Goal: Task Accomplishment & Management: Manage account settings

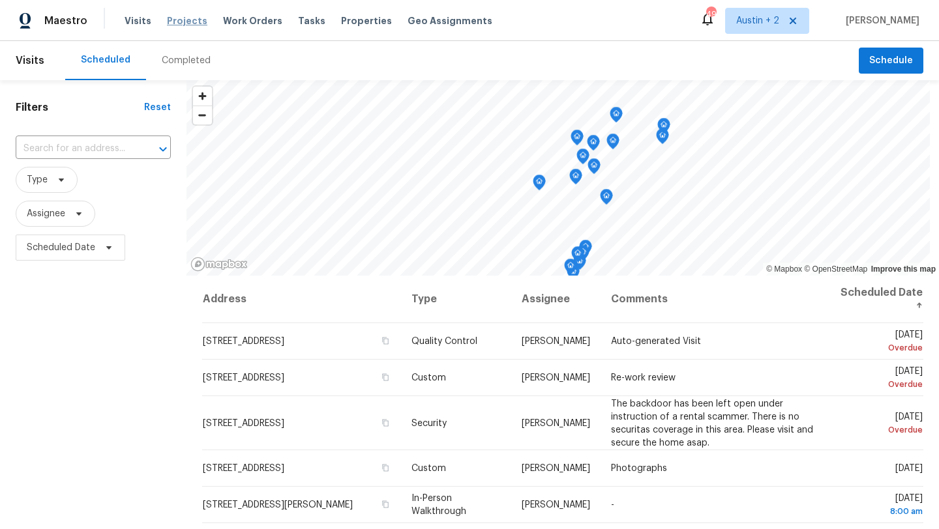
click at [168, 20] on span "Projects" at bounding box center [187, 20] width 40 height 13
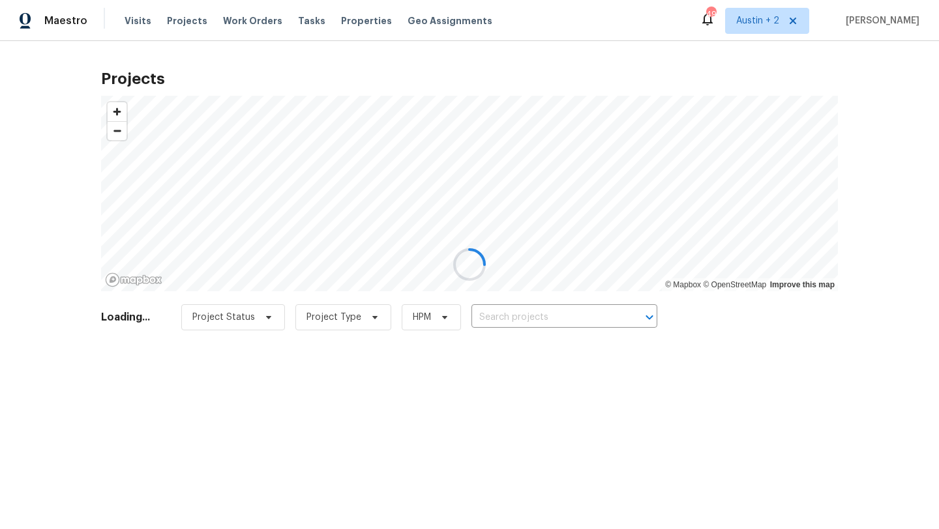
click at [500, 300] on div at bounding box center [469, 264] width 939 height 529
click at [504, 314] on div at bounding box center [469, 264] width 939 height 529
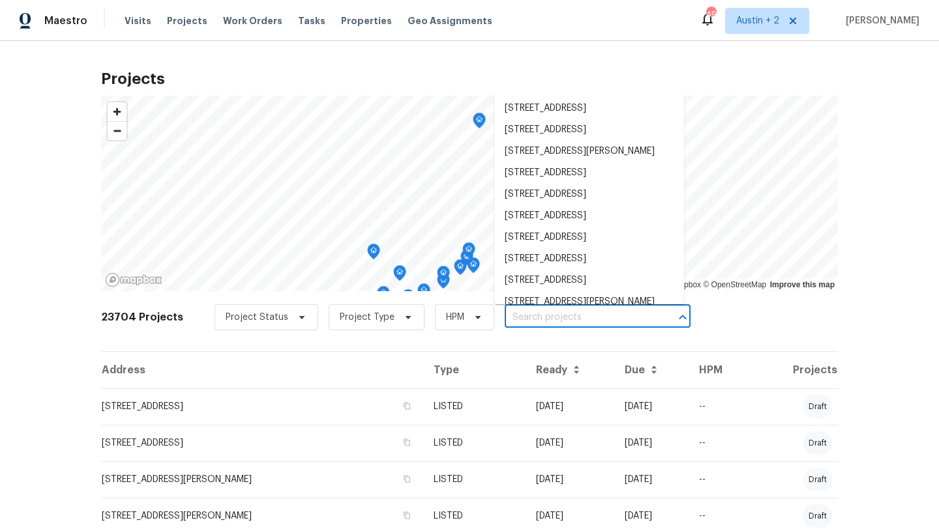
click at [517, 317] on input "text" at bounding box center [578, 318] width 149 height 20
paste input "1406 Rio Bravo Loop, Leander, TX 78641"
type input "1406 Rio Bravo Loop, Leander, TX 78641"
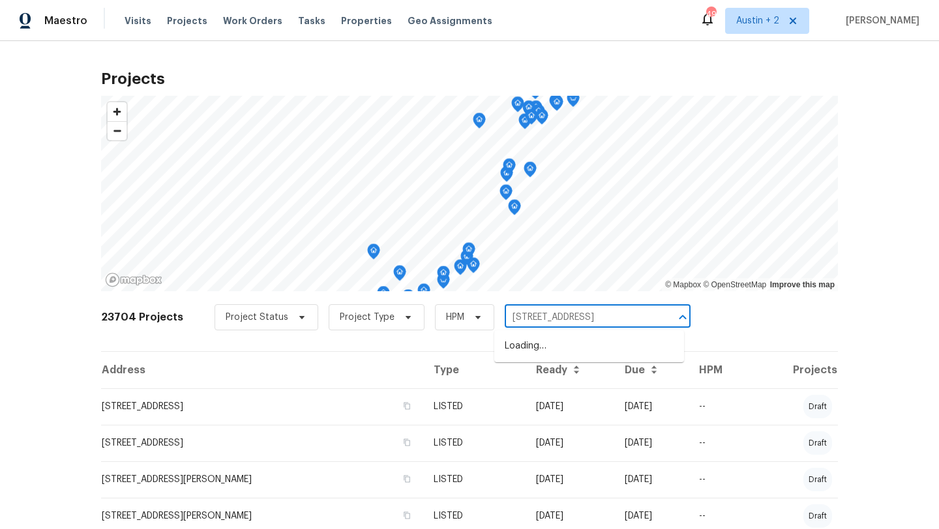
scroll to position [0, 24]
click at [526, 353] on li "1406 Rio Bravo Loop, Leander, TX 78641" at bounding box center [589, 347] width 190 height 22
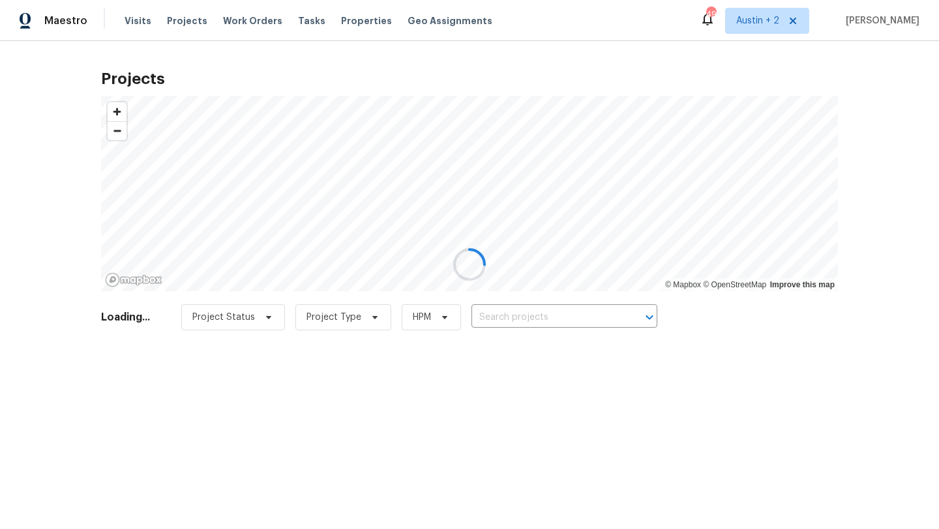
type input "1406 Rio Bravo Loop, Leander, TX 78641"
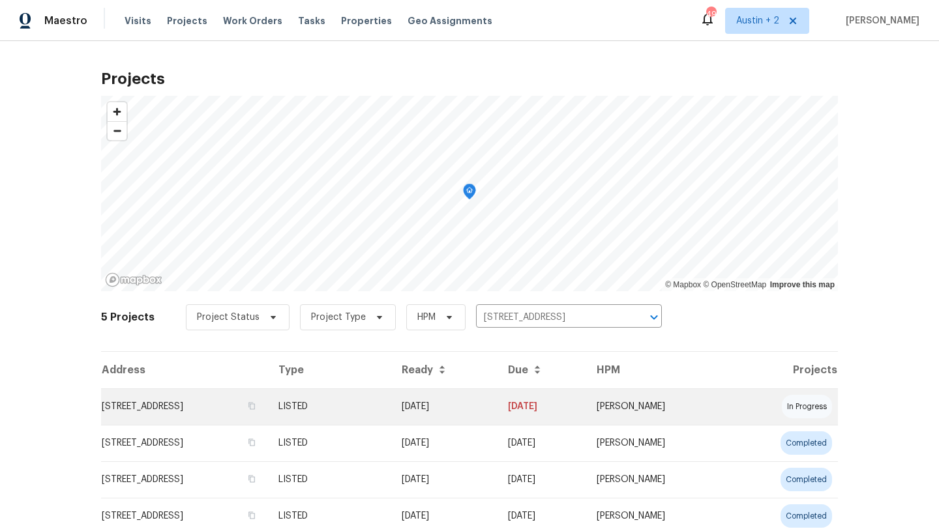
click at [171, 405] on td "[STREET_ADDRESS]" at bounding box center [184, 406] width 167 height 36
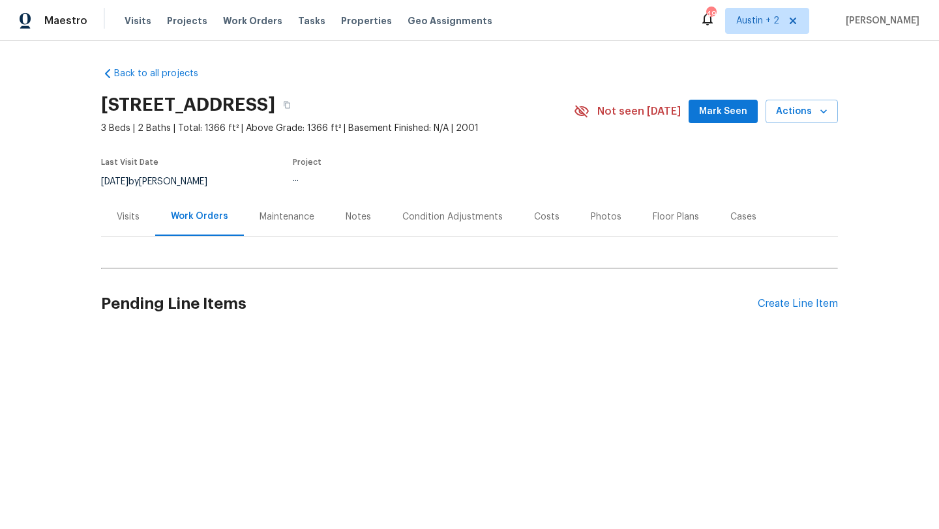
click at [717, 93] on div "Back to all projects 1406 Rio Bravo Loop, Leander, TX 78641 3 Beds | 2 Baths | …" at bounding box center [469, 201] width 737 height 288
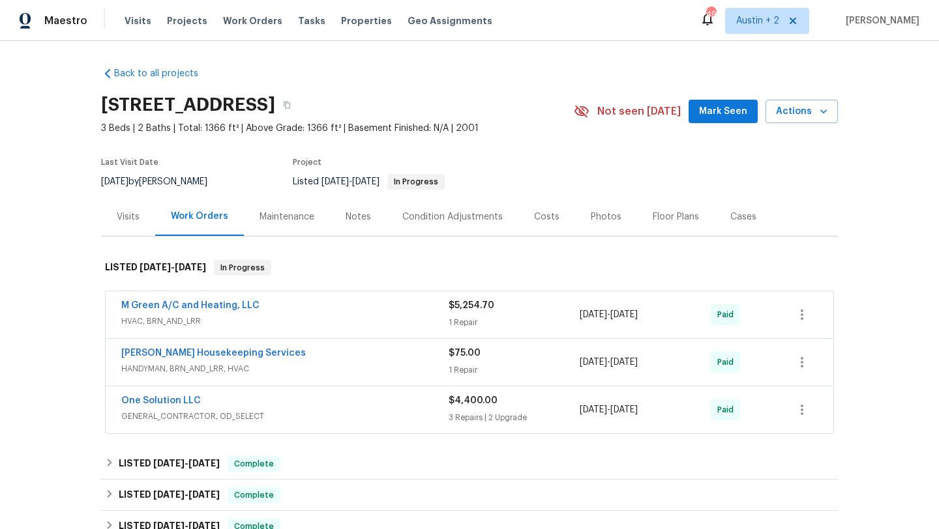
click at [713, 109] on span "Mark Seen" at bounding box center [723, 112] width 48 height 16
click at [128, 216] on div "Visits" at bounding box center [128, 217] width 23 height 13
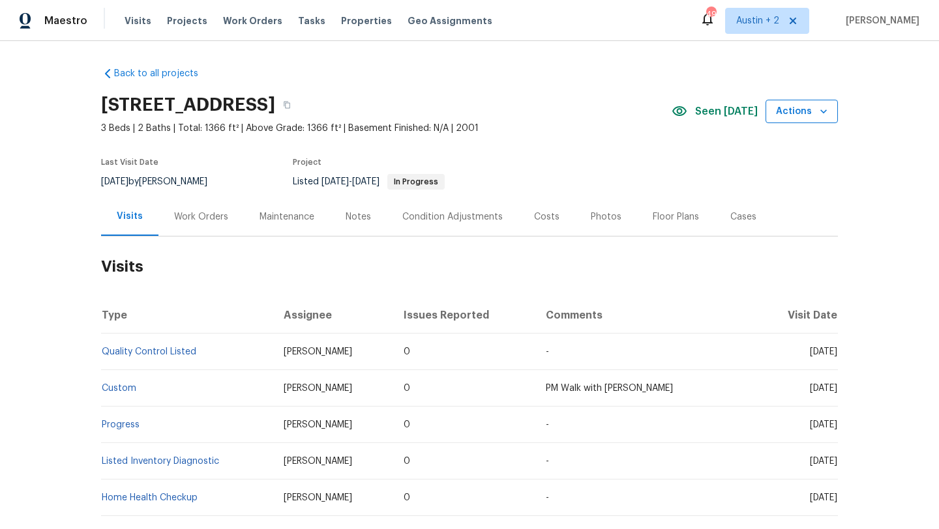
click at [792, 104] on span "Actions" at bounding box center [801, 112] width 51 height 16
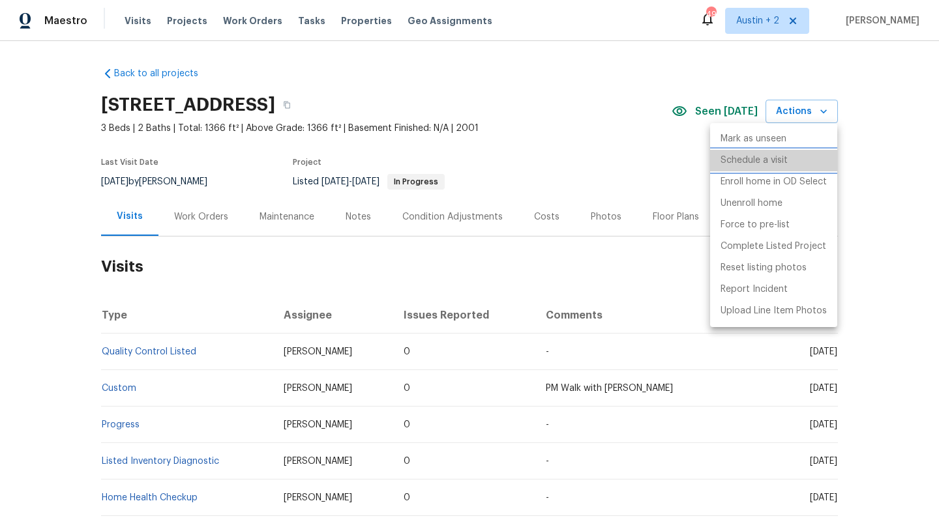
click at [755, 159] on p "Schedule a visit" at bounding box center [753, 161] width 67 height 14
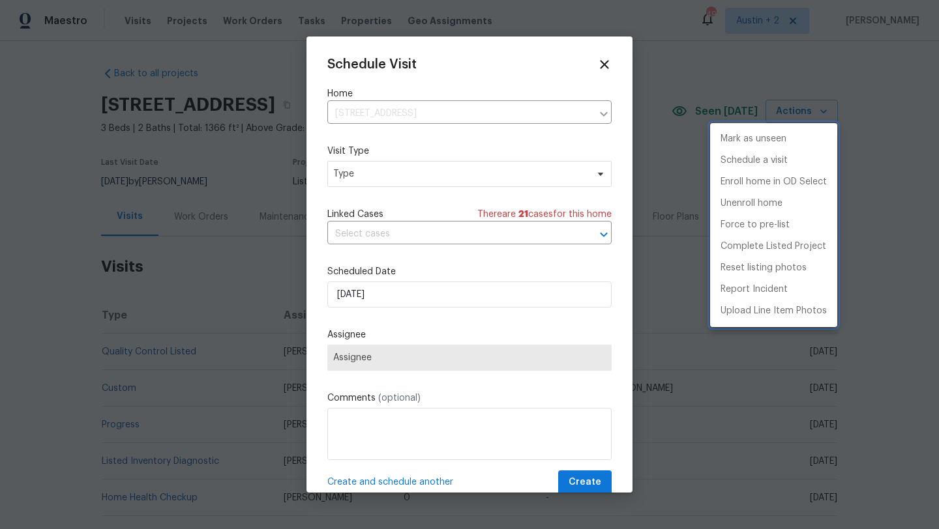
click at [367, 173] on div at bounding box center [469, 264] width 939 height 529
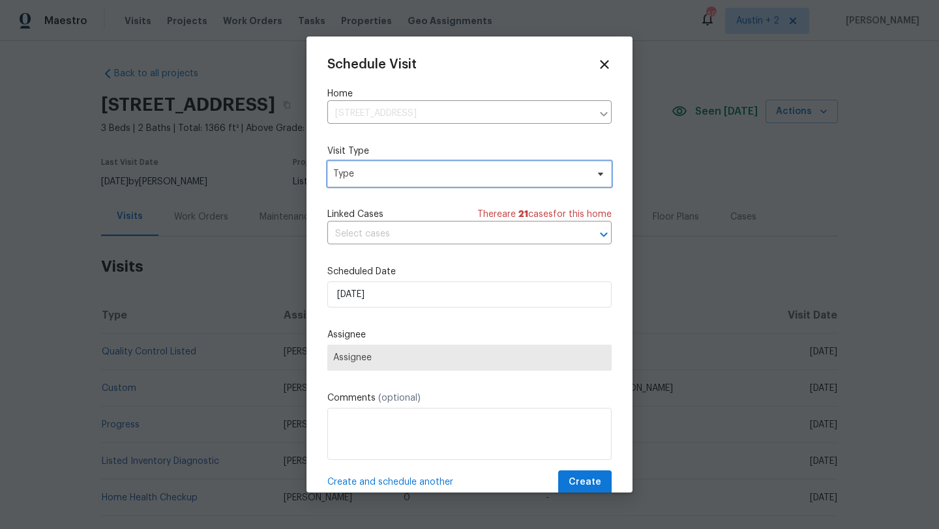
click at [367, 173] on span "Type" at bounding box center [460, 174] width 254 height 13
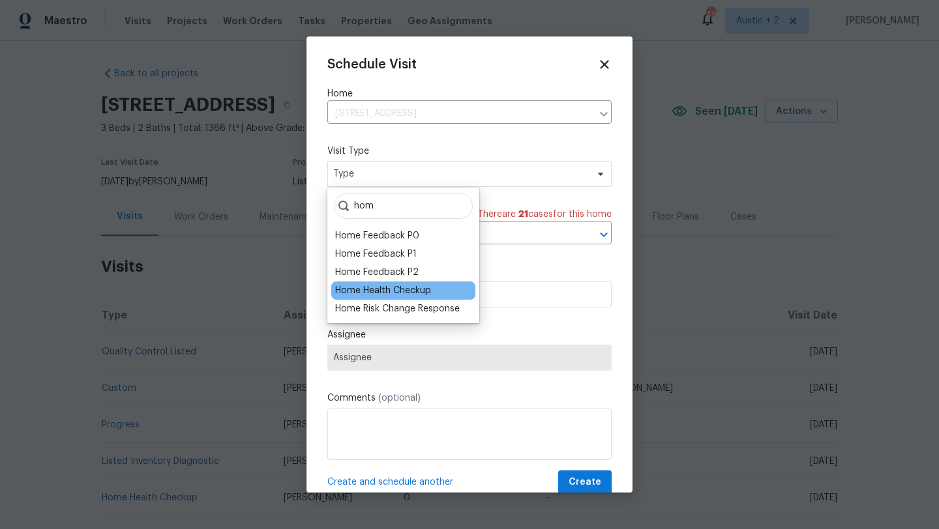
type input "hom"
click at [382, 289] on div "Home Health Checkup" at bounding box center [383, 290] width 96 height 13
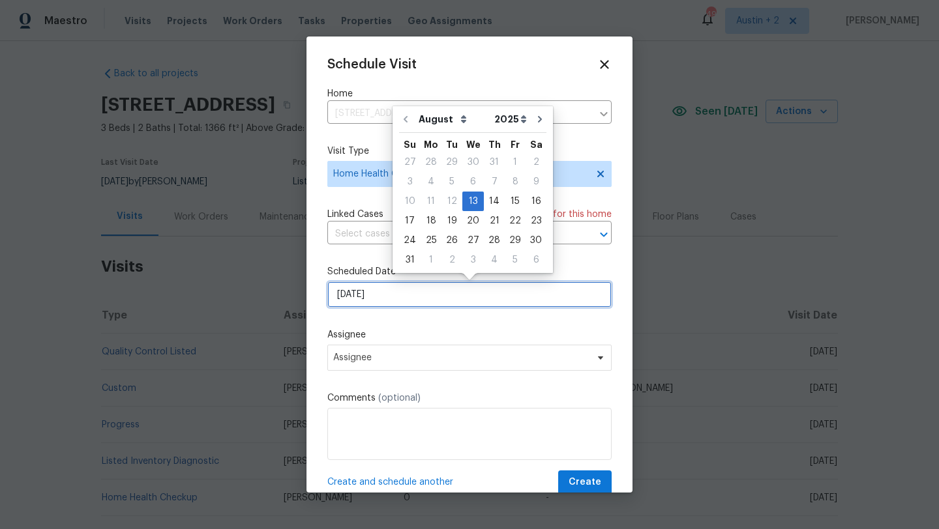
click at [404, 295] on input "[DATE]" at bounding box center [469, 295] width 284 height 26
click at [493, 203] on div "14" at bounding box center [494, 201] width 21 height 18
type input "8/14/2025"
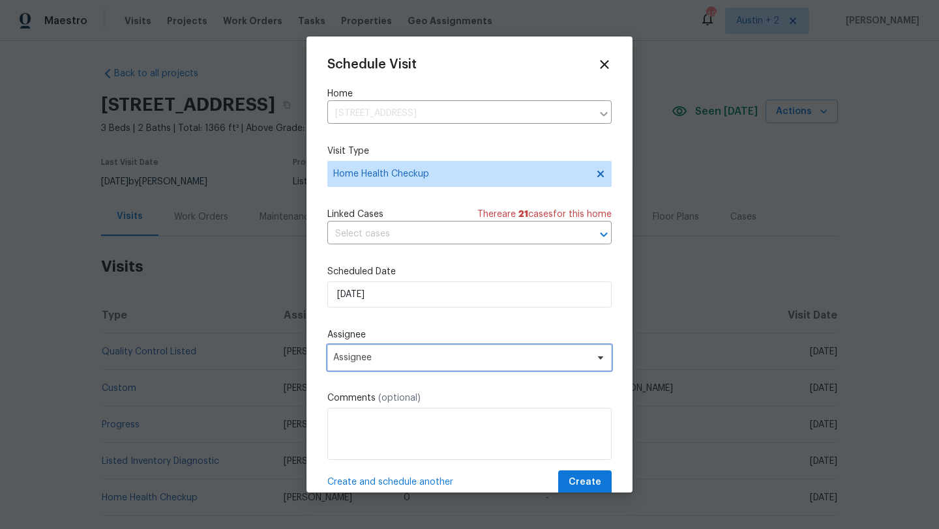
click at [423, 362] on span "Assignee" at bounding box center [460, 358] width 255 height 10
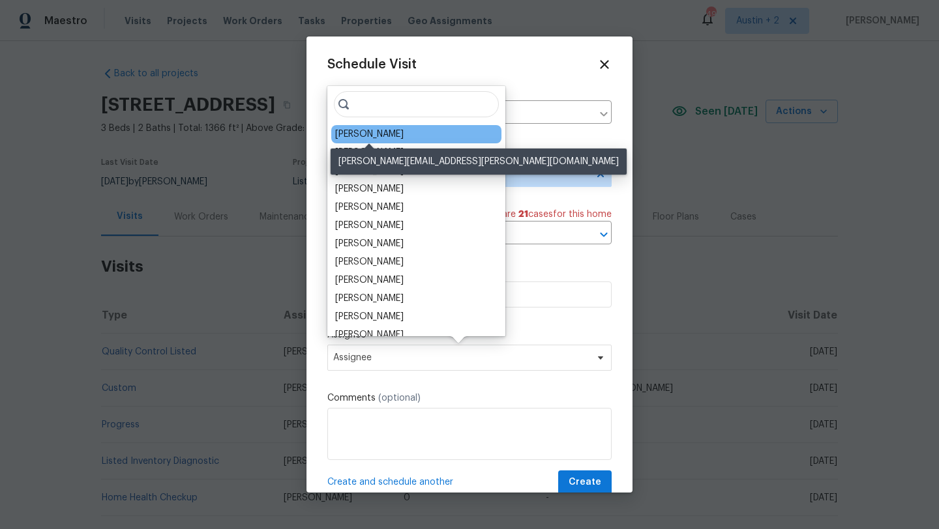
click at [373, 136] on div "[PERSON_NAME]" at bounding box center [369, 134] width 68 height 13
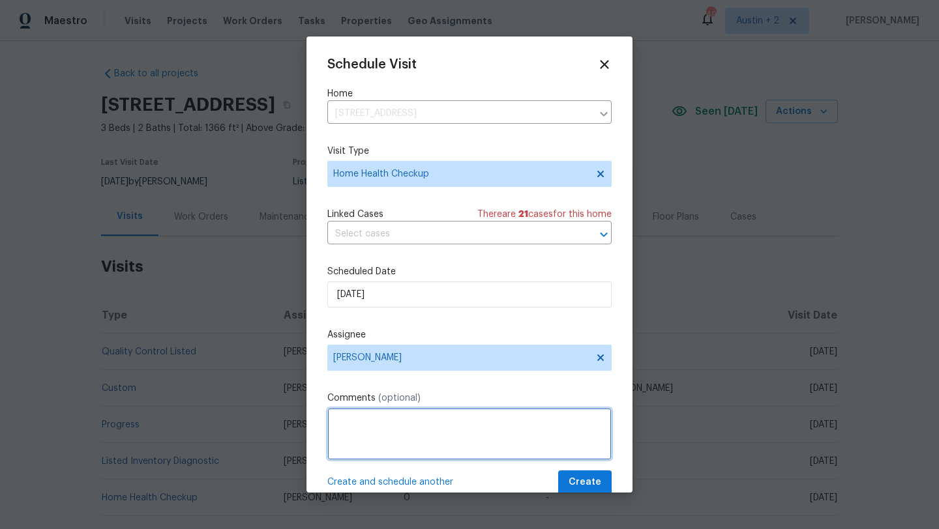
click at [330, 430] on textarea at bounding box center [469, 434] width 284 height 52
paste textarea "https://opendoor.slack.com/archives/C02LY0HEAMQ/p1755116950115759"
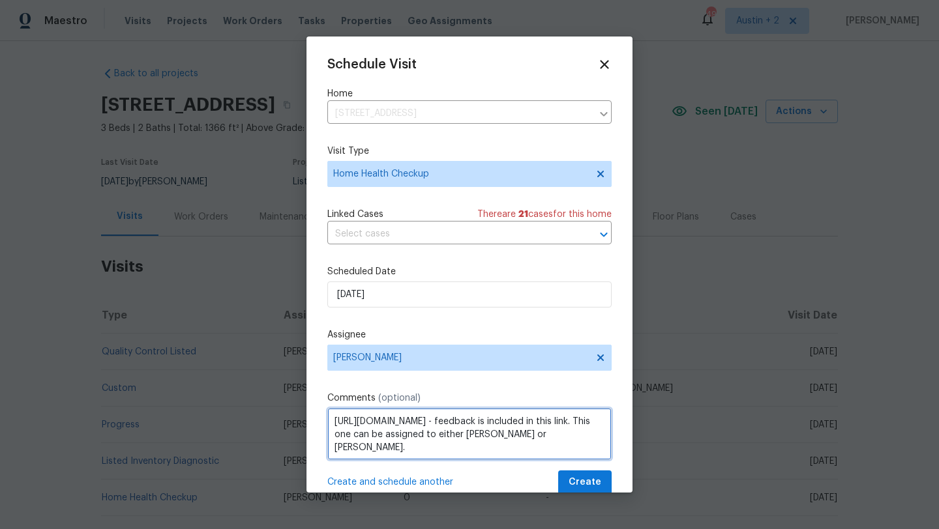
type textarea "https://opendoor.slack.com/archives/C02LY0HEAMQ/p1755116950115759 - feedback is…"
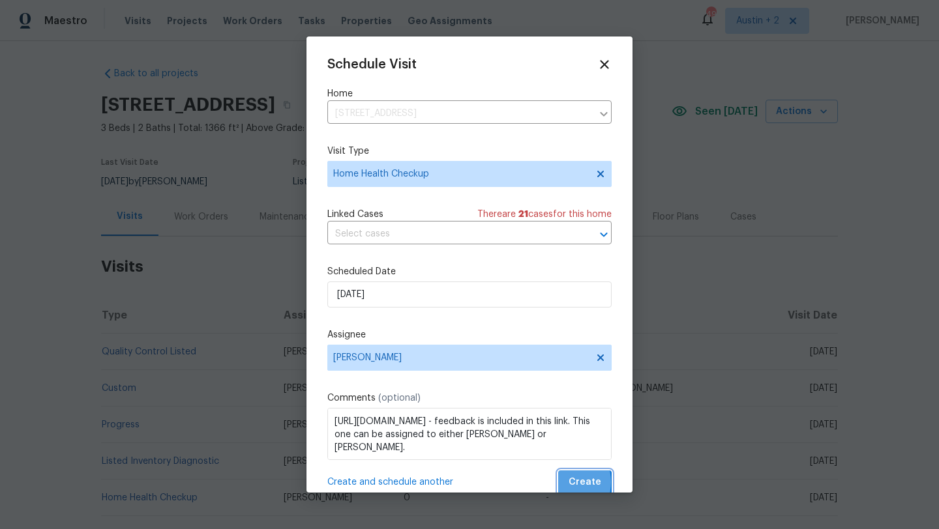
click at [566, 483] on button "Create" at bounding box center [584, 483] width 53 height 24
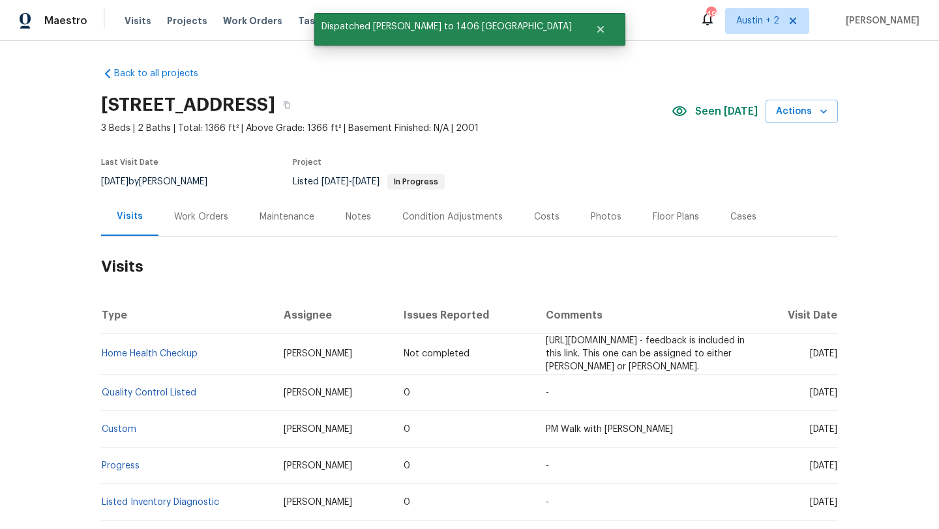
click at [211, 217] on div "Work Orders" at bounding box center [201, 217] width 54 height 13
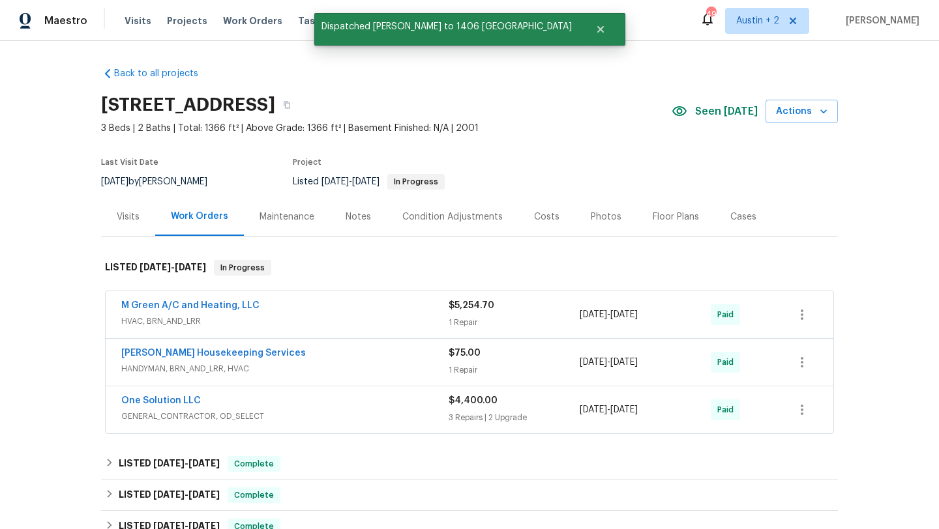
click at [544, 216] on div "Costs" at bounding box center [546, 217] width 25 height 13
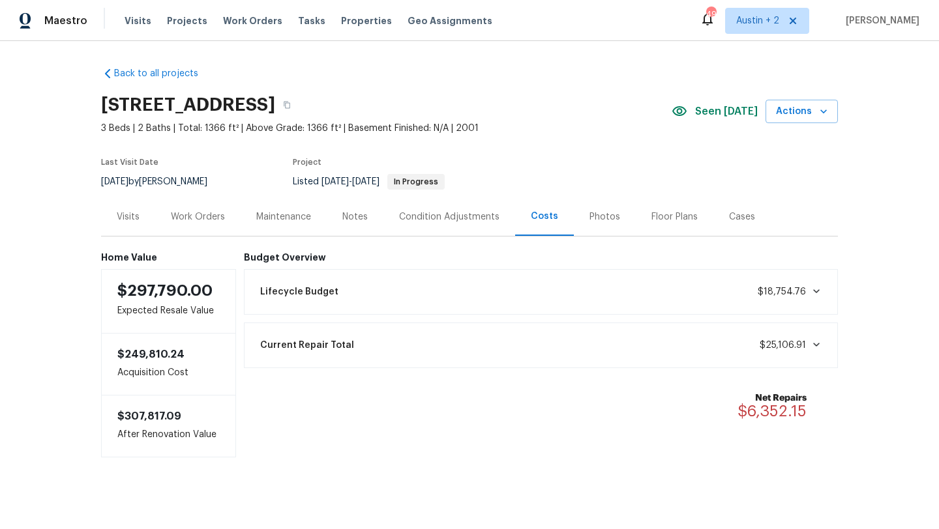
click at [216, 214] on div "Work Orders" at bounding box center [198, 217] width 54 height 13
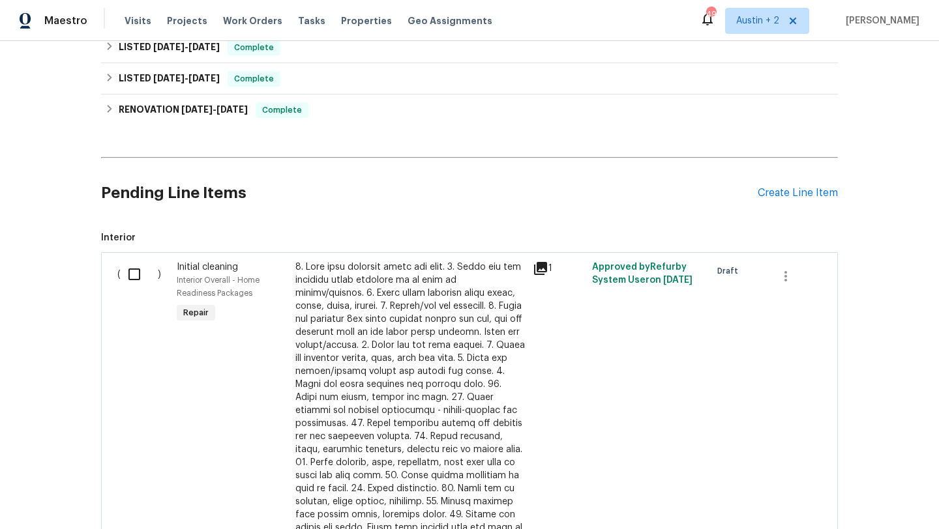
scroll to position [443, 0]
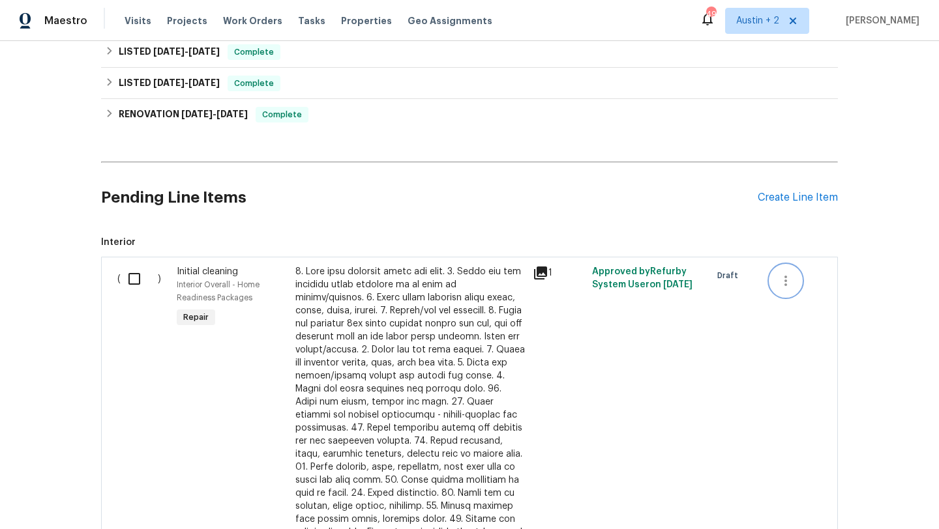
click at [787, 285] on icon "button" at bounding box center [786, 281] width 16 height 16
click at [787, 282] on li "Cancel" at bounding box center [795, 281] width 50 height 22
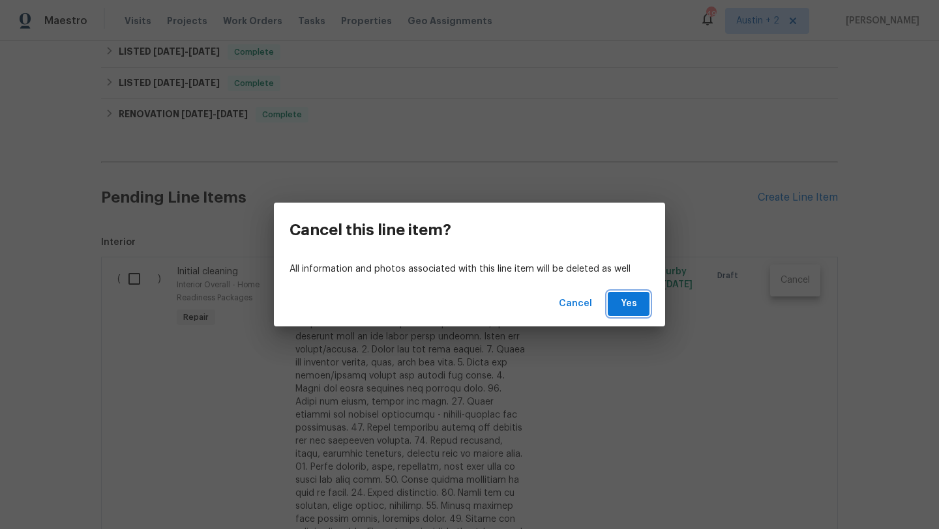
click at [611, 305] on button "Yes" at bounding box center [628, 304] width 42 height 24
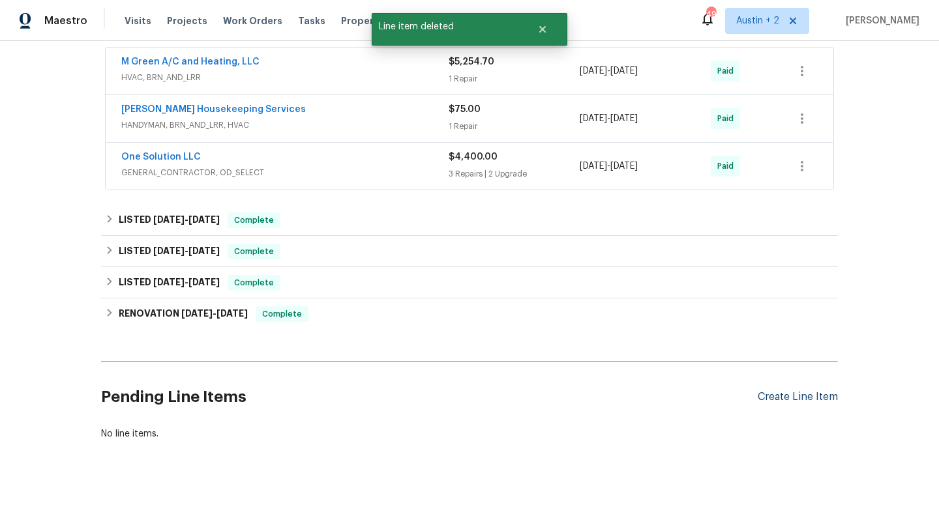
click at [789, 398] on div "Create Line Item" at bounding box center [797, 397] width 80 height 12
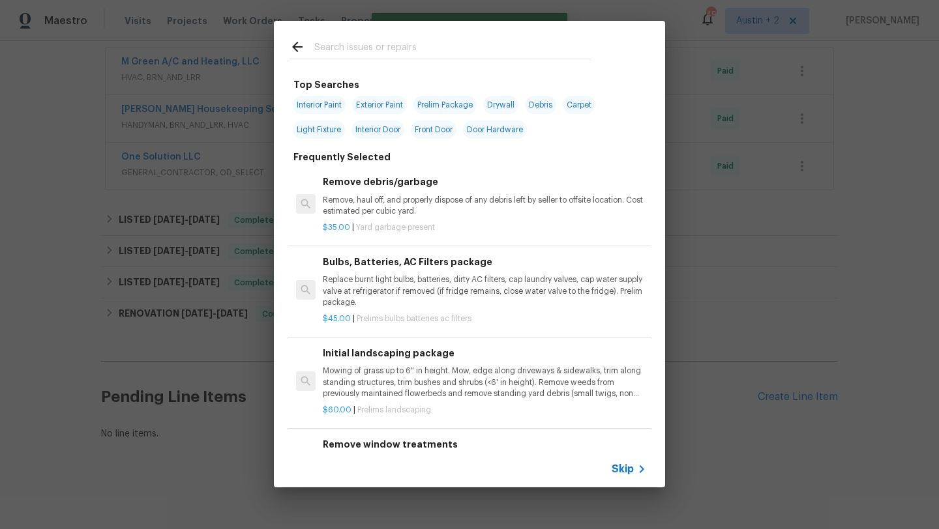
click at [340, 35] on div at bounding box center [440, 46] width 332 height 51
click at [340, 44] on input "text" at bounding box center [452, 49] width 276 height 20
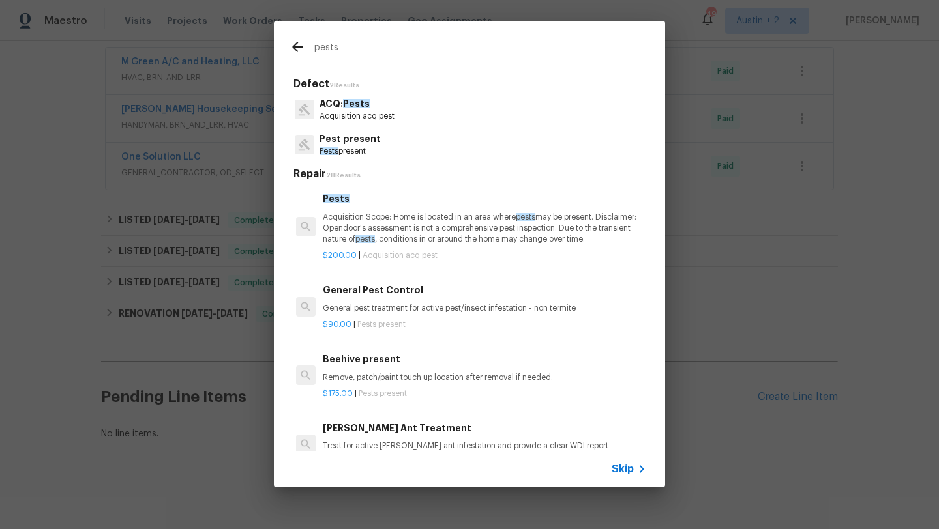
type input "pests"
click at [377, 113] on p "Acquisition acq pest" at bounding box center [356, 116] width 75 height 11
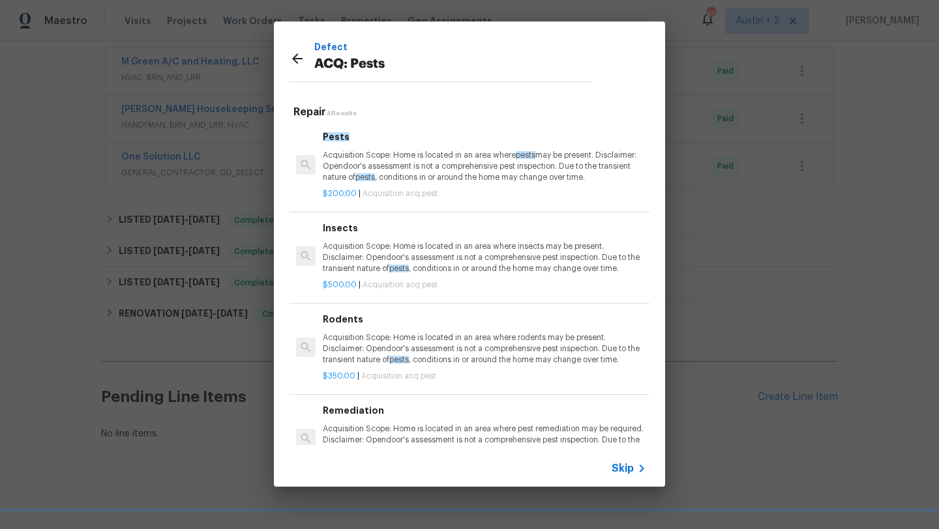
click at [294, 59] on icon at bounding box center [297, 58] width 10 height 10
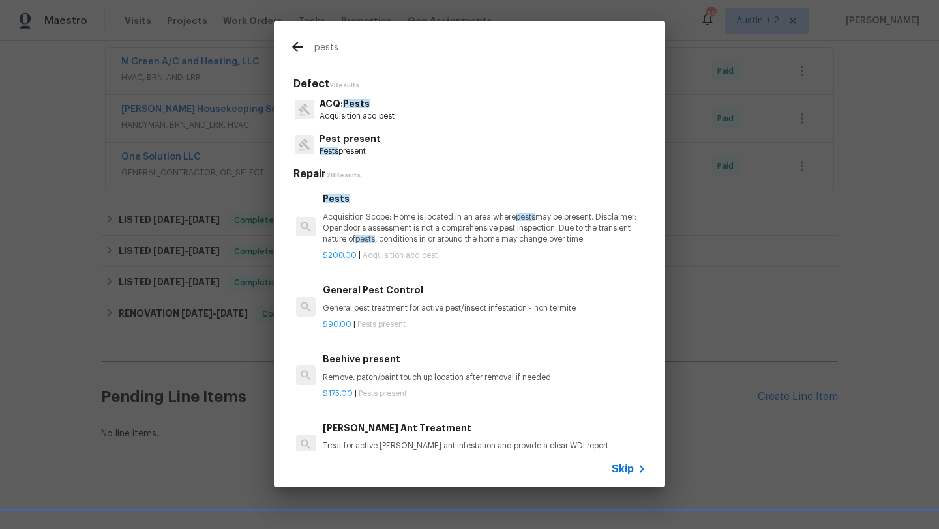
click at [350, 141] on p "Pest present" at bounding box center [349, 139] width 61 height 14
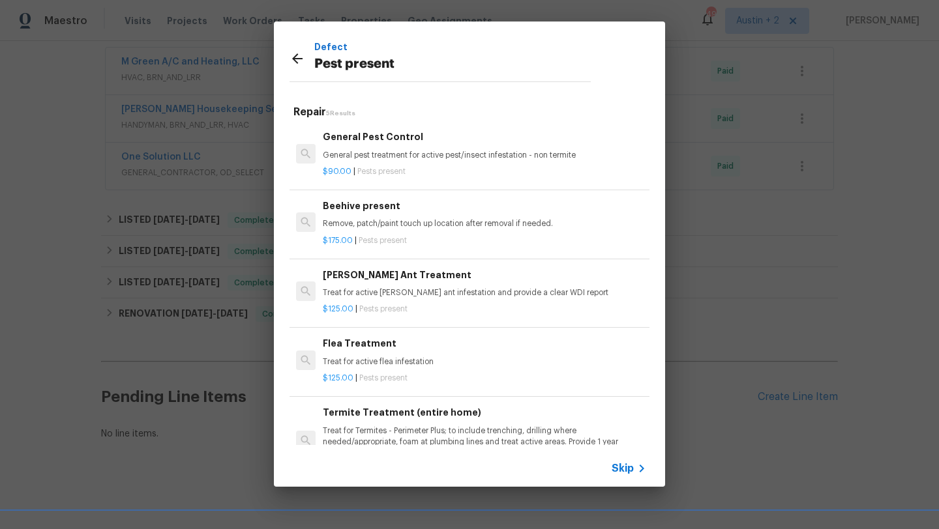
scroll to position [42, 0]
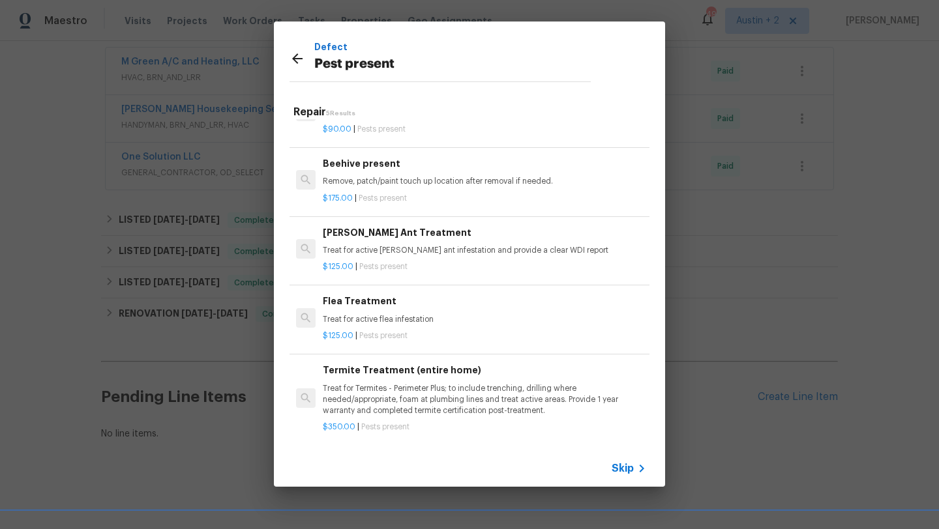
click at [450, 252] on p "Treat for active carpenter ant infestation and provide a clear WDI report" at bounding box center [484, 250] width 323 height 11
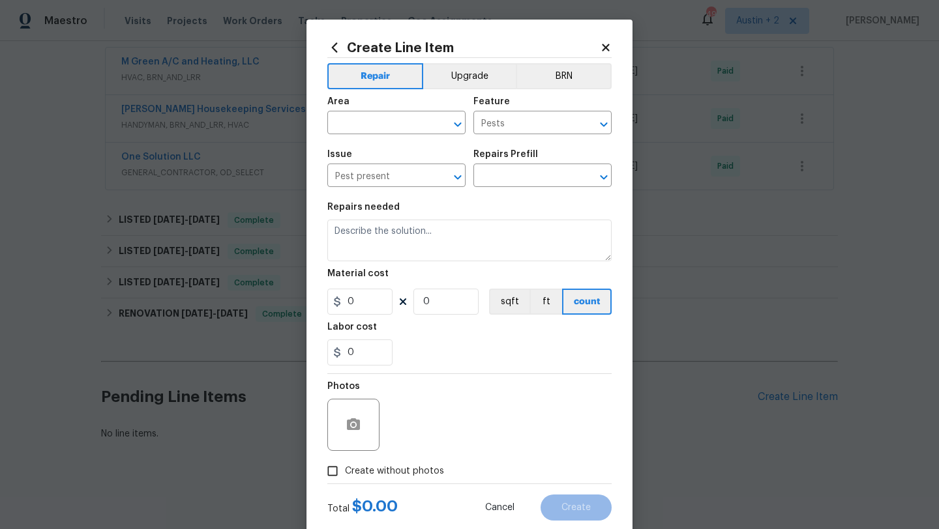
type textarea "Treat for active carpenter ant infestation and provide a clear WDI report"
type input "1"
type input "Carpenter Ant Treatment $125.00"
type input "125"
click at [387, 125] on input "text" at bounding box center [378, 124] width 102 height 20
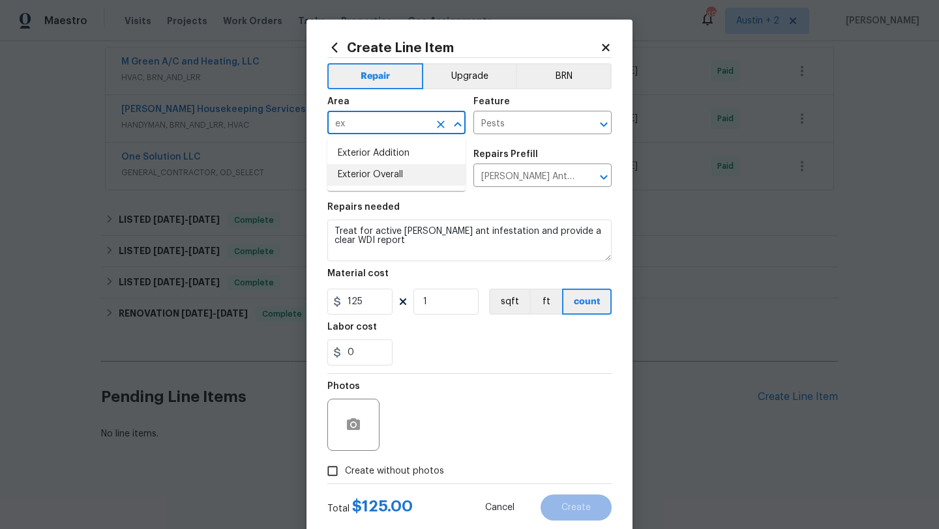
click at [381, 178] on li "Exterior Overall" at bounding box center [396, 175] width 138 height 22
type input "Exterior Overall"
click at [422, 473] on span "Create without photos" at bounding box center [394, 472] width 99 height 14
click at [345, 473] on input "Create without photos" at bounding box center [332, 471] width 25 height 25
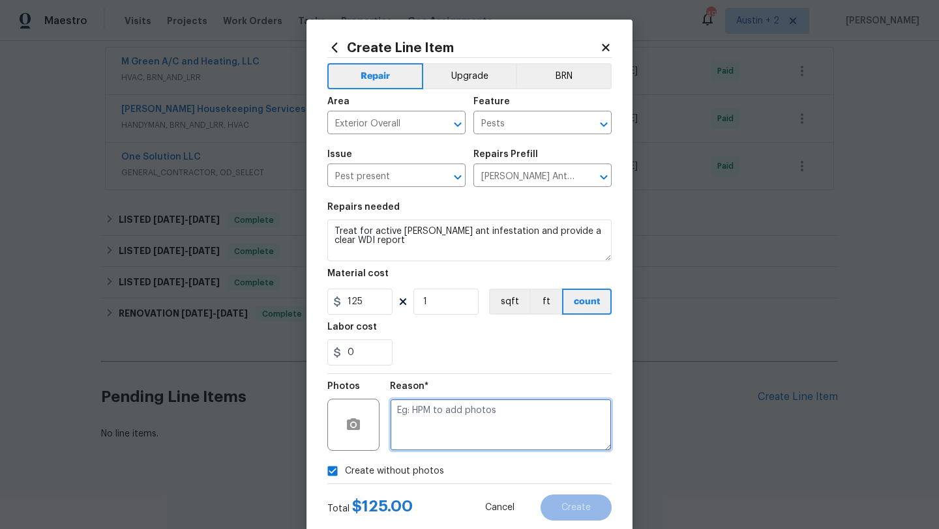
click at [437, 421] on textarea at bounding box center [501, 425] width 222 height 52
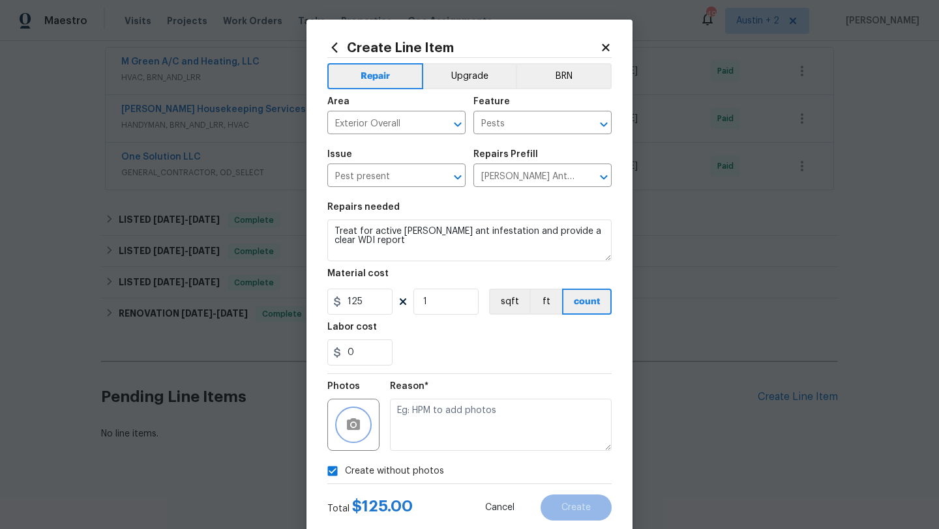
click at [355, 426] on icon "button" at bounding box center [353, 425] width 16 height 16
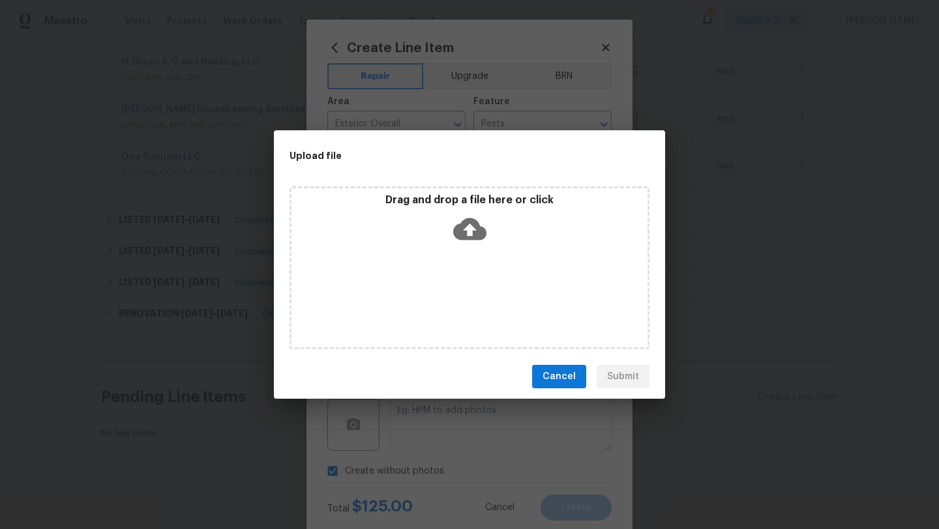
click at [462, 241] on icon at bounding box center [469, 228] width 33 height 33
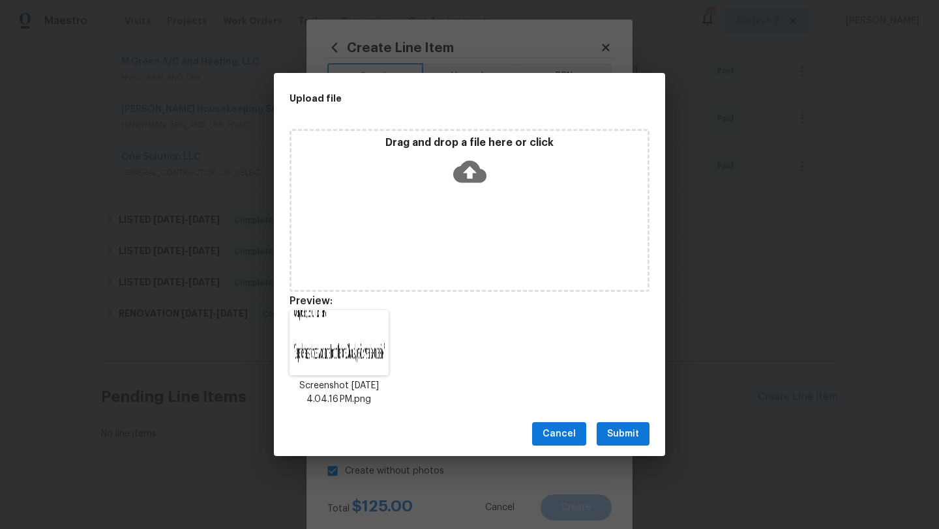
click at [619, 431] on span "Submit" at bounding box center [623, 434] width 32 height 16
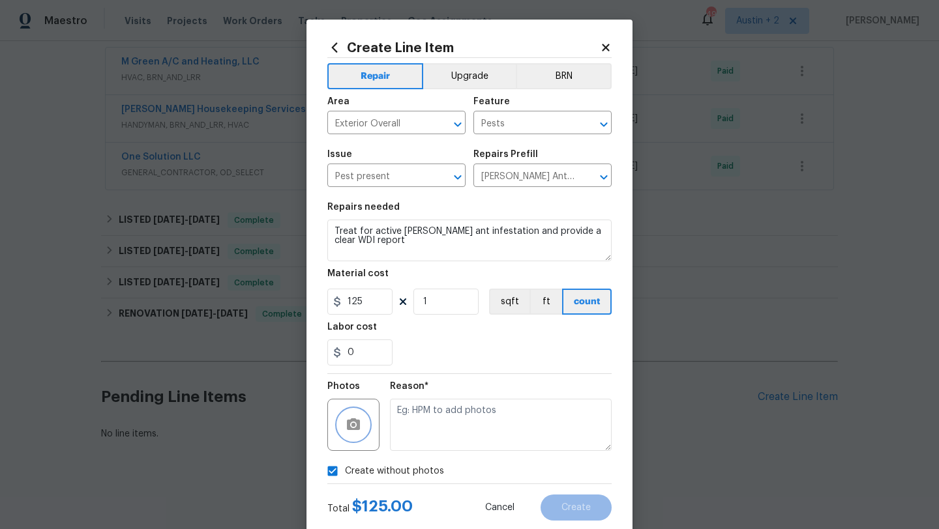
checkbox input "false"
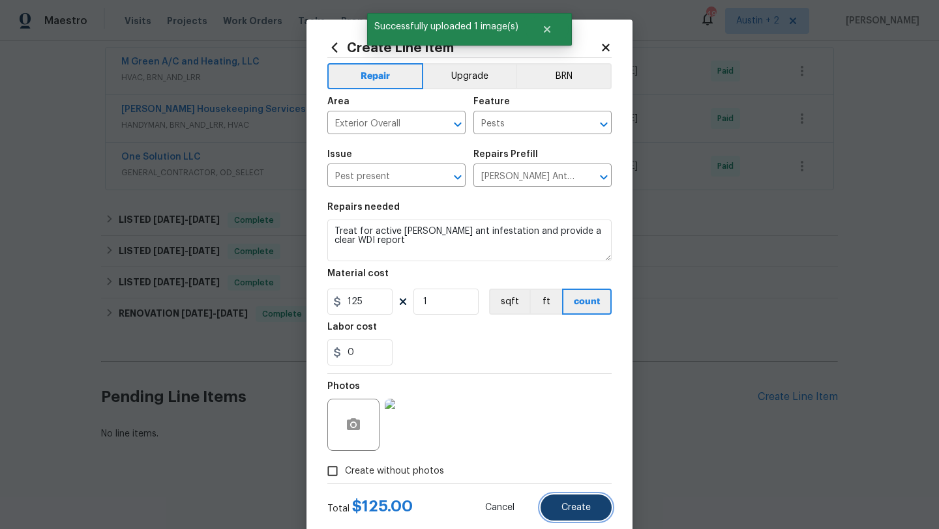
click at [579, 508] on span "Create" at bounding box center [575, 508] width 29 height 10
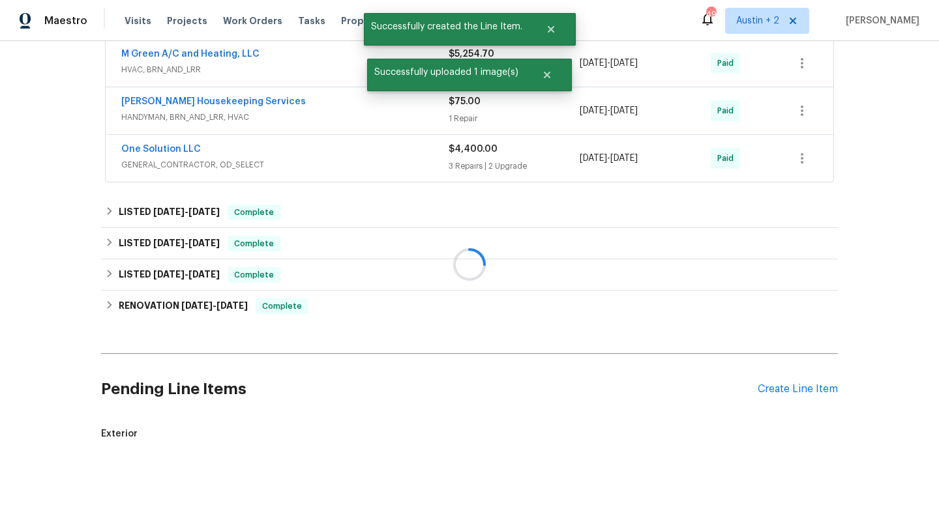
scroll to position [392, 0]
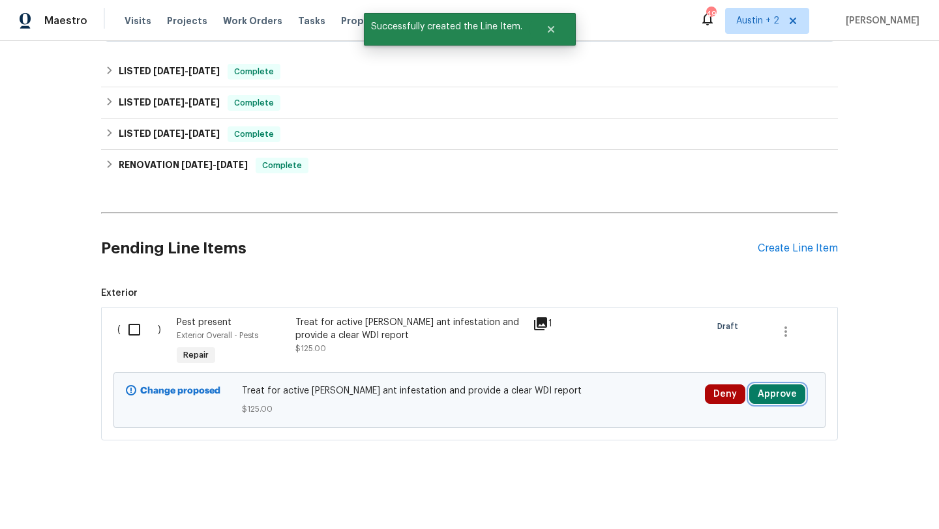
click at [791, 396] on button "Approve" at bounding box center [777, 395] width 56 height 20
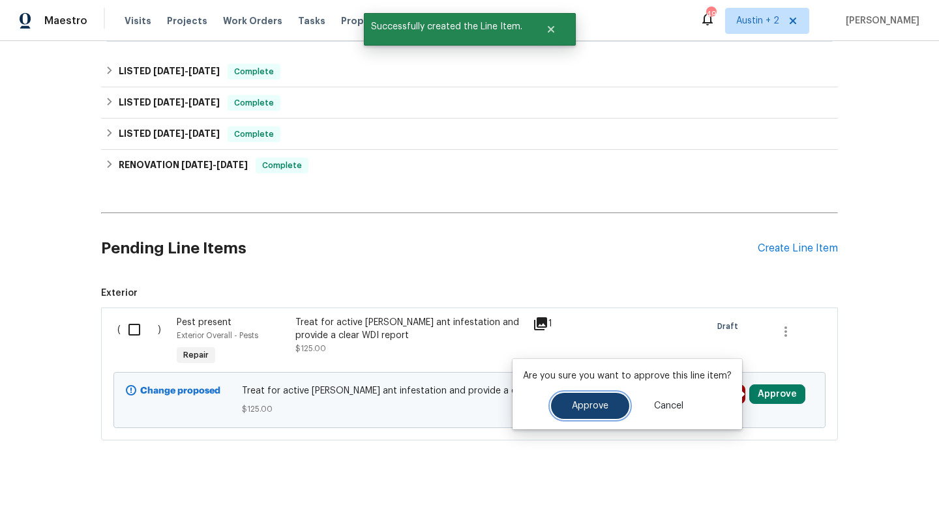
click at [600, 408] on span "Approve" at bounding box center [590, 406] width 36 height 10
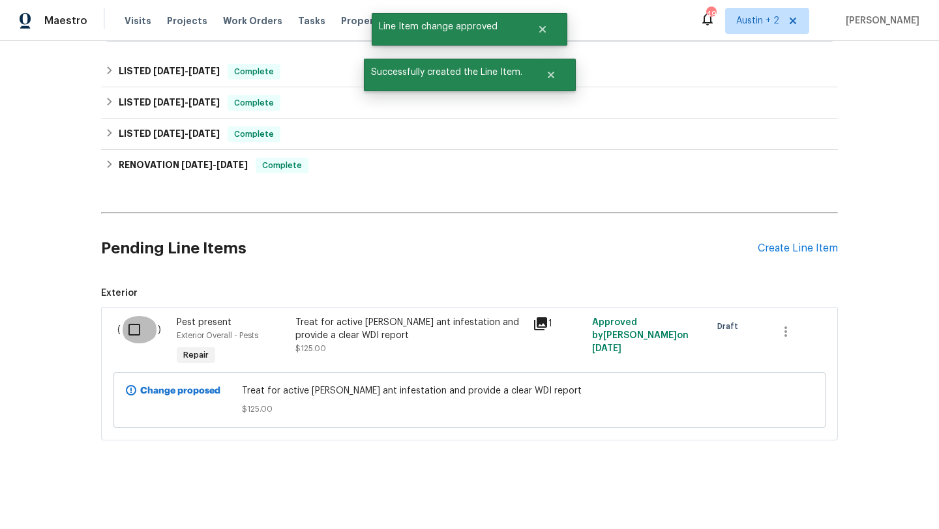
click at [132, 330] on input "checkbox" at bounding box center [139, 329] width 37 height 27
checkbox input "true"
click at [845, 506] on button "Create Work Order" at bounding box center [864, 497] width 108 height 24
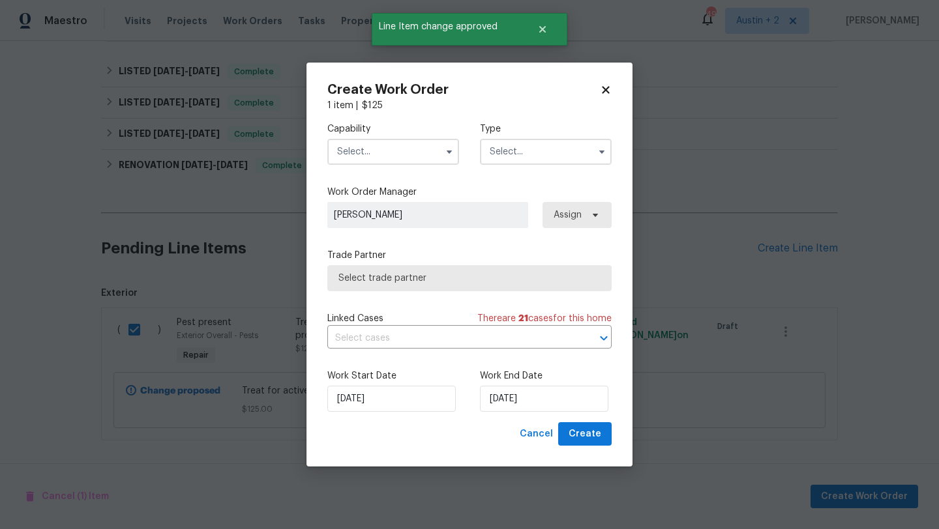
click at [373, 145] on input "text" at bounding box center [393, 152] width 132 height 26
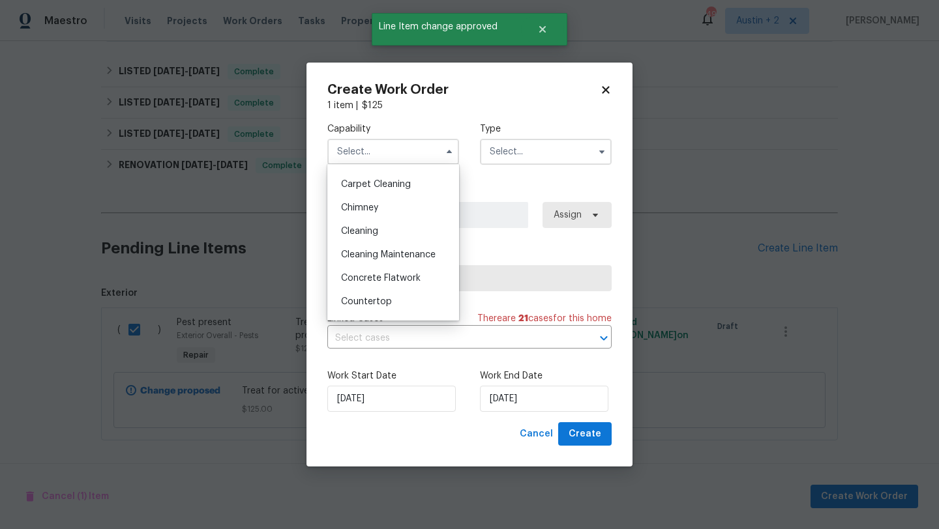
scroll to position [0, 0]
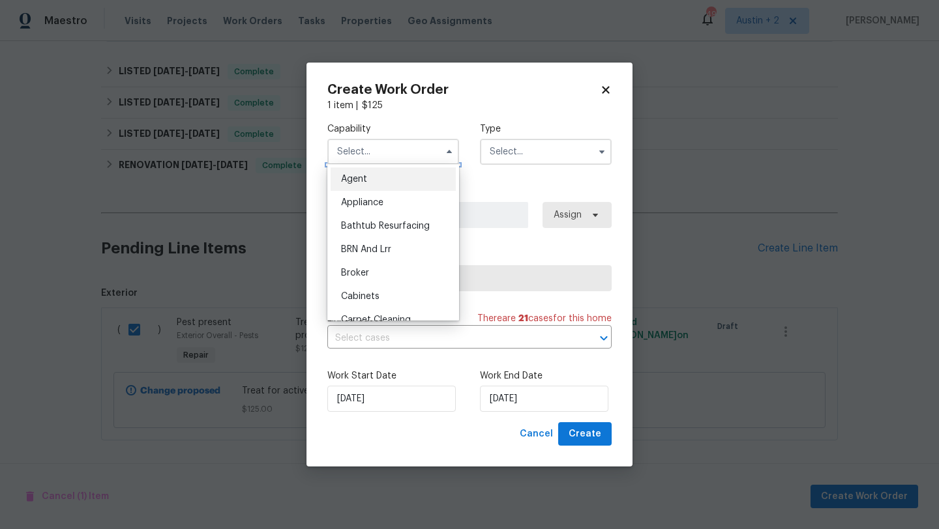
click at [386, 149] on input "text" at bounding box center [393, 152] width 132 height 26
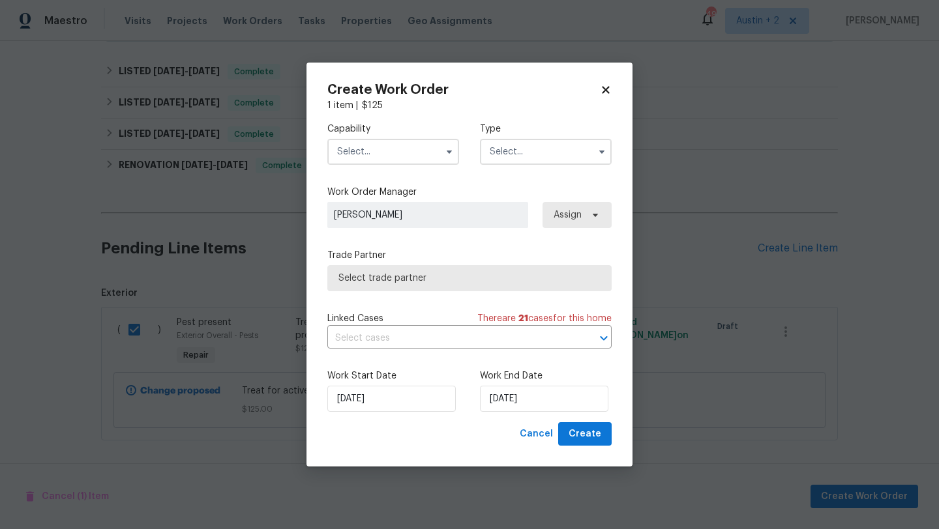
click at [394, 160] on input "text" at bounding box center [393, 152] width 132 height 26
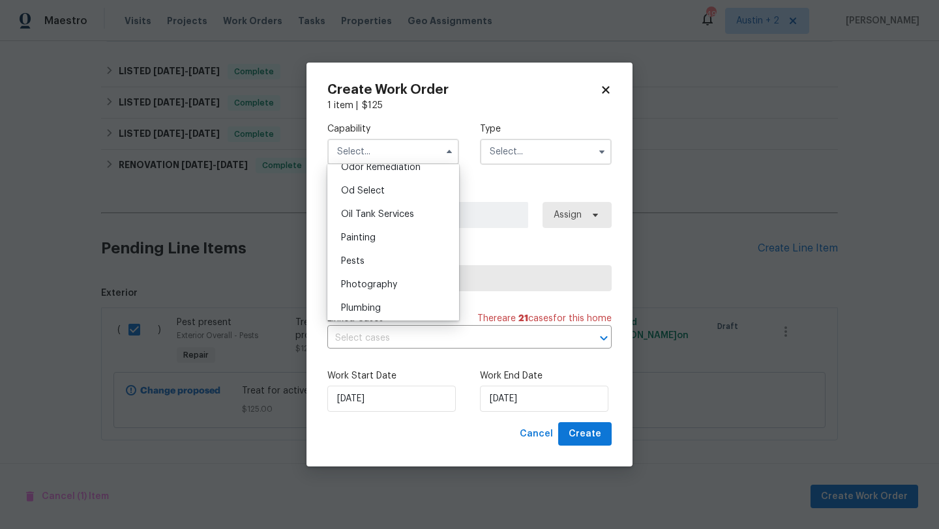
scroll to position [1036, 0]
click at [376, 261] on div "Pests" at bounding box center [392, 261] width 125 height 23
type input "Pests"
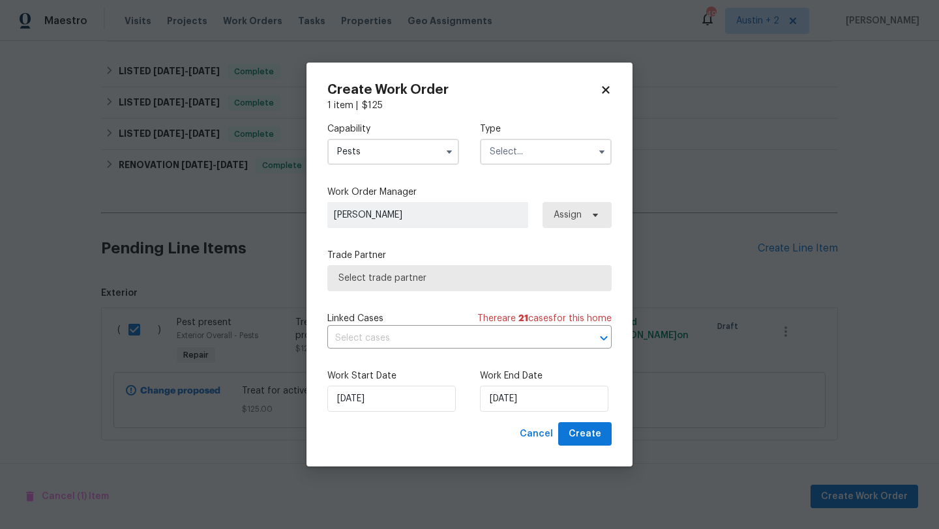
click at [537, 145] on input "text" at bounding box center [546, 152] width 132 height 26
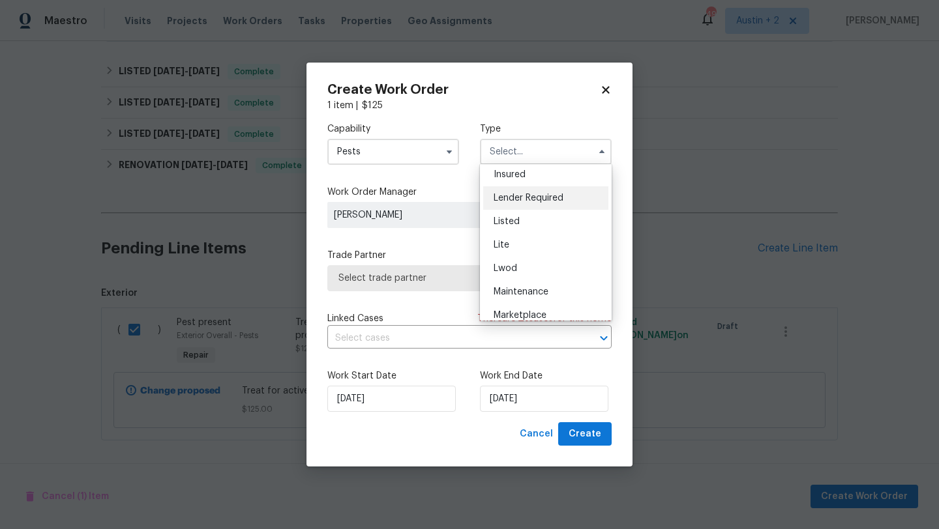
scroll to position [99, 0]
click at [529, 223] on div "Listed" at bounding box center [545, 220] width 125 height 23
type input "Listed"
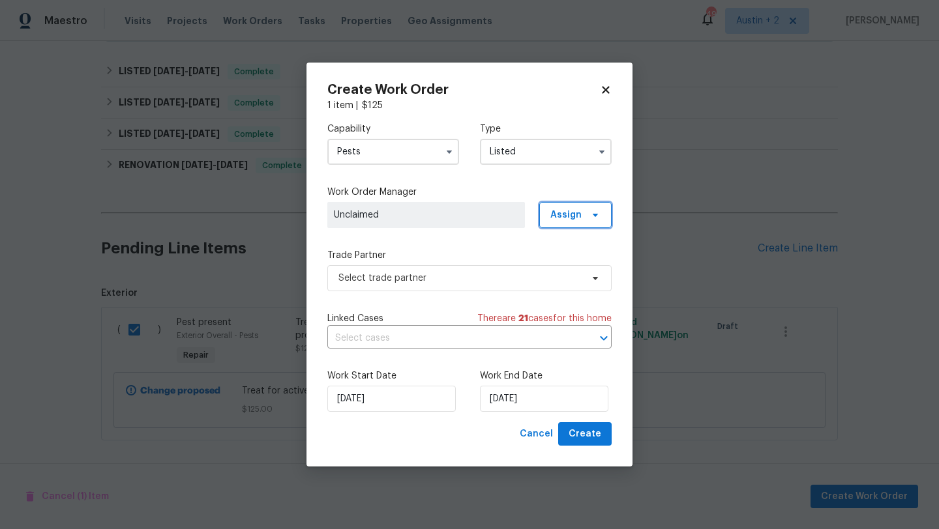
click at [557, 216] on span "Assign" at bounding box center [565, 215] width 31 height 13
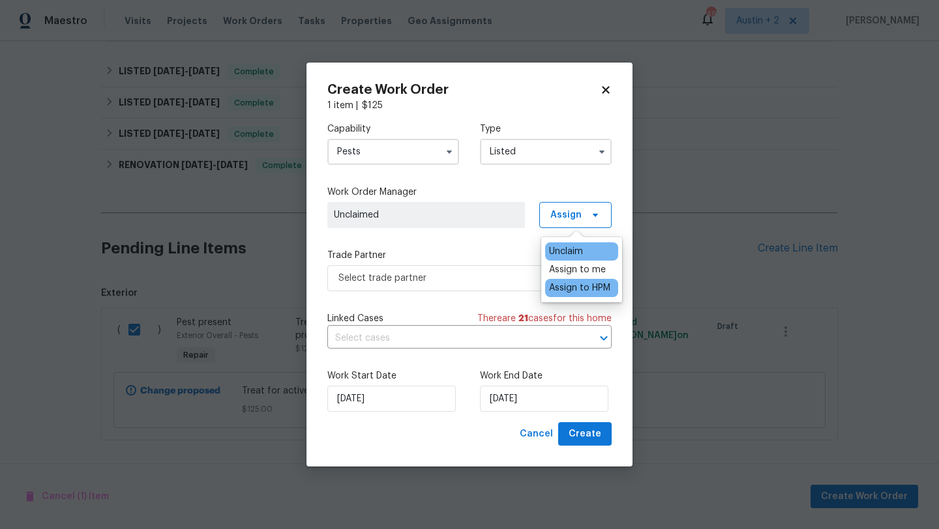
click at [564, 291] on div "Assign to HPM" at bounding box center [579, 288] width 61 height 13
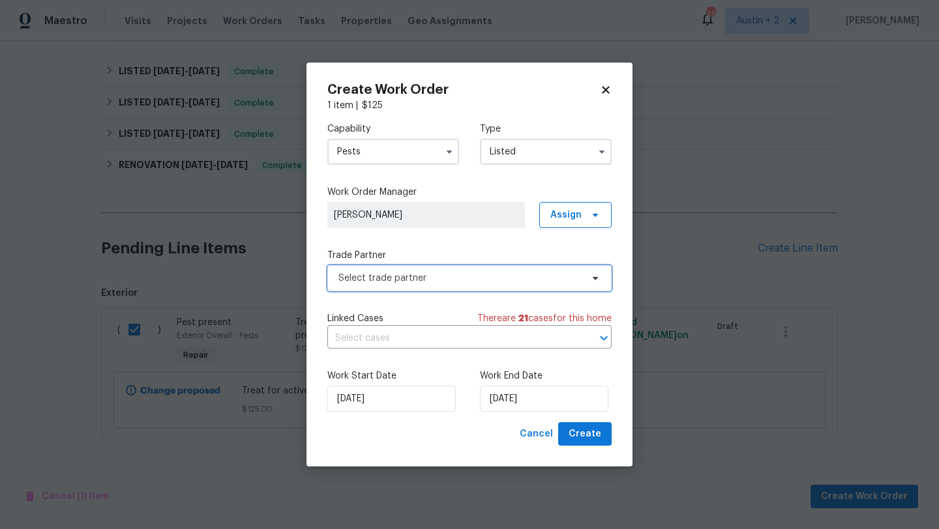
click at [481, 278] on span "Select trade partner" at bounding box center [459, 278] width 243 height 13
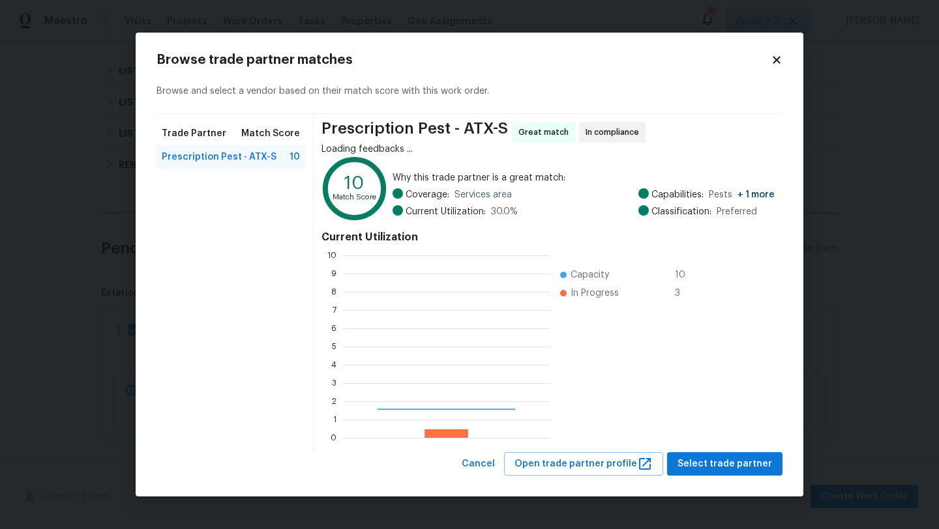
scroll to position [182, 207]
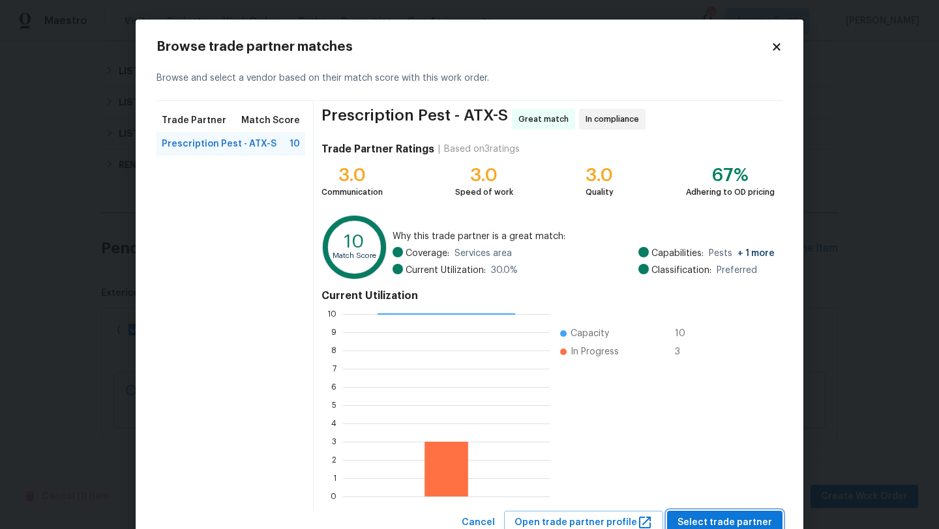
click at [693, 515] on span "Select trade partner" at bounding box center [724, 523] width 95 height 16
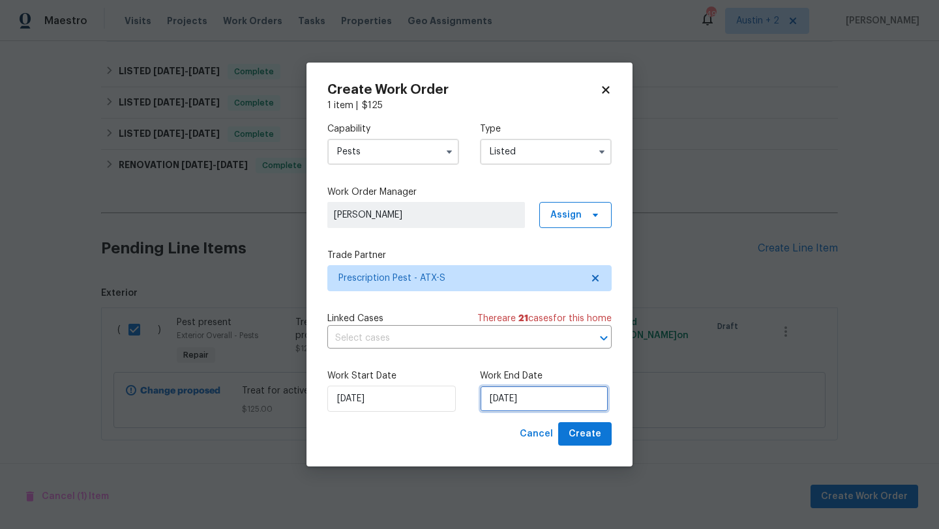
click at [536, 393] on input "8/13/2025" at bounding box center [544, 399] width 128 height 26
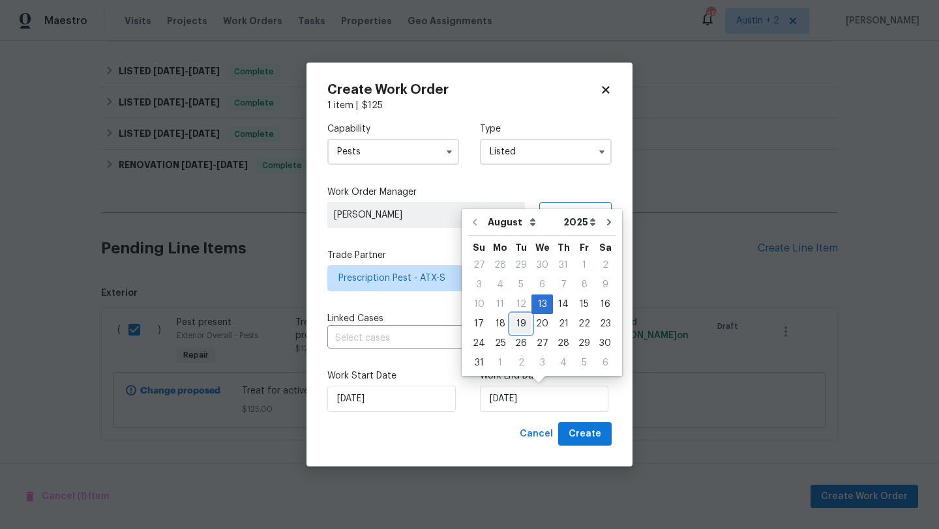
click at [514, 323] on div "19" at bounding box center [520, 324] width 21 height 18
type input "8/19/2025"
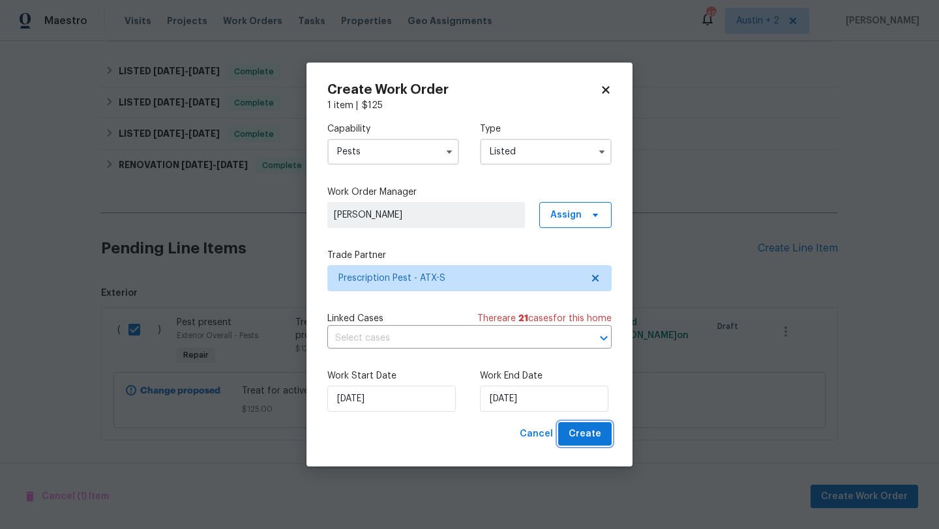
click at [582, 432] on span "Create" at bounding box center [584, 434] width 33 height 16
checkbox input "false"
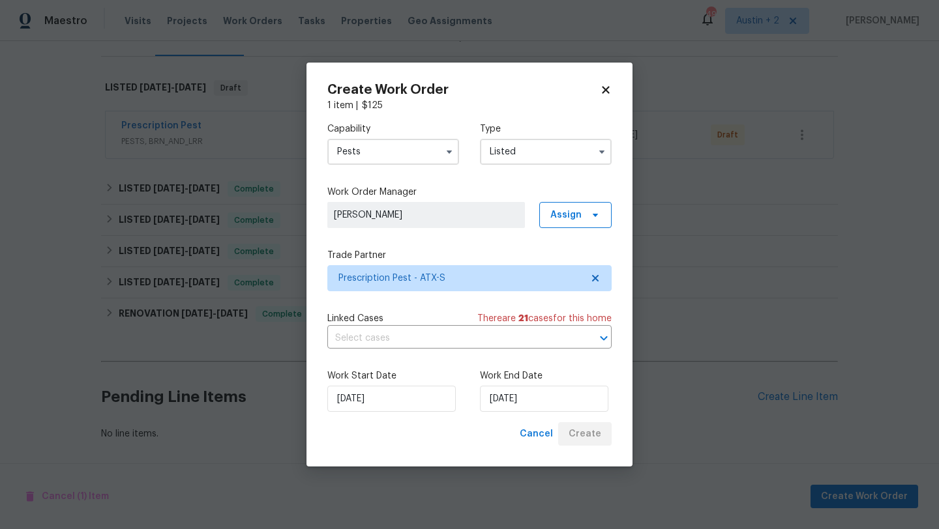
scroll to position [180, 0]
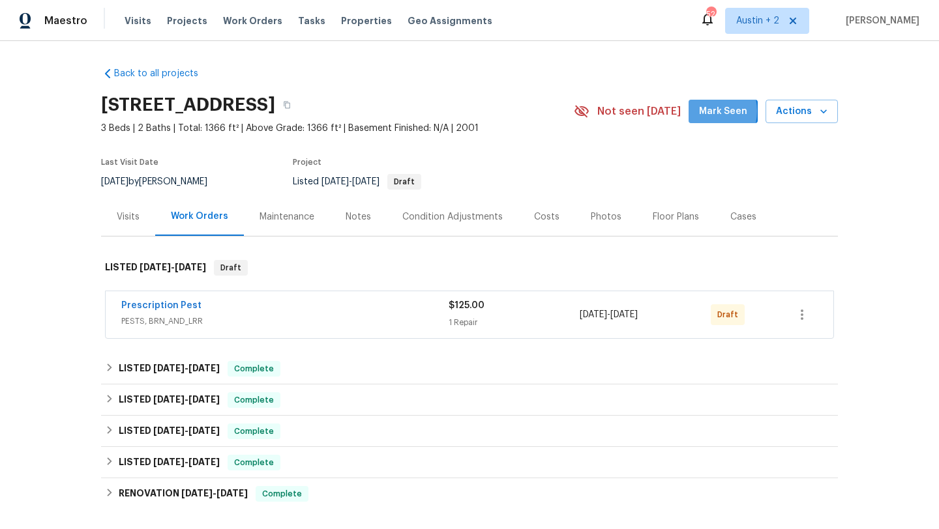
click at [708, 111] on span "Mark Seen" at bounding box center [723, 112] width 48 height 16
click at [806, 315] on icon "button" at bounding box center [802, 315] width 16 height 16
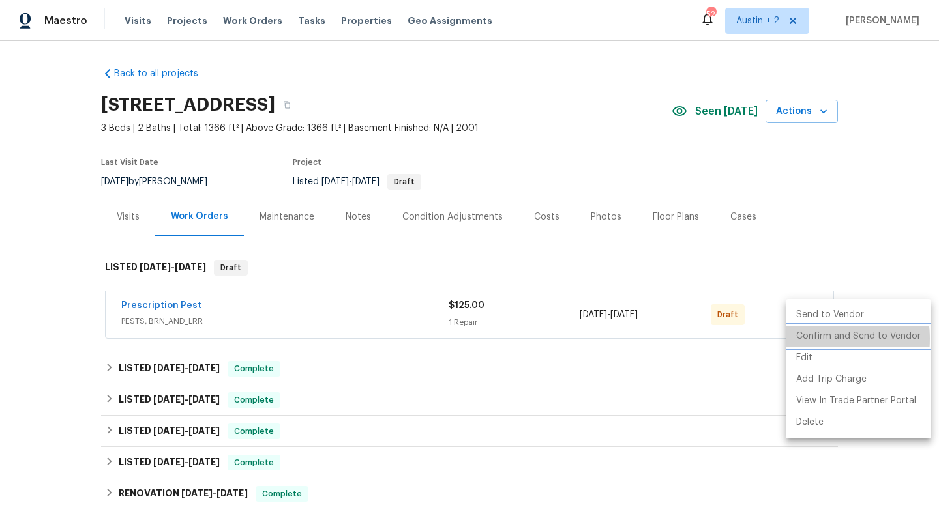
click at [806, 339] on li "Confirm and Send to Vendor" at bounding box center [857, 337] width 145 height 22
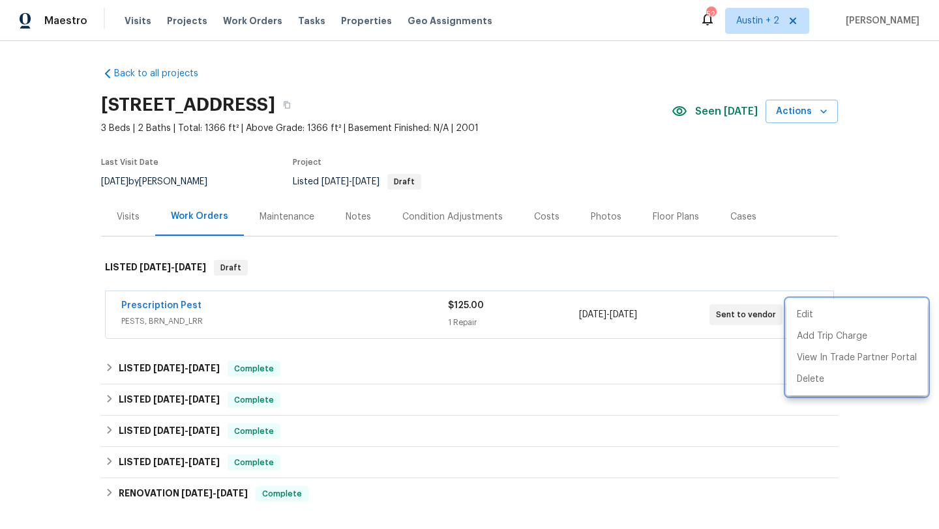
click at [347, 210] on div at bounding box center [469, 264] width 939 height 529
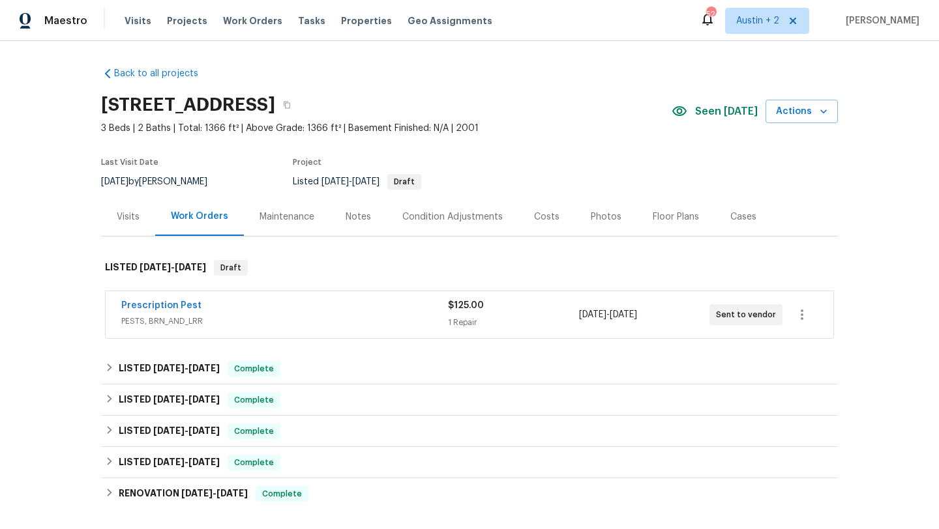
click at [349, 218] on div "Notes" at bounding box center [357, 217] width 25 height 13
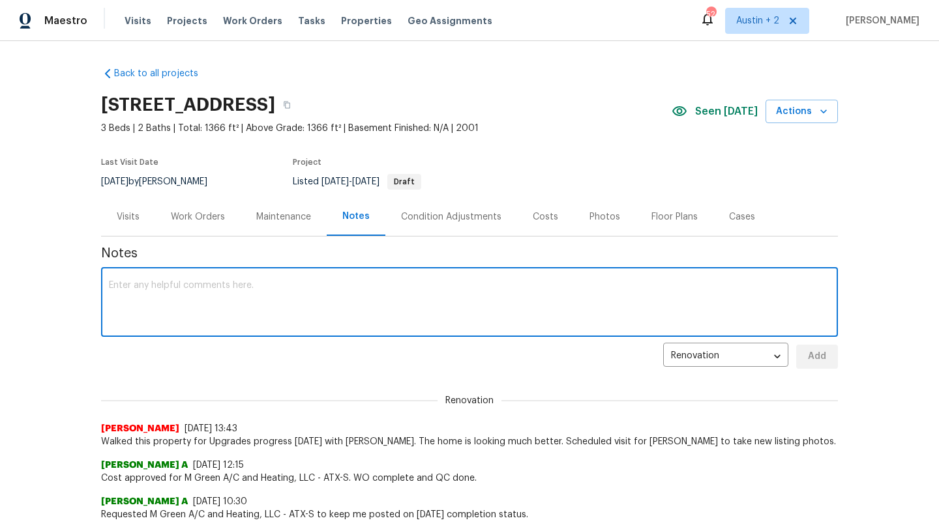
click at [244, 289] on textarea at bounding box center [469, 304] width 721 height 46
paste textarea "[URL][DOMAIN_NAME]"
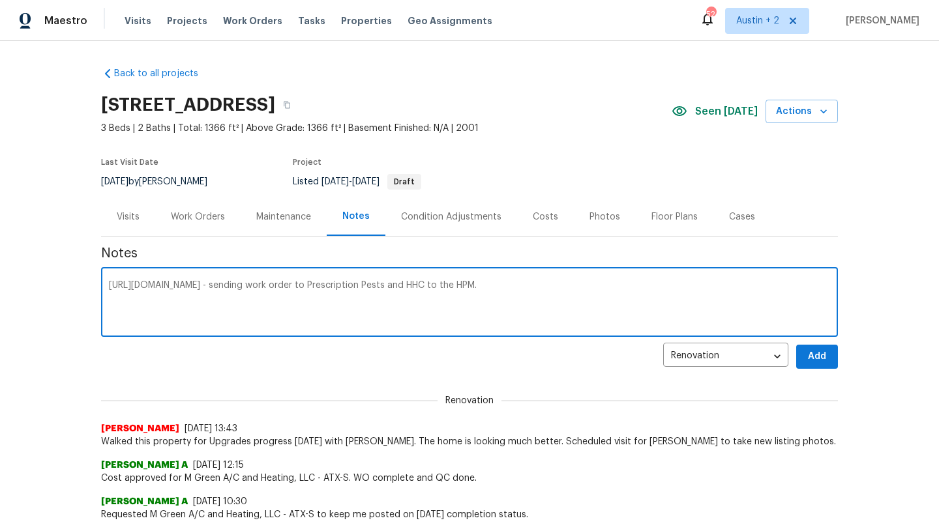
type textarea "https://opendoor.slack.com/archives/C02LY0HEAMQ/p1755116950115759 - sending wor…"
click at [835, 353] on button "Add" at bounding box center [817, 357] width 42 height 24
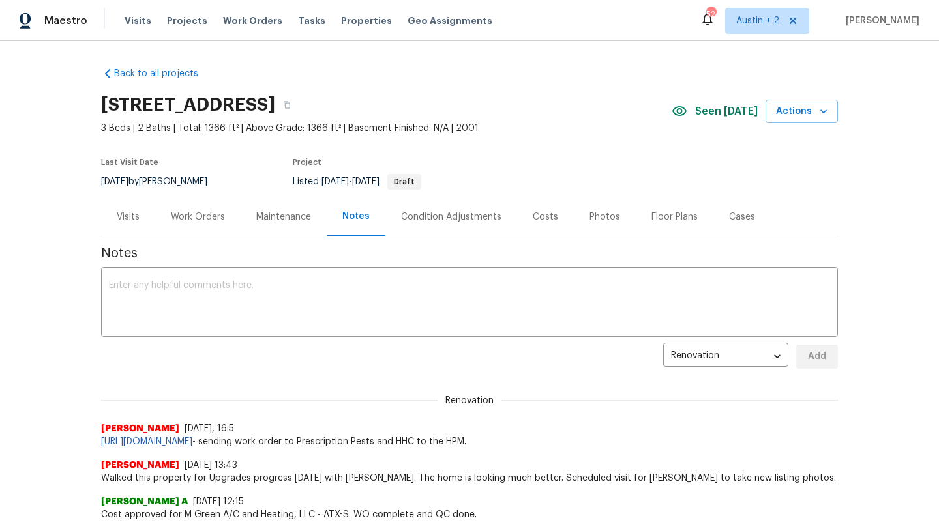
click at [597, 217] on div "Photos" at bounding box center [604, 217] width 31 height 13
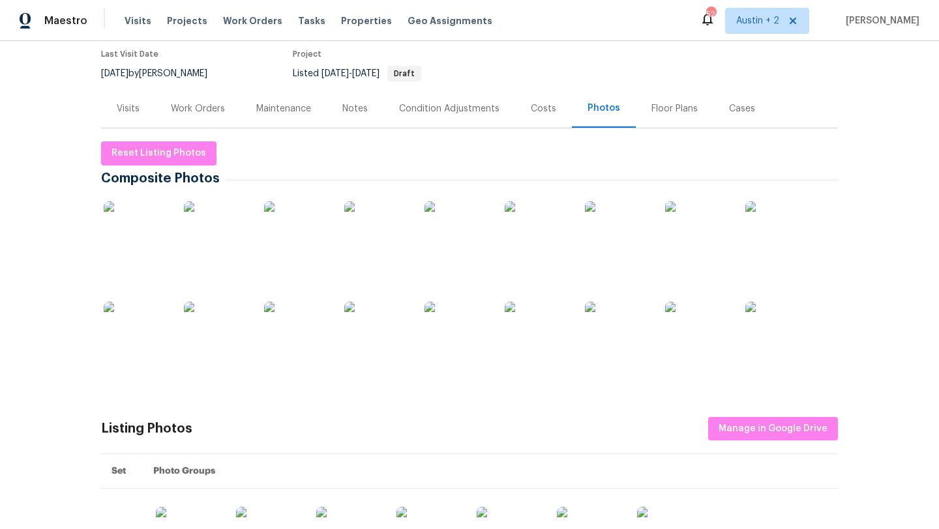
scroll to position [111, 0]
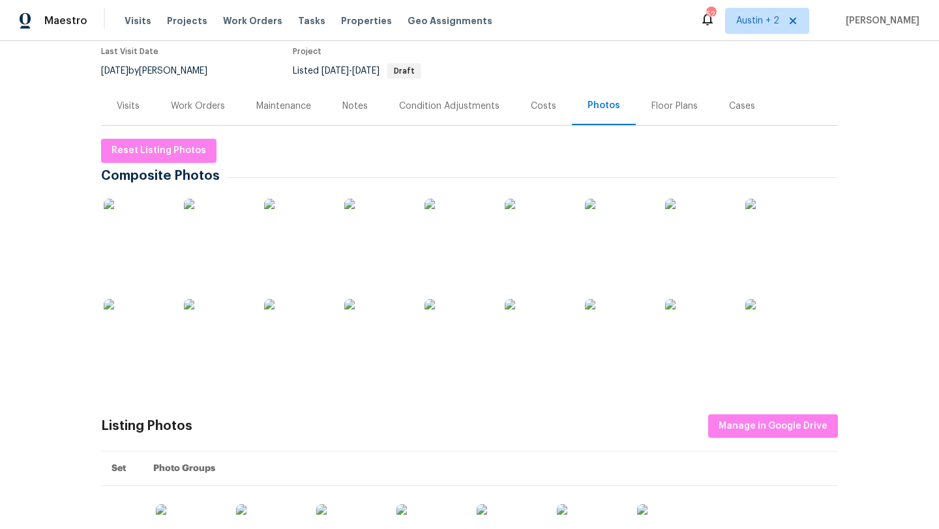
click at [157, 243] on img at bounding box center [136, 231] width 65 height 65
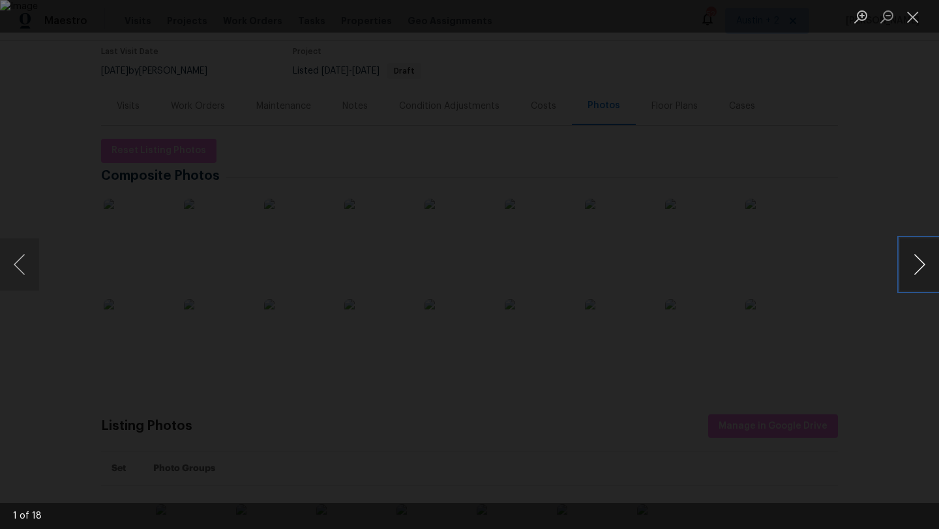
click at [919, 265] on button "Next image" at bounding box center [918, 265] width 39 height 52
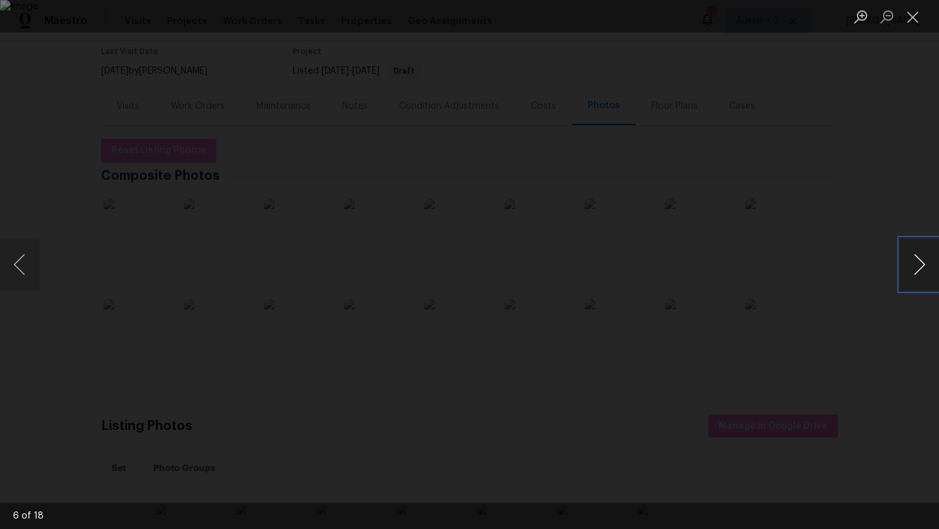
click at [919, 265] on button "Next image" at bounding box center [918, 265] width 39 height 52
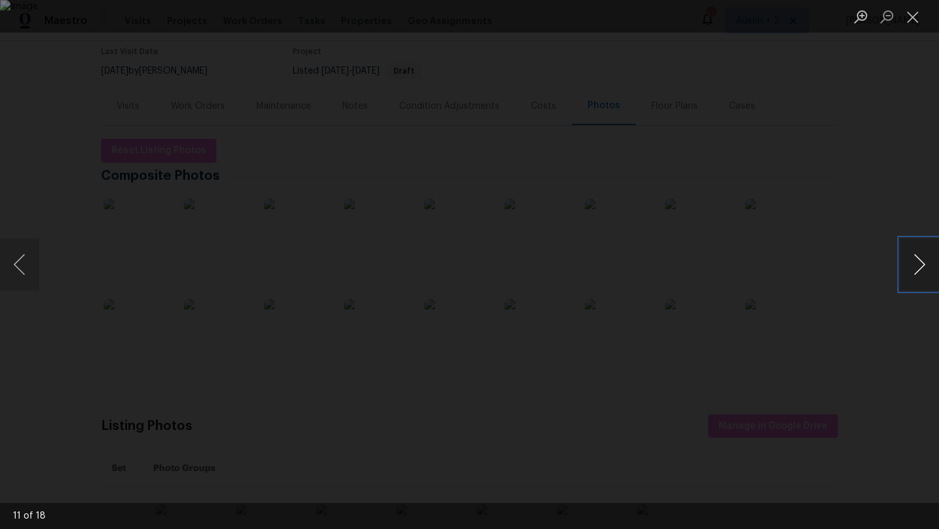
click at [919, 265] on button "Next image" at bounding box center [918, 265] width 39 height 52
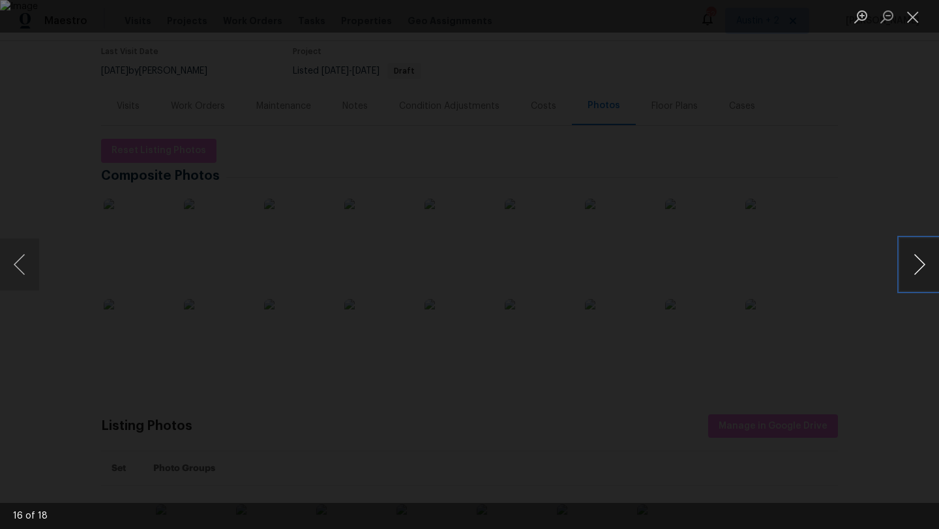
click at [919, 265] on button "Next image" at bounding box center [918, 265] width 39 height 52
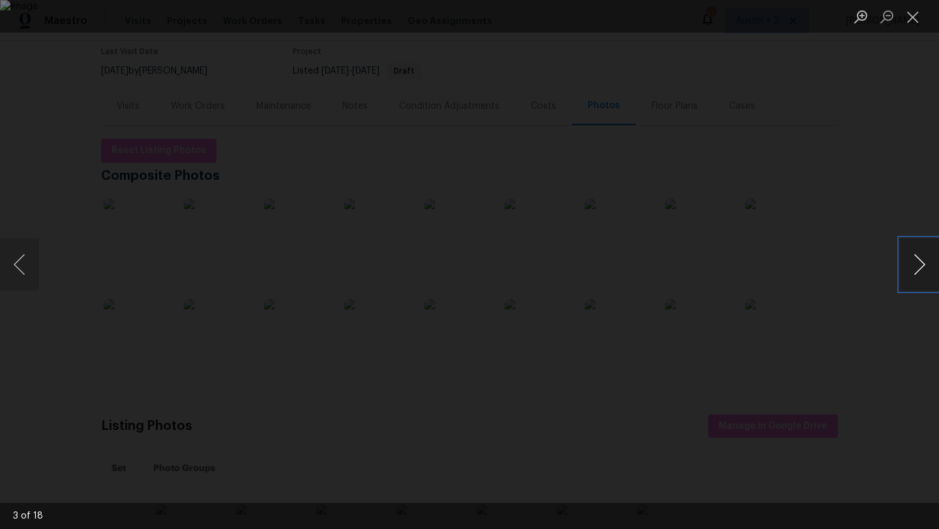
click at [919, 265] on button "Next image" at bounding box center [918, 265] width 39 height 52
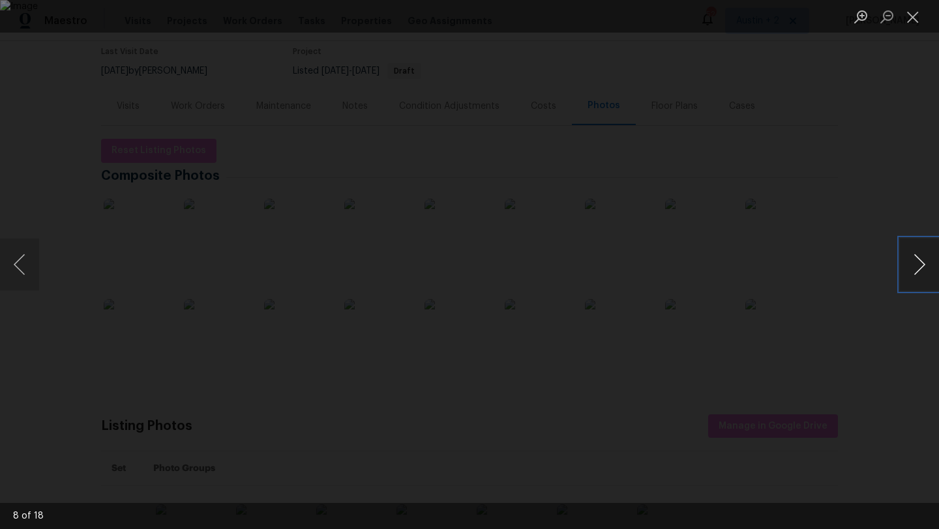
click at [919, 265] on button "Next image" at bounding box center [918, 265] width 39 height 52
click at [908, 176] on div "Lightbox" at bounding box center [469, 264] width 939 height 529
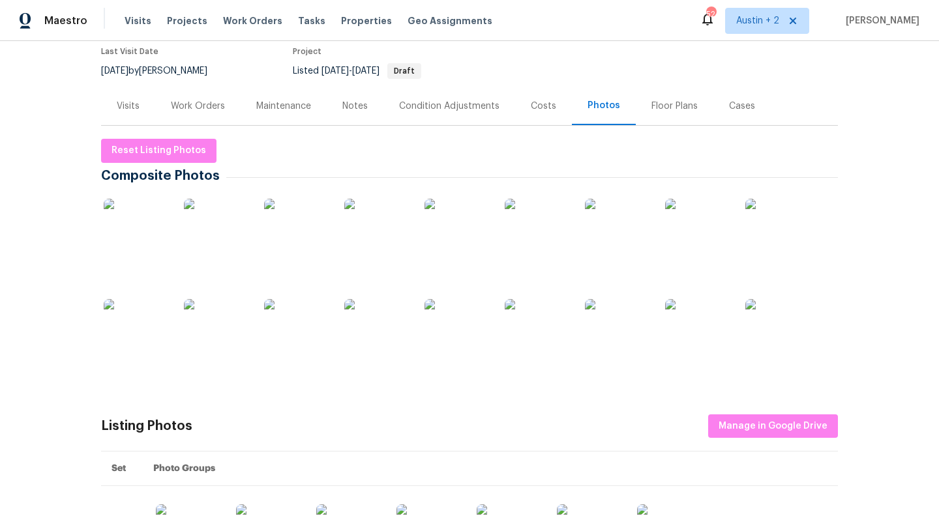
scroll to position [0, 0]
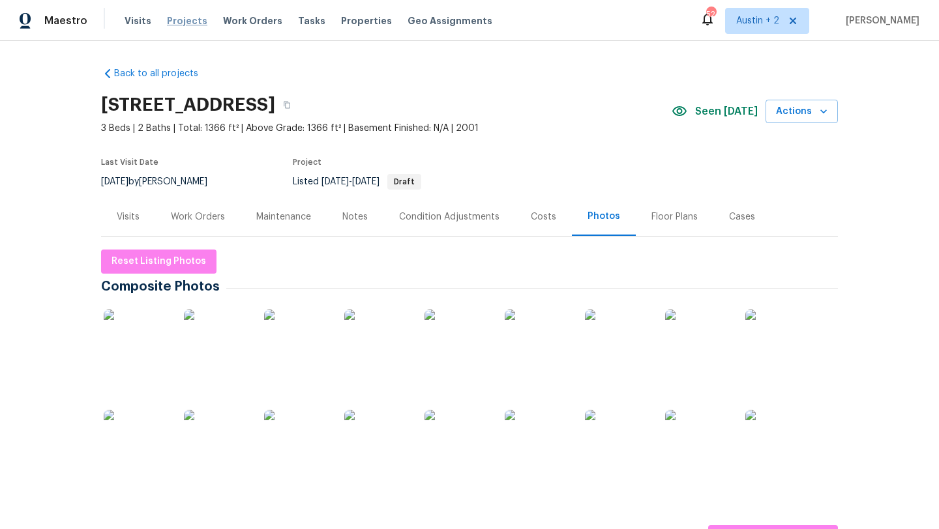
click at [188, 21] on span "Projects" at bounding box center [187, 20] width 40 height 13
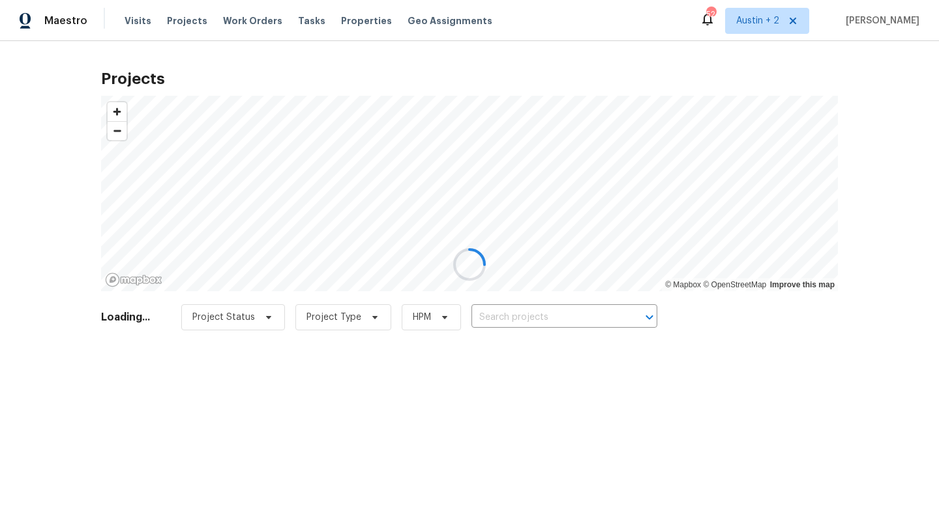
click at [523, 317] on div at bounding box center [469, 264] width 939 height 529
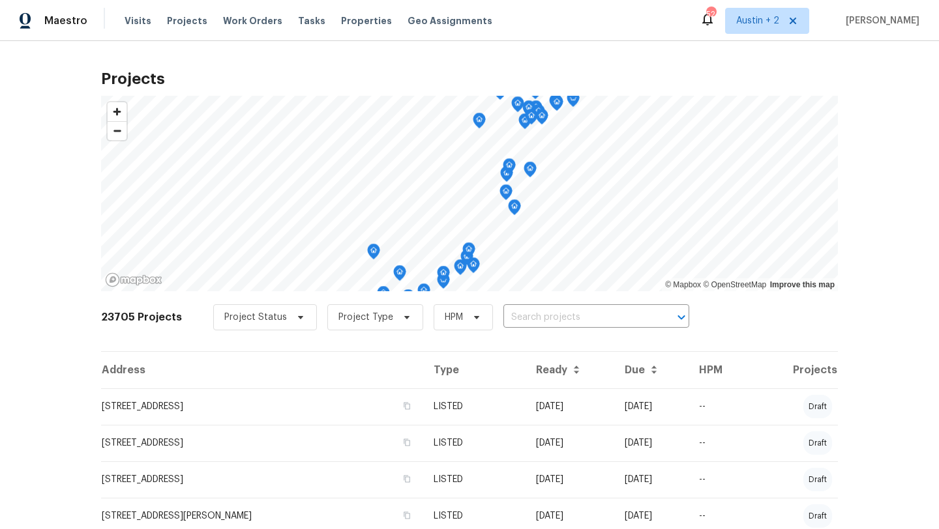
click at [523, 317] on input "text" at bounding box center [577, 318] width 149 height 20
type input "gany"
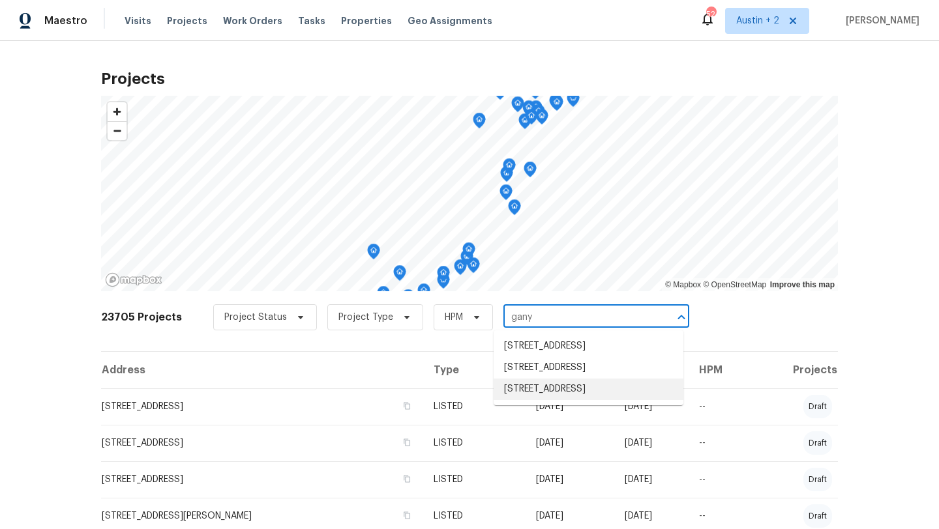
click at [538, 400] on li "[STREET_ADDRESS]" at bounding box center [588, 390] width 190 height 22
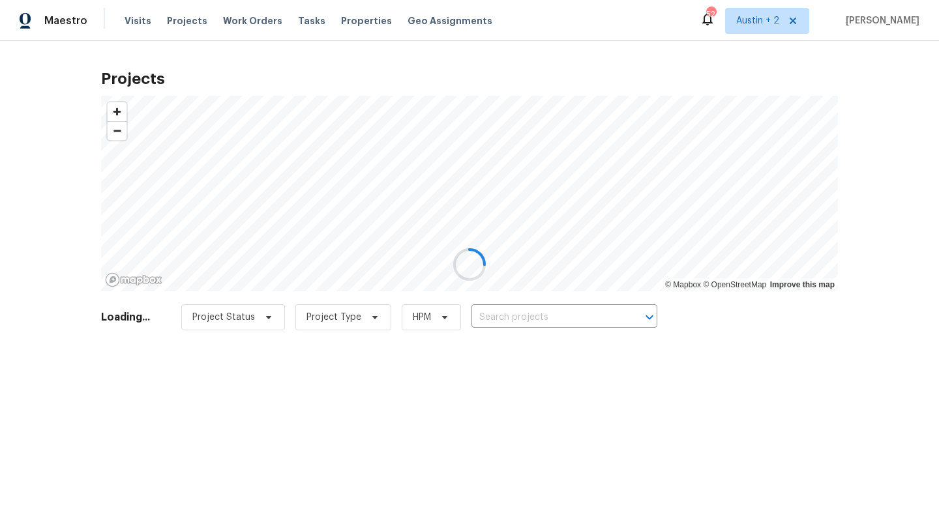
type input "[STREET_ADDRESS]"
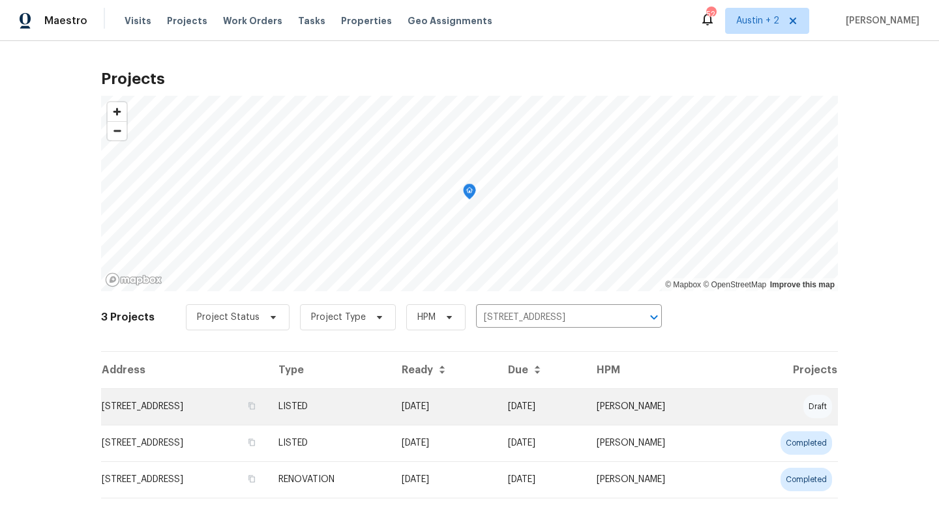
click at [179, 405] on td "[STREET_ADDRESS]" at bounding box center [184, 406] width 167 height 36
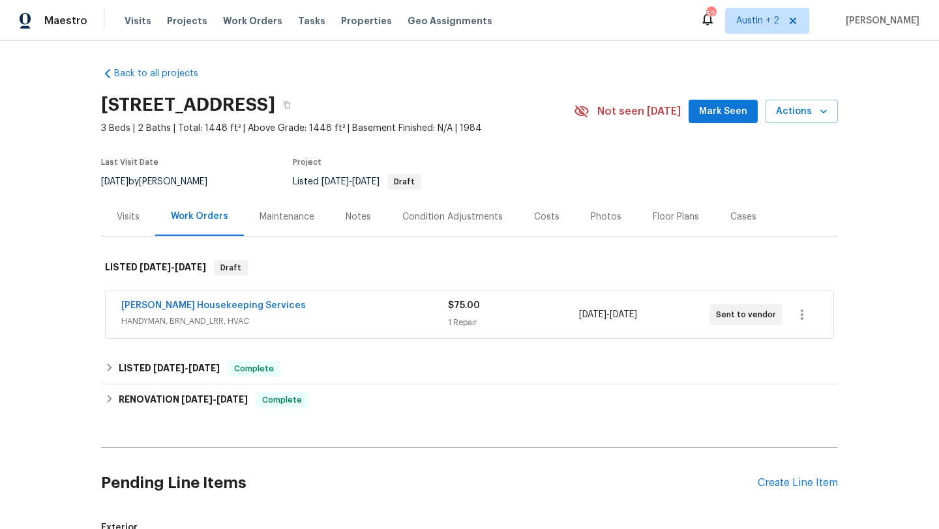
click at [706, 111] on span "Mark Seen" at bounding box center [723, 112] width 48 height 16
click at [304, 320] on span "HANDYMAN, BRN_AND_LRR, HVAC" at bounding box center [284, 321] width 327 height 13
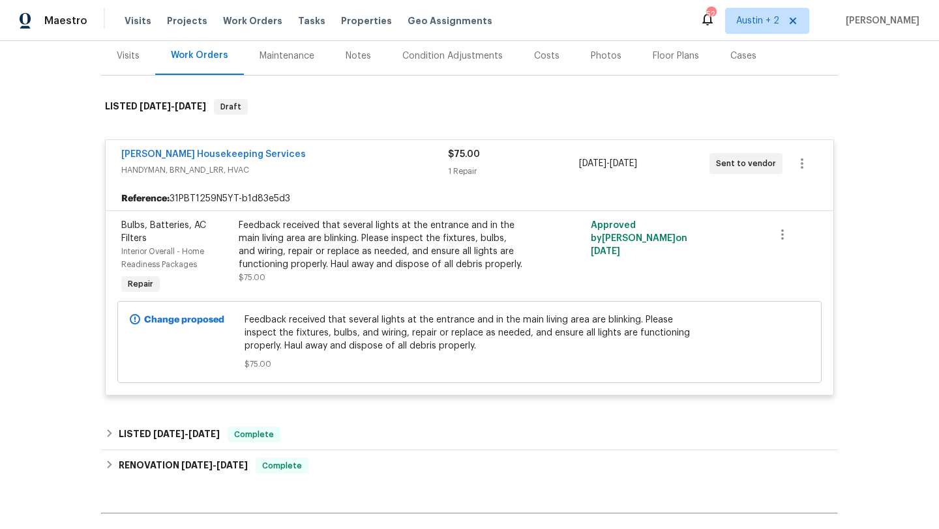
scroll to position [162, 0]
click at [233, 153] on link "[PERSON_NAME] Housekeeping Services" at bounding box center [213, 153] width 184 height 9
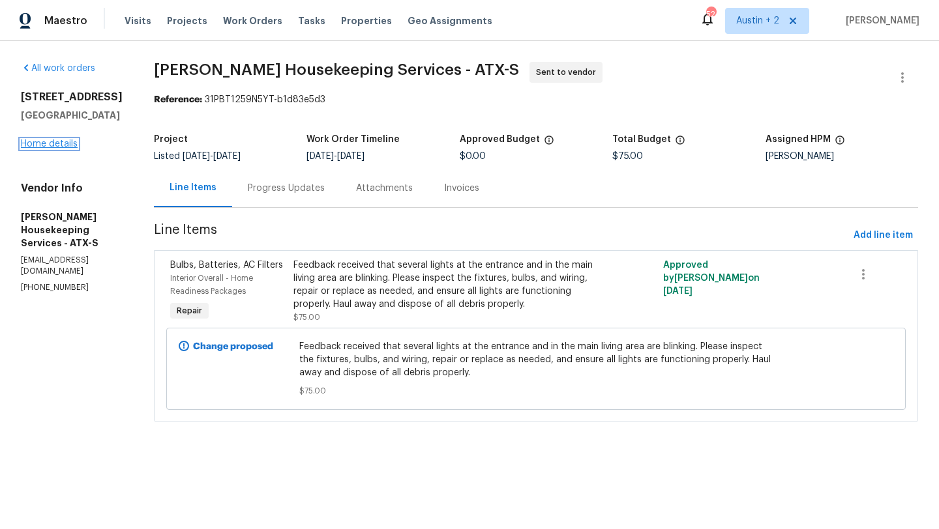
click at [70, 141] on link "Home details" at bounding box center [49, 143] width 57 height 9
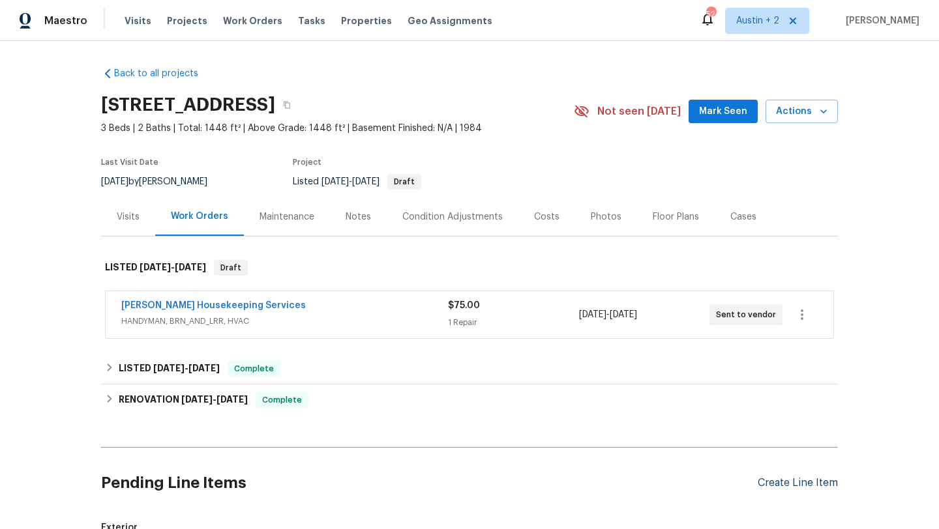
click at [774, 482] on div "Create Line Item" at bounding box center [797, 483] width 80 height 12
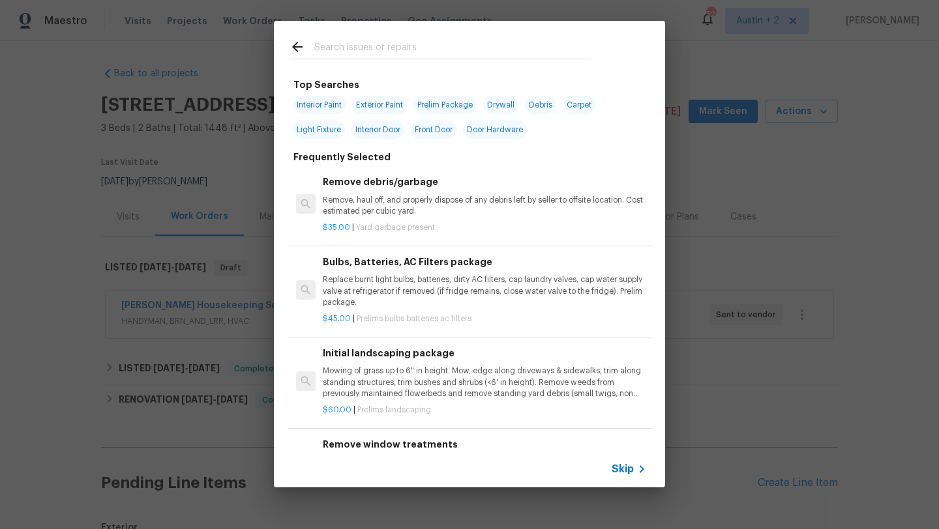
click at [349, 51] on input "text" at bounding box center [452, 49] width 276 height 20
click at [352, 50] on input "text" at bounding box center [452, 49] width 276 height 20
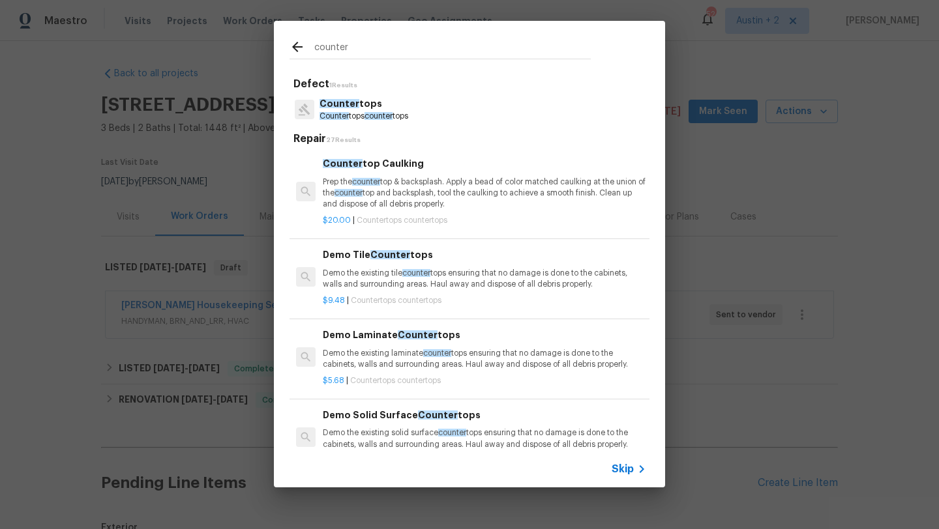
type input "counter"
click at [385, 109] on p "Counter tops" at bounding box center [363, 104] width 89 height 14
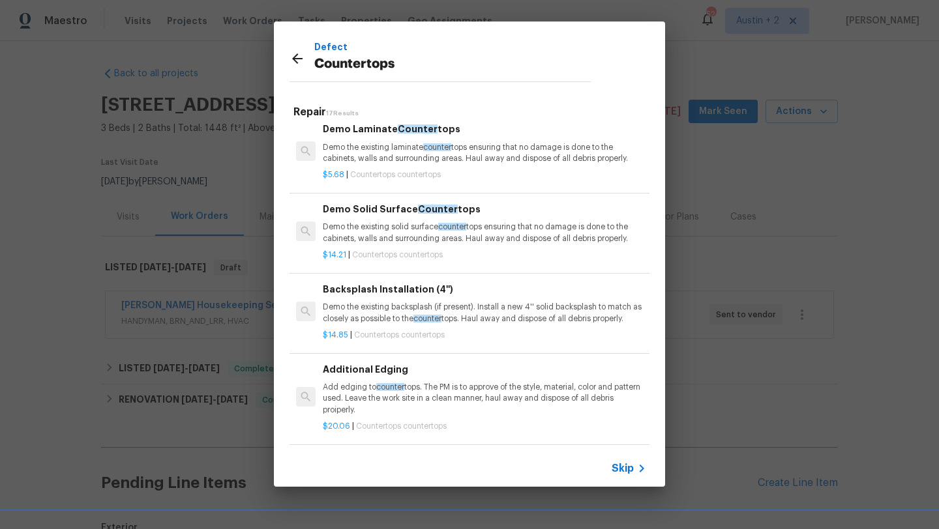
scroll to position [181, 0]
click at [486, 233] on p "Demo the existing solid surface counter tops ensuring that no damage is done to…" at bounding box center [484, 231] width 323 height 22
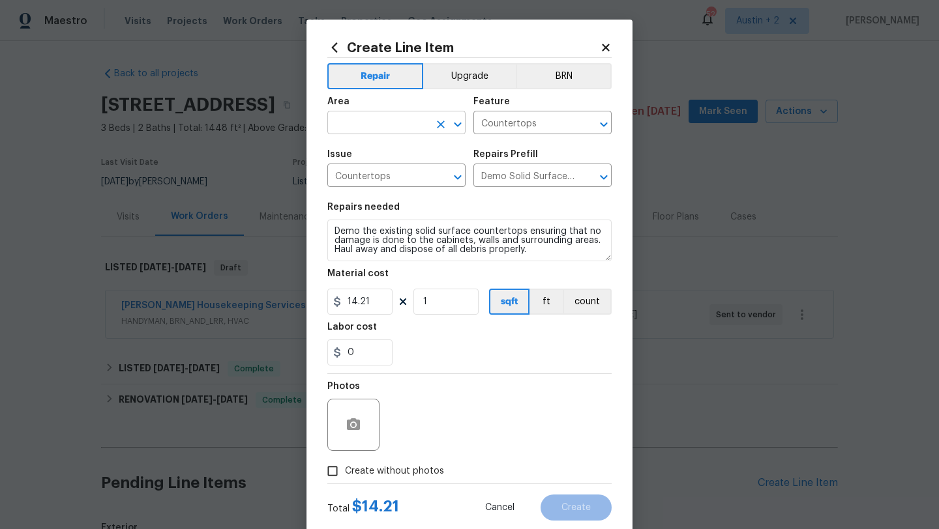
click at [396, 124] on input "text" at bounding box center [378, 124] width 102 height 20
click at [420, 175] on li "Exterior Overall" at bounding box center [396, 175] width 138 height 22
type input "Exterior Overall"
click at [357, 420] on icon "button" at bounding box center [353, 424] width 13 height 12
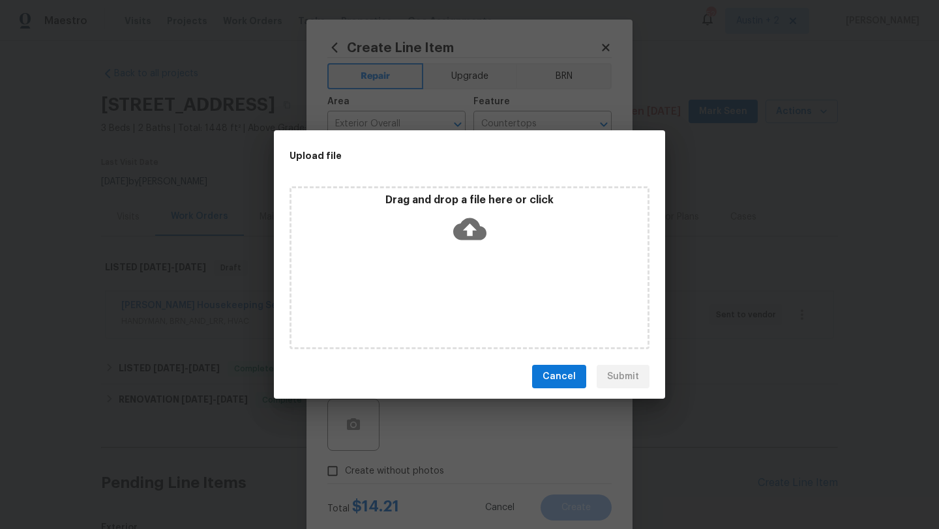
click at [470, 226] on icon at bounding box center [469, 228] width 33 height 33
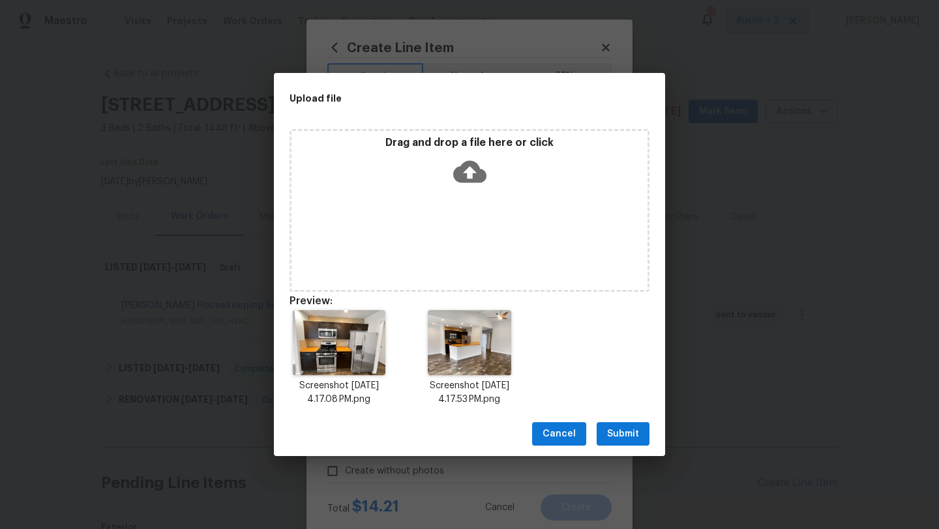
click at [633, 434] on span "Submit" at bounding box center [623, 434] width 32 height 16
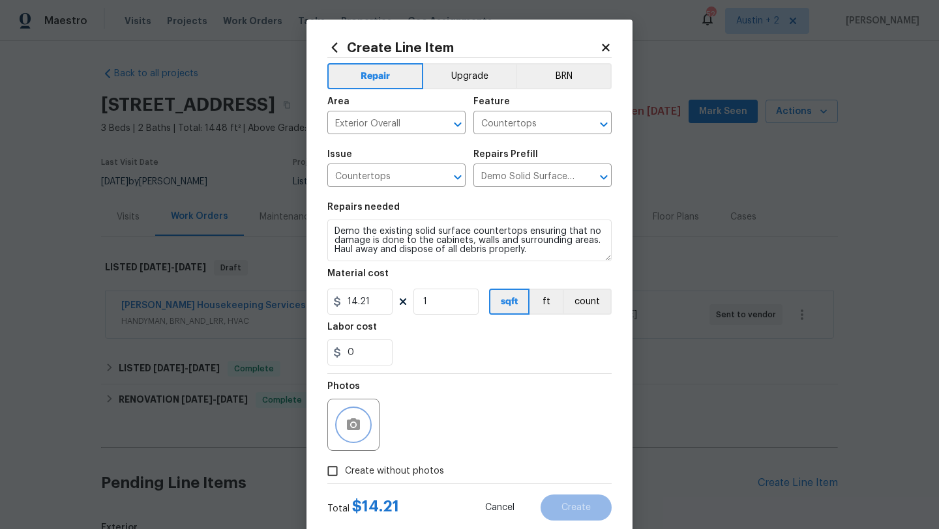
scroll to position [33, 0]
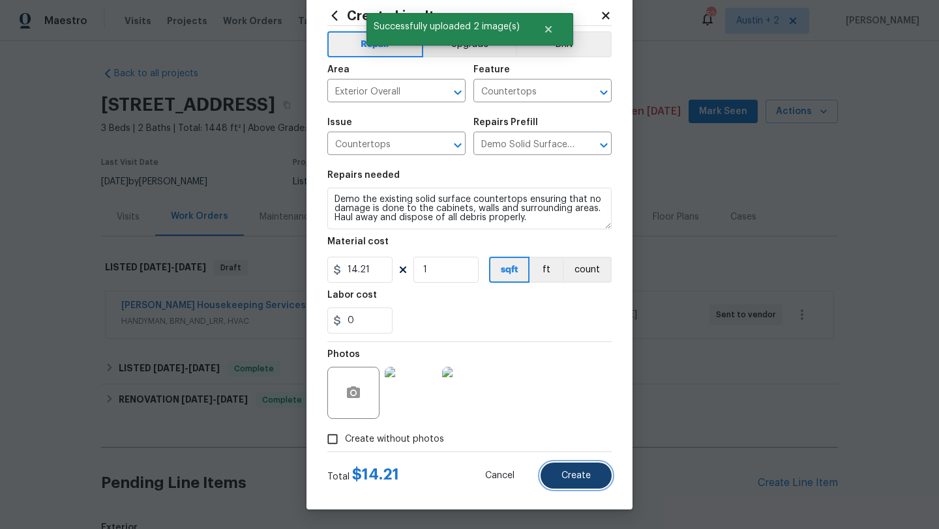
click at [568, 477] on span "Create" at bounding box center [575, 476] width 29 height 10
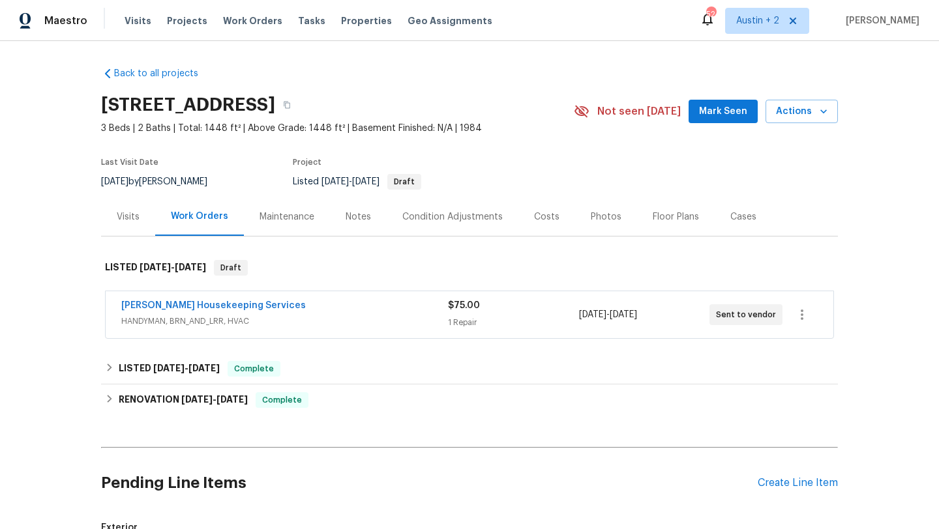
click at [712, 111] on span "Mark Seen" at bounding box center [723, 112] width 48 height 16
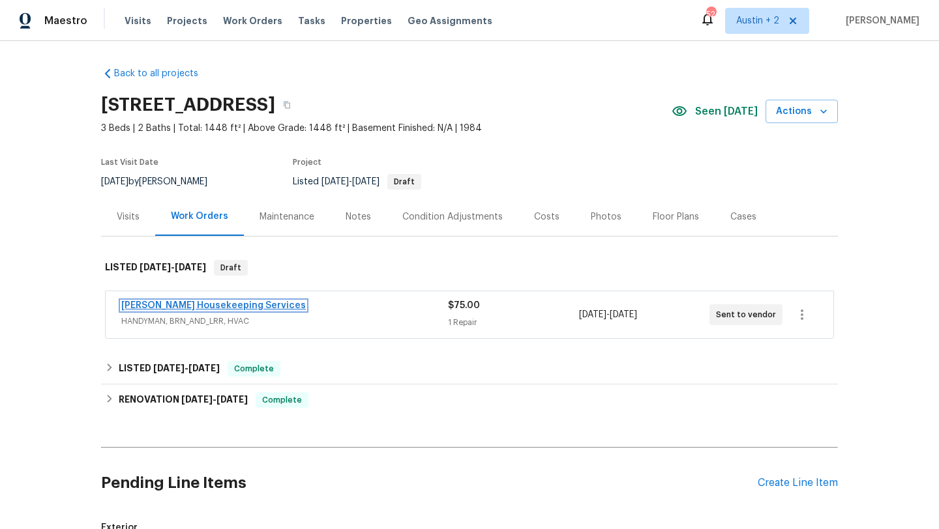
click at [234, 306] on link "[PERSON_NAME] Housekeeping Services" at bounding box center [213, 305] width 184 height 9
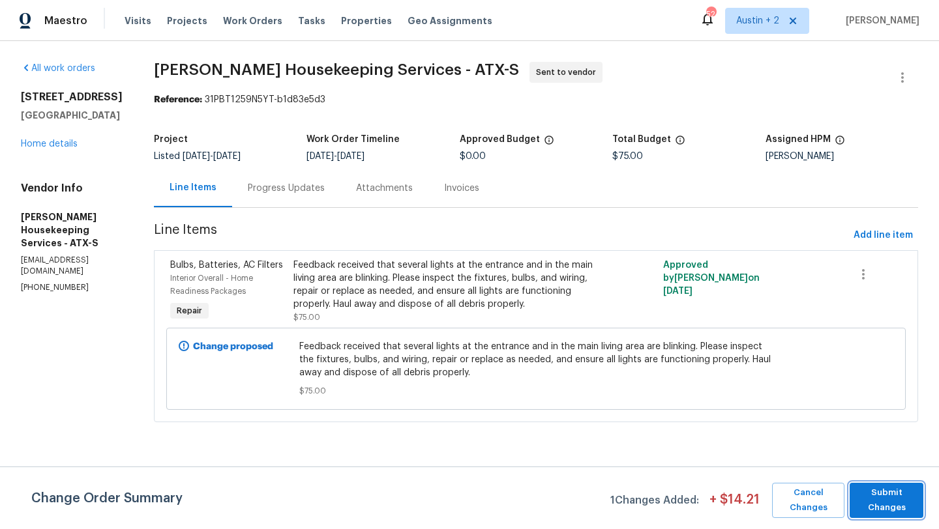
click at [891, 496] on span "Submit Changes" at bounding box center [886, 501] width 61 height 30
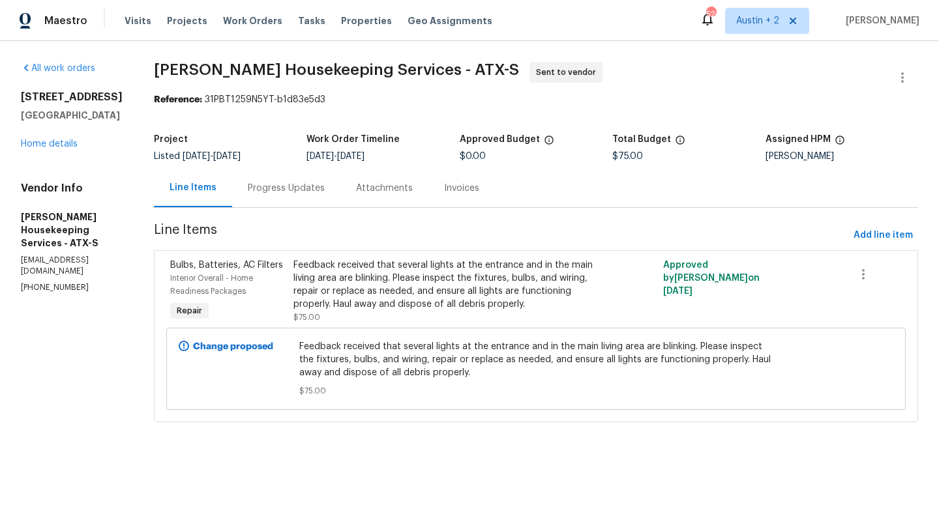
click at [297, 194] on div "Progress Updates" at bounding box center [286, 188] width 77 height 13
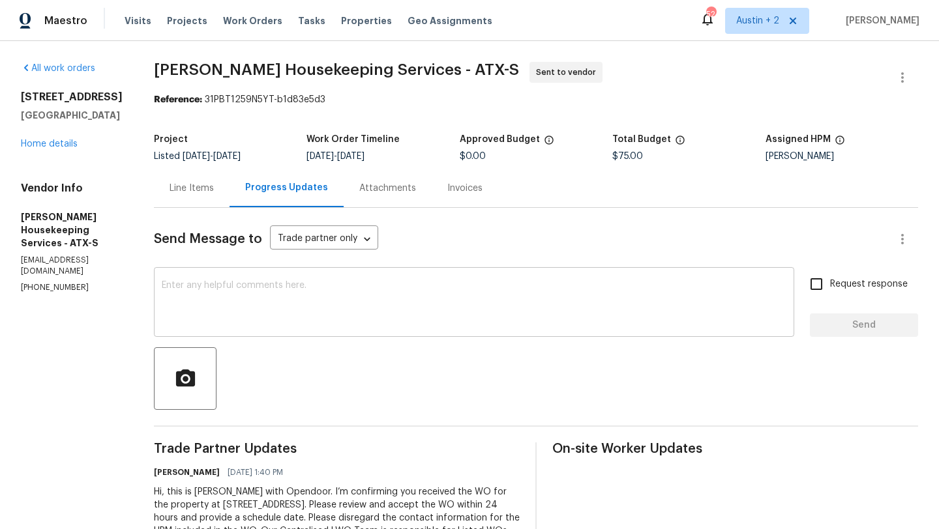
click at [338, 289] on textarea at bounding box center [474, 304] width 624 height 46
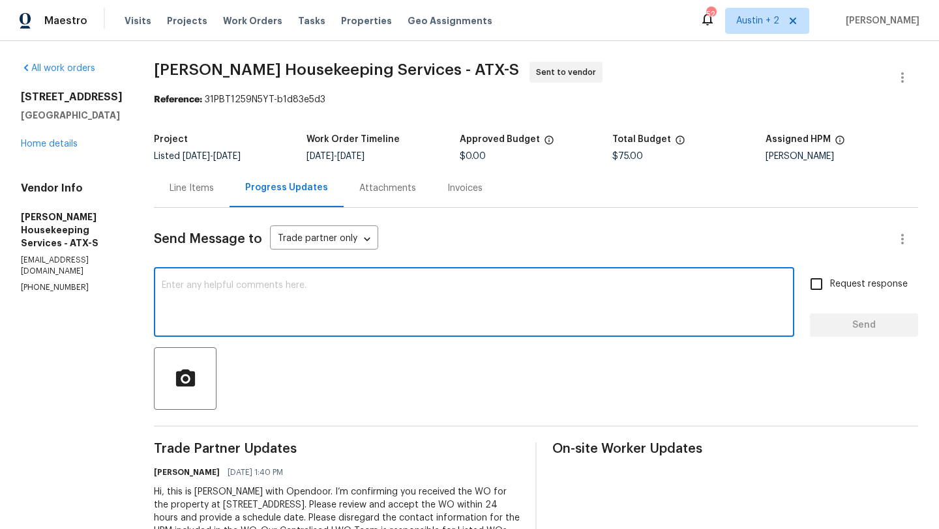
scroll to position [58, 0]
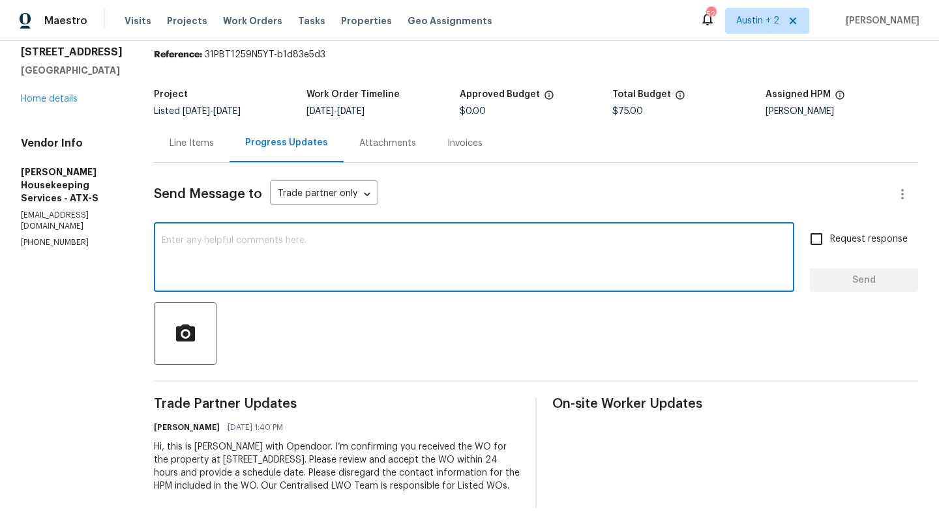
click at [316, 236] on textarea at bounding box center [474, 259] width 624 height 46
click at [50, 95] on link "Home details" at bounding box center [49, 99] width 57 height 9
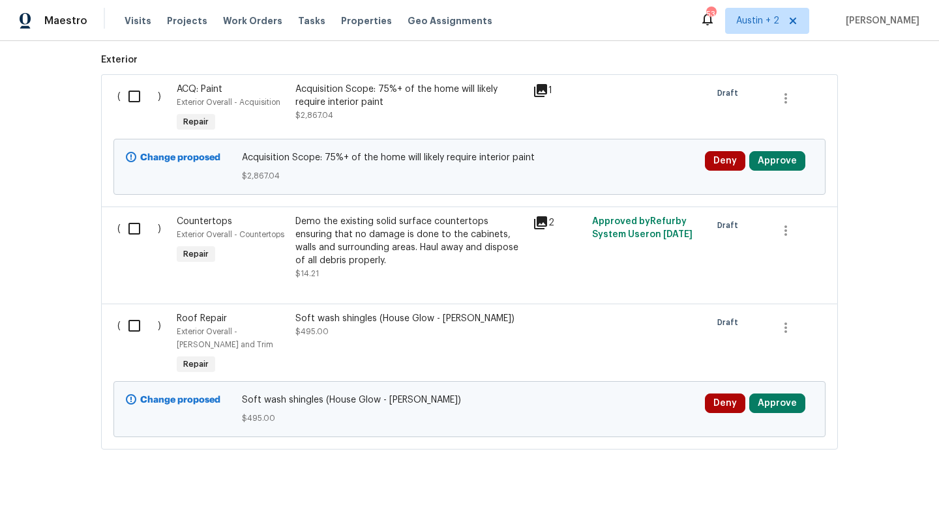
scroll to position [469, 0]
click at [139, 232] on input "checkbox" at bounding box center [139, 227] width 37 height 27
checkbox input "true"
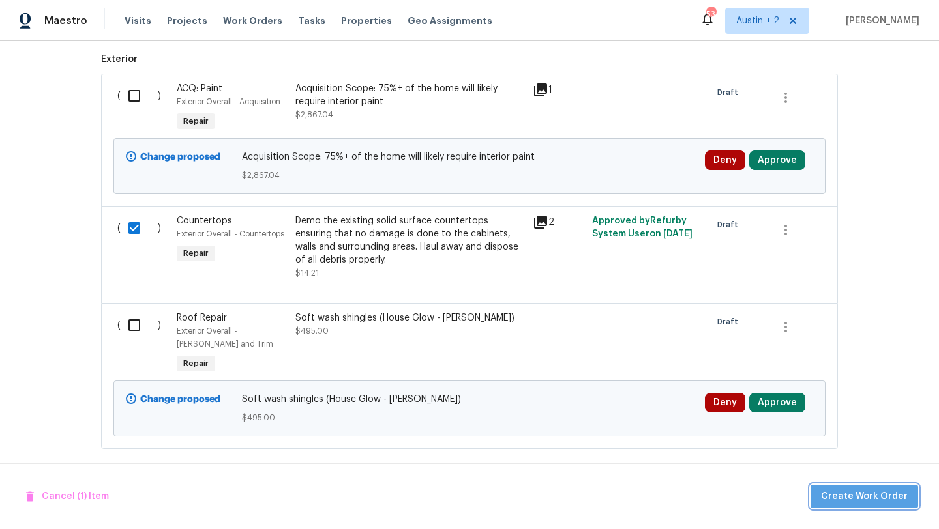
click at [875, 493] on span "Create Work Order" at bounding box center [864, 497] width 87 height 16
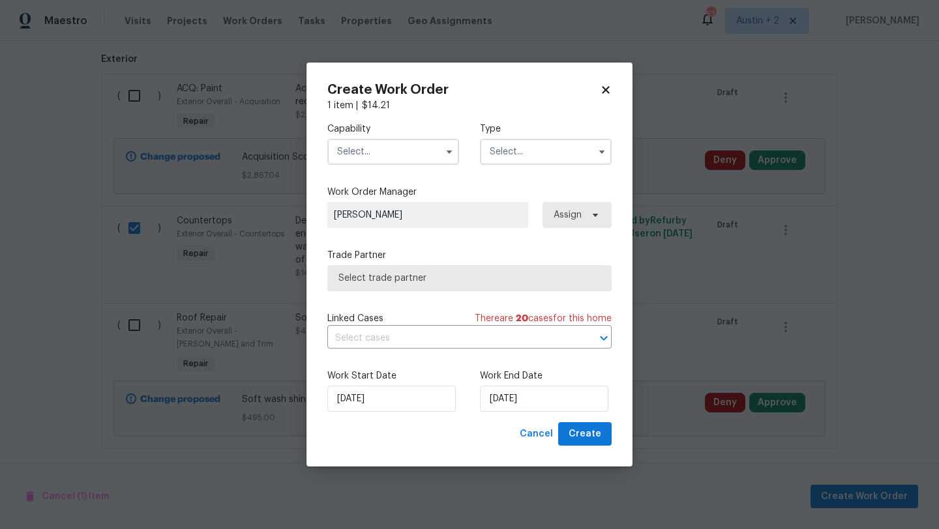
click at [352, 155] on input "text" at bounding box center [393, 152] width 132 height 26
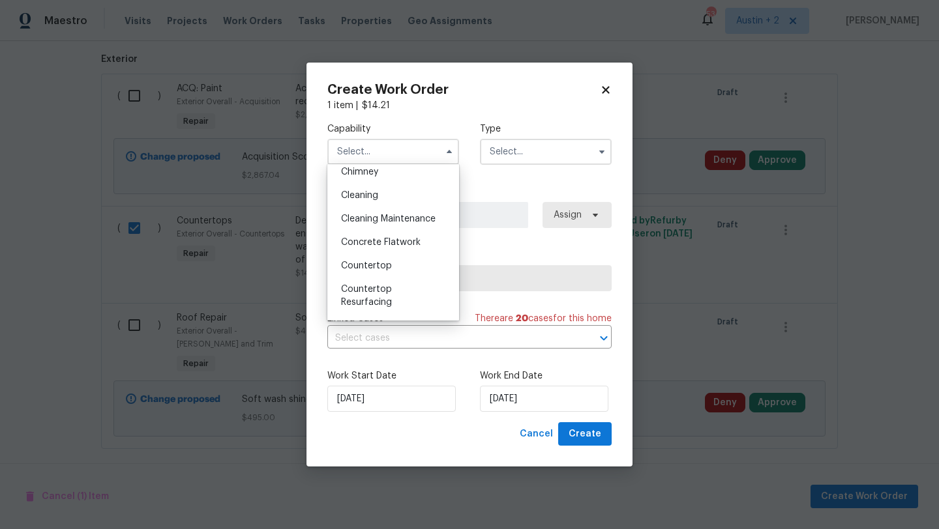
scroll to position [174, 0]
click at [383, 265] on span "Countertop" at bounding box center [366, 263] width 51 height 9
type input "Countertop"
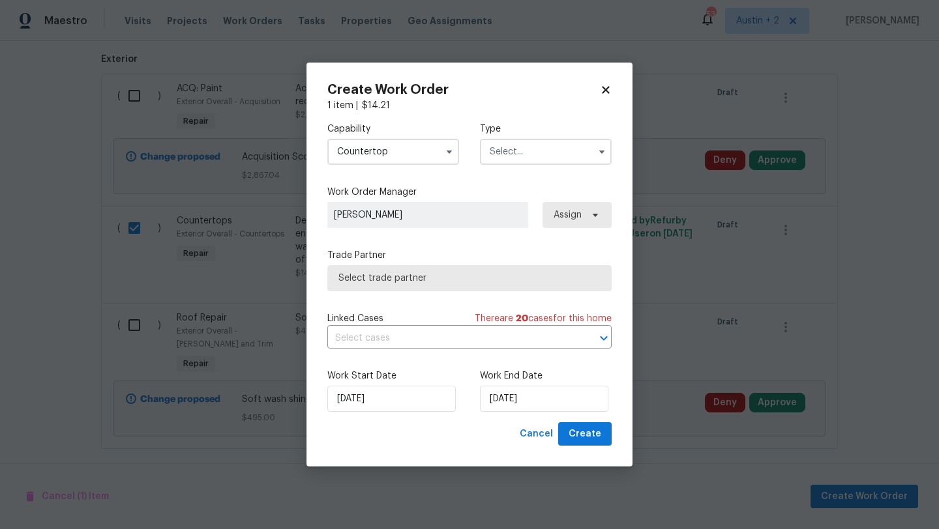
click at [538, 149] on input "text" at bounding box center [546, 152] width 132 height 26
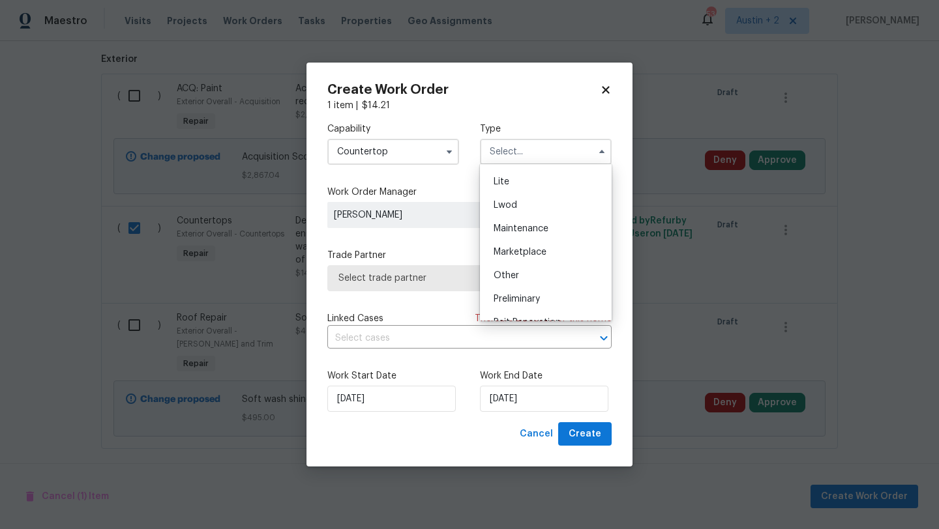
scroll to position [126, 0]
click at [544, 188] on div "Listed" at bounding box center [545, 193] width 125 height 23
type input "Listed"
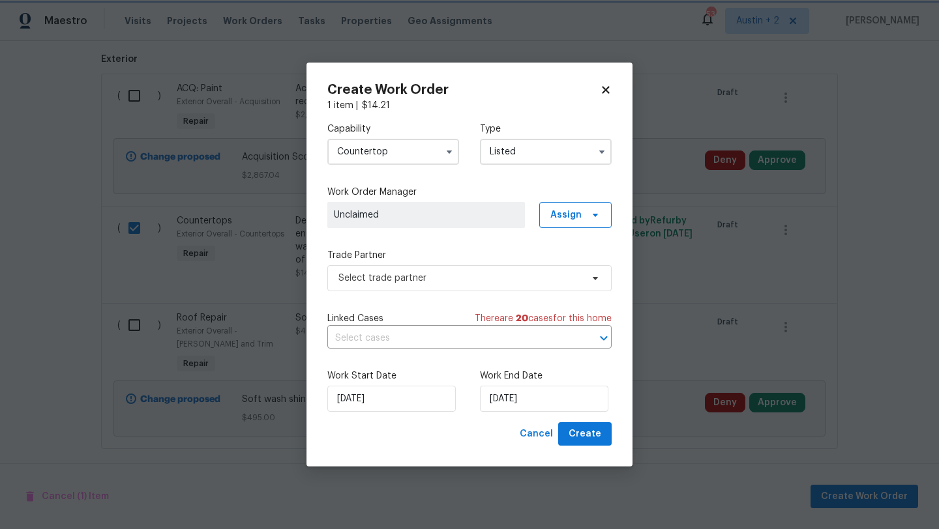
scroll to position [0, 0]
click at [547, 395] on input "8/13/2025" at bounding box center [544, 399] width 128 height 26
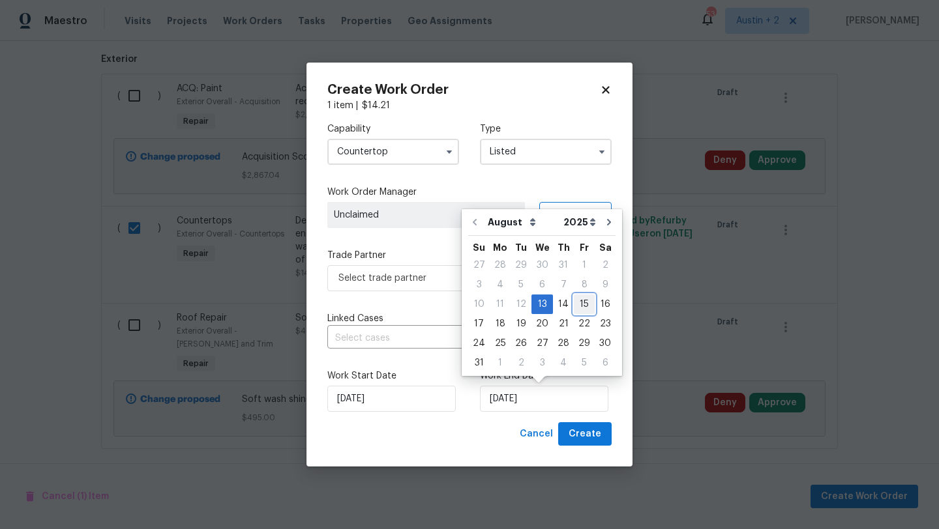
click at [576, 301] on div "15" at bounding box center [584, 304] width 21 height 18
type input "8/15/2025"
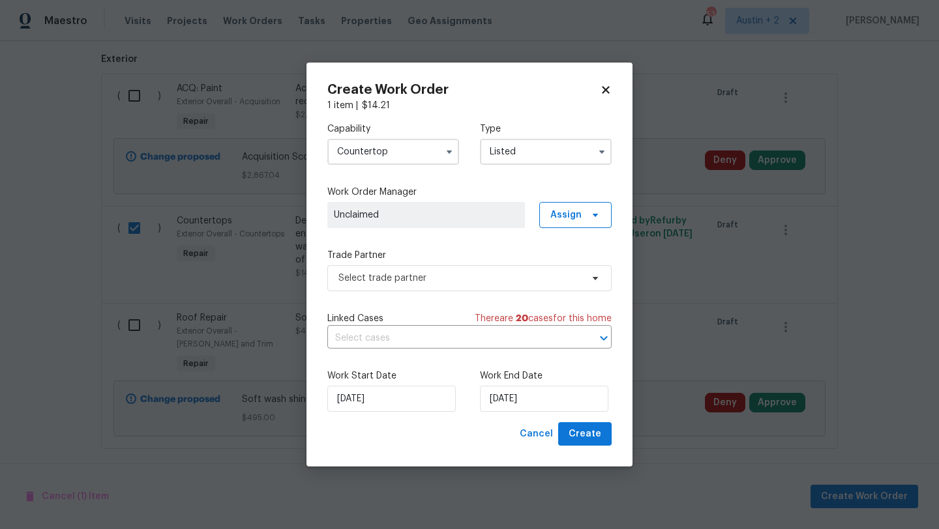
click at [458, 441] on div "Cancel Create" at bounding box center [469, 434] width 284 height 24
click at [446, 282] on span "Select trade partner" at bounding box center [459, 278] width 243 height 13
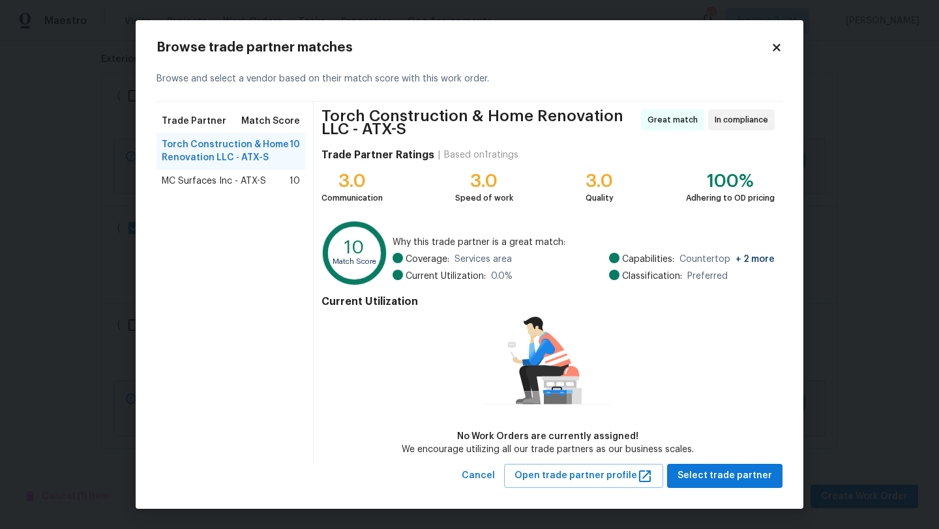
click at [776, 44] on icon at bounding box center [776, 48] width 12 height 12
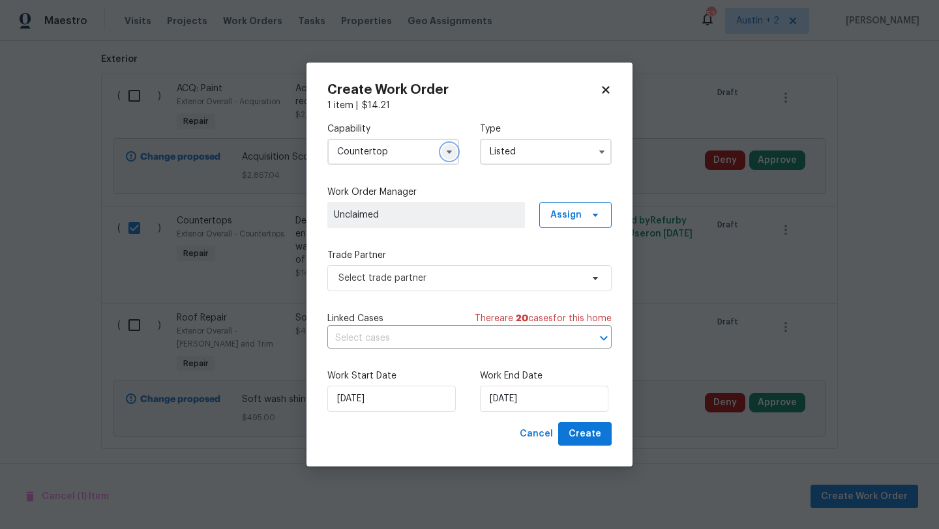
click at [450, 154] on icon "button" at bounding box center [449, 152] width 10 height 10
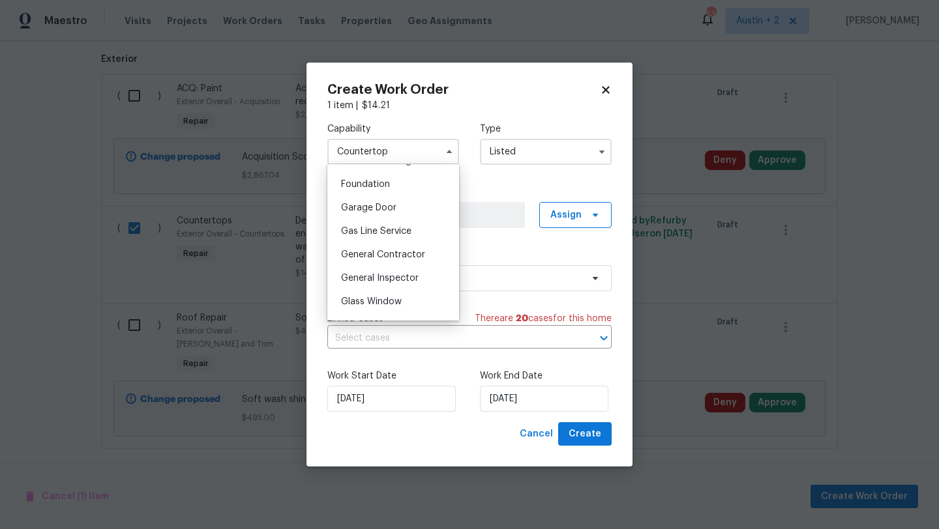
scroll to position [549, 0]
click at [405, 252] on span "General Contractor" at bounding box center [383, 252] width 84 height 9
type input "General Contractor"
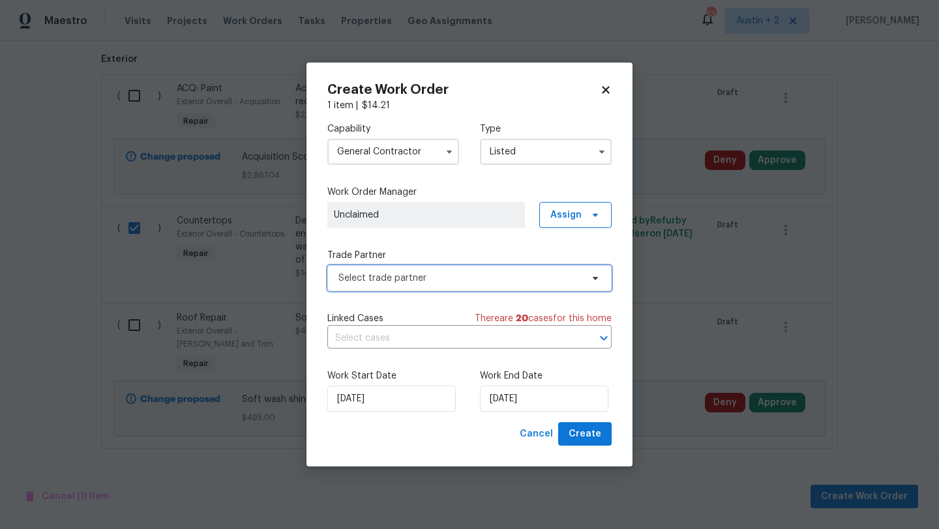
click at [471, 277] on span "Select trade partner" at bounding box center [459, 278] width 243 height 13
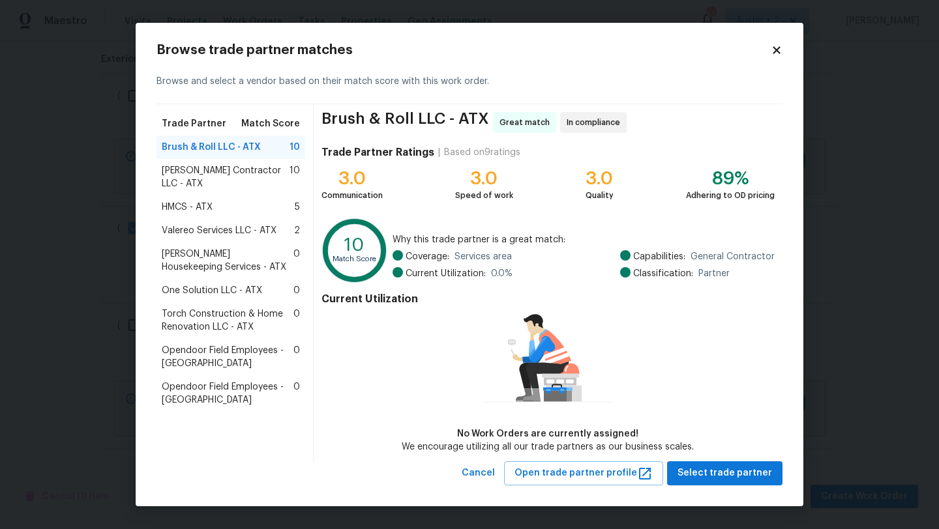
click at [225, 254] on span "Arelis Housekeeping Services - ATX" at bounding box center [228, 261] width 132 height 26
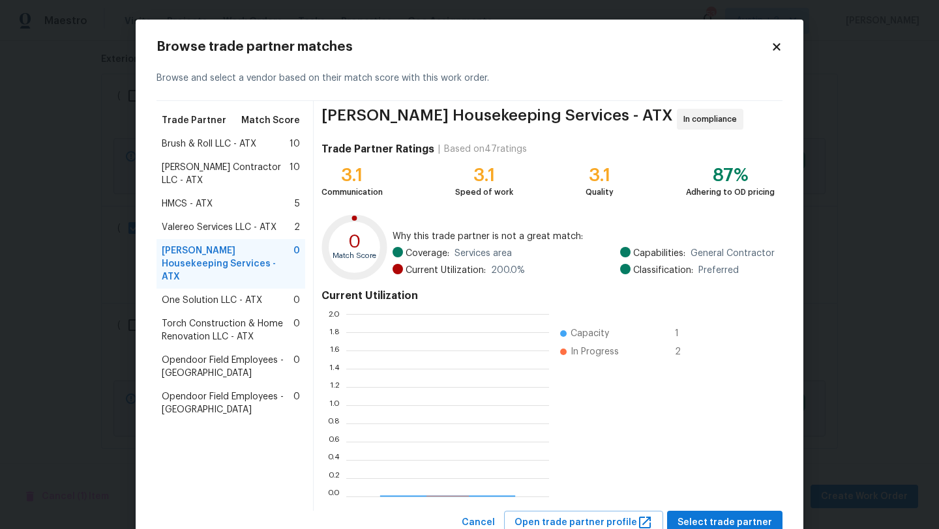
scroll to position [182, 203]
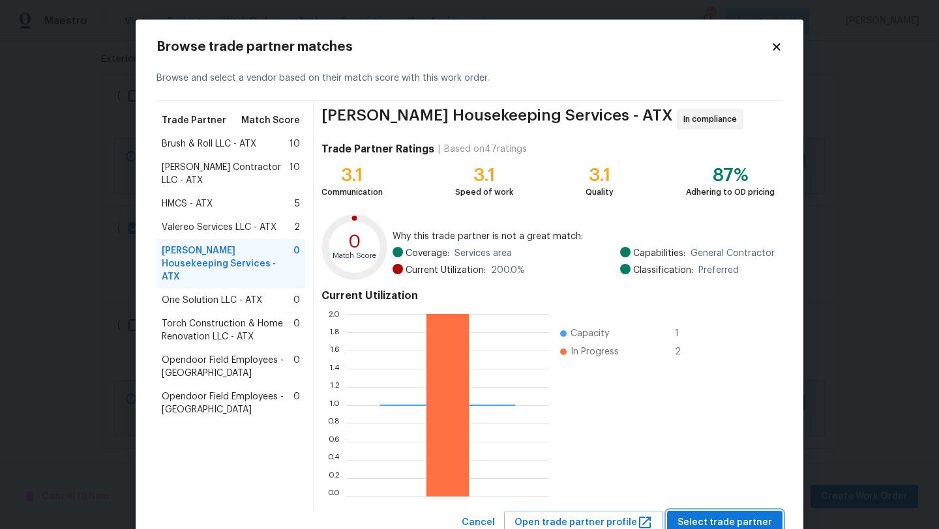
click at [701, 513] on button "Select trade partner" at bounding box center [724, 523] width 115 height 24
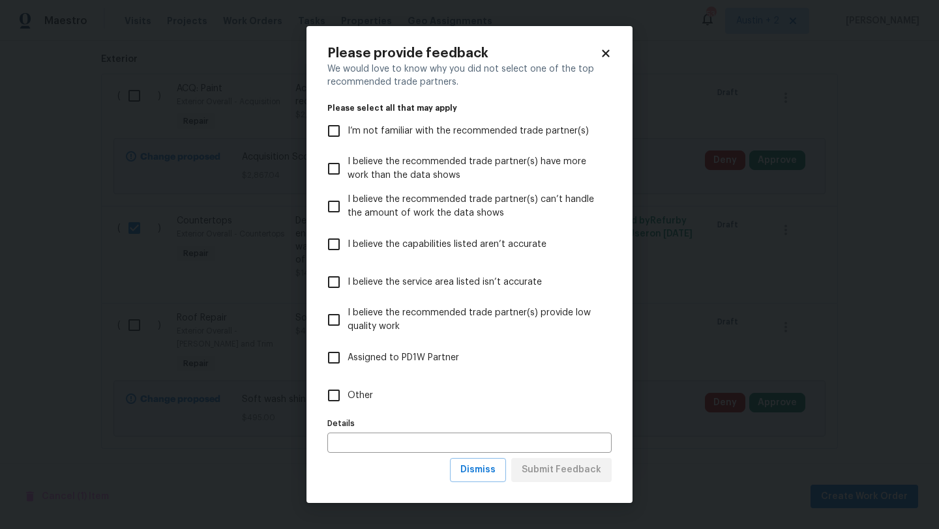
click at [362, 398] on span "Other" at bounding box center [359, 396] width 25 height 14
click at [347, 398] on input "Other" at bounding box center [333, 395] width 27 height 27
checkbox input "true"
click at [553, 474] on span "Submit Feedback" at bounding box center [561, 470] width 80 height 16
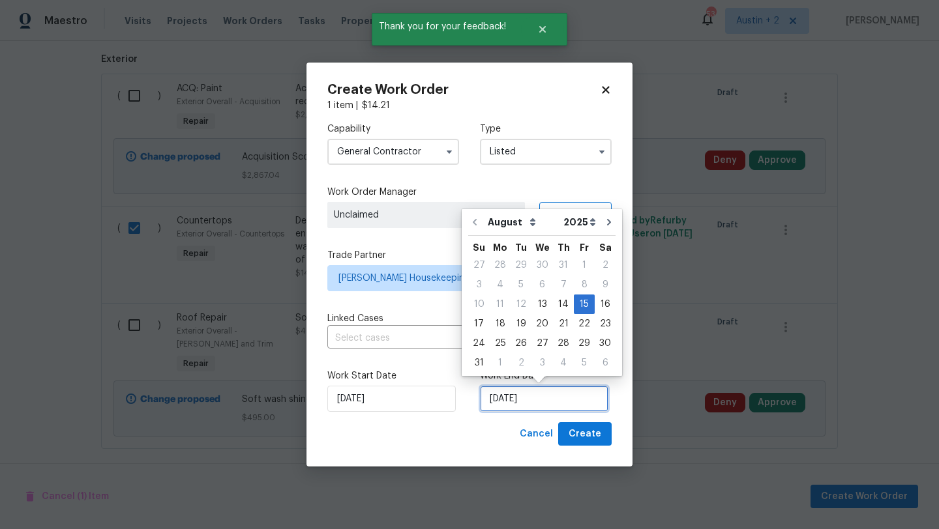
click at [564, 399] on input "8/15/2025" at bounding box center [544, 399] width 128 height 26
click at [513, 326] on div "19" at bounding box center [520, 324] width 21 height 18
type input "8/19/2025"
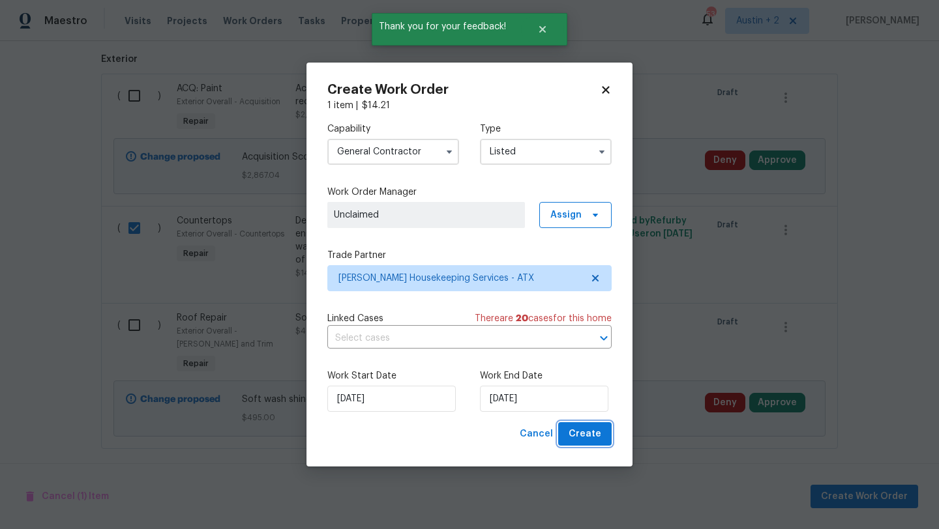
click at [594, 433] on span "Create" at bounding box center [584, 434] width 33 height 16
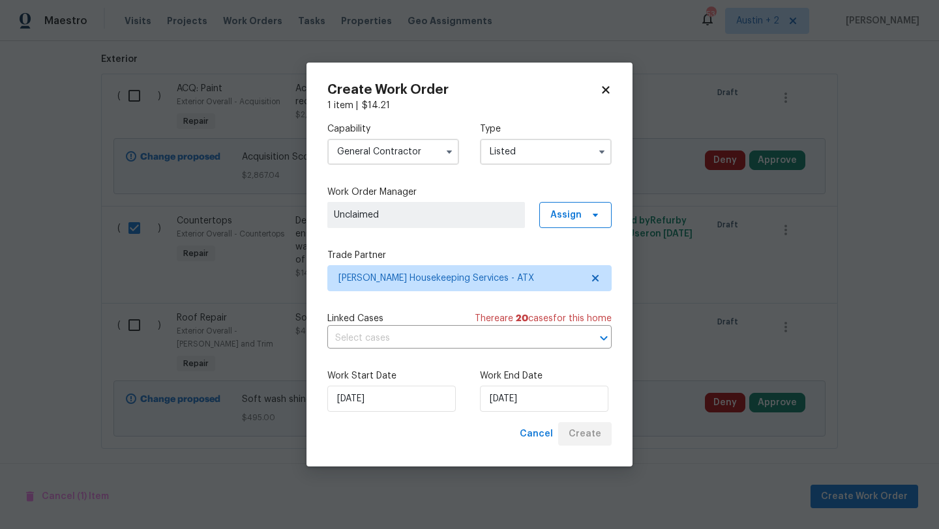
checkbox input "false"
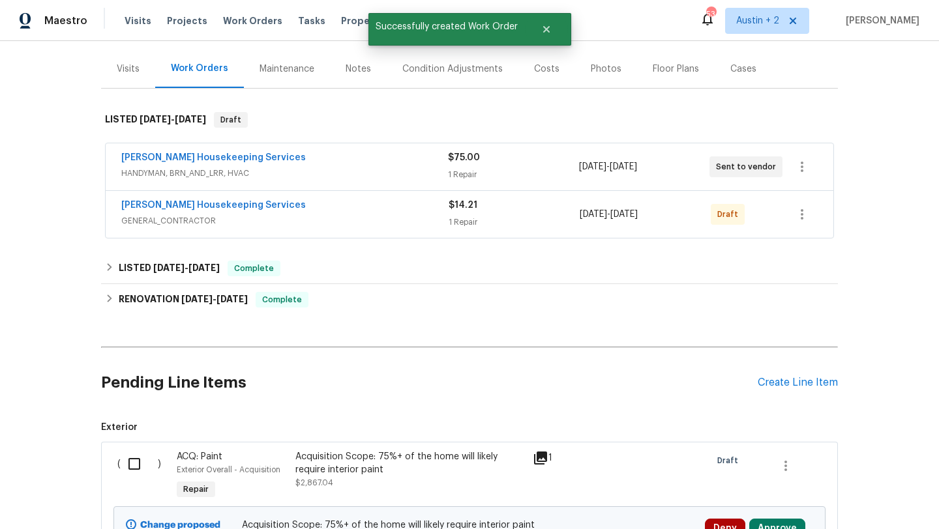
scroll to position [0, 0]
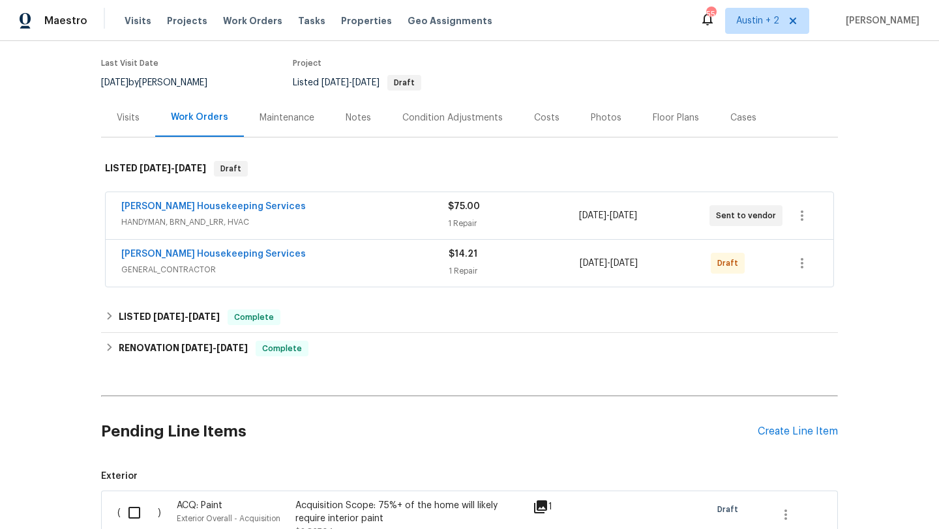
scroll to position [123, 0]
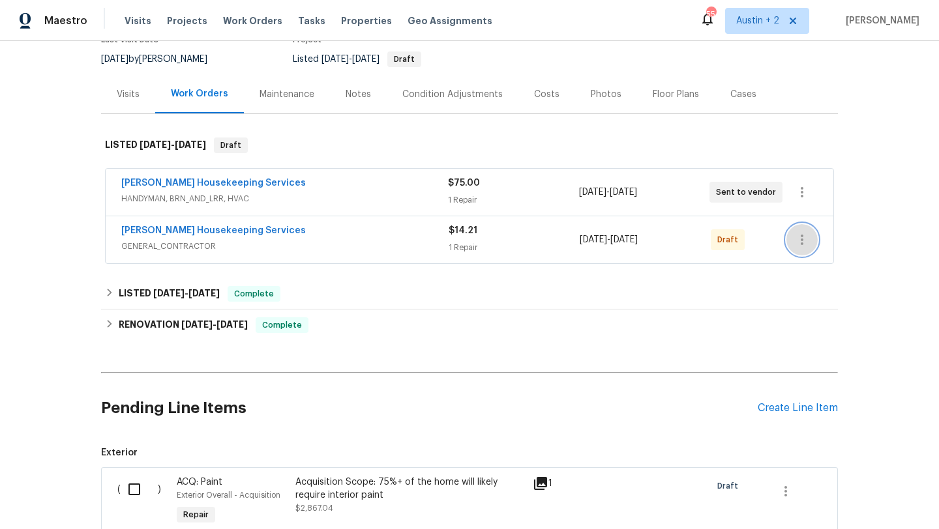
click at [801, 242] on icon "button" at bounding box center [801, 240] width 3 height 10
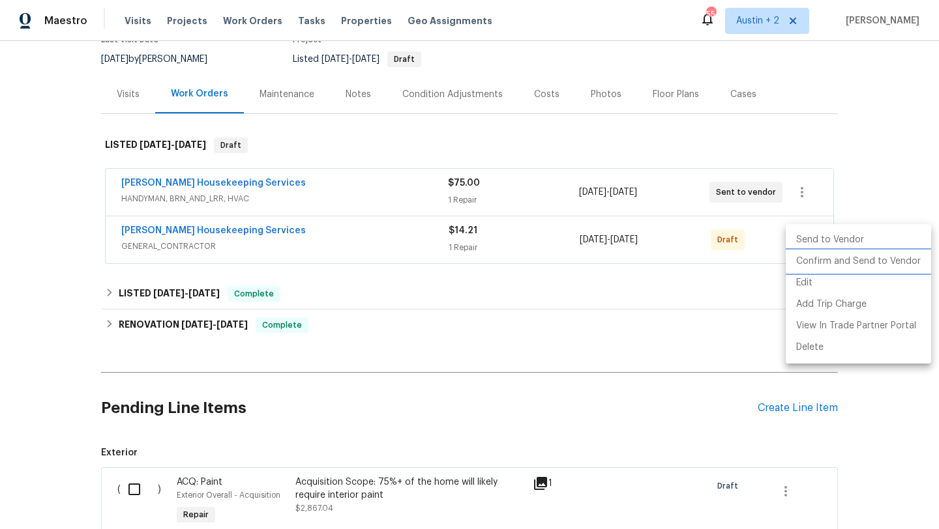
click at [804, 260] on li "Confirm and Send to Vendor" at bounding box center [857, 262] width 145 height 22
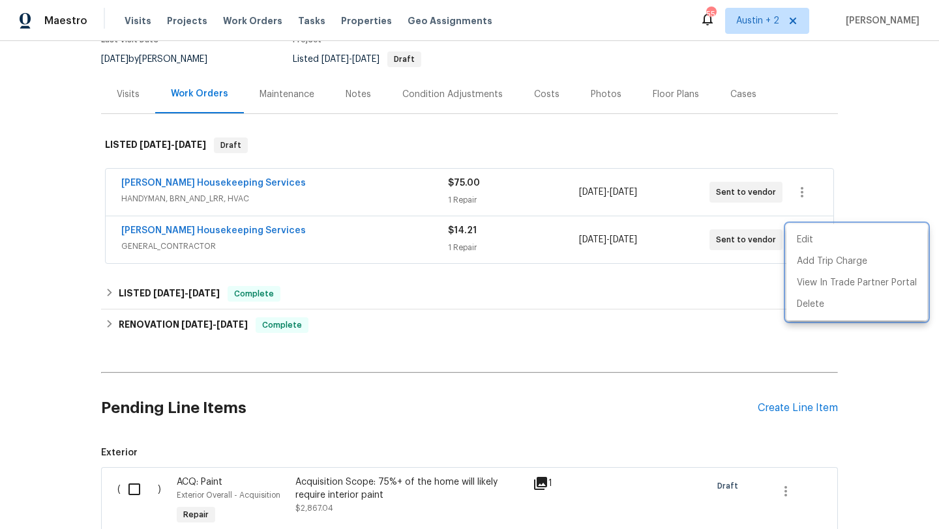
click at [428, 141] on div at bounding box center [469, 264] width 939 height 529
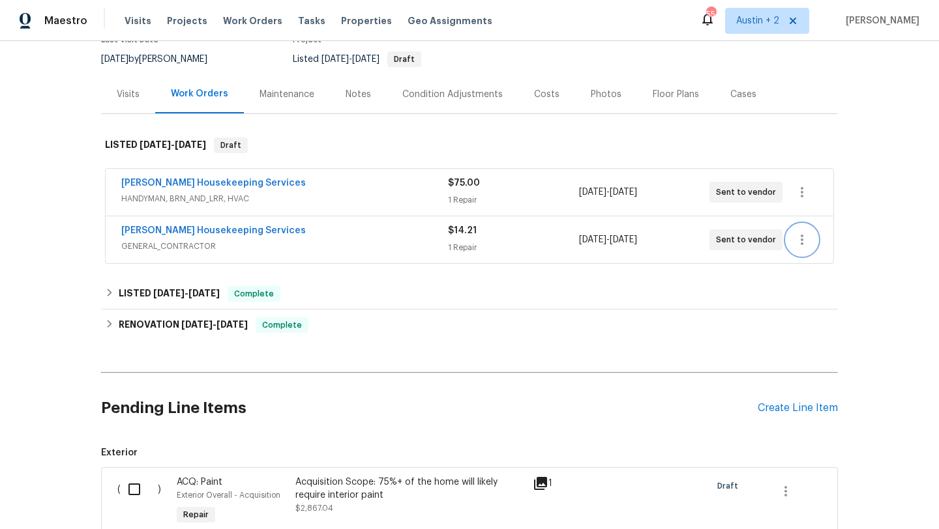
scroll to position [0, 0]
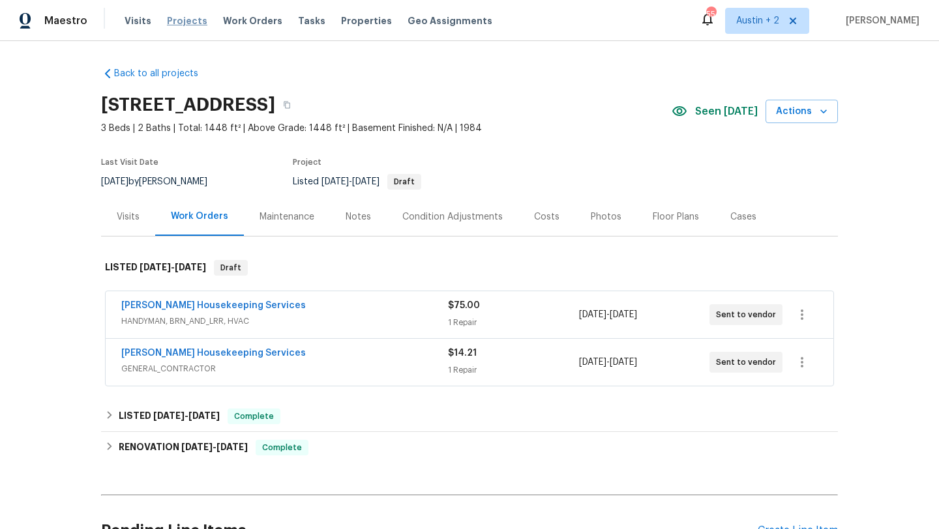
click at [193, 20] on span "Projects" at bounding box center [187, 20] width 40 height 13
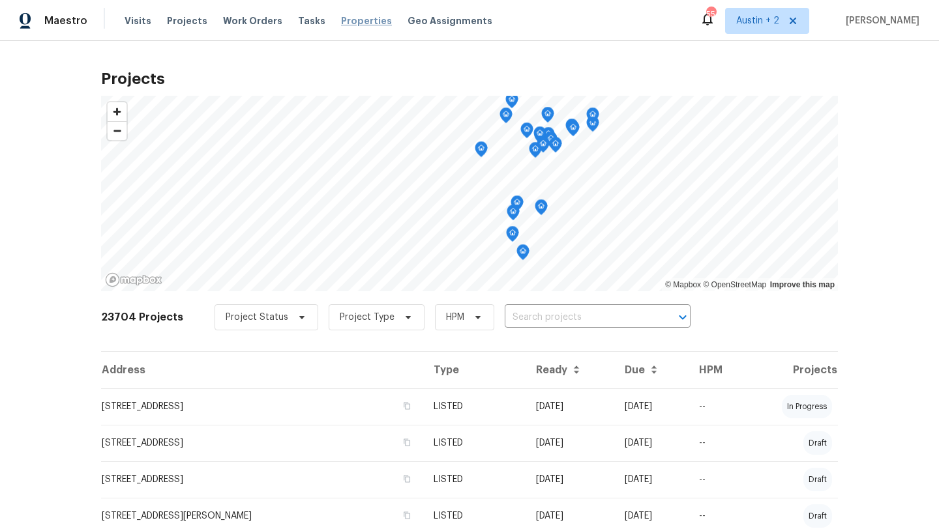
click at [341, 20] on span "Properties" at bounding box center [366, 20] width 51 height 13
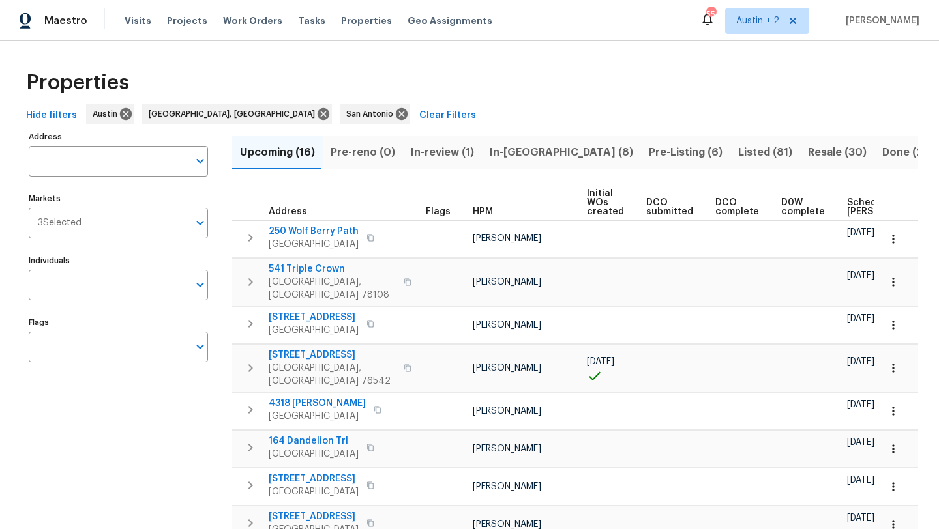
click at [508, 152] on span "In-reno (8)" at bounding box center [560, 152] width 143 height 18
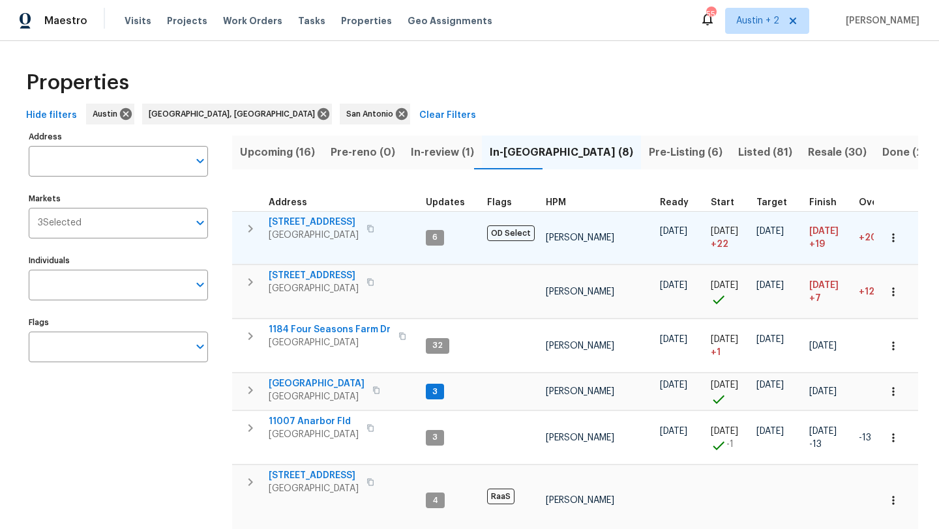
click at [366, 229] on icon "button" at bounding box center [370, 229] width 8 height 8
click at [366, 226] on icon "button" at bounding box center [370, 229] width 8 height 8
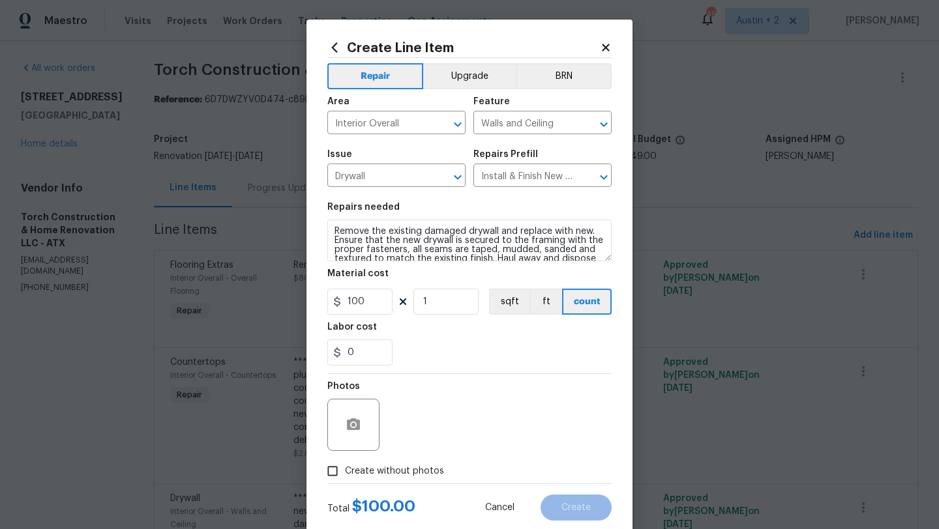
scroll to position [18, 0]
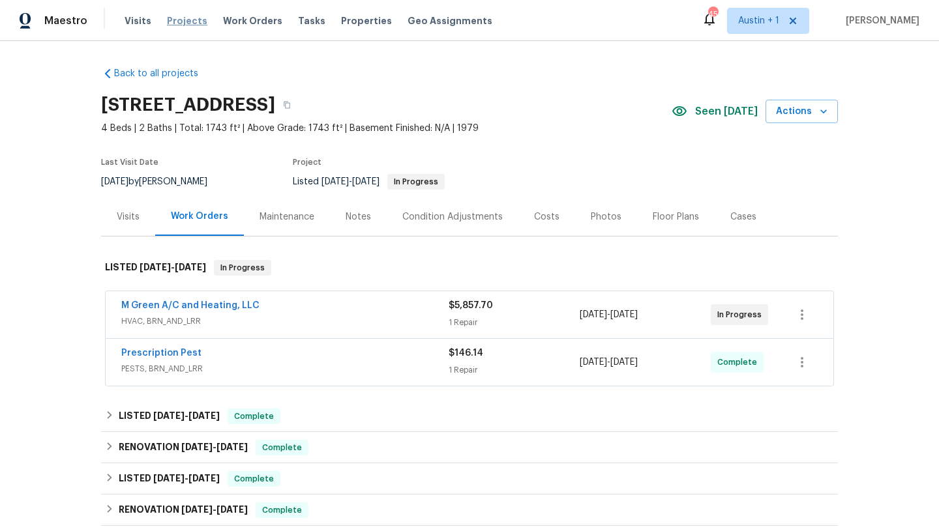
click at [188, 20] on span "Projects" at bounding box center [187, 20] width 40 height 13
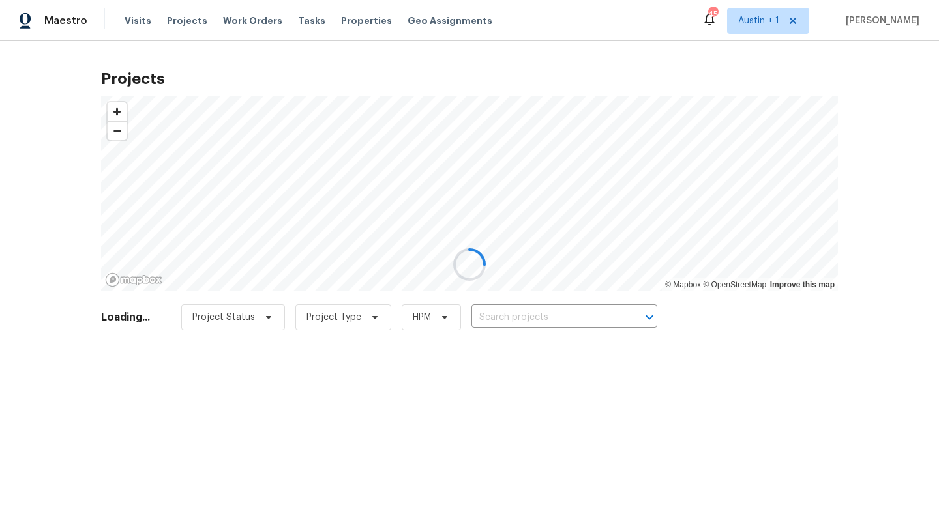
click at [534, 323] on div at bounding box center [469, 264] width 939 height 529
click at [542, 317] on div at bounding box center [469, 264] width 939 height 529
click at [539, 312] on div at bounding box center [469, 264] width 939 height 529
click at [510, 316] on div at bounding box center [469, 264] width 939 height 529
click at [501, 314] on div at bounding box center [469, 264] width 939 height 529
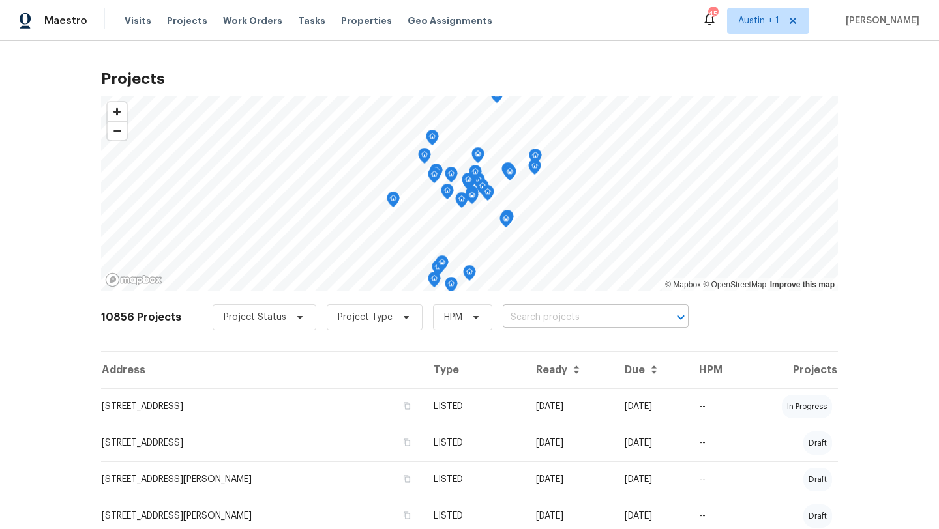
click at [516, 323] on input "text" at bounding box center [577, 318] width 149 height 20
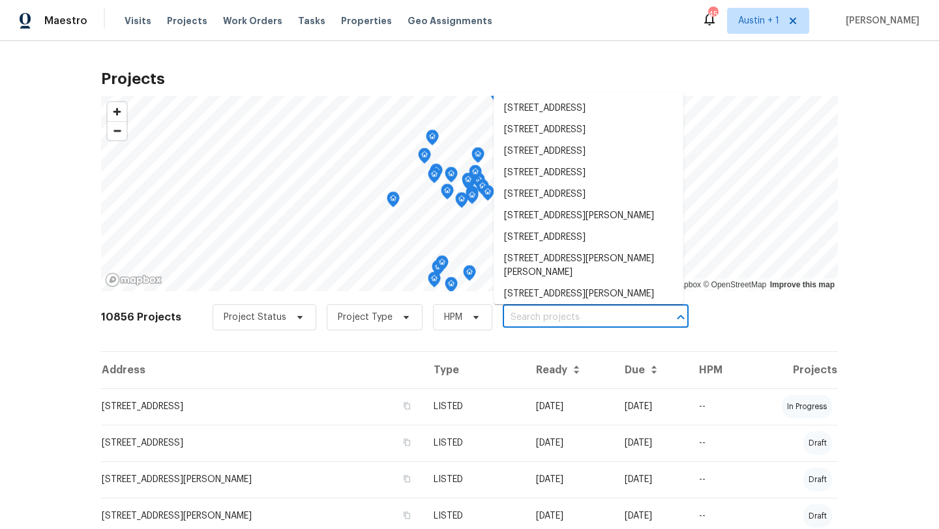
paste input "6900 Vallecito Dr, Austin, TX 78759"
type input "6900 Vallecito Dr, Austin, TX 78759"
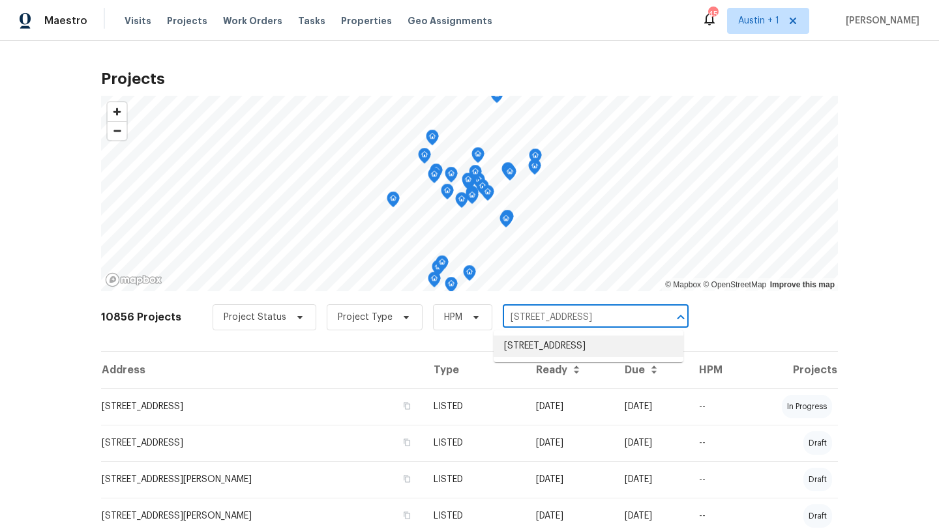
click at [529, 346] on li "6900 Vallecito Dr, Austin, TX 78759" at bounding box center [588, 347] width 190 height 22
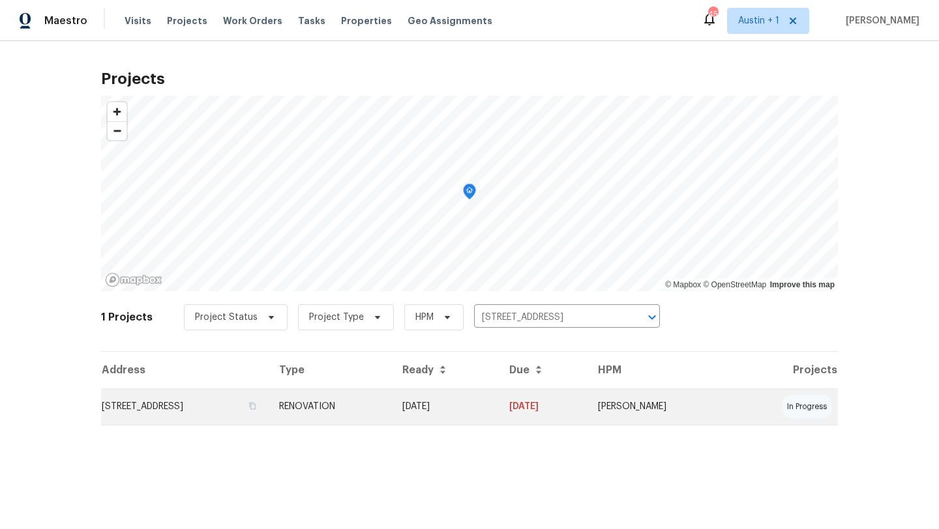
click at [169, 411] on td "6900 Vallecito Dr, Austin, TX 78759" at bounding box center [185, 406] width 168 height 36
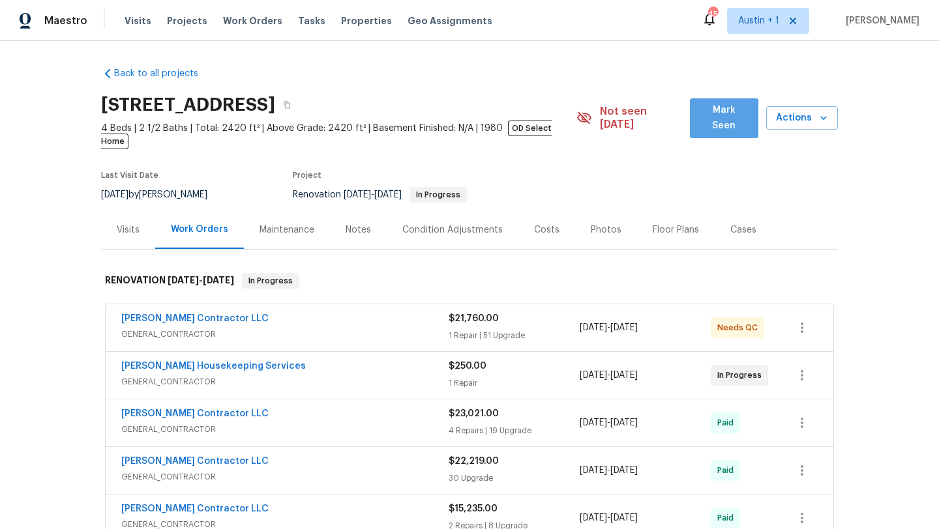
click at [712, 120] on button "Mark Seen" at bounding box center [724, 118] width 68 height 40
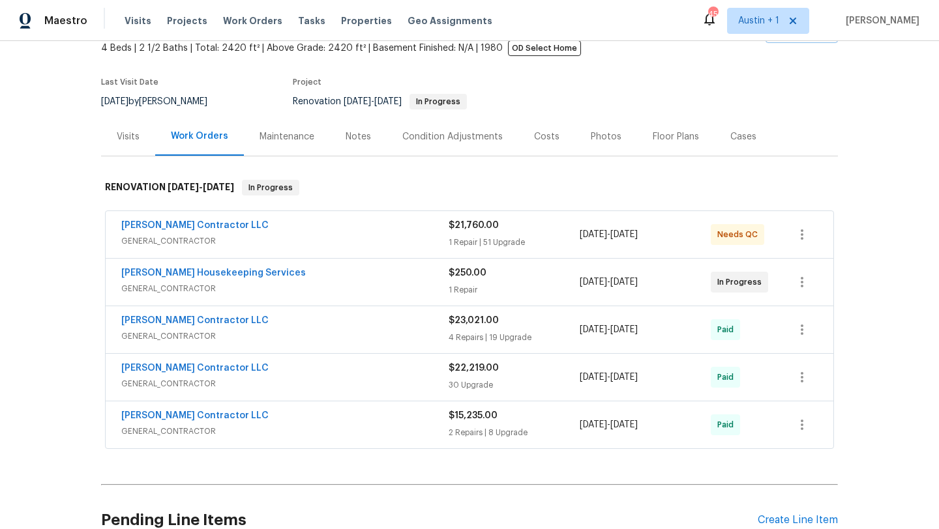
scroll to position [108, 0]
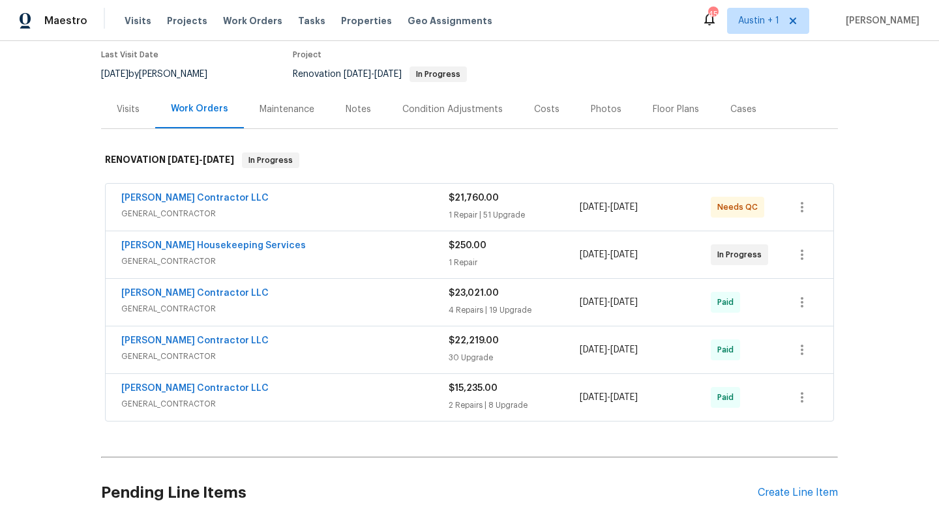
click at [542, 108] on div "Costs" at bounding box center [546, 109] width 25 height 13
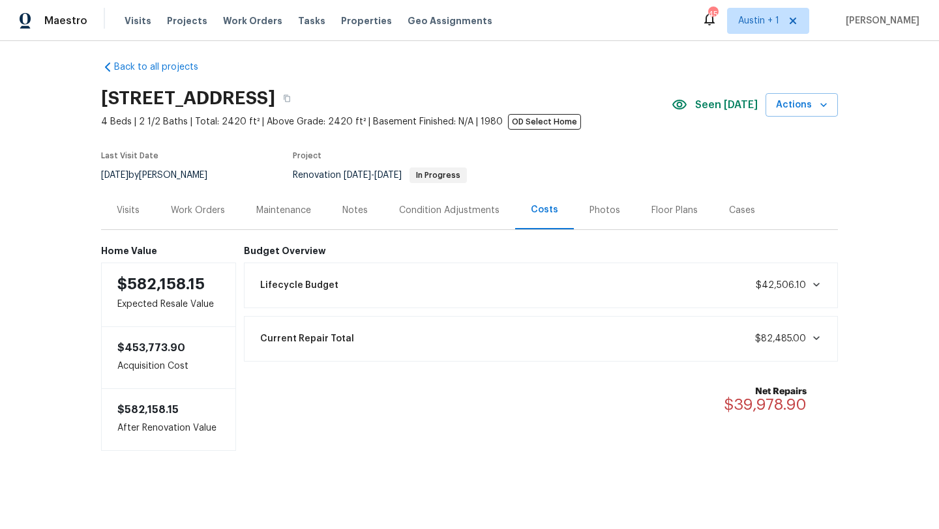
click at [203, 210] on div "Work Orders" at bounding box center [198, 210] width 54 height 13
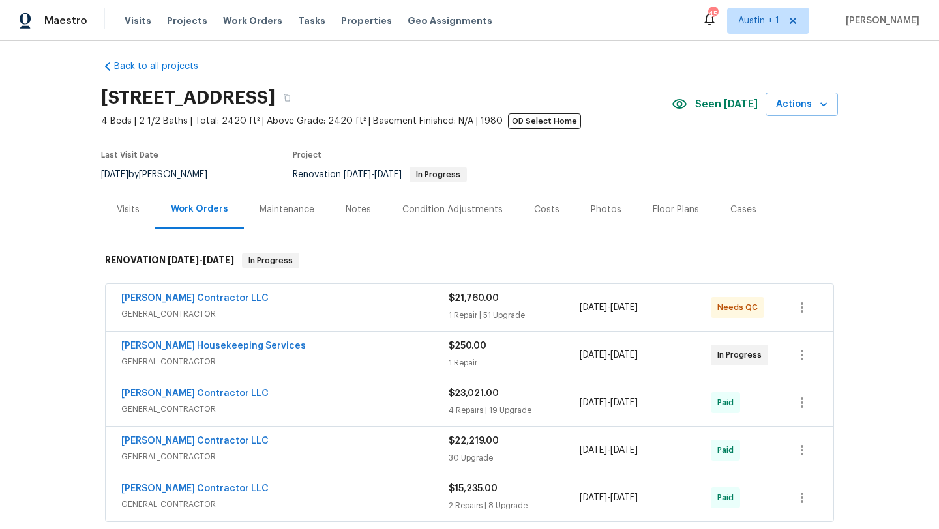
scroll to position [108, 0]
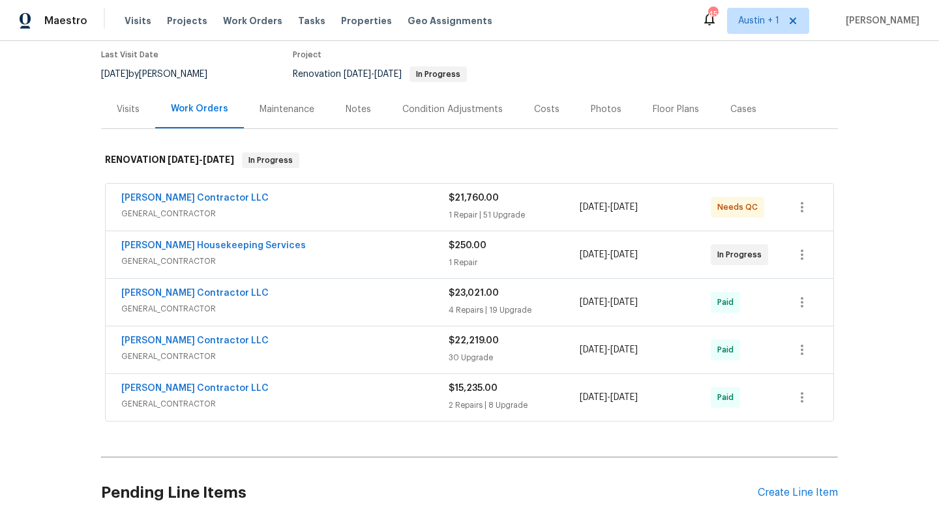
click at [379, 200] on div "Mario Suarez Contractor LLC" at bounding box center [284, 200] width 327 height 16
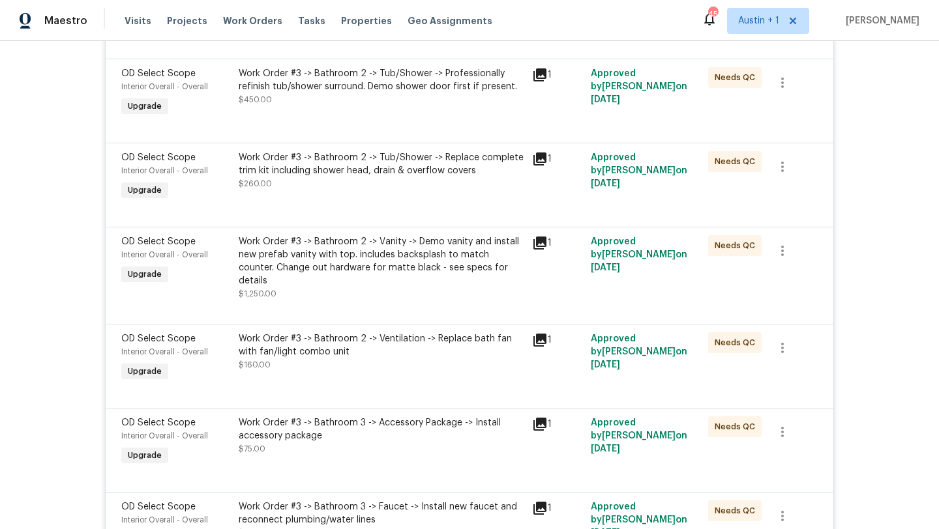
scroll to position [0, 0]
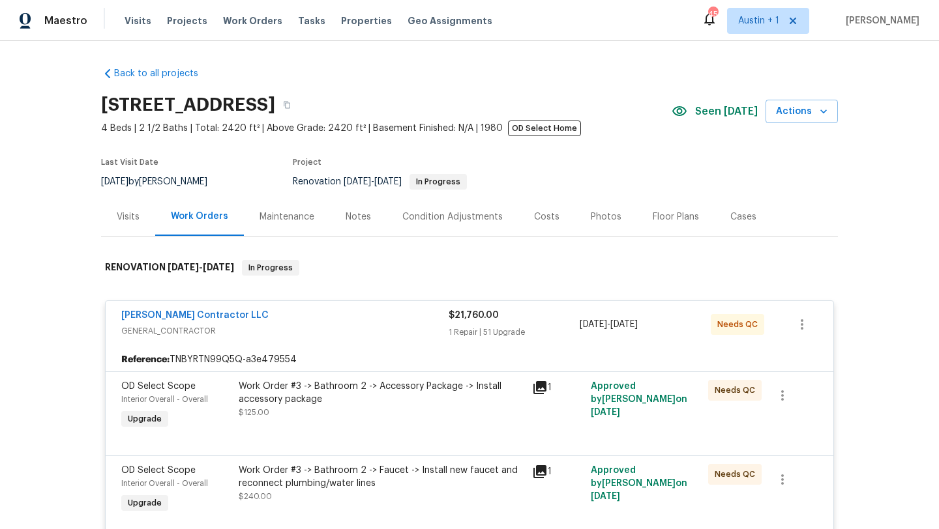
click at [51, 244] on div "Back to all projects 6900 Vallecito Dr, Austin, TX 78759 4 Beds | 2 1/2 Baths |…" at bounding box center [469, 285] width 939 height 488
click at [866, 379] on div "Back to all projects 6900 Vallecito Dr, Austin, TX 78759 4 Beds | 2 1/2 Baths |…" at bounding box center [469, 285] width 939 height 488
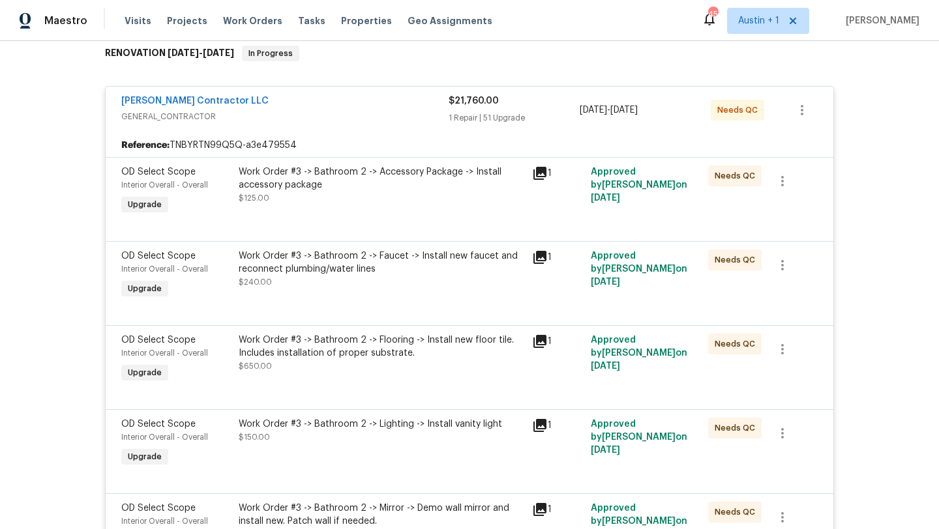
scroll to position [217, 0]
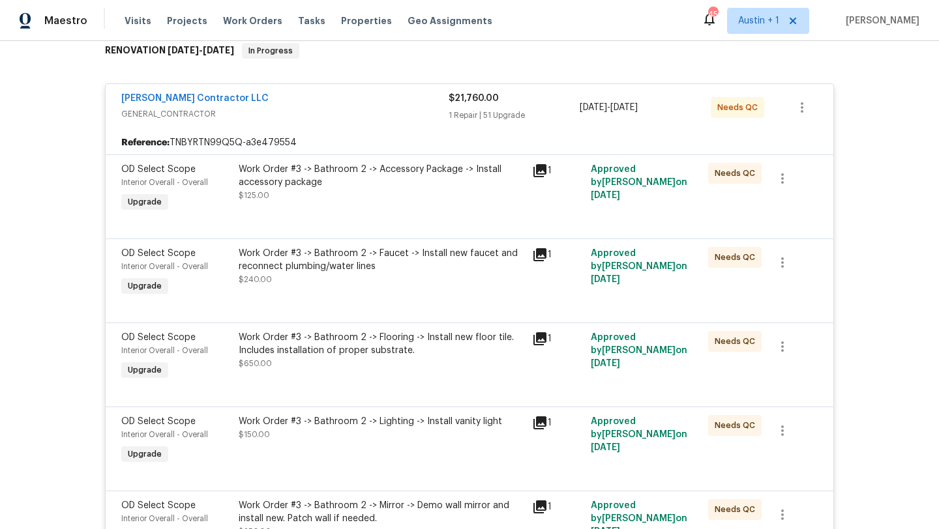
click at [351, 172] on div "Work Order #3 -> Bathroom 2 -> Accessory Package -> Install accessory package" at bounding box center [381, 176] width 285 height 26
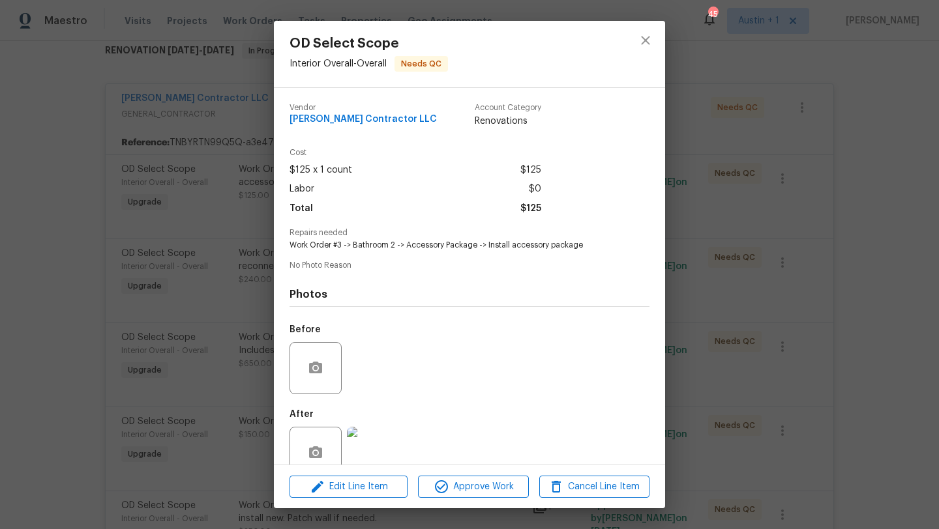
scroll to position [27, 0]
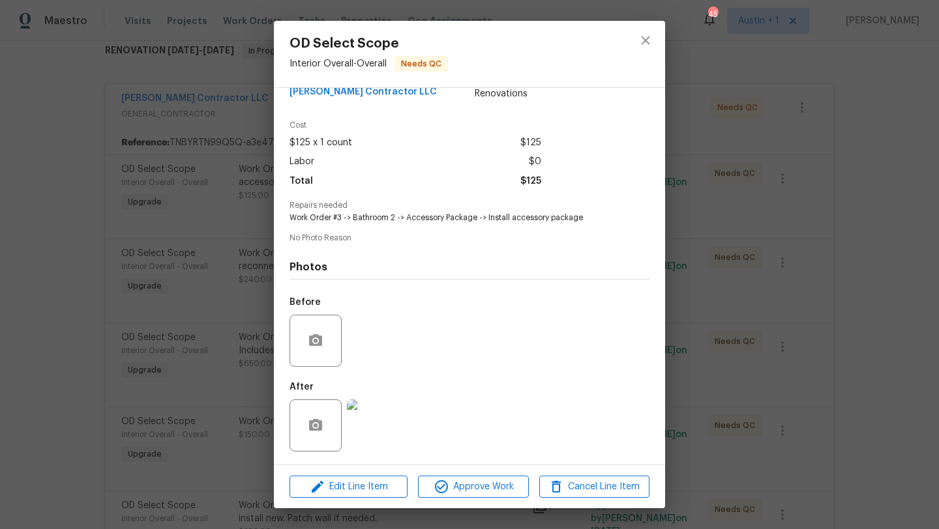
click at [373, 433] on img at bounding box center [373, 426] width 52 height 52
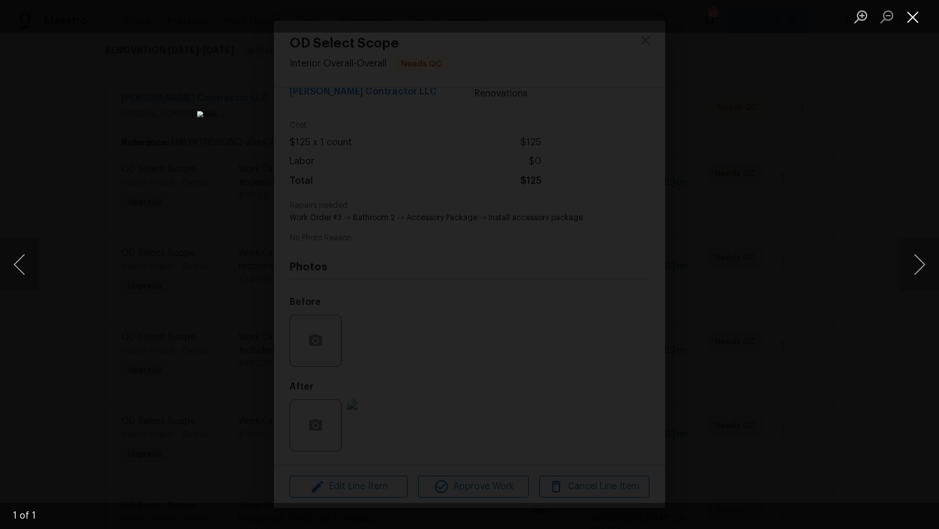
click at [913, 20] on button "Close lightbox" at bounding box center [912, 16] width 26 height 23
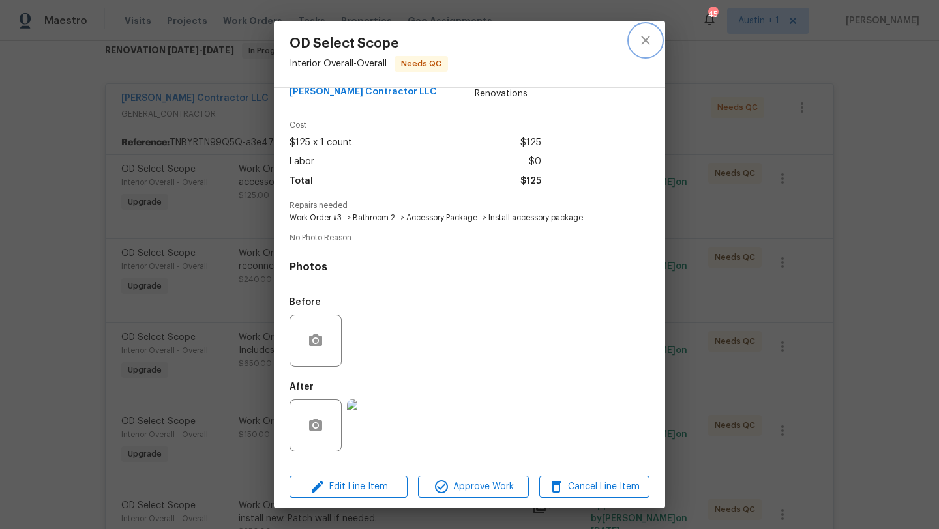
click at [649, 36] on icon "close" at bounding box center [645, 41] width 16 height 16
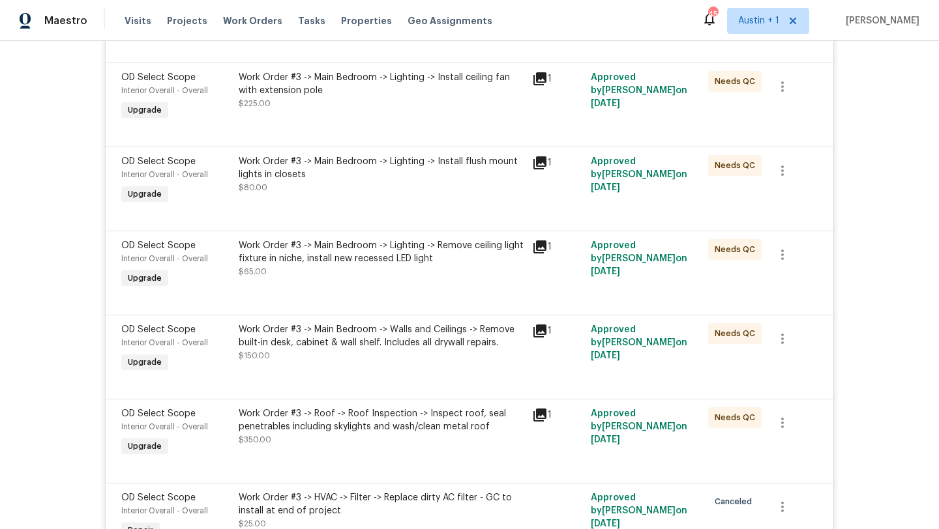
scroll to position [4217, 0]
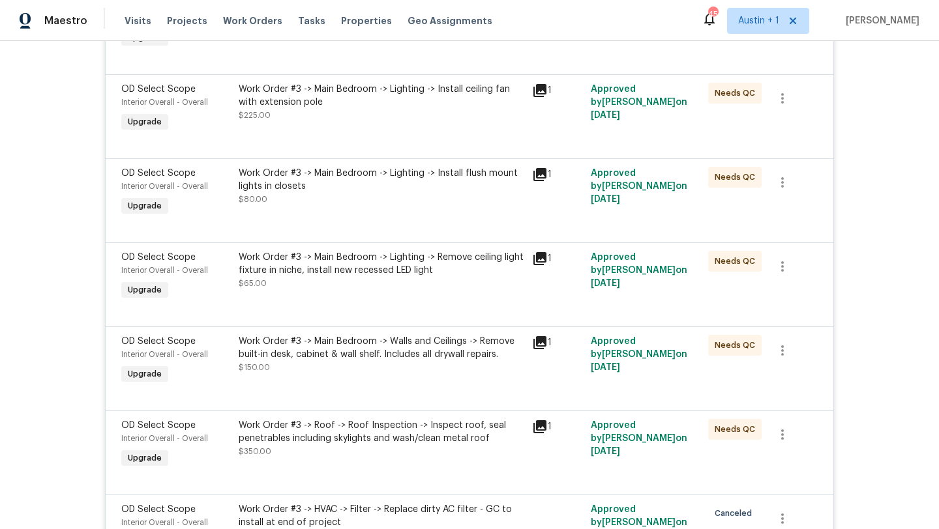
click at [394, 433] on div "Work Order #3 -> Roof -> Roof Inspection -> Inspect roof, seal penetrables incl…" at bounding box center [381, 432] width 285 height 26
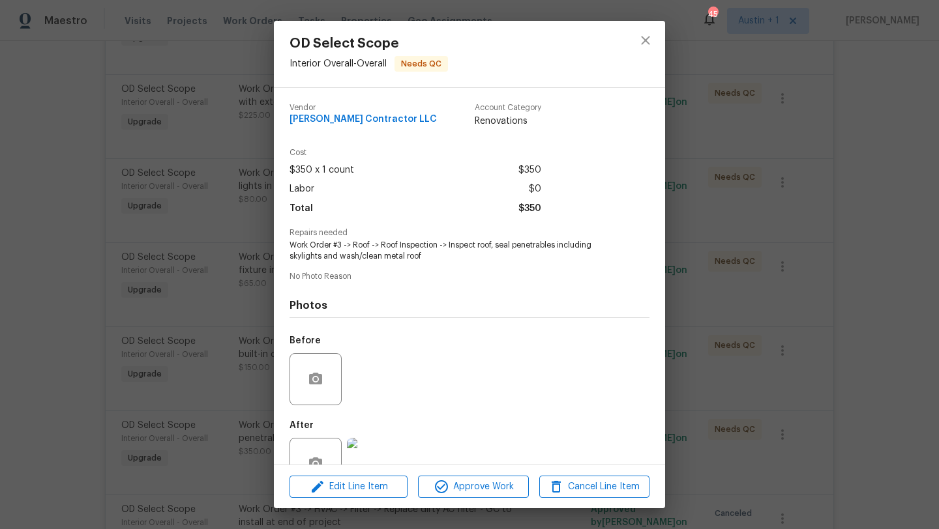
scroll to position [38, 0]
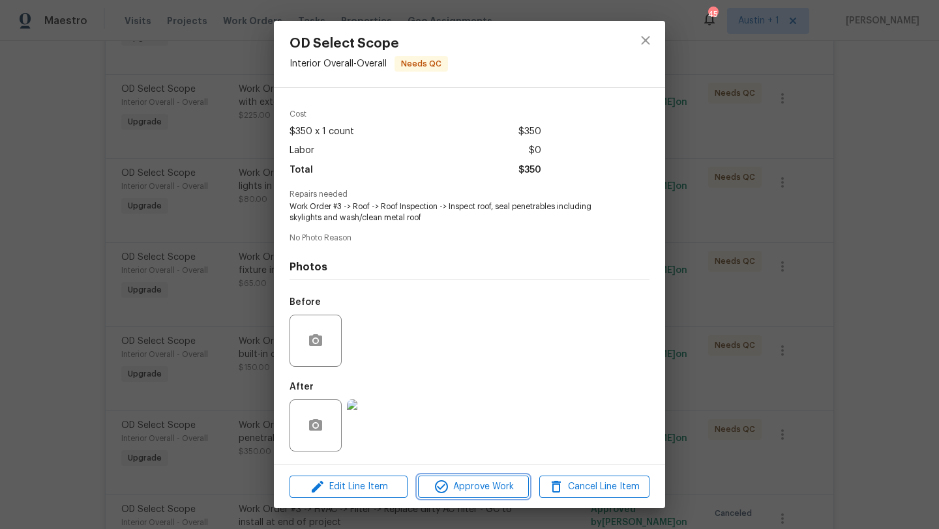
click at [493, 489] on span "Approve Work" at bounding box center [473, 487] width 102 height 16
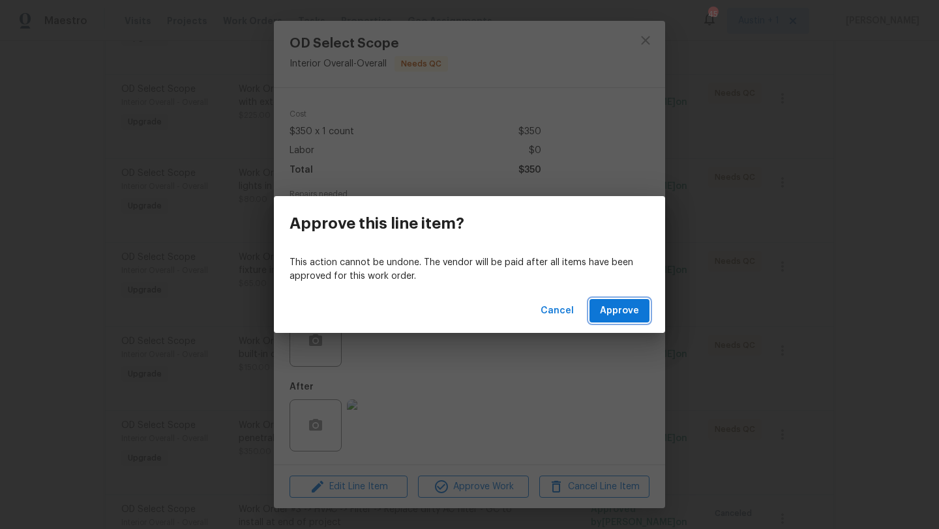
click at [609, 317] on span "Approve" at bounding box center [619, 311] width 39 height 16
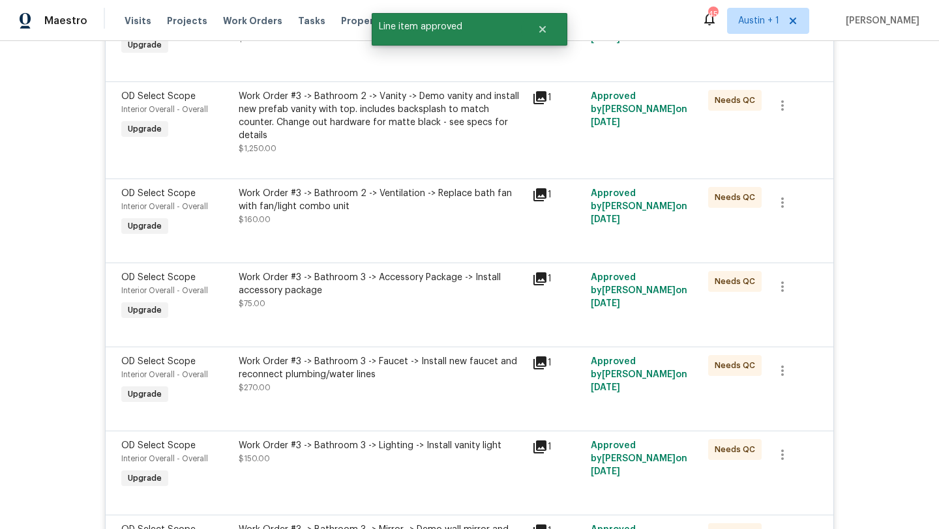
scroll to position [4441, 0]
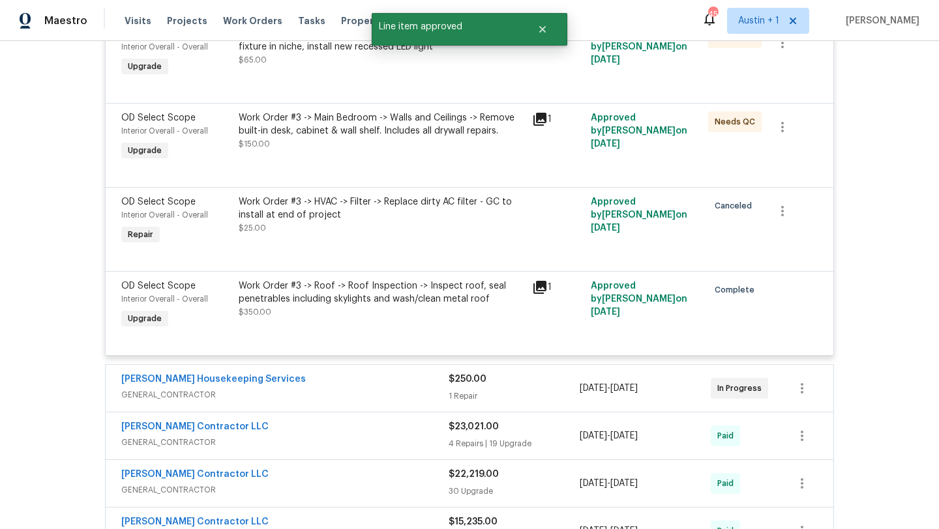
click at [365, 138] on div "Work Order #3 -> Main Bedroom -> Walls and Ceilings -> Remove built-in desk, ca…" at bounding box center [381, 124] width 285 height 26
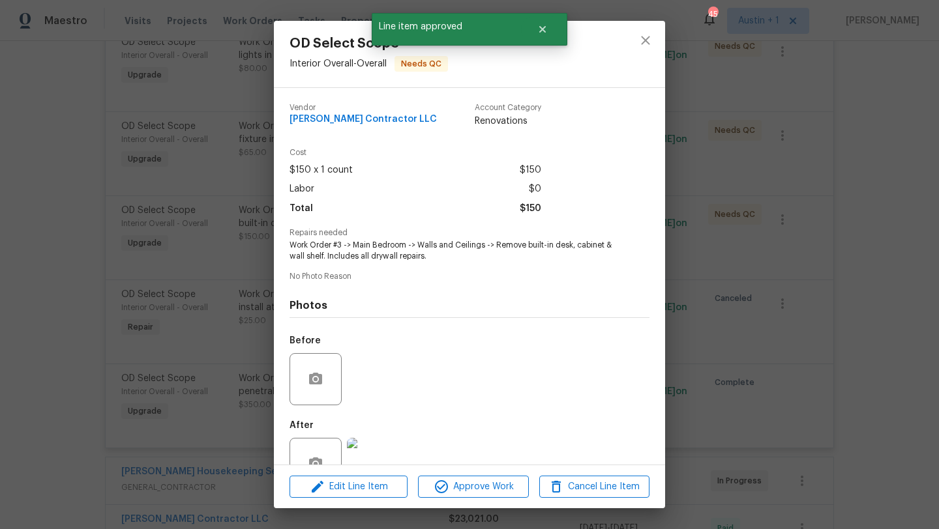
scroll to position [38, 0]
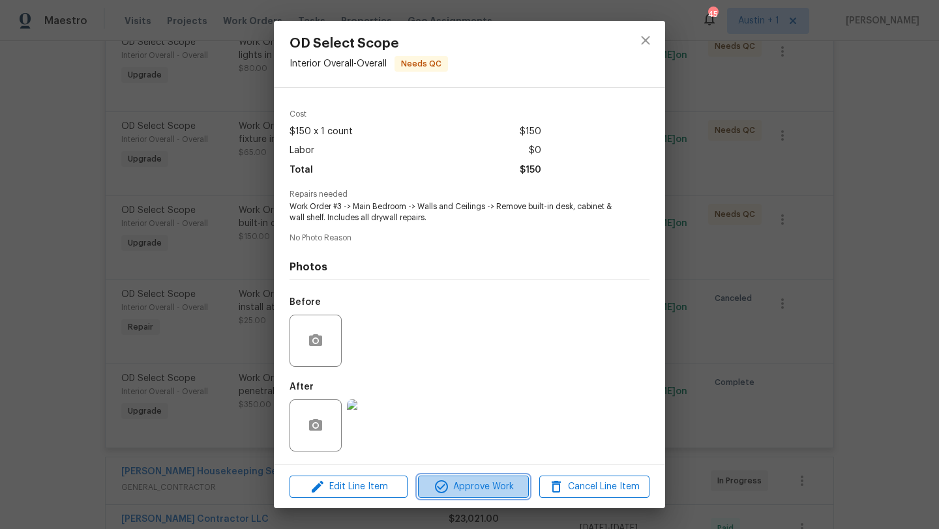
click at [488, 486] on span "Approve Work" at bounding box center [473, 487] width 102 height 16
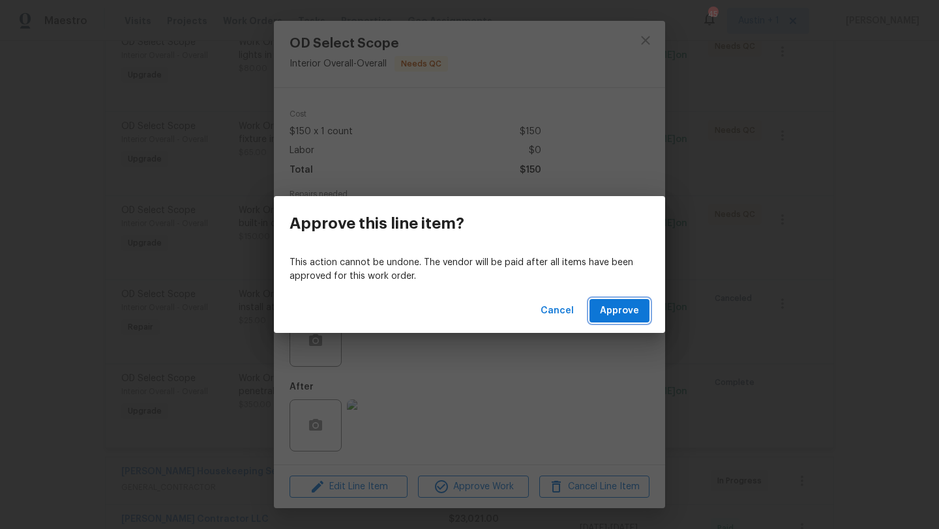
click at [625, 308] on span "Approve" at bounding box center [619, 311] width 39 height 16
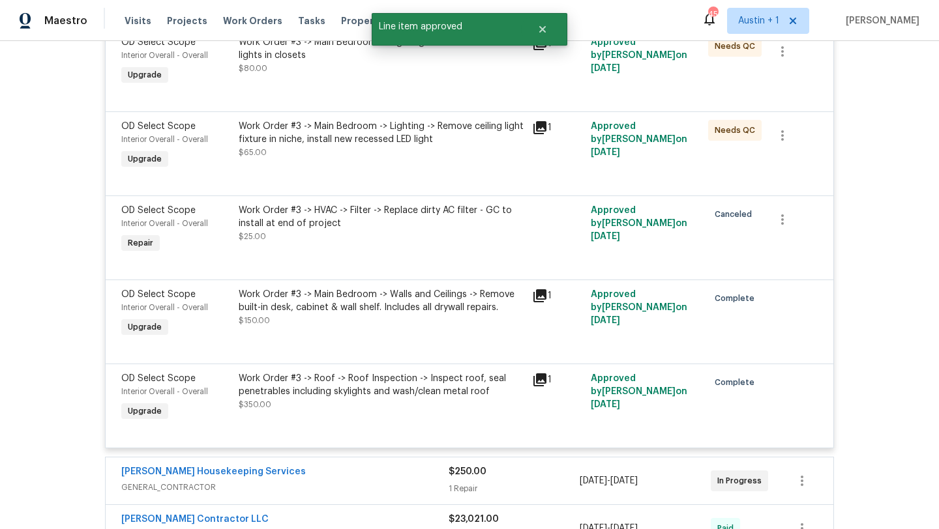
scroll to position [4226, 0]
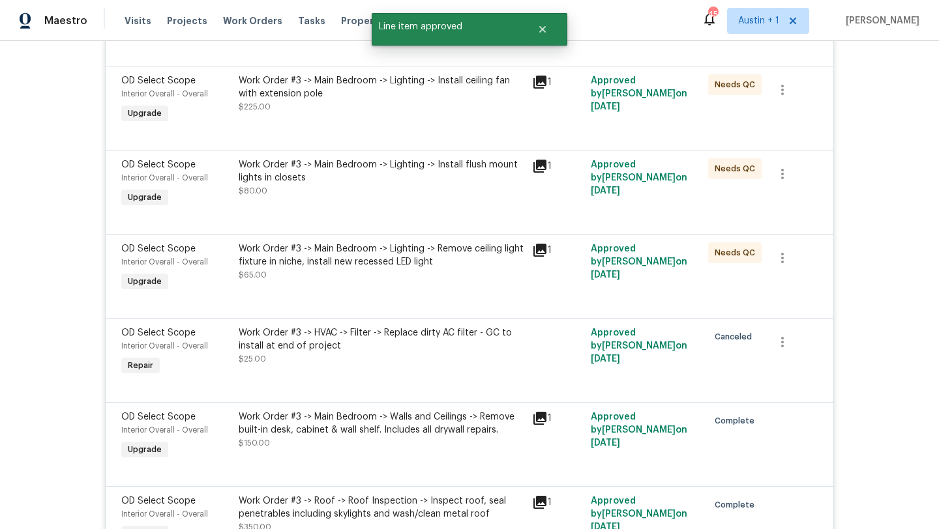
click at [377, 260] on div "Work Order #3 -> Main Bedroom -> Lighting -> Remove ceiling light fixture in ni…" at bounding box center [381, 255] width 285 height 26
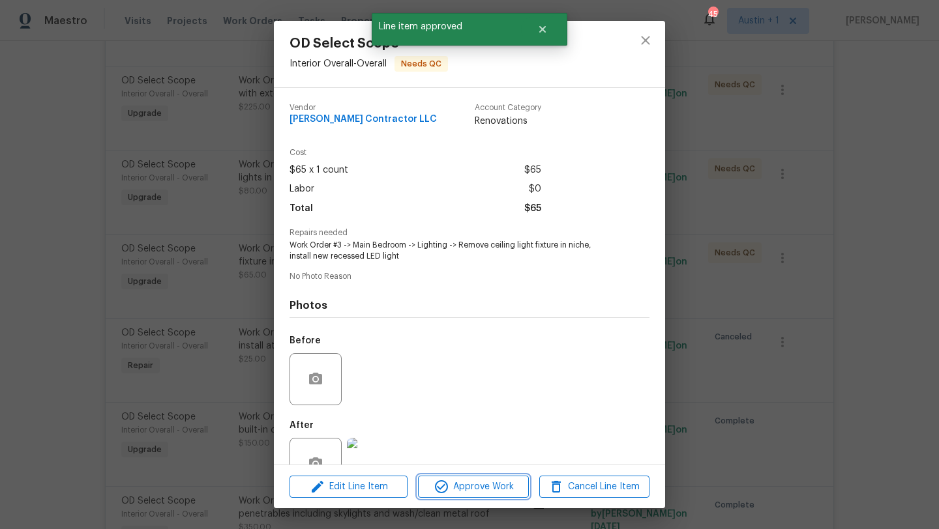
click at [478, 486] on span "Approve Work" at bounding box center [473, 487] width 102 height 16
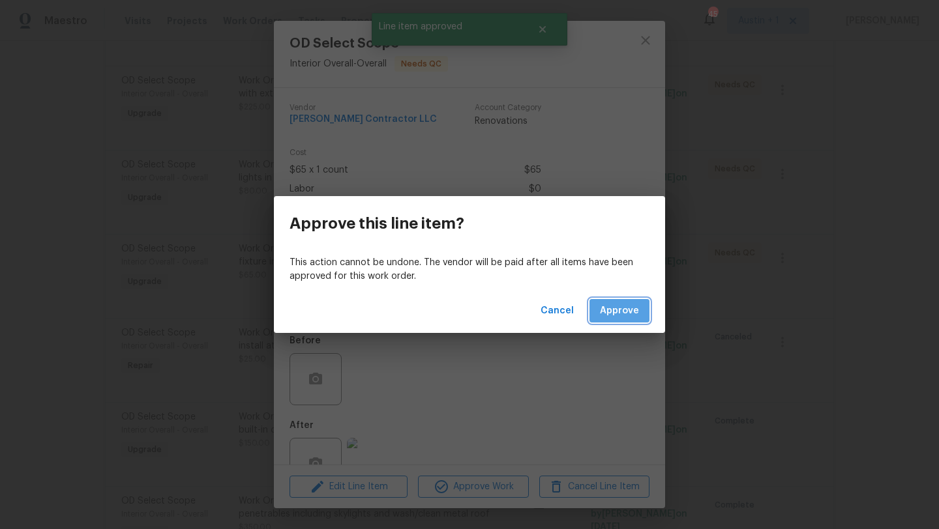
click at [629, 317] on span "Approve" at bounding box center [619, 311] width 39 height 16
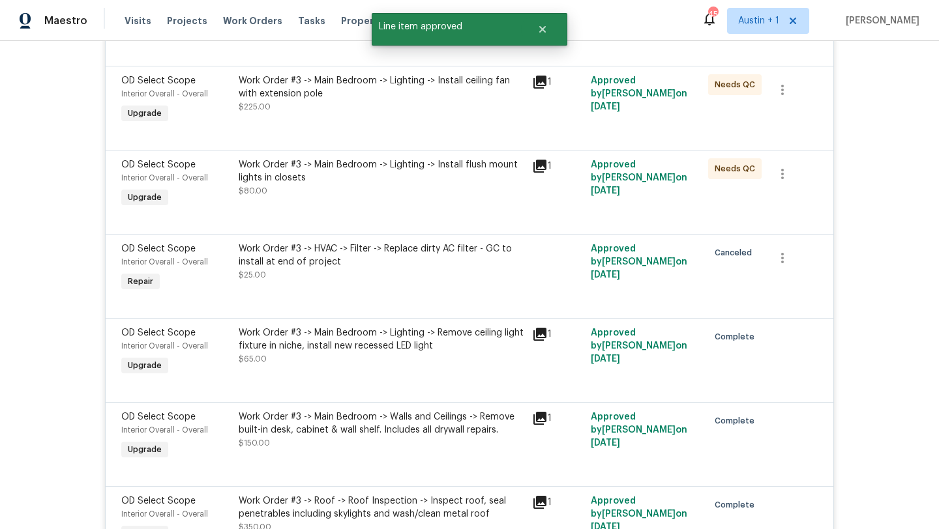
scroll to position [4055, 0]
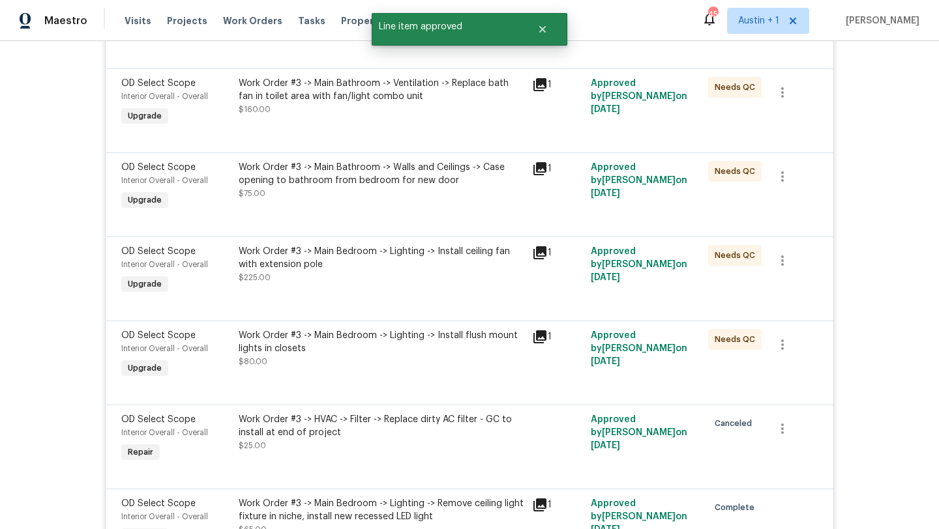
click at [413, 332] on div "Work Order #3 -> Main Bedroom -> Lighting -> Install flush mount lights in clos…" at bounding box center [381, 342] width 285 height 26
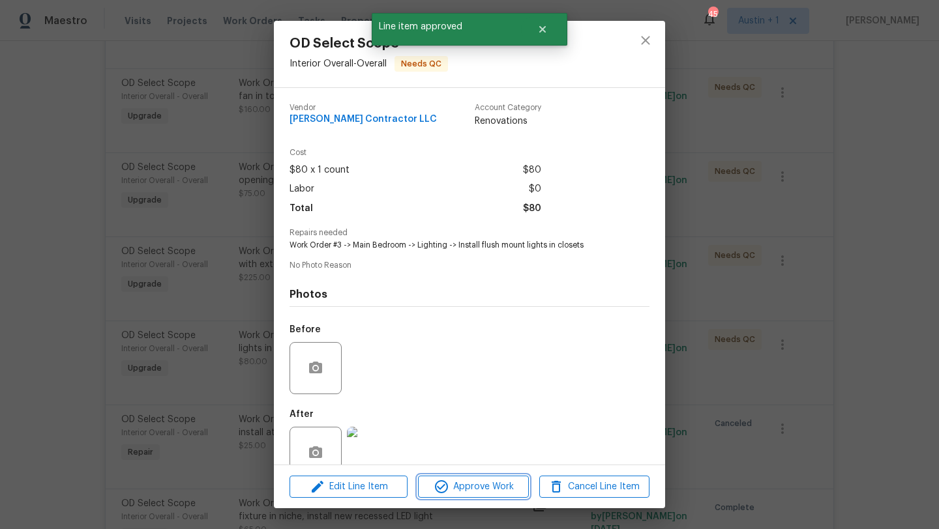
click at [503, 484] on span "Approve Work" at bounding box center [473, 487] width 102 height 16
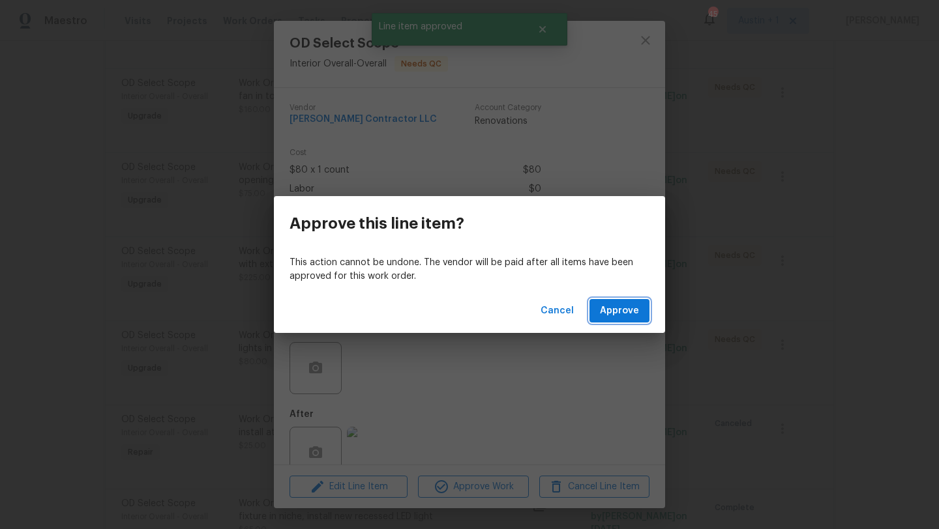
click at [614, 312] on span "Approve" at bounding box center [619, 311] width 39 height 16
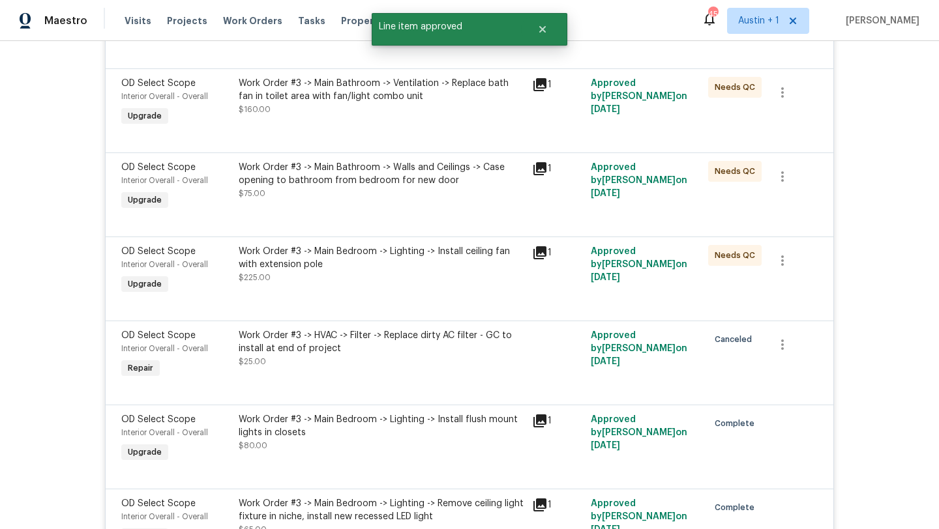
scroll to position [4026, 0]
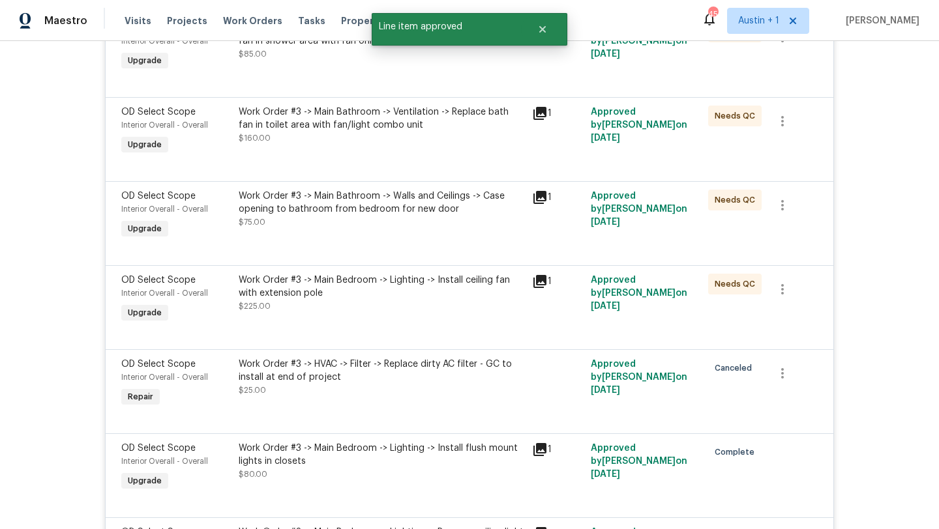
click at [373, 290] on div "Work Order #3 -> Main Bedroom -> Lighting -> Install ceiling fan with extension…" at bounding box center [381, 287] width 285 height 26
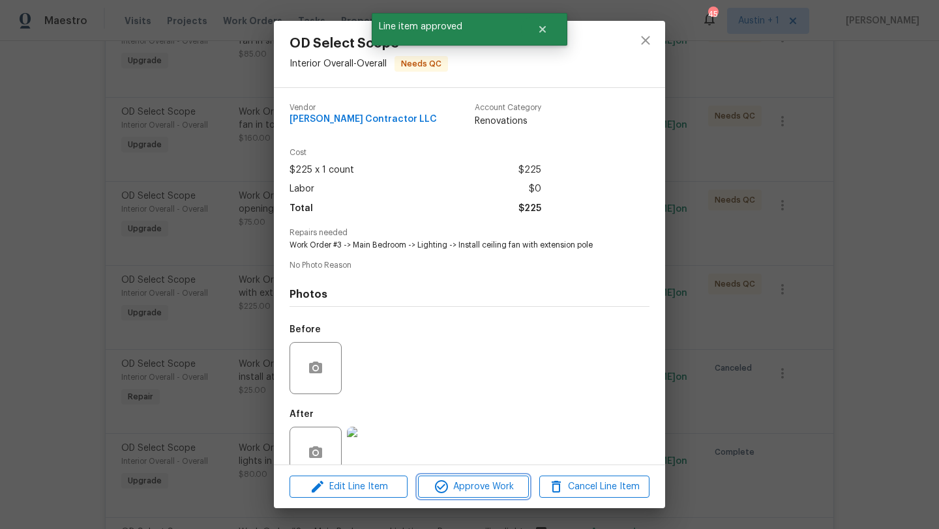
click at [469, 486] on span "Approve Work" at bounding box center [473, 487] width 102 height 16
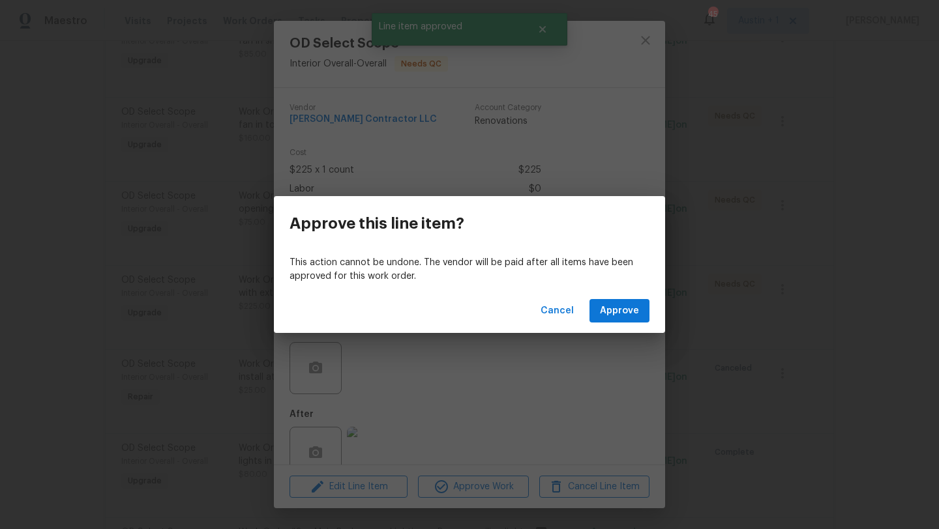
click at [641, 297] on div "Cancel Approve" at bounding box center [469, 311] width 391 height 45
click at [635, 303] on span "Approve" at bounding box center [619, 311] width 39 height 16
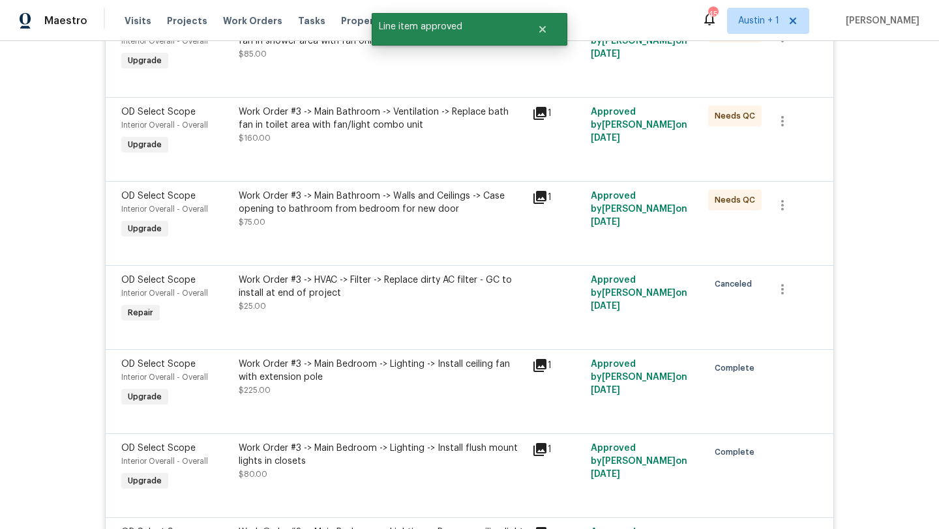
click at [399, 229] on div "Work Order #3 -> Main Bathroom -> Walls and Ceilings -> Case opening to bathroo…" at bounding box center [381, 209] width 285 height 39
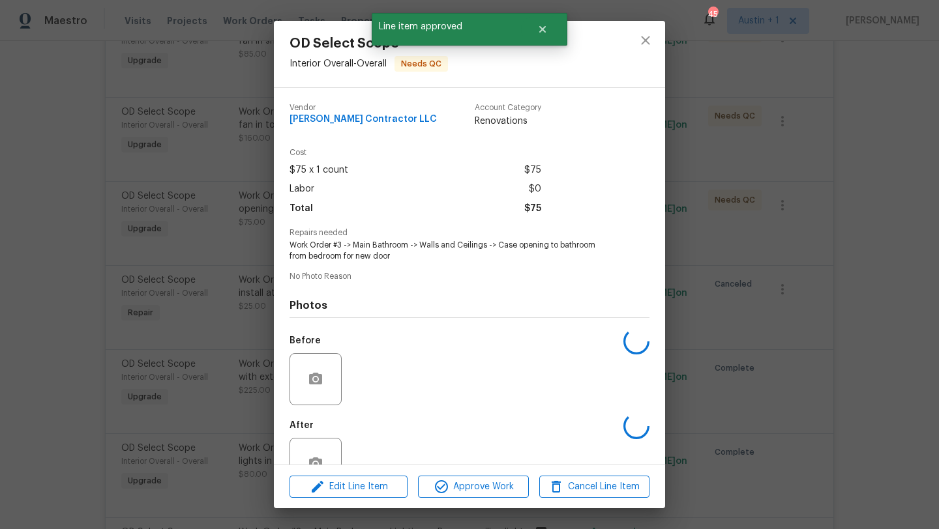
scroll to position [3934, 0]
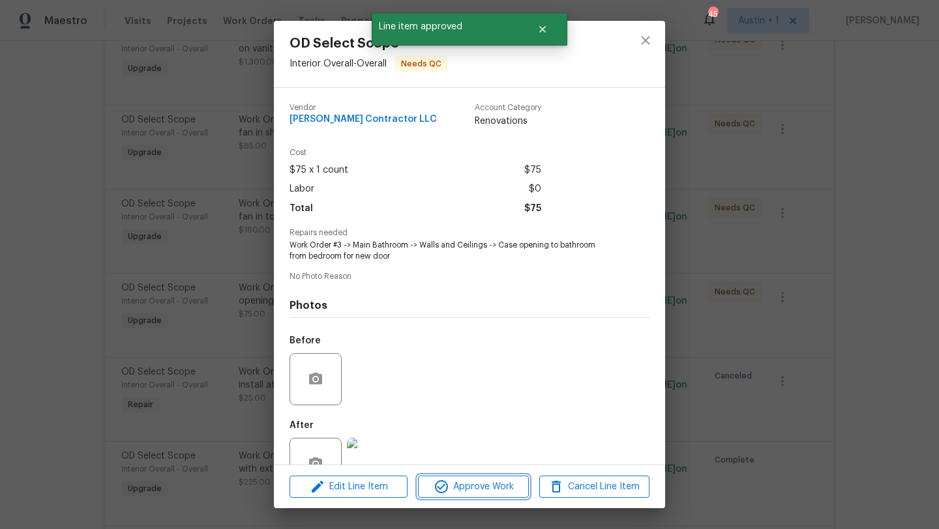
click at [497, 481] on span "Approve Work" at bounding box center [473, 487] width 102 height 16
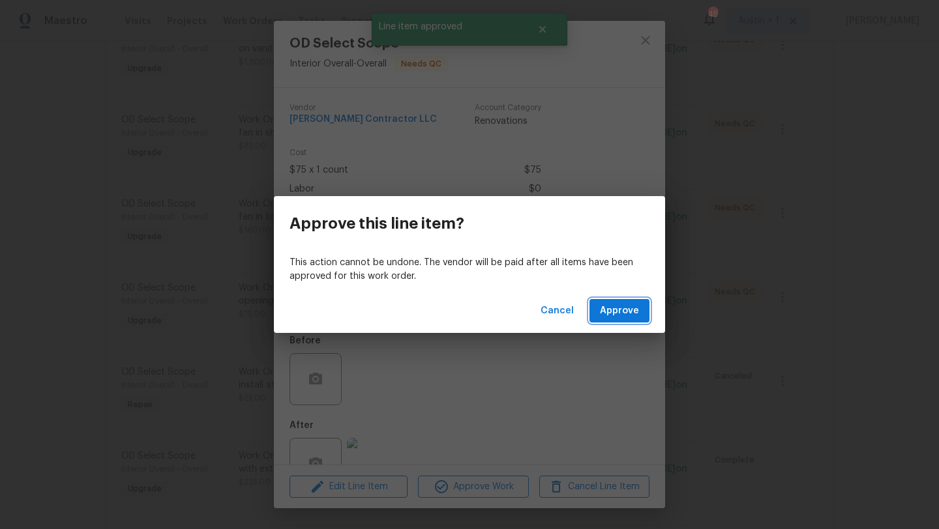
click at [613, 304] on span "Approve" at bounding box center [619, 311] width 39 height 16
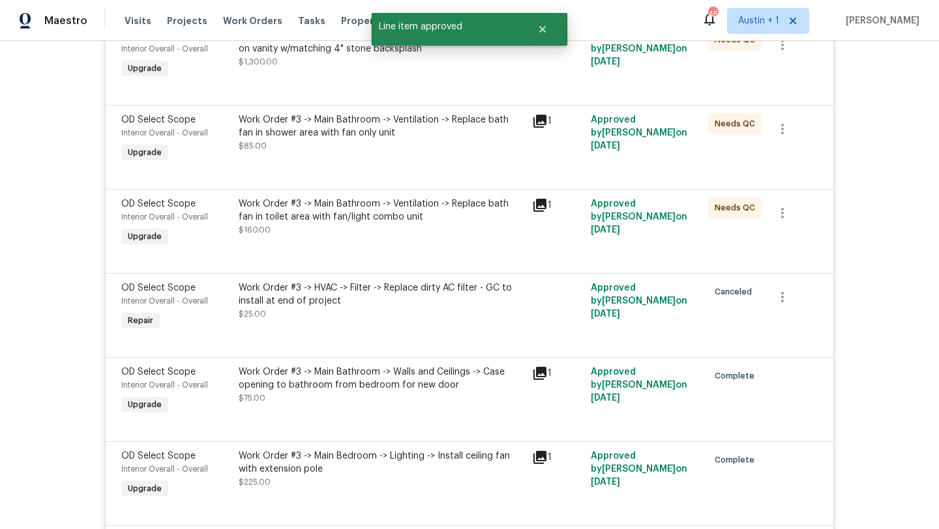
scroll to position [3845, 0]
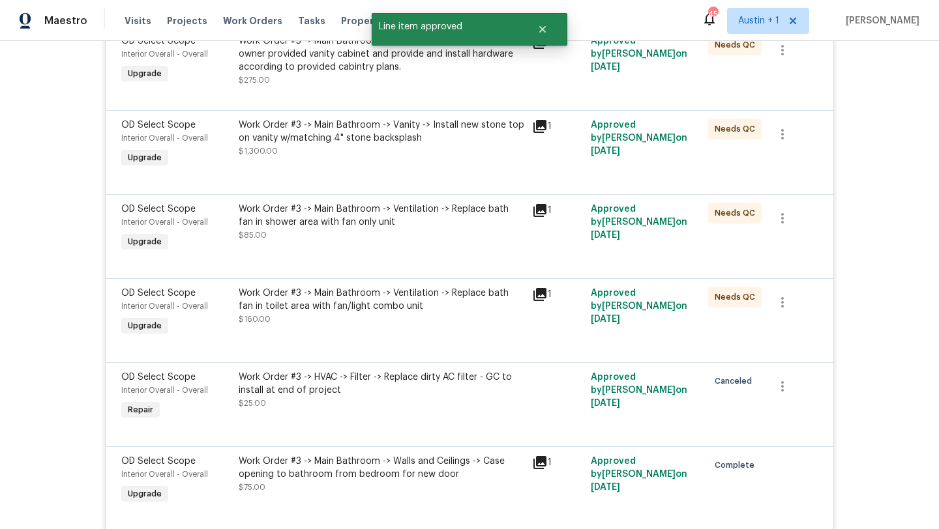
click at [384, 317] on div "Work Order #3 -> Main Bathroom -> Ventilation -> Replace bath fan in toilet are…" at bounding box center [381, 306] width 285 height 39
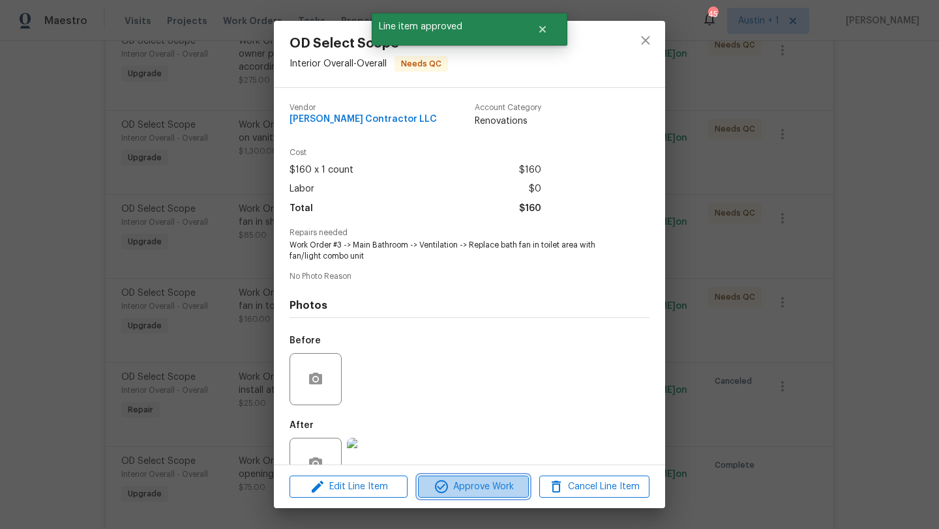
click at [450, 482] on span "Approve Work" at bounding box center [473, 487] width 102 height 16
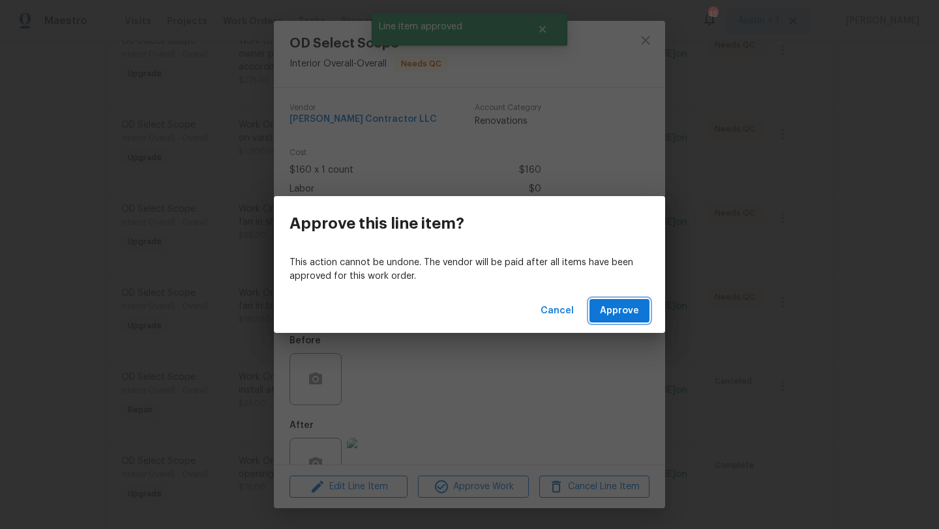
click at [635, 305] on span "Approve" at bounding box center [619, 311] width 39 height 16
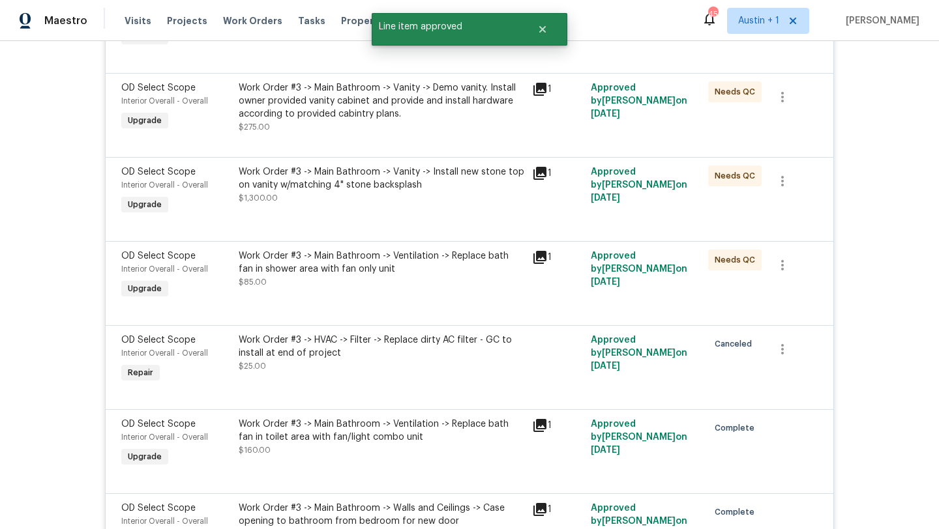
scroll to position [3797, 0]
click at [385, 265] on div "Work Order #3 -> Main Bathroom -> Ventilation -> Replace bath fan in shower are…" at bounding box center [381, 263] width 285 height 26
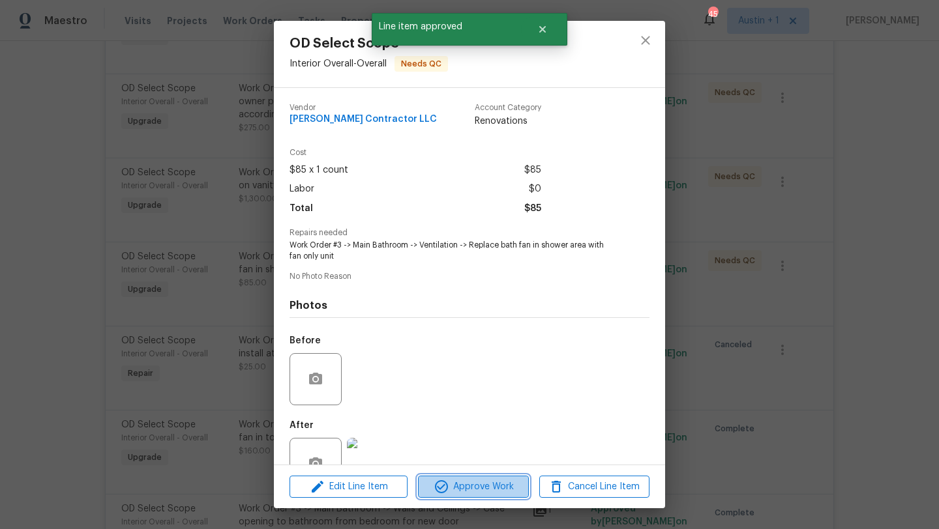
click at [458, 484] on span "Approve Work" at bounding box center [473, 487] width 102 height 16
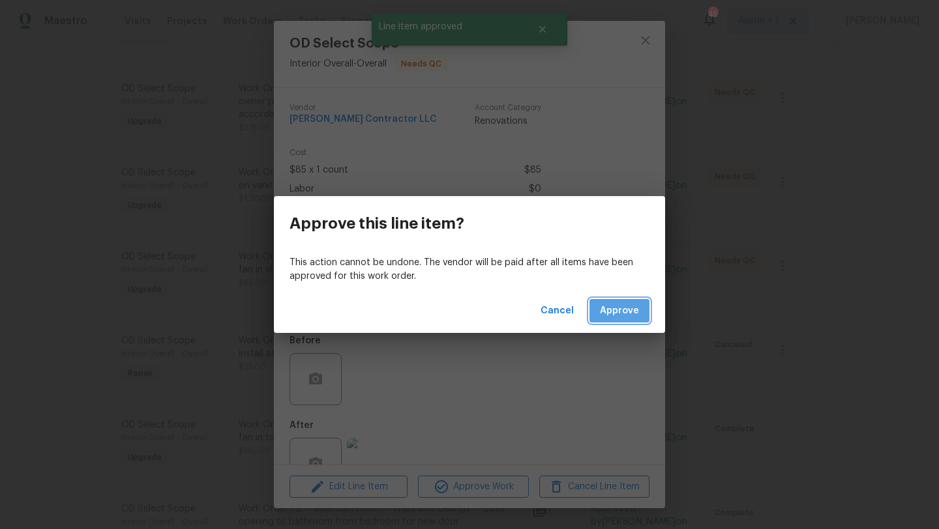
click at [613, 317] on span "Approve" at bounding box center [619, 311] width 39 height 16
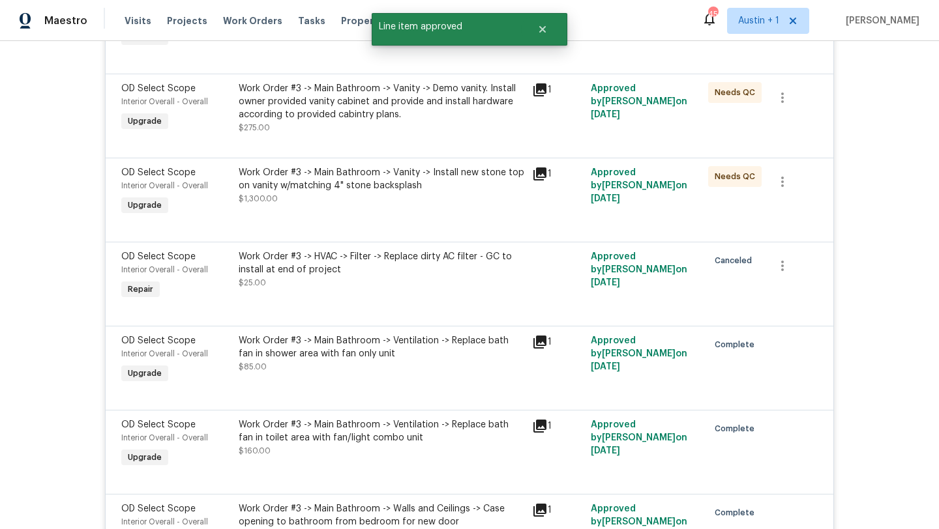
scroll to position [3745, 0]
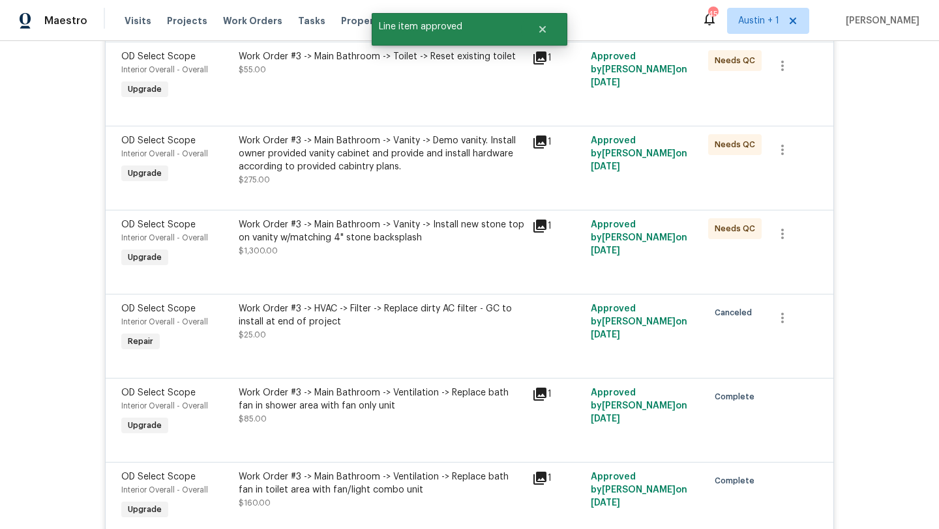
click at [377, 231] on div "Work Order #3 -> Main Bathroom -> Vanity -> Install new stone top on vanity w/m…" at bounding box center [381, 231] width 285 height 26
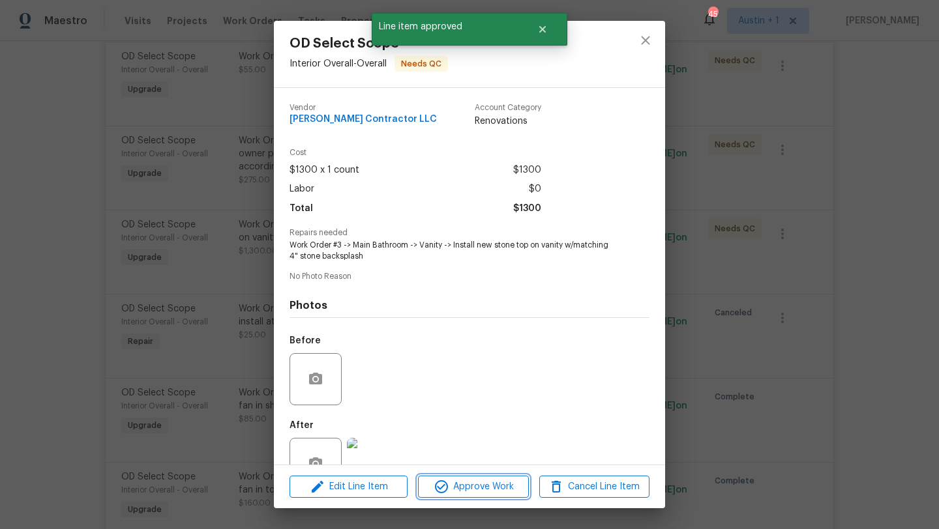
click at [473, 491] on span "Approve Work" at bounding box center [473, 487] width 102 height 16
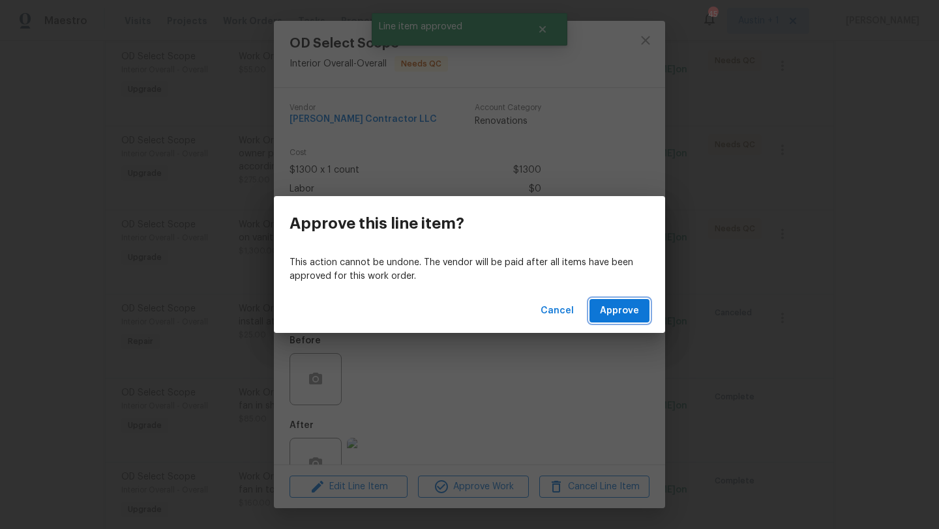
click at [601, 314] on button "Approve" at bounding box center [619, 311] width 60 height 24
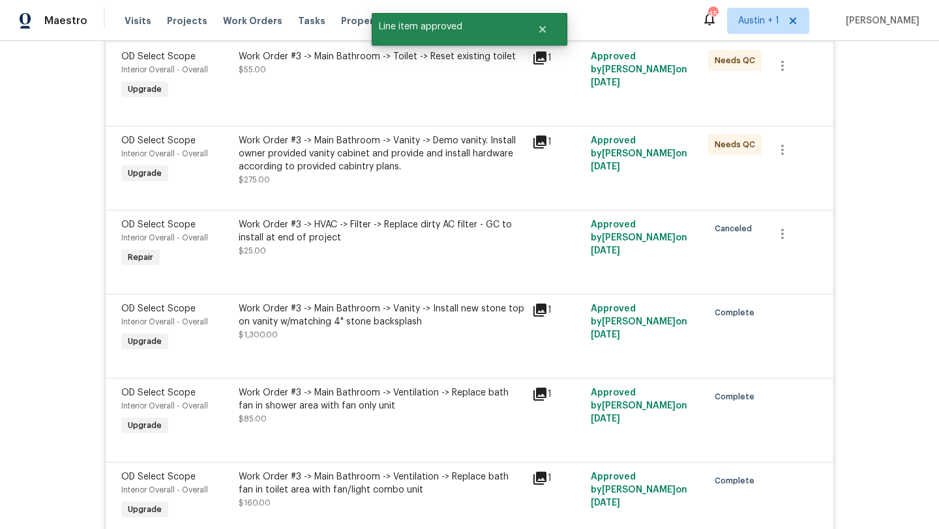
scroll to position [3628, 0]
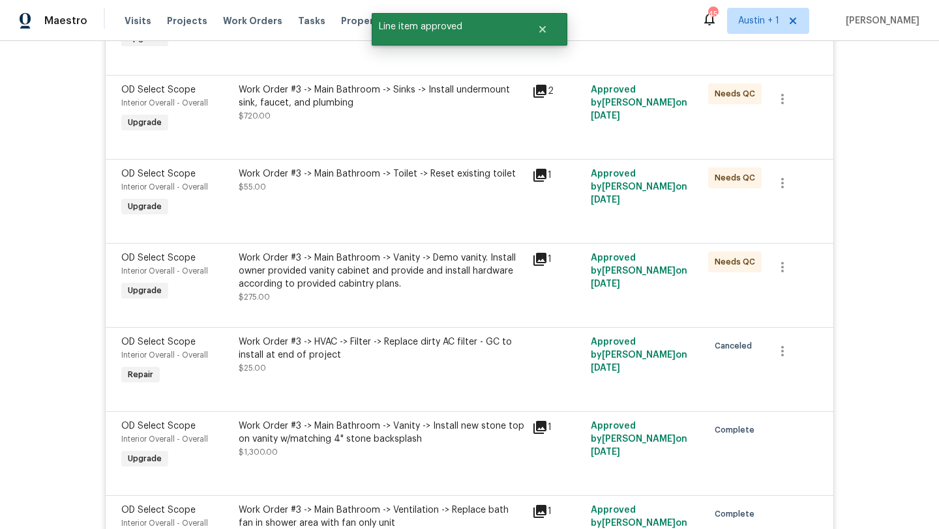
click at [362, 265] on div "Work Order #3 -> Main Bathroom -> Vanity -> Demo vanity. Install owner provided…" at bounding box center [381, 271] width 285 height 39
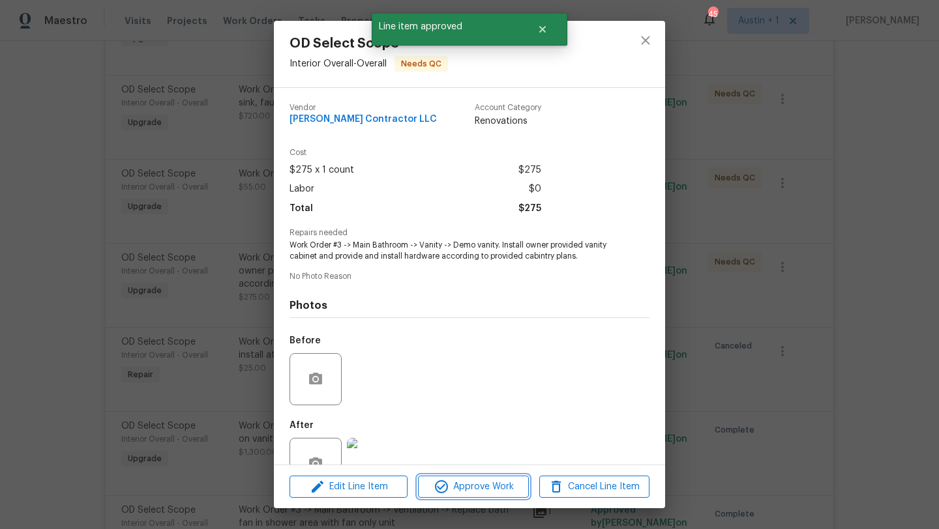
click at [483, 486] on span "Approve Work" at bounding box center [473, 487] width 102 height 16
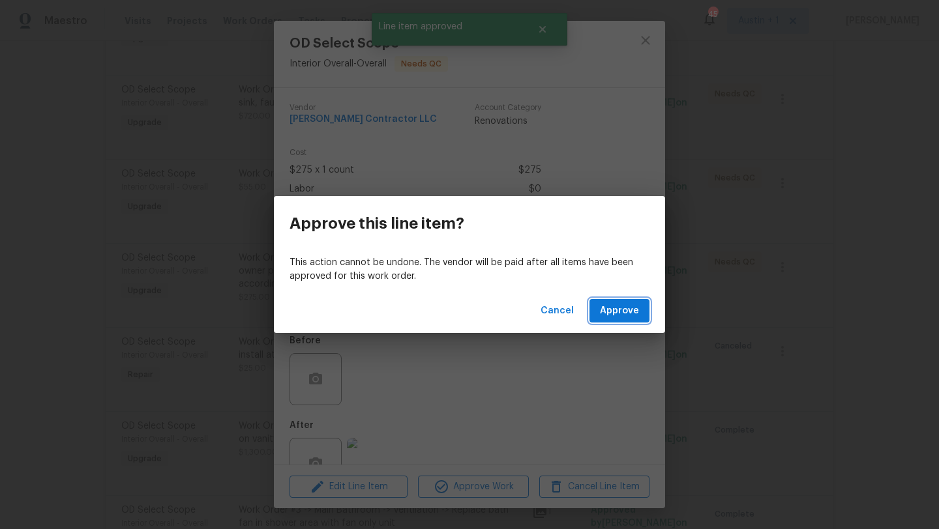
click at [620, 306] on span "Approve" at bounding box center [619, 311] width 39 height 16
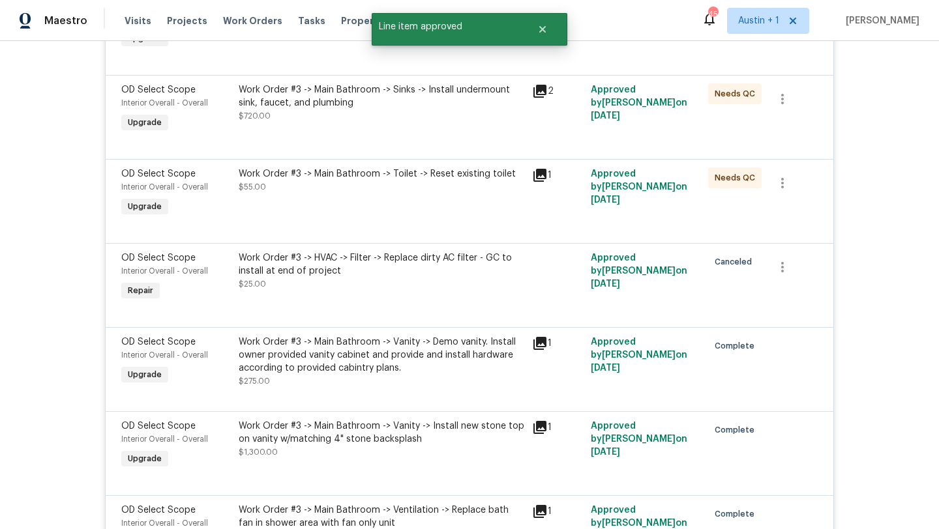
click at [389, 194] on div "Work Order #3 -> Main Bathroom -> Toilet -> Reset existing toilet $55.00" at bounding box center [381, 181] width 285 height 26
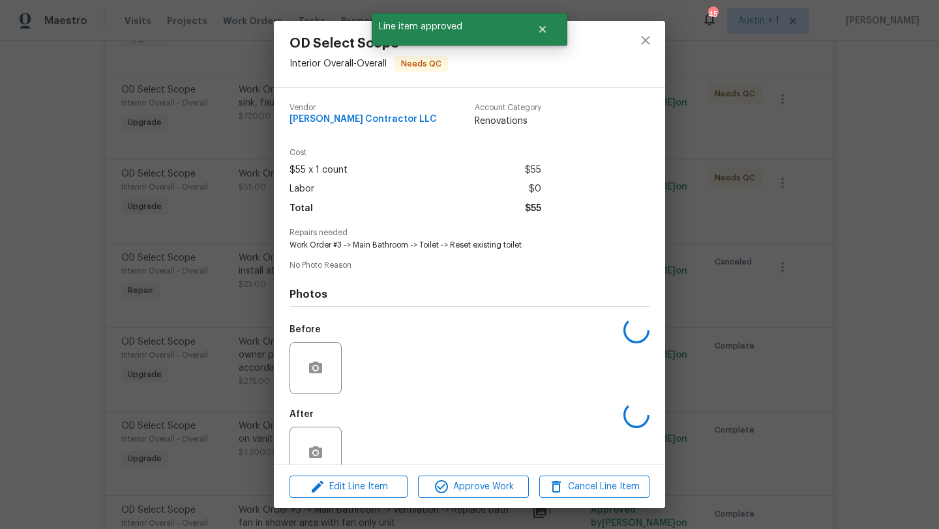
scroll to position [3587, 0]
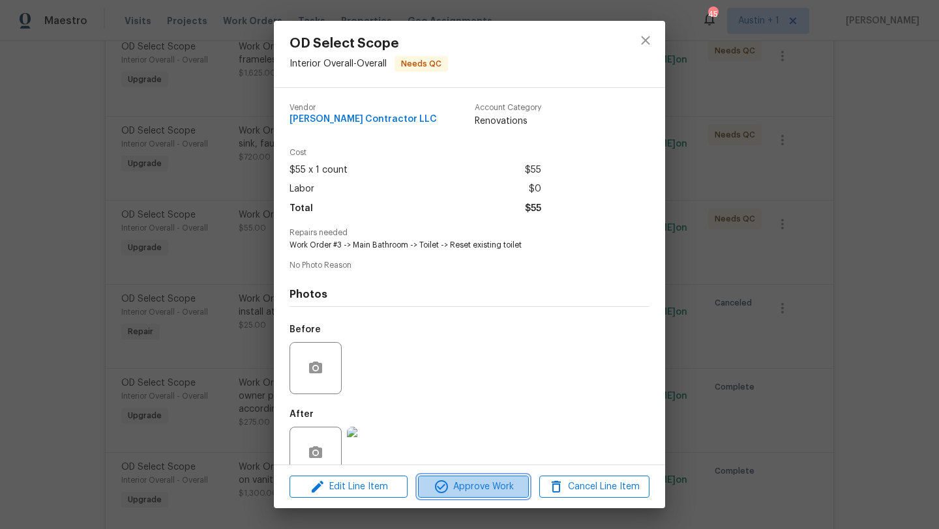
click at [489, 488] on span "Approve Work" at bounding box center [473, 487] width 102 height 16
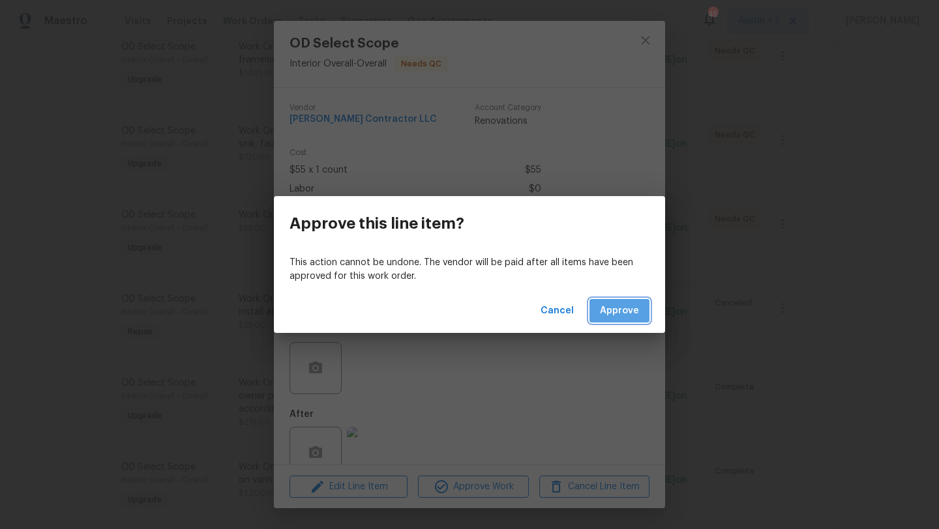
click at [622, 315] on span "Approve" at bounding box center [619, 311] width 39 height 16
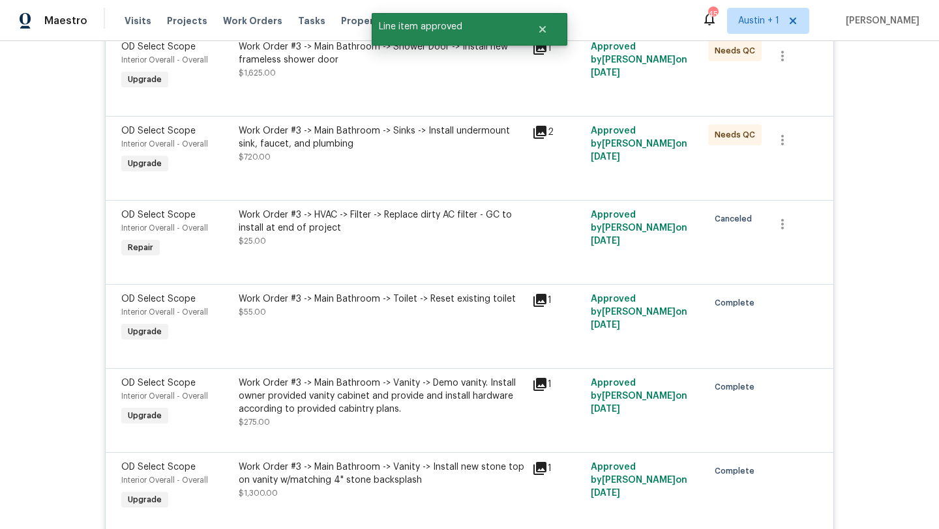
scroll to position [3528, 0]
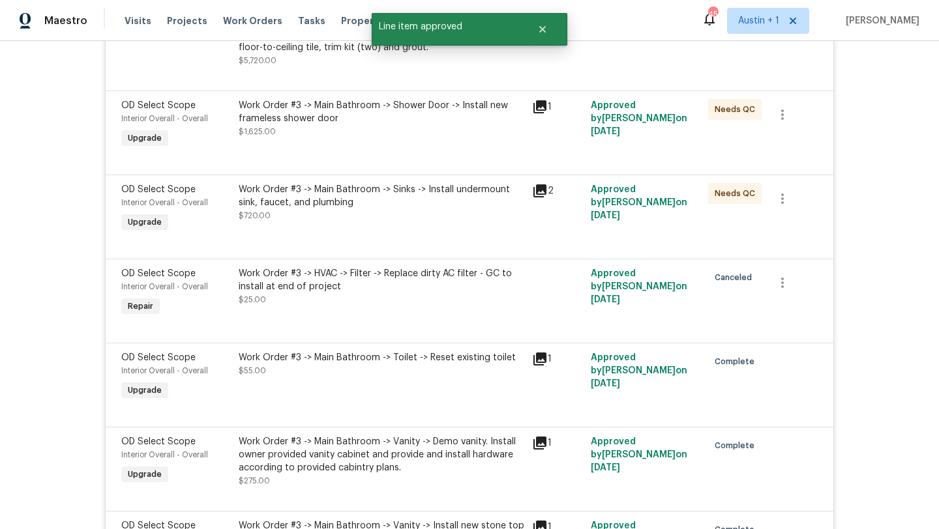
click at [396, 209] on div "Work Order #3 -> Main Bathroom -> Sinks -> Install undermount sink, faucet, and…" at bounding box center [381, 202] width 285 height 39
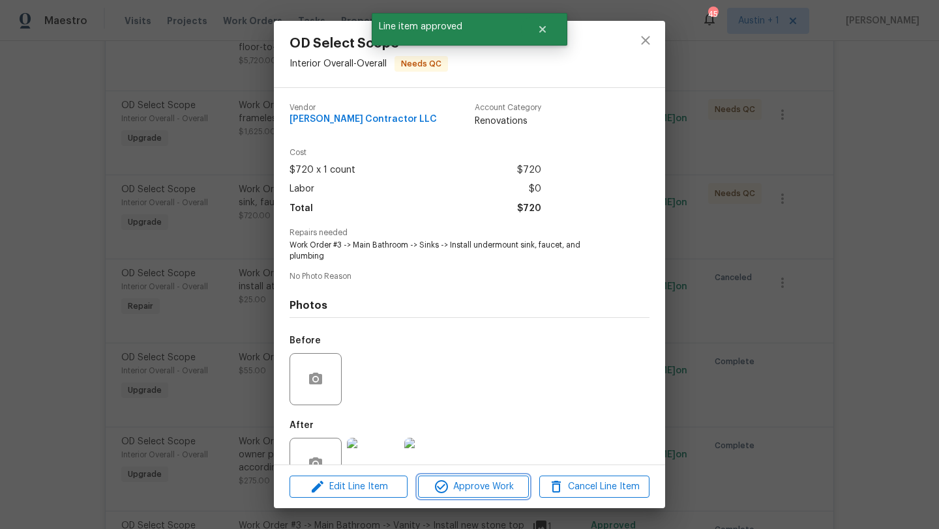
click at [457, 484] on span "Approve Work" at bounding box center [473, 487] width 102 height 16
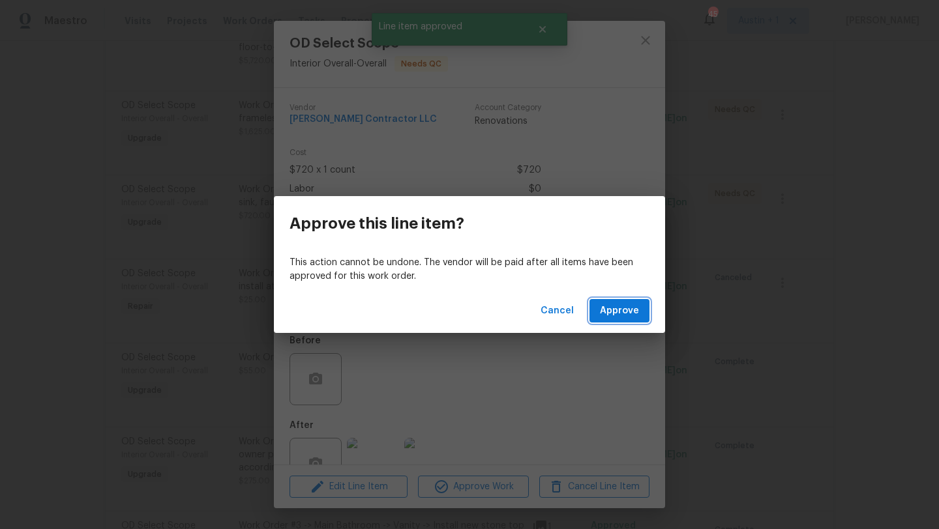
click at [640, 303] on button "Approve" at bounding box center [619, 311] width 60 height 24
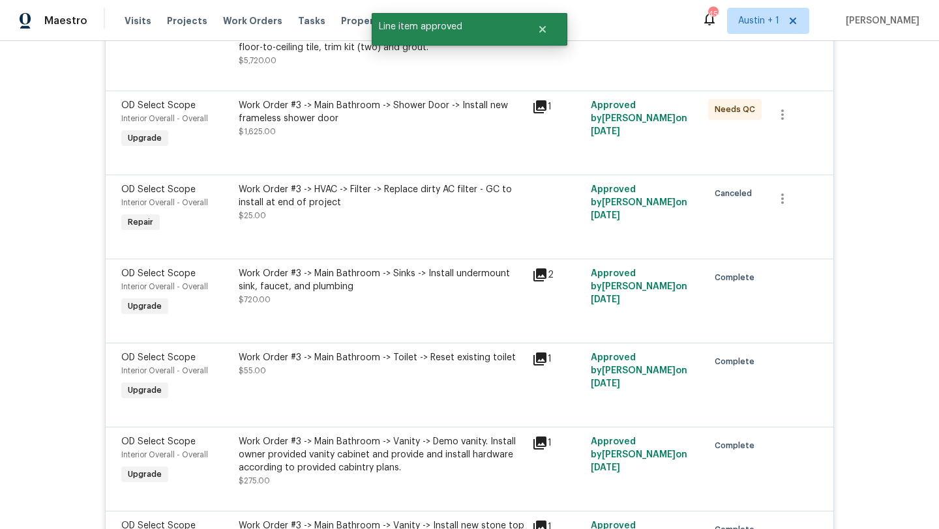
scroll to position [3471, 0]
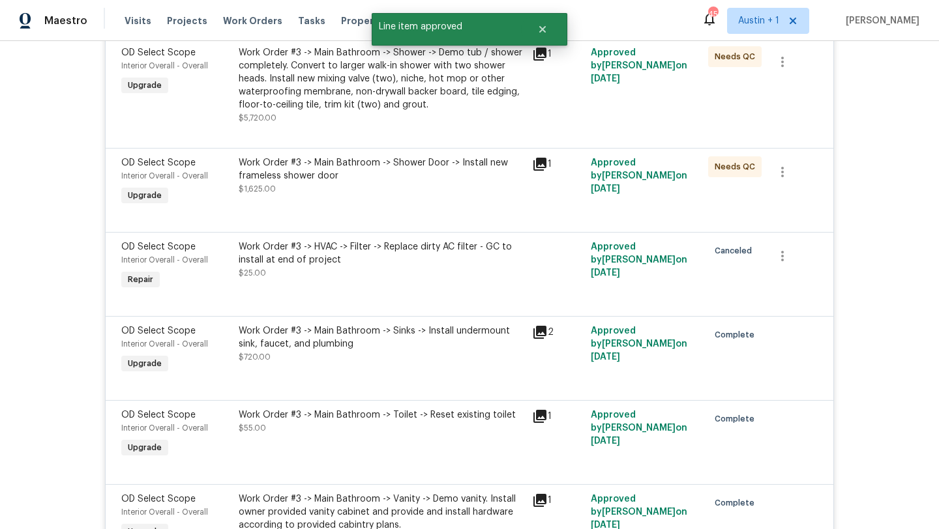
click at [399, 192] on div "Work Order #3 -> Main Bathroom -> Shower Door -> Install new frameless shower d…" at bounding box center [381, 175] width 285 height 39
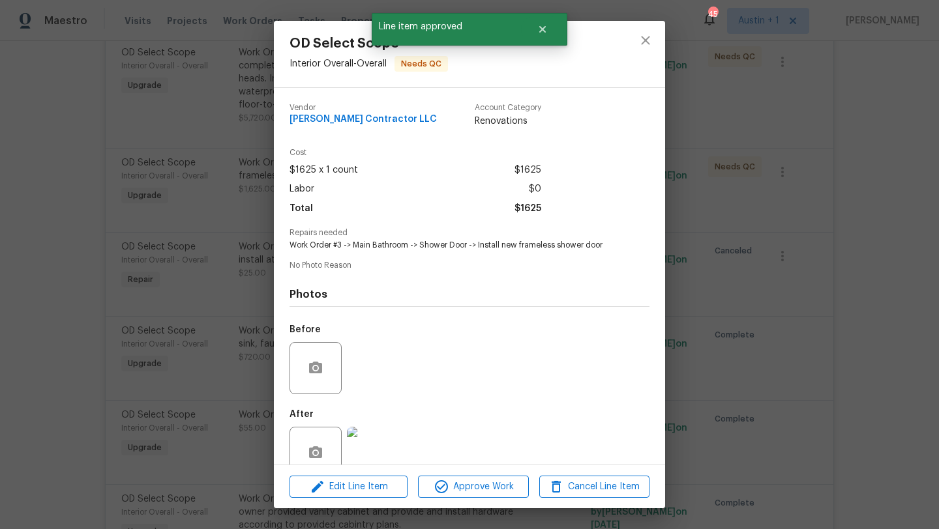
scroll to position [27, 0]
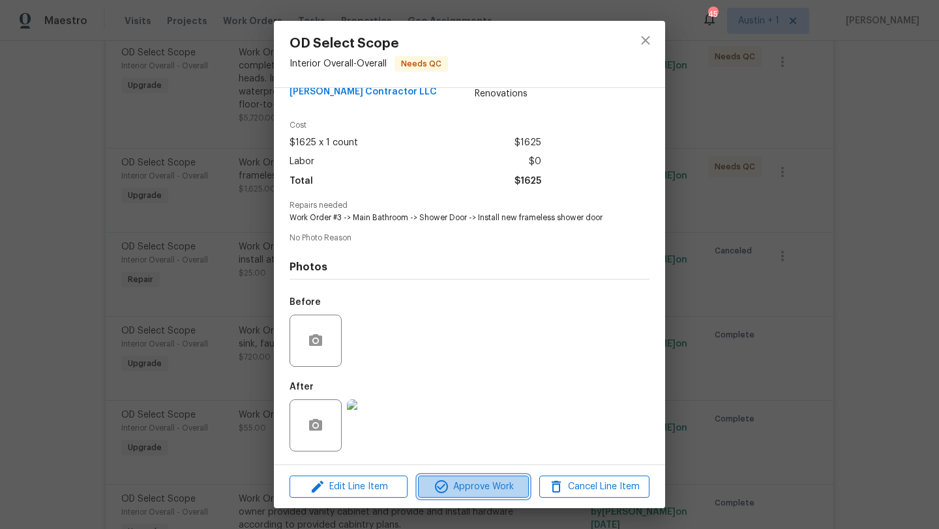
click at [486, 483] on span "Approve Work" at bounding box center [473, 487] width 102 height 16
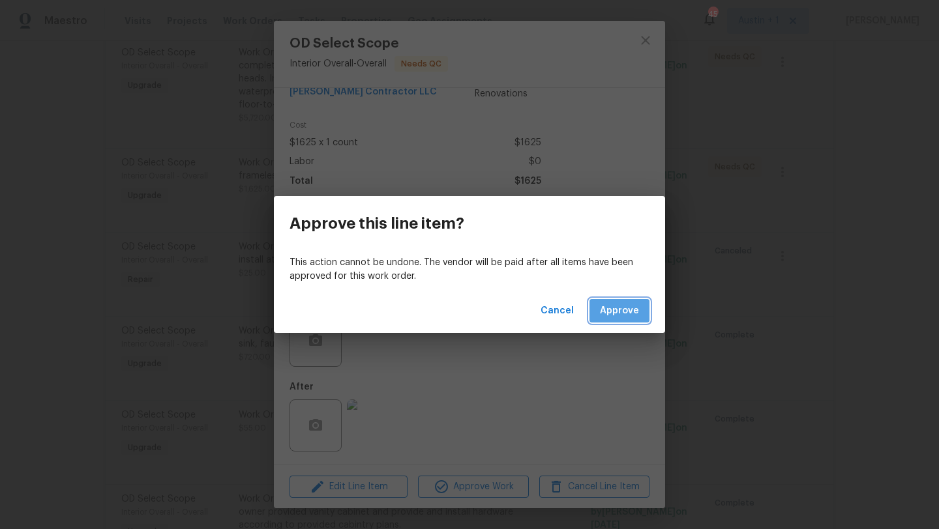
click at [615, 311] on span "Approve" at bounding box center [619, 311] width 39 height 16
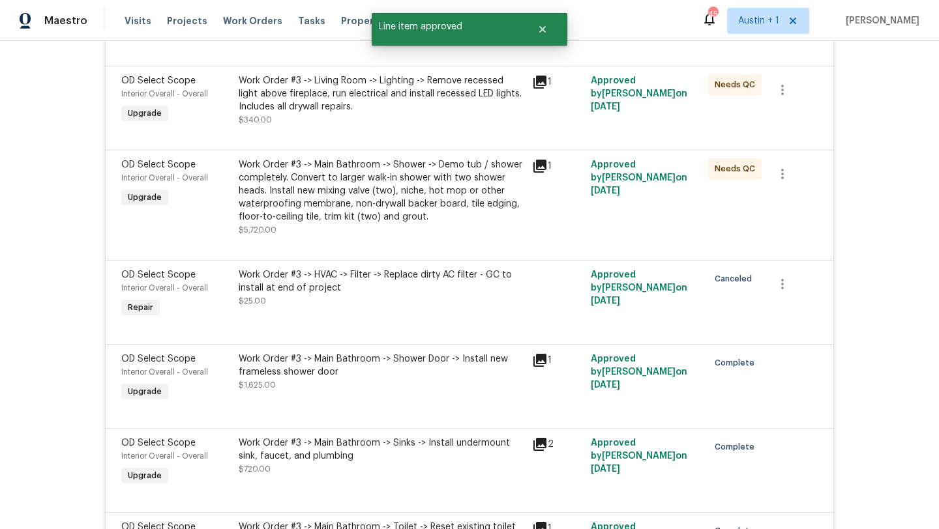
scroll to position [3313, 0]
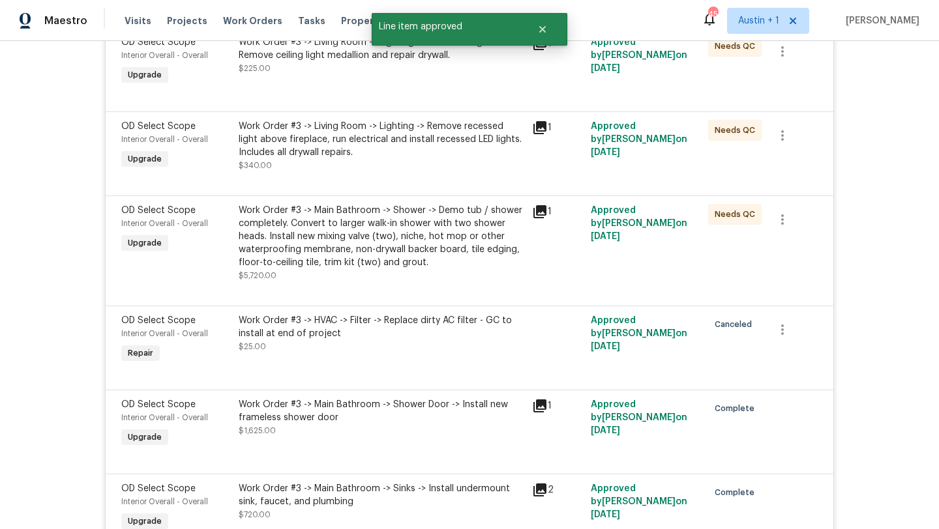
click at [396, 253] on div "Work Order #3 -> Main Bathroom -> Shower -> Demo tub / shower completely. Conve…" at bounding box center [381, 236] width 285 height 65
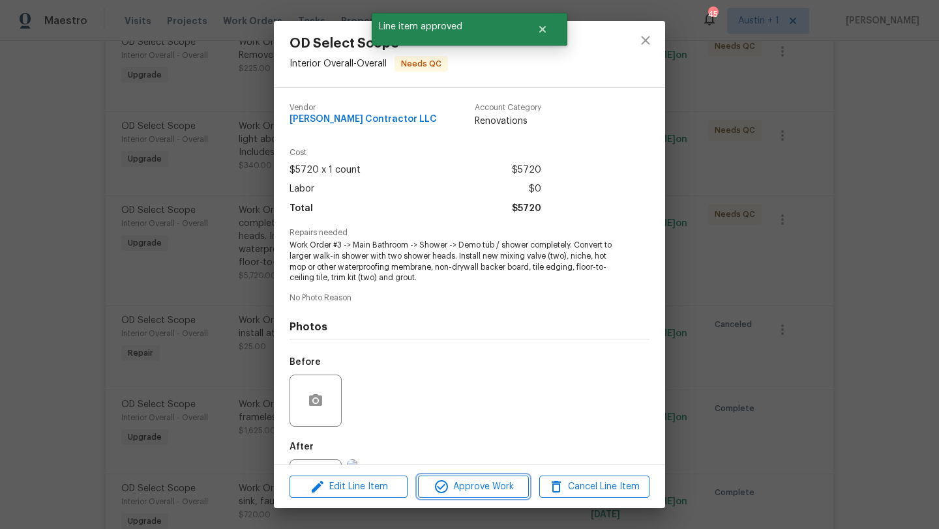
click at [486, 482] on span "Approve Work" at bounding box center [473, 487] width 102 height 16
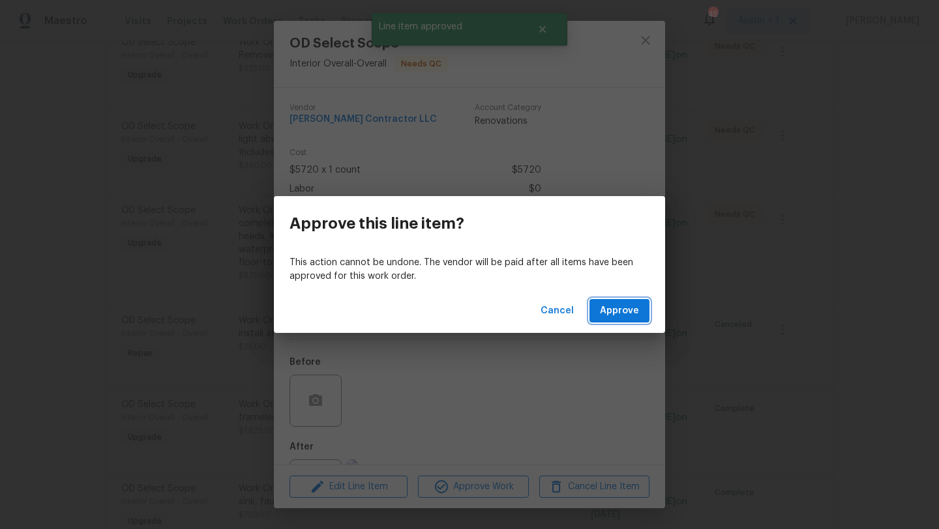
click at [604, 317] on span "Approve" at bounding box center [619, 311] width 39 height 16
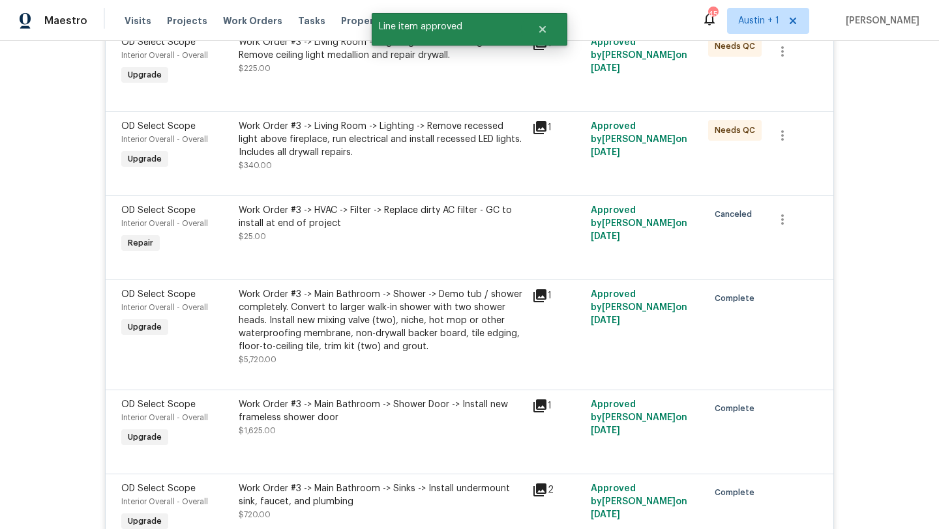
scroll to position [3251, 0]
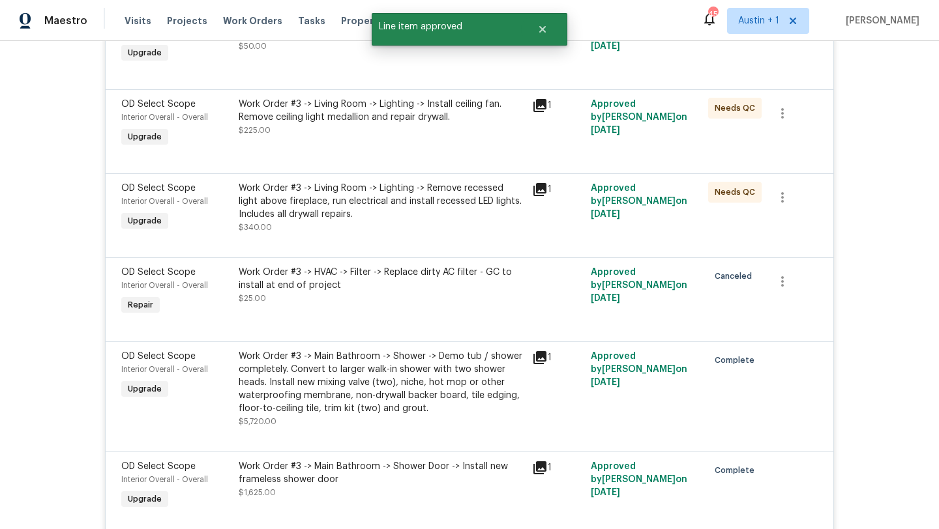
click at [374, 207] on div "Work Order #3 -> Living Room -> Lighting -> Remove recessed light above firepla…" at bounding box center [381, 201] width 285 height 39
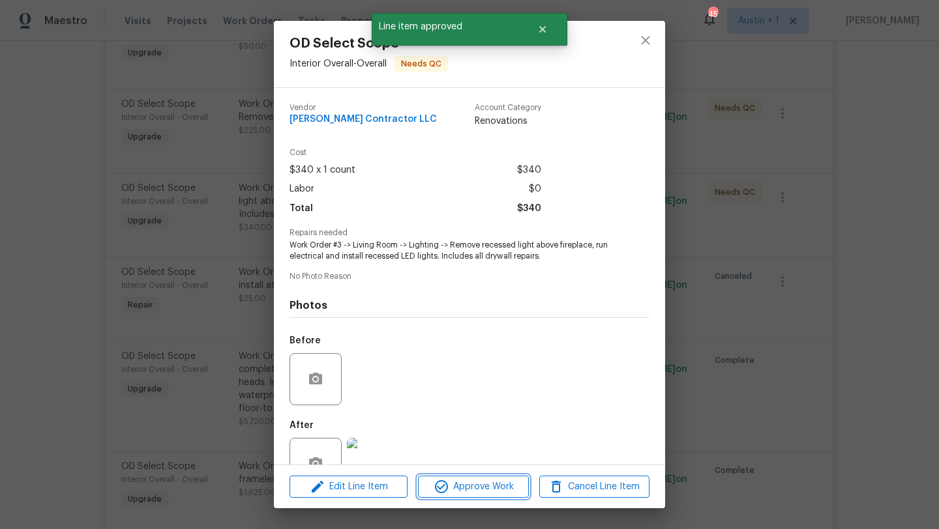
click at [488, 489] on span "Approve Work" at bounding box center [473, 487] width 102 height 16
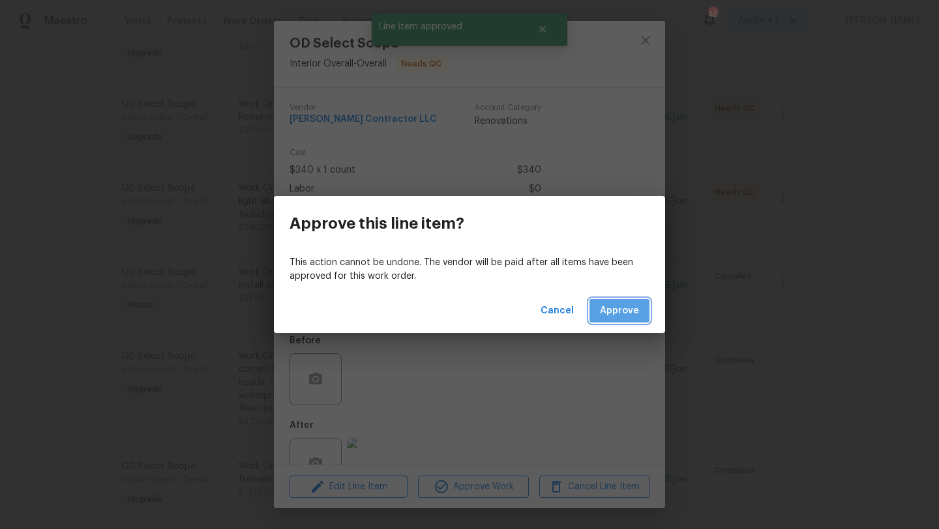
click at [611, 319] on button "Approve" at bounding box center [619, 311] width 60 height 24
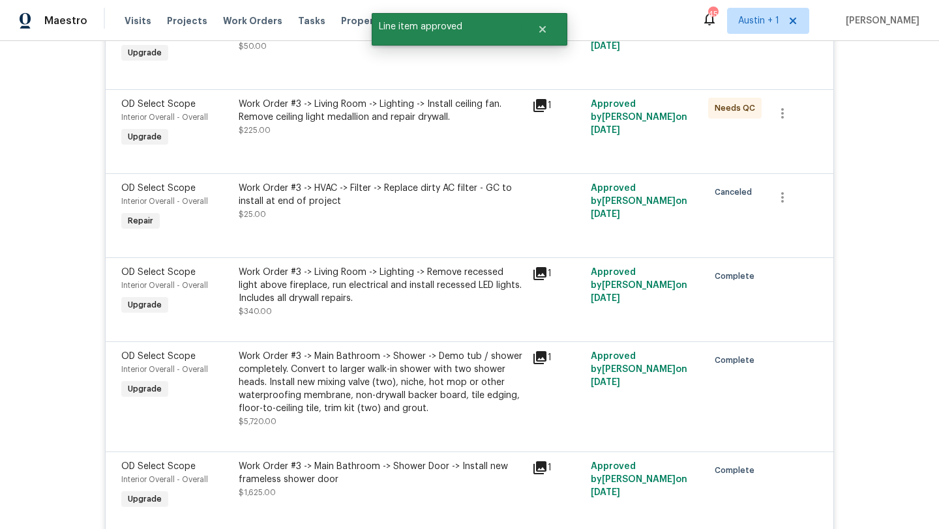
scroll to position [3106, 0]
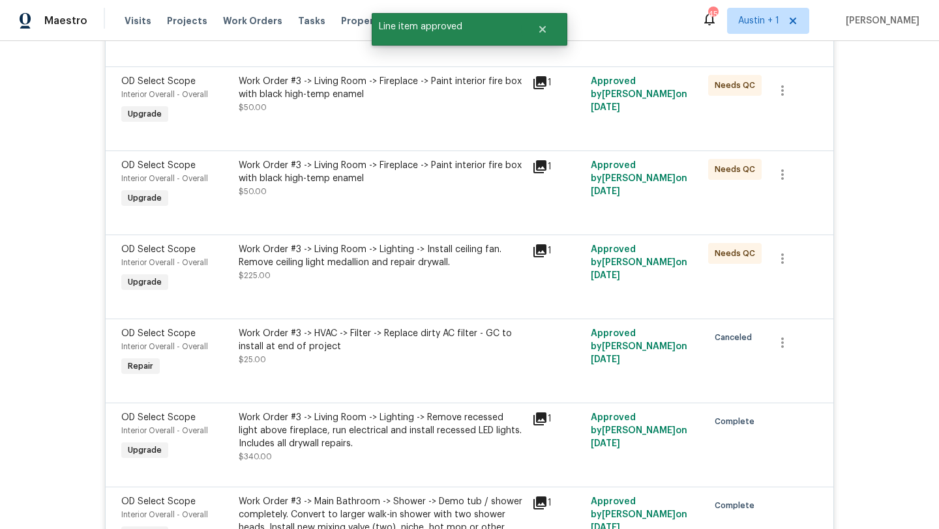
click at [386, 263] on div "Work Order #3 -> Living Room -> Lighting -> Install ceiling fan. Remove ceiling…" at bounding box center [381, 256] width 285 height 26
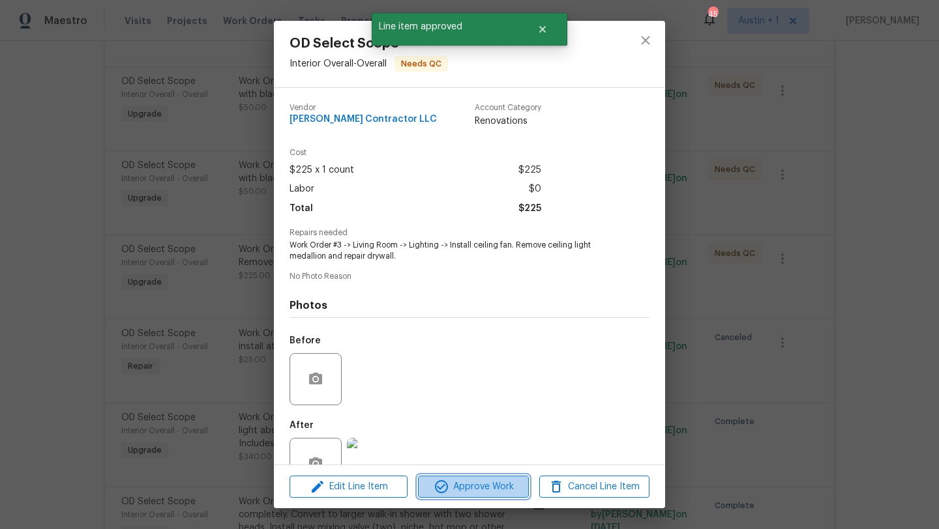
click at [477, 484] on span "Approve Work" at bounding box center [473, 487] width 102 height 16
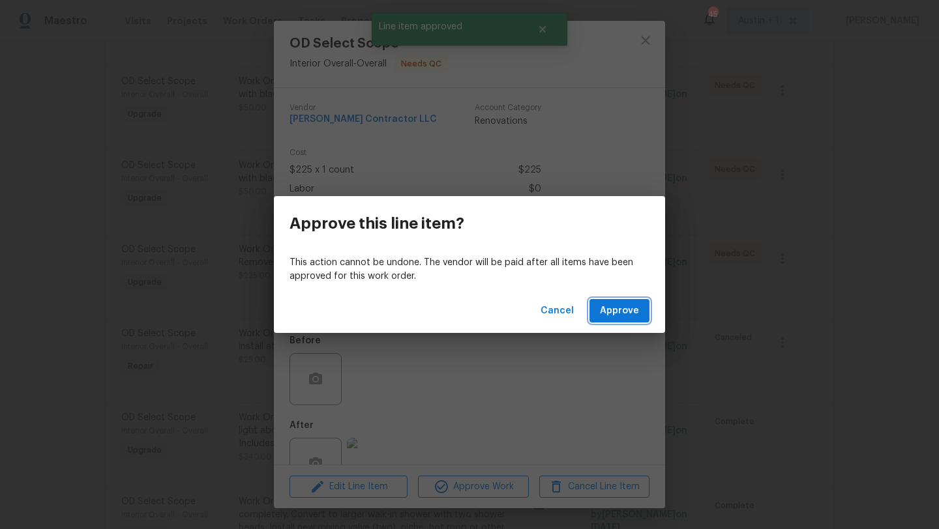
click at [617, 318] on span "Approve" at bounding box center [619, 311] width 39 height 16
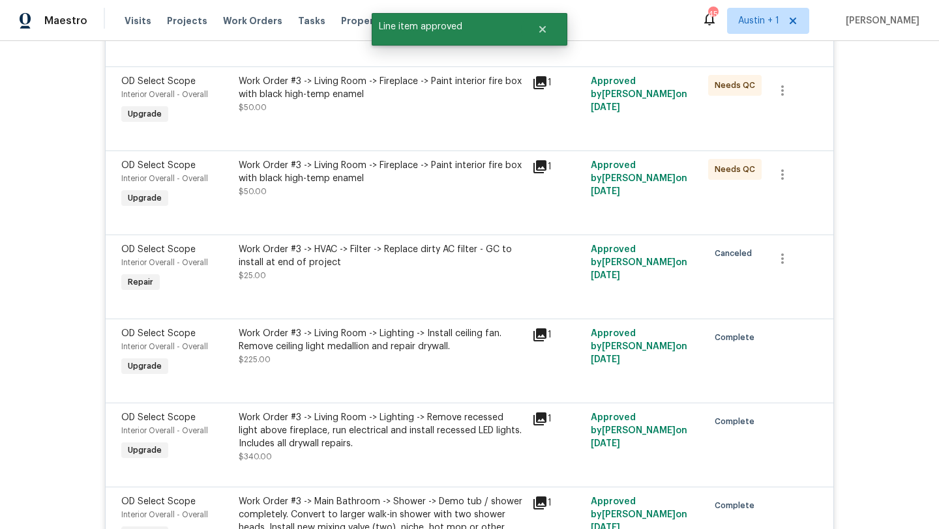
scroll to position [2977, 0]
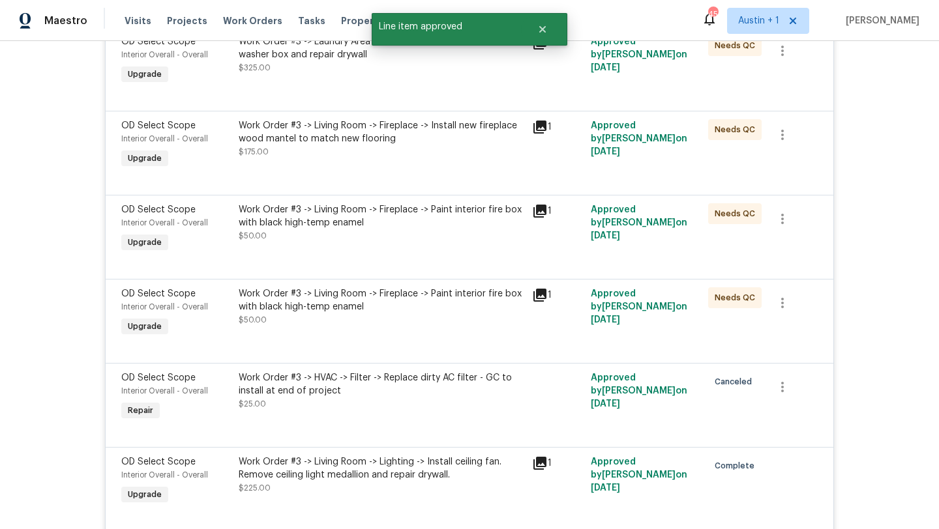
click at [334, 288] on div "Work Order #3 -> Living Room -> Fireplace -> Paint interior fire box with black…" at bounding box center [381, 300] width 285 height 26
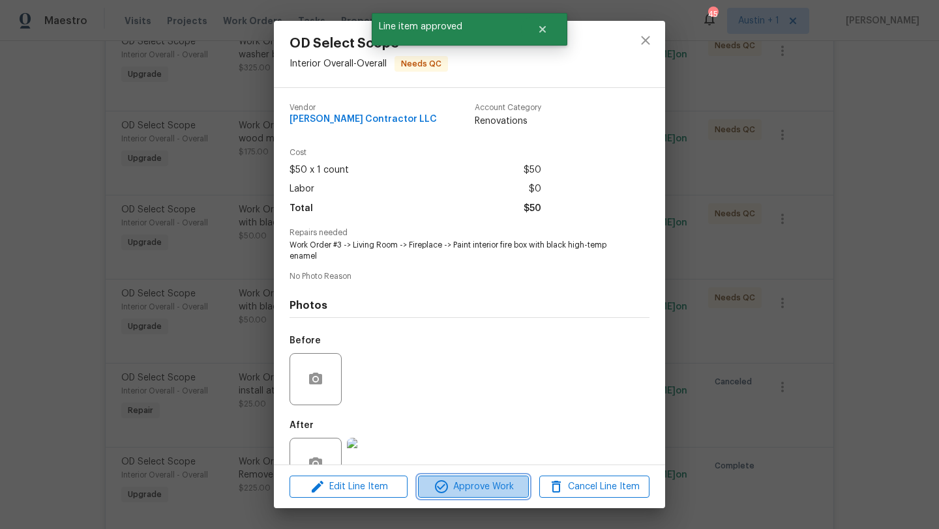
click at [478, 487] on span "Approve Work" at bounding box center [473, 487] width 102 height 16
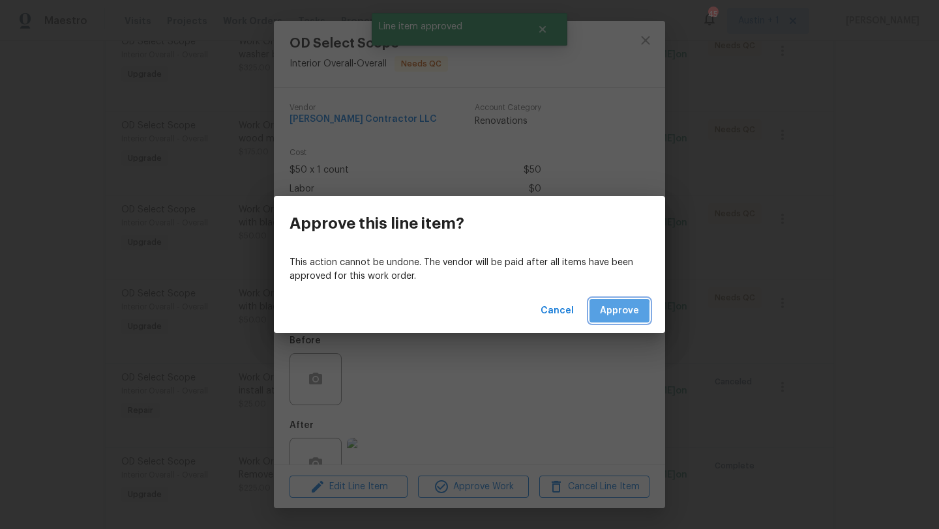
click at [606, 315] on span "Approve" at bounding box center [619, 311] width 39 height 16
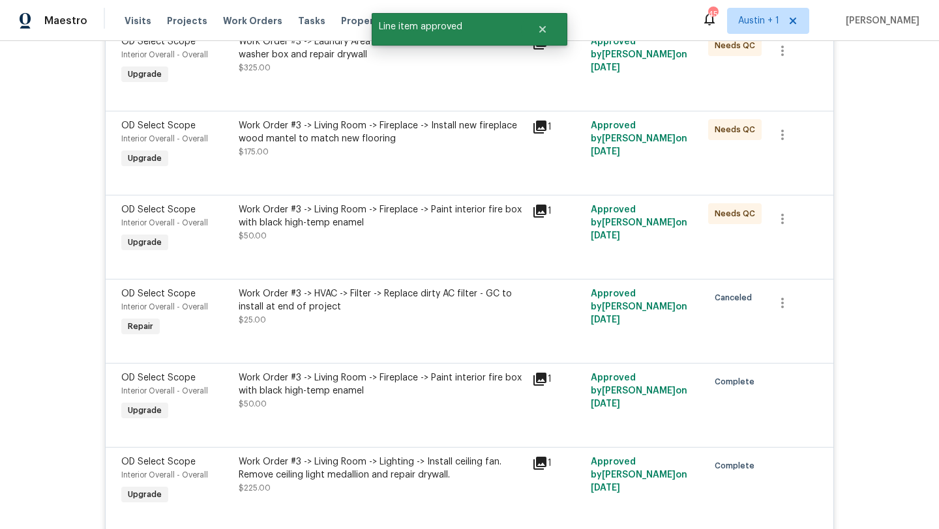
click at [379, 206] on div "Work Order #3 -> Living Room -> Fireplace -> Paint interior fire box with black…" at bounding box center [381, 216] width 285 height 26
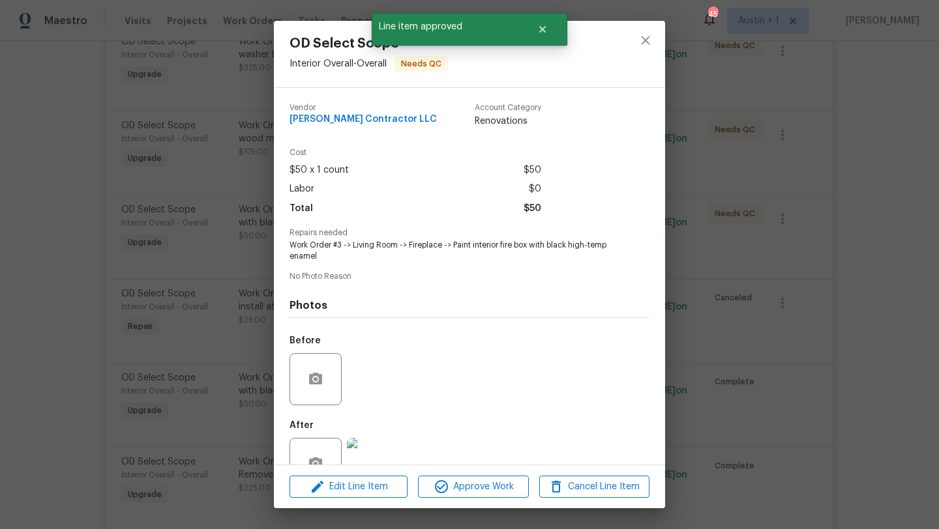
scroll to position [38, 0]
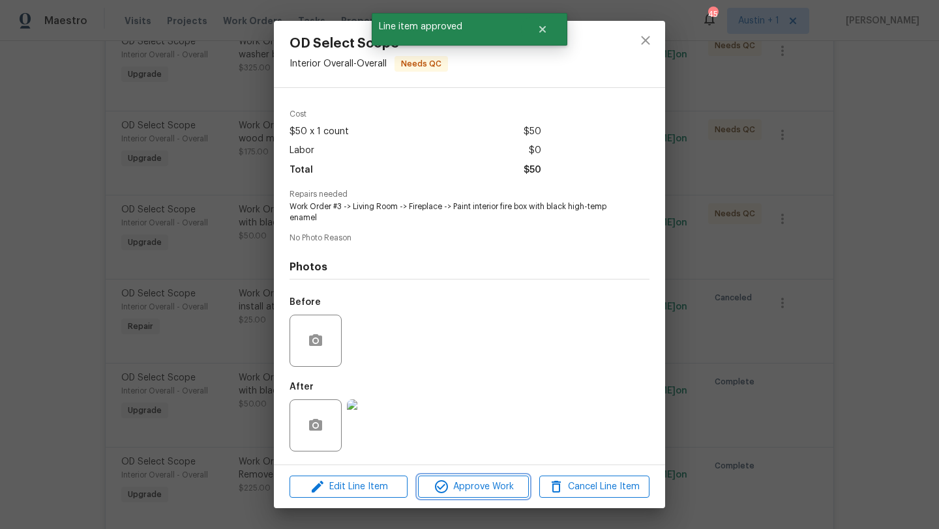
click at [496, 486] on span "Approve Work" at bounding box center [473, 487] width 102 height 16
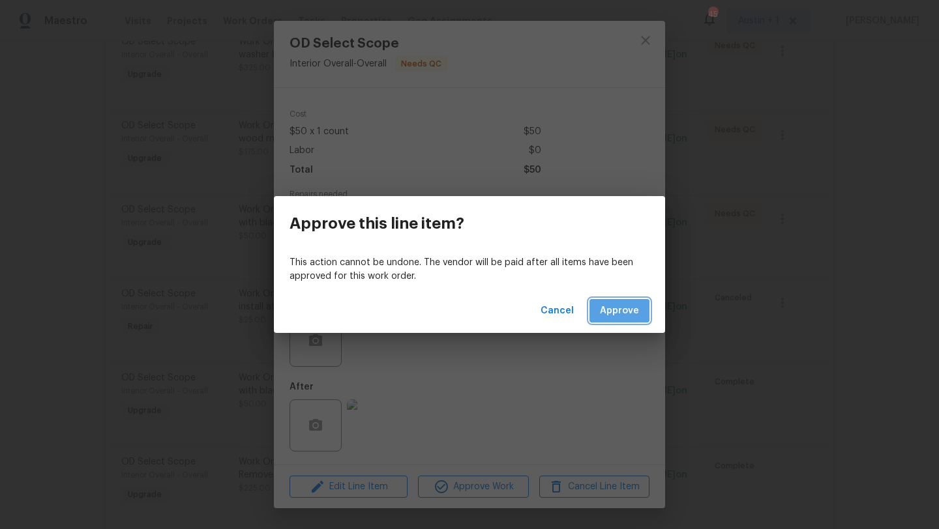
click at [638, 317] on span "Approve" at bounding box center [619, 311] width 39 height 16
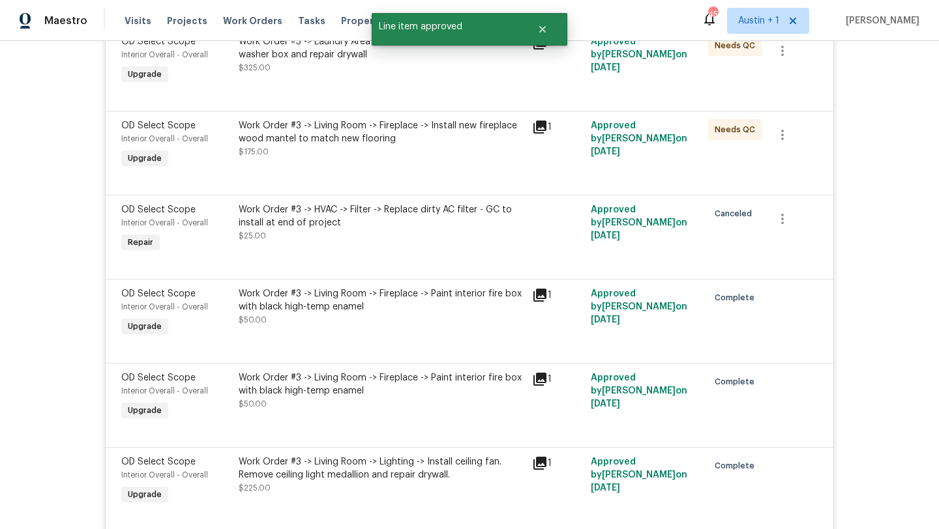
scroll to position [2841, 0]
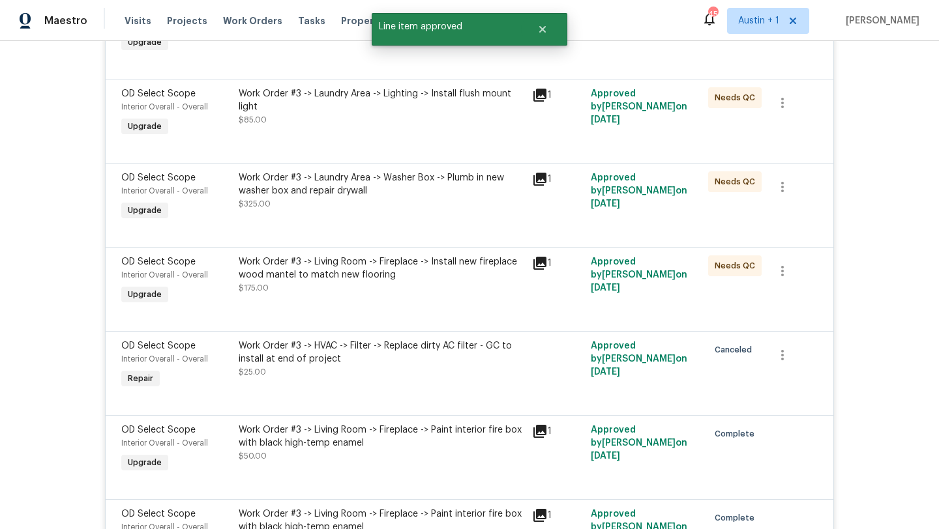
click at [416, 272] on div "Work Order #3 -> Living Room -> Fireplace -> Install new fireplace wood mantel …" at bounding box center [381, 268] width 285 height 26
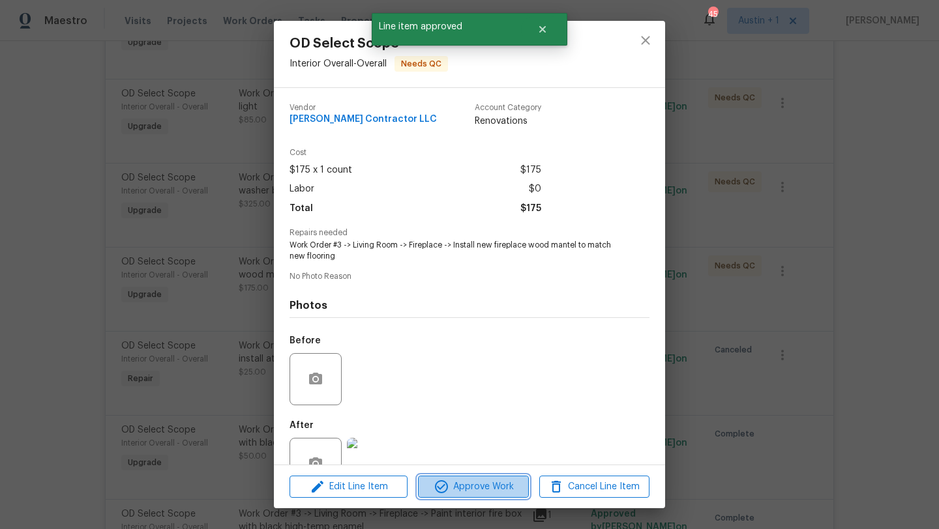
click at [488, 483] on span "Approve Work" at bounding box center [473, 487] width 102 height 16
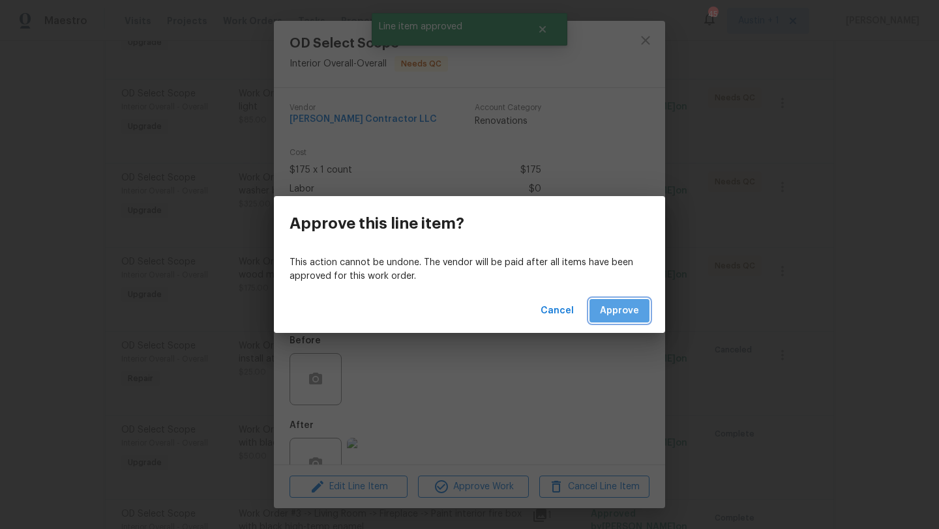
click at [621, 310] on span "Approve" at bounding box center [619, 311] width 39 height 16
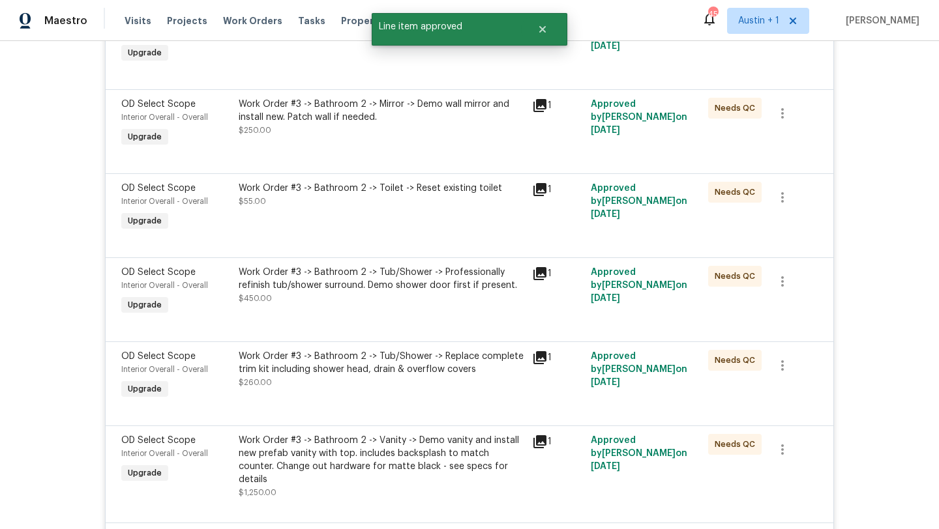
scroll to position [0, 0]
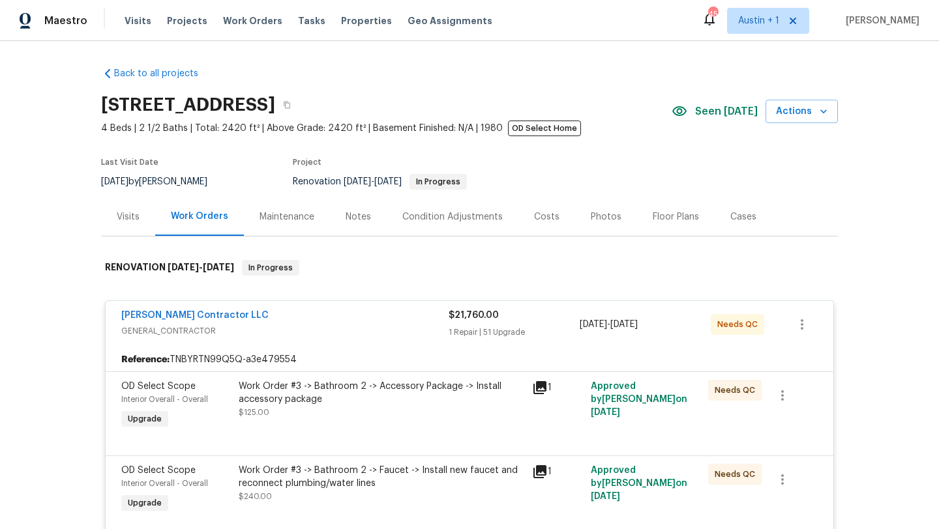
click at [394, 396] on div "Work Order #3 -> Bathroom 2 -> Accessory Package -> Install accessory package" at bounding box center [381, 393] width 285 height 26
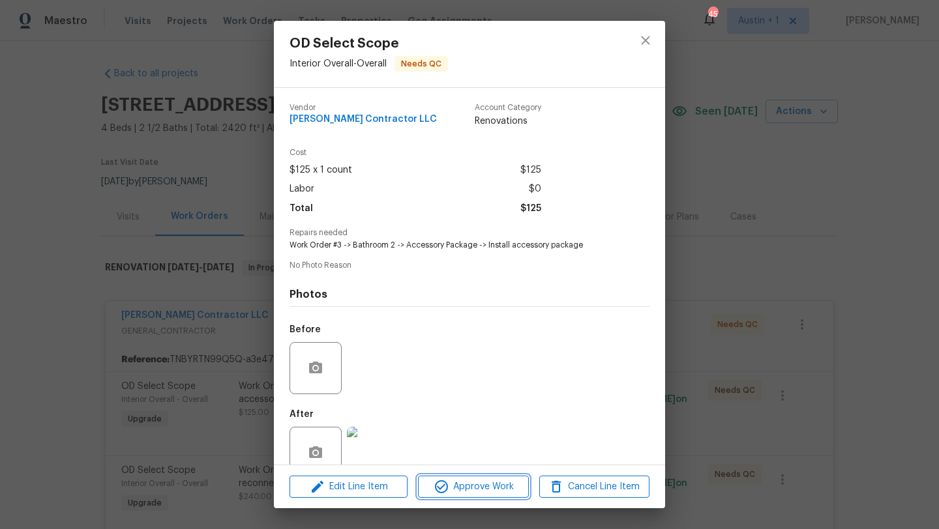
click at [499, 492] on span "Approve Work" at bounding box center [473, 487] width 102 height 16
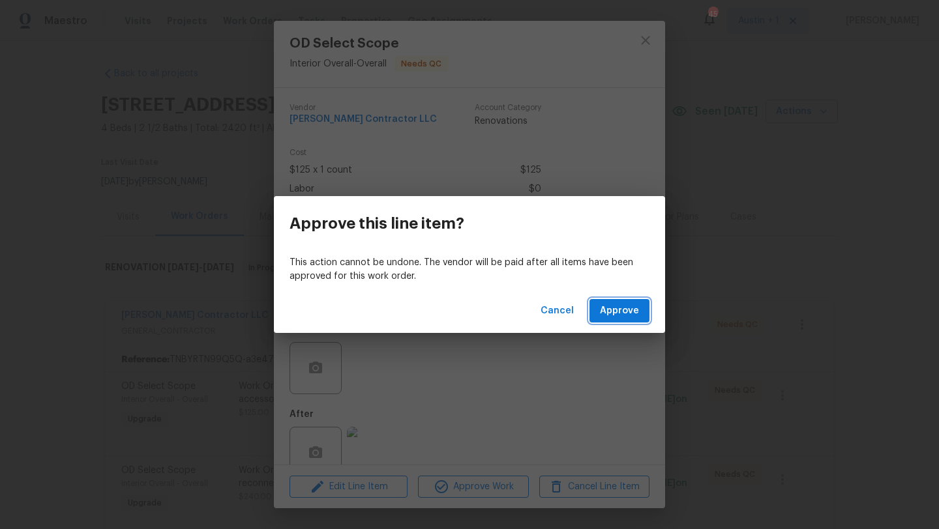
click at [633, 319] on button "Approve" at bounding box center [619, 311] width 60 height 24
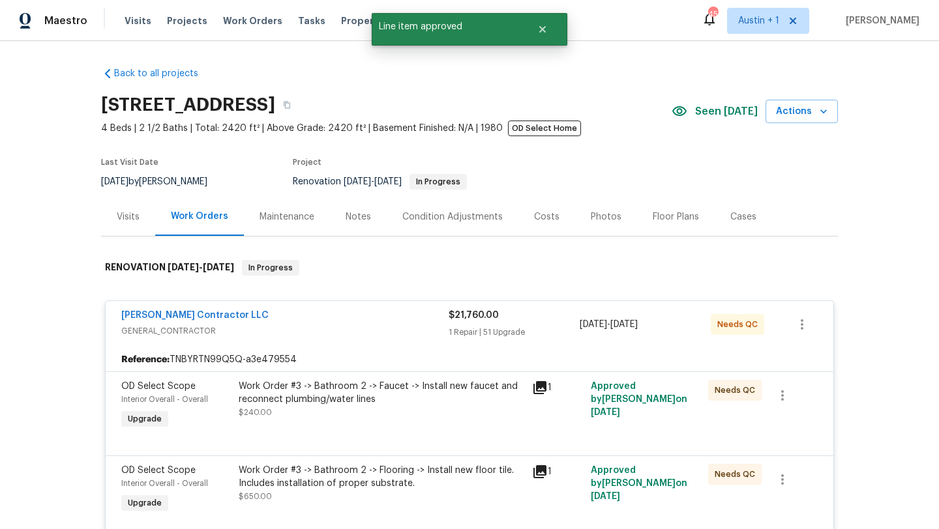
scroll to position [145, 0]
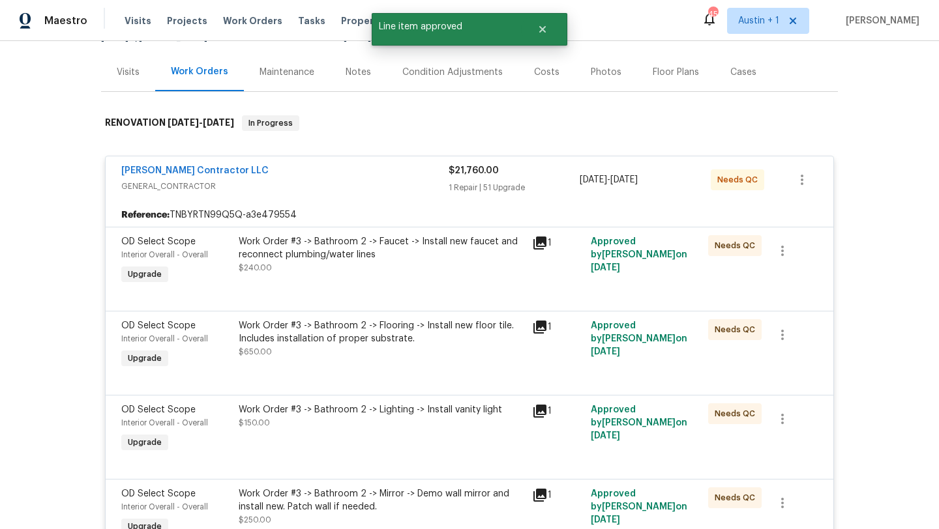
click at [395, 249] on div "Work Order #3 -> Bathroom 2 -> Faucet -> Install new faucet and reconnect plumb…" at bounding box center [381, 248] width 285 height 26
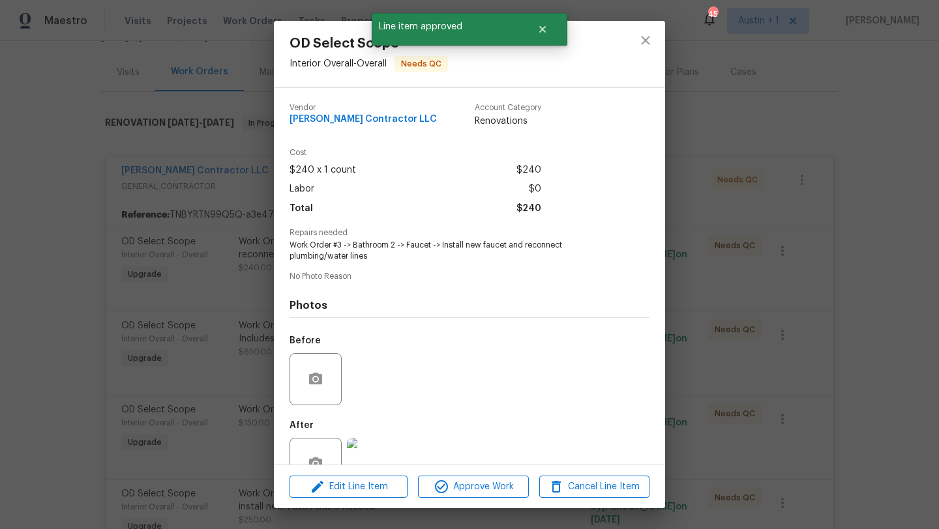
scroll to position [38, 0]
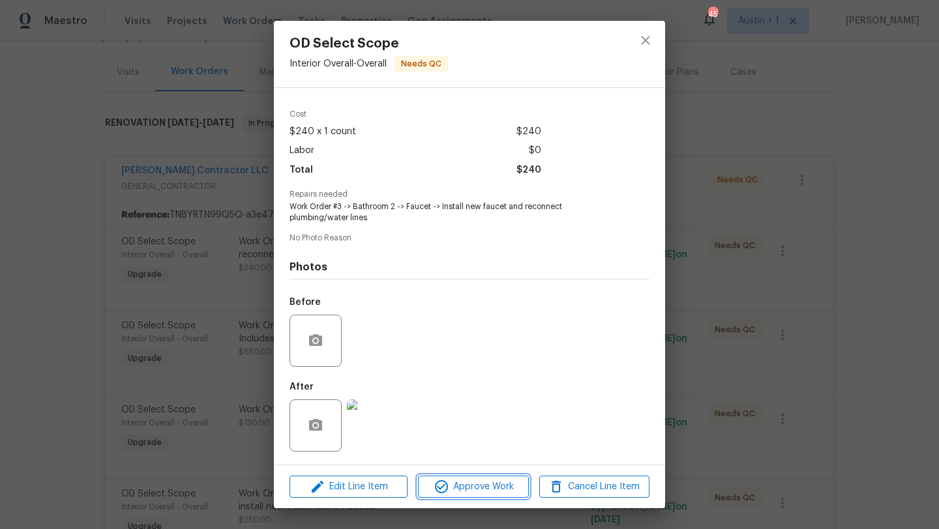
click at [478, 486] on span "Approve Work" at bounding box center [473, 487] width 102 height 16
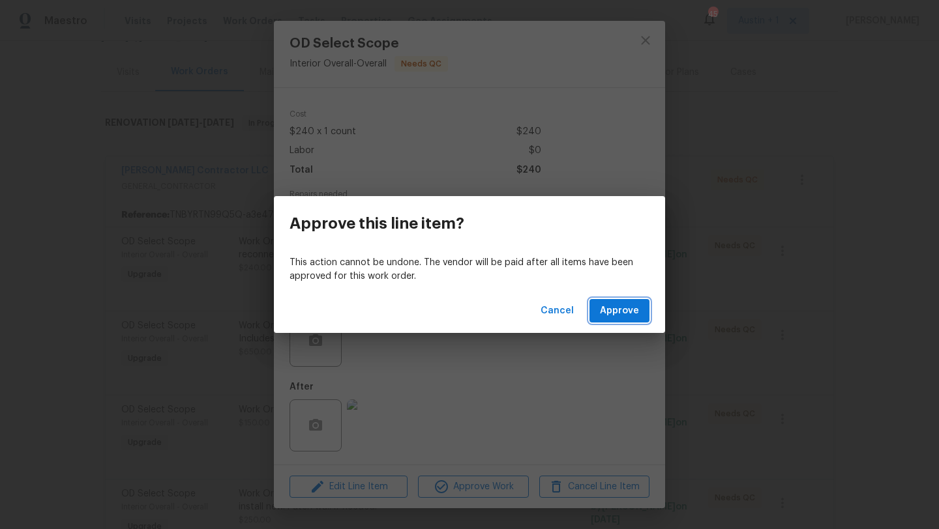
click at [626, 322] on button "Approve" at bounding box center [619, 311] width 60 height 24
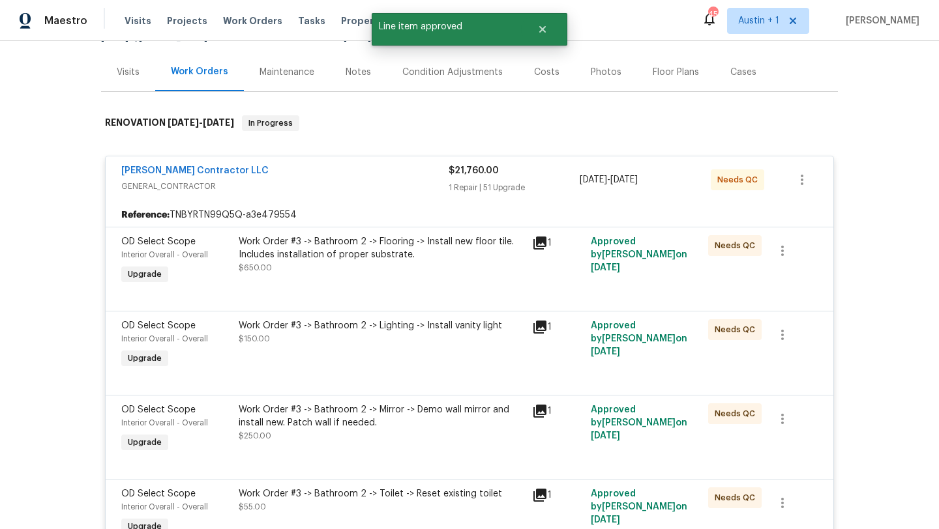
click at [398, 270] on div "Work Order #3 -> Bathroom 2 -> Flooring -> Install new floor tile. Includes ins…" at bounding box center [381, 254] width 285 height 39
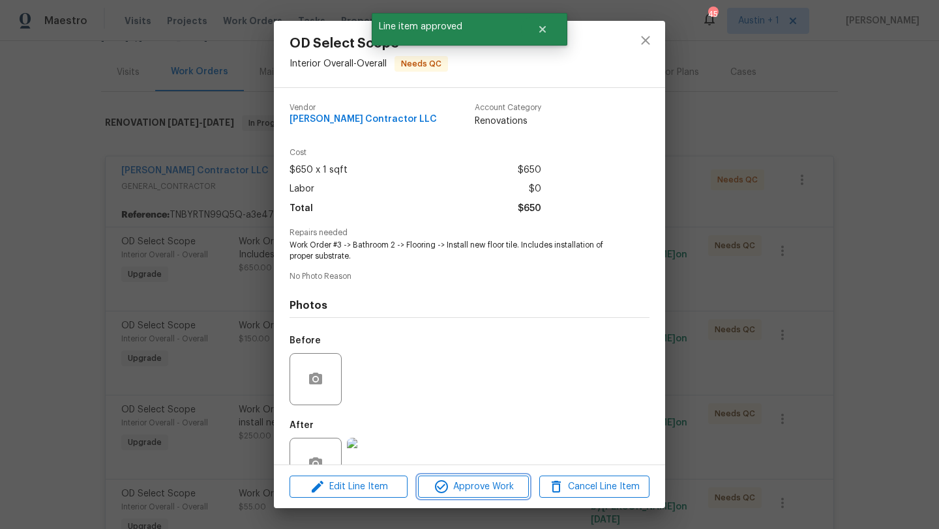
click at [463, 485] on span "Approve Work" at bounding box center [473, 487] width 102 height 16
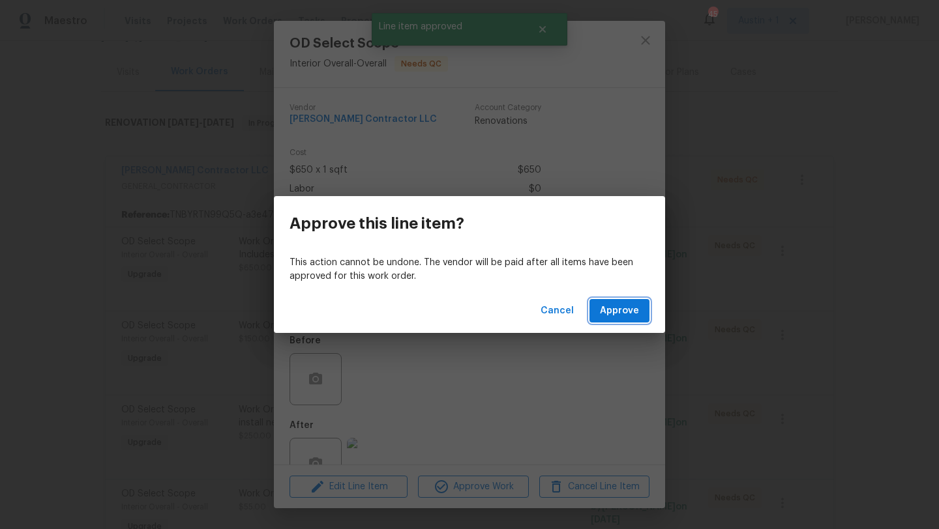
click at [613, 313] on span "Approve" at bounding box center [619, 311] width 39 height 16
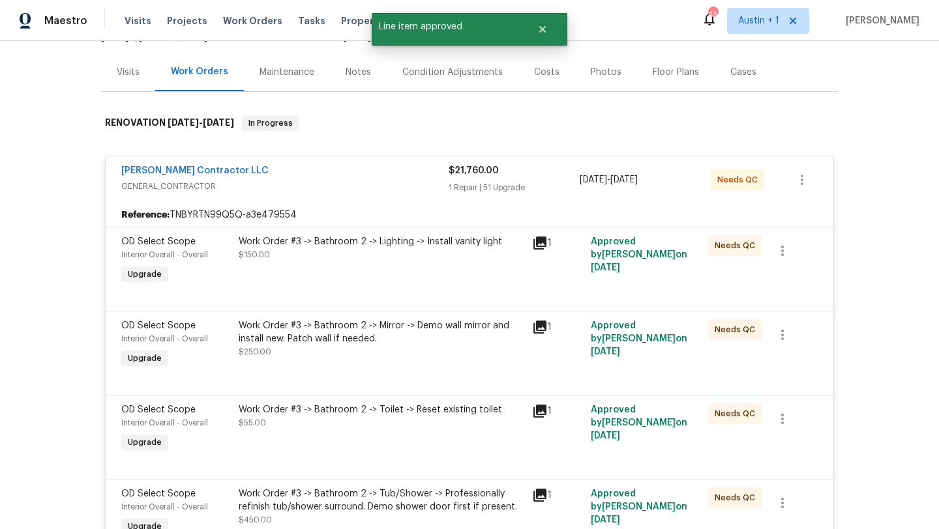
click at [403, 250] on div "Work Order #3 -> Bathroom 2 -> Lighting -> Install vanity light $150.00" at bounding box center [381, 248] width 285 height 26
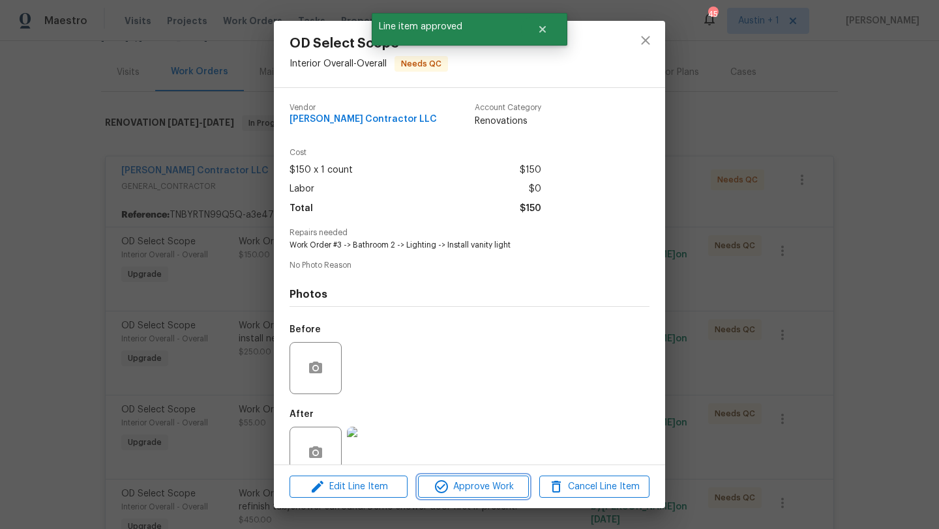
click at [467, 488] on span "Approve Work" at bounding box center [473, 487] width 102 height 16
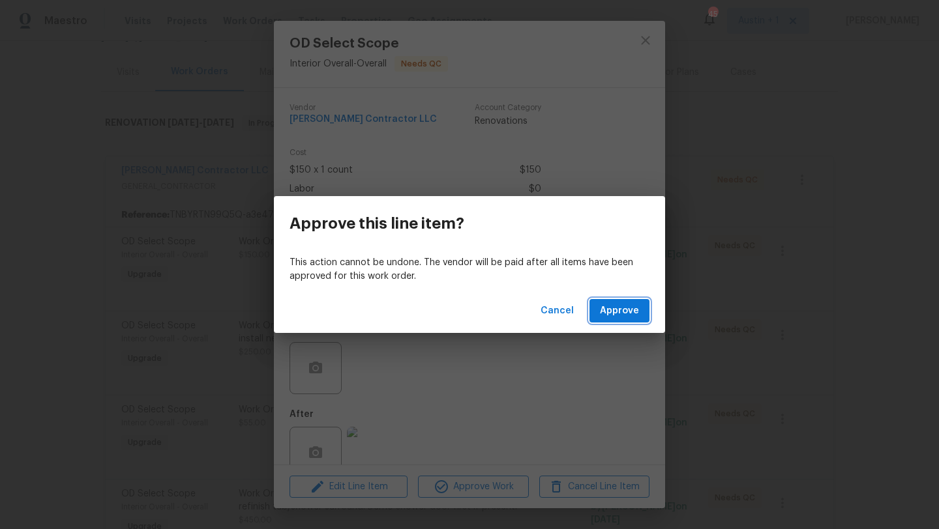
click at [626, 305] on span "Approve" at bounding box center [619, 311] width 39 height 16
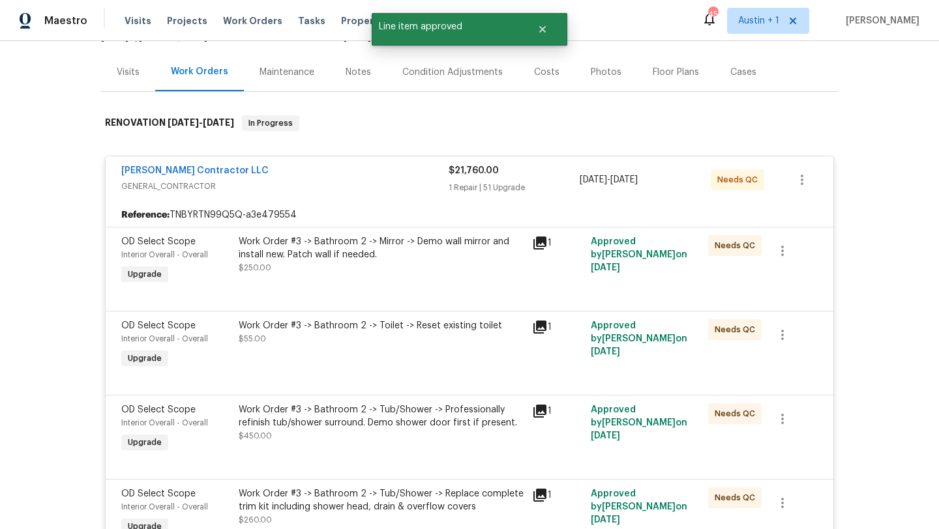
click at [398, 256] on div "Work Order #3 -> Bathroom 2 -> Mirror -> Demo wall mirror and install new. Patc…" at bounding box center [381, 248] width 285 height 26
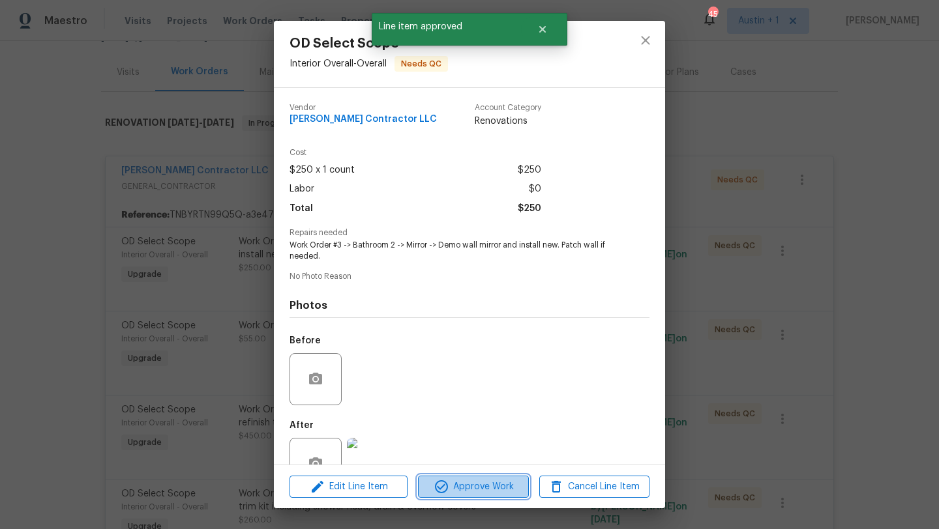
click at [465, 482] on span "Approve Work" at bounding box center [473, 487] width 102 height 16
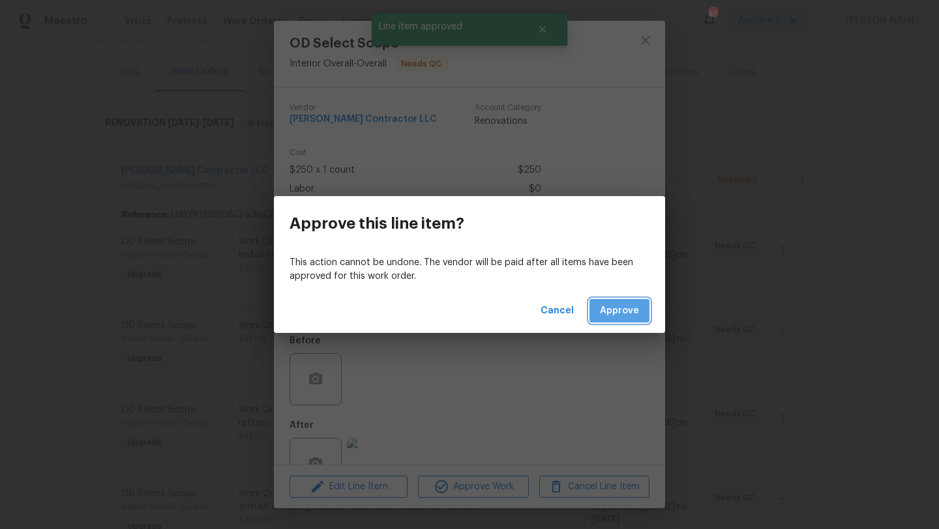
click at [629, 310] on span "Approve" at bounding box center [619, 311] width 39 height 16
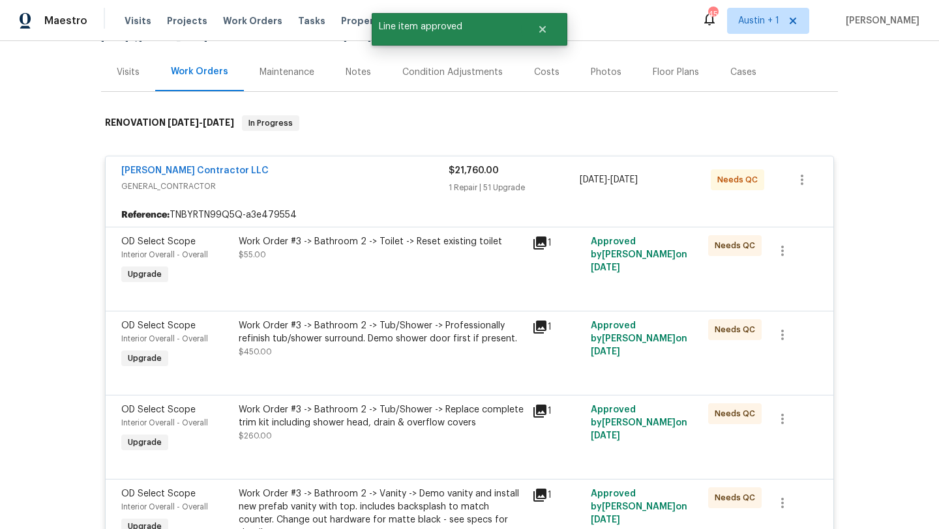
click at [385, 266] on div "Work Order #3 -> Bathroom 2 -> Toilet -> Reset existing toilet $55.00" at bounding box center [381, 261] width 293 height 60
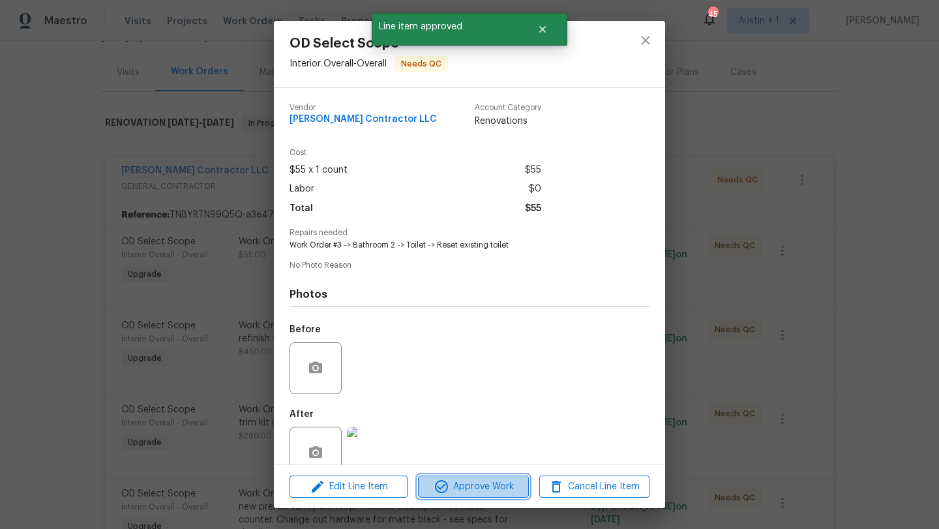
click at [475, 491] on span "Approve Work" at bounding box center [473, 487] width 102 height 16
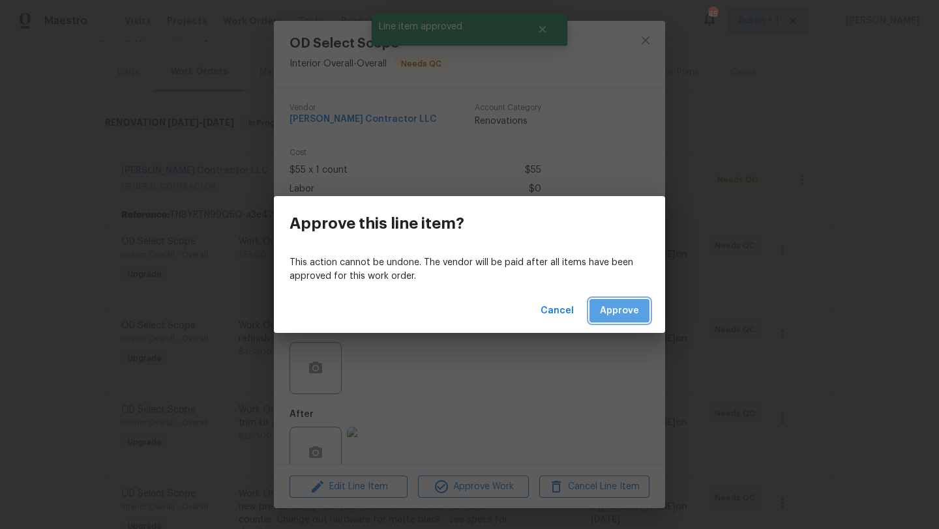
click at [605, 315] on span "Approve" at bounding box center [619, 311] width 39 height 16
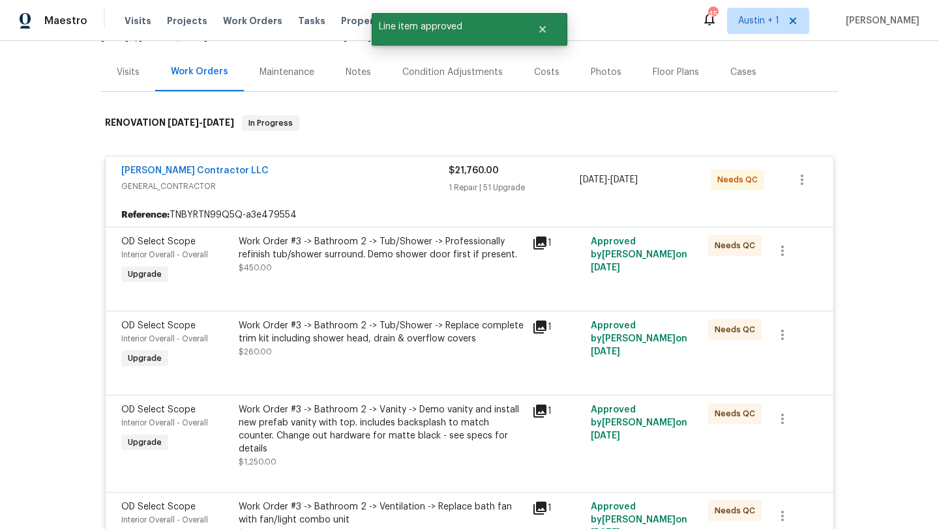
click at [415, 254] on div "Work Order #3 -> Bathroom 2 -> Tub/Shower -> Professionally refinish tub/shower…" at bounding box center [381, 248] width 285 height 26
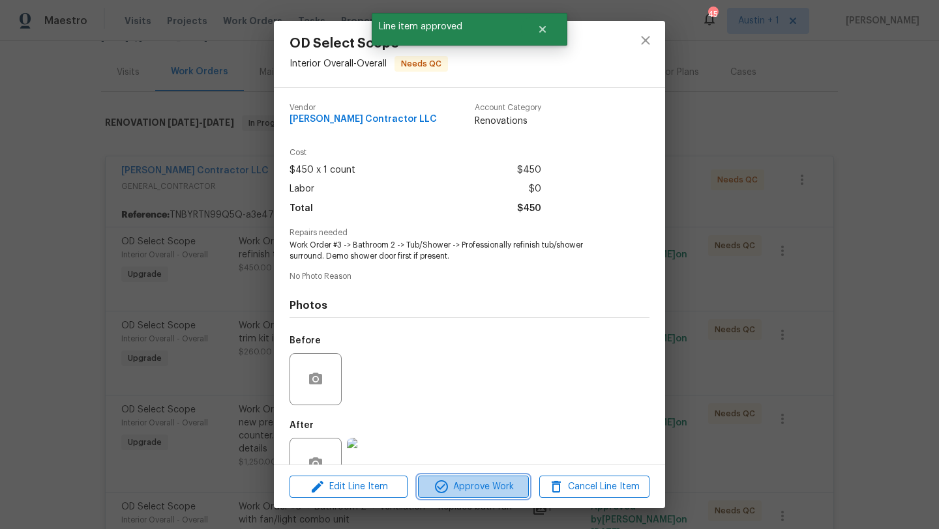
click at [488, 484] on span "Approve Work" at bounding box center [473, 487] width 102 height 16
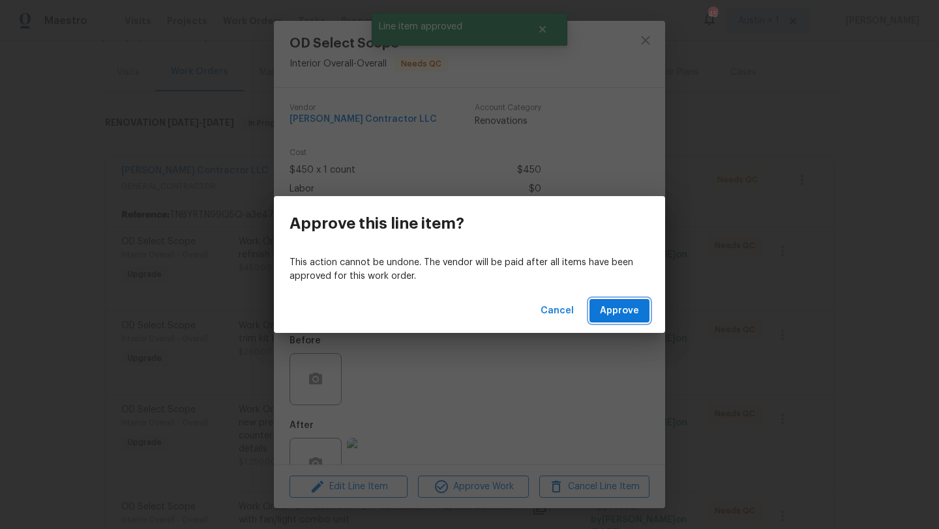
click at [624, 315] on span "Approve" at bounding box center [619, 311] width 39 height 16
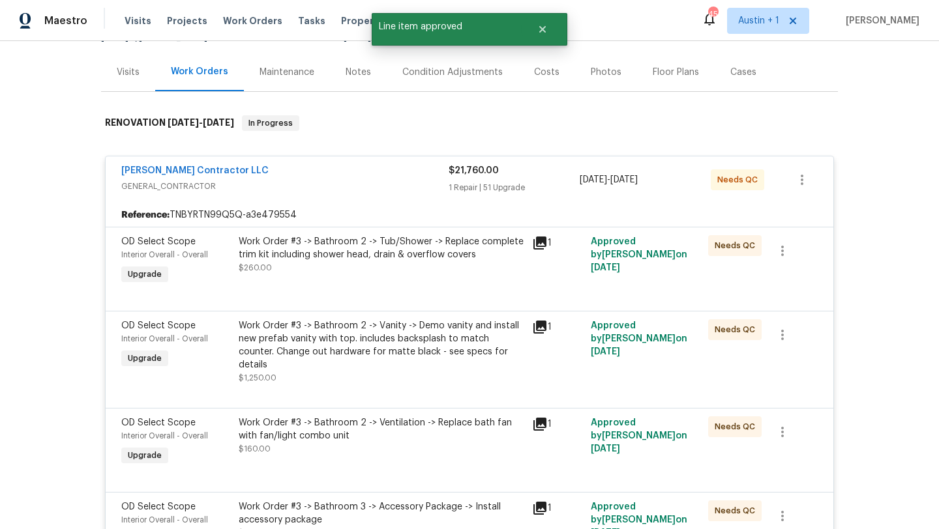
click at [373, 242] on div "Work Order #3 -> Bathroom 2 -> Tub/Shower -> Replace complete trim kit includin…" at bounding box center [381, 248] width 285 height 26
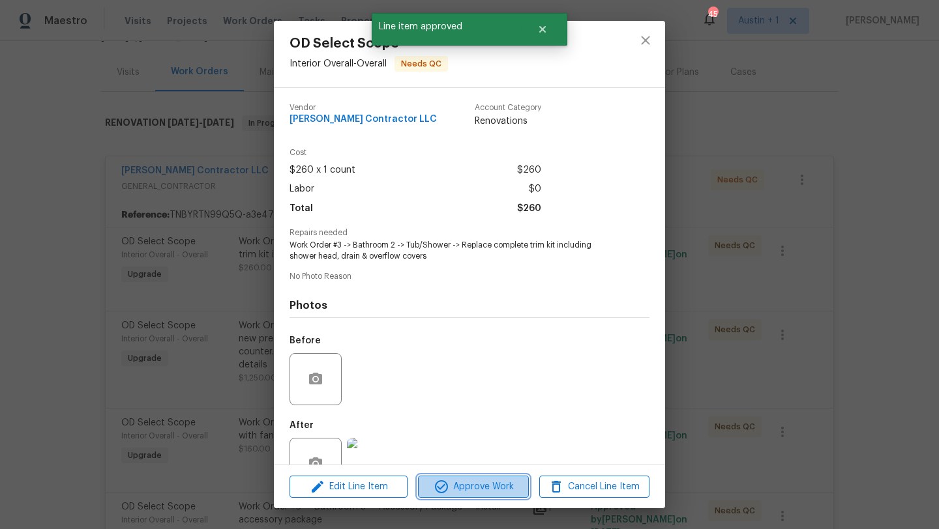
click at [463, 482] on span "Approve Work" at bounding box center [473, 487] width 102 height 16
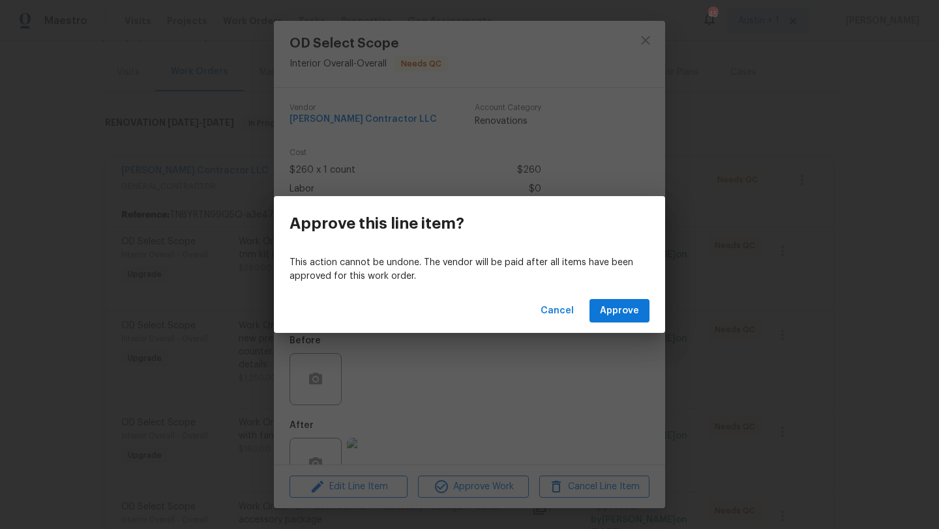
click at [616, 325] on div "Cancel Approve" at bounding box center [469, 311] width 391 height 45
click at [616, 306] on span "Approve" at bounding box center [619, 311] width 39 height 16
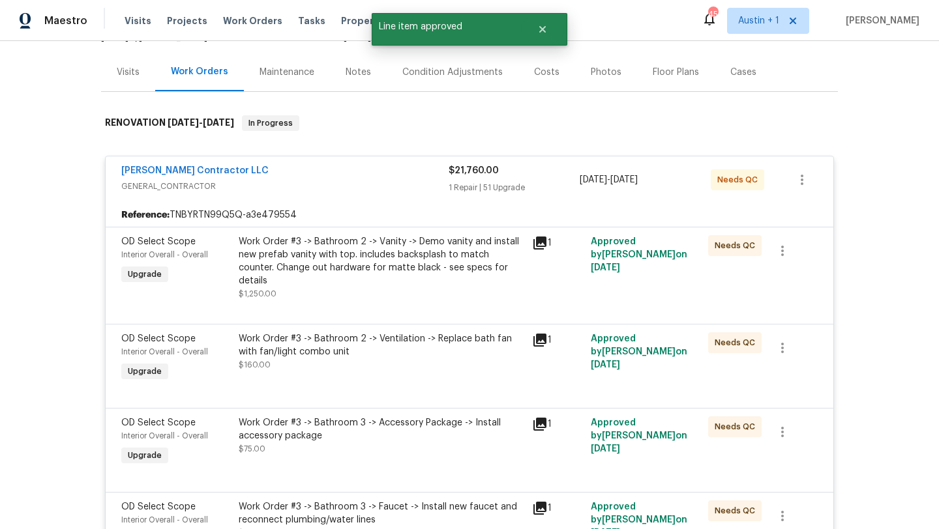
click at [368, 232] on div "Work Order #3 -> Bathroom 2 -> Vanity -> Demo vanity and install new prefab van…" at bounding box center [381, 267] width 293 height 73
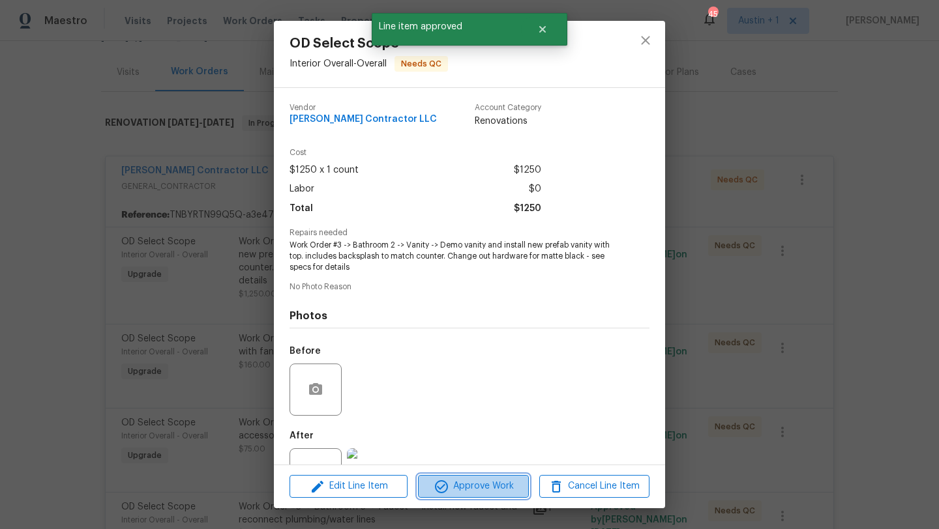
click at [476, 482] on span "Approve Work" at bounding box center [473, 486] width 102 height 16
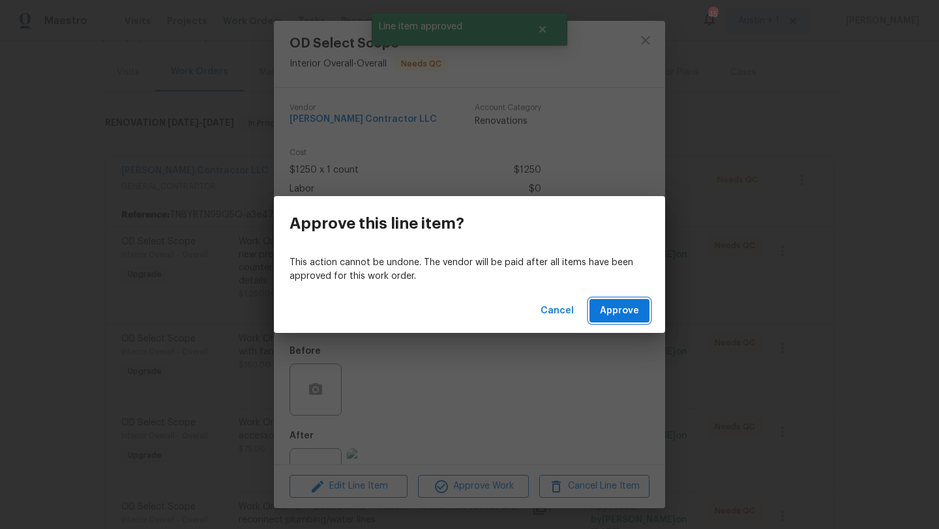
click at [617, 308] on span "Approve" at bounding box center [619, 311] width 39 height 16
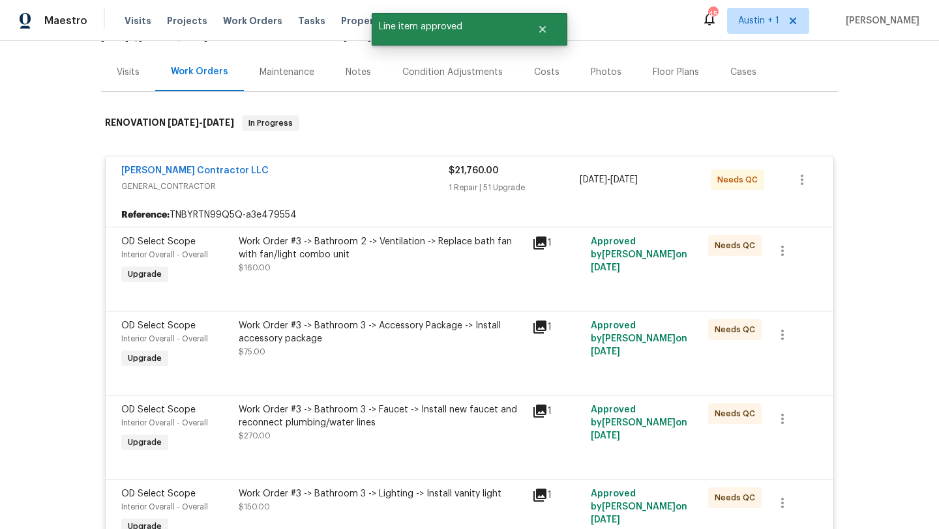
click at [384, 252] on div "Work Order #3 -> Bathroom 2 -> Ventilation -> Replace bath fan with fan/light c…" at bounding box center [381, 248] width 285 height 26
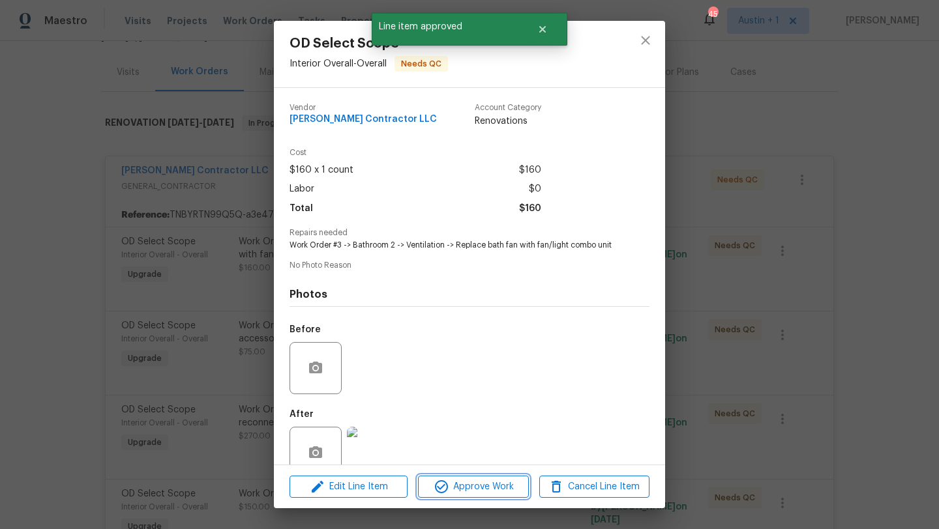
click at [473, 483] on span "Approve Work" at bounding box center [473, 487] width 102 height 16
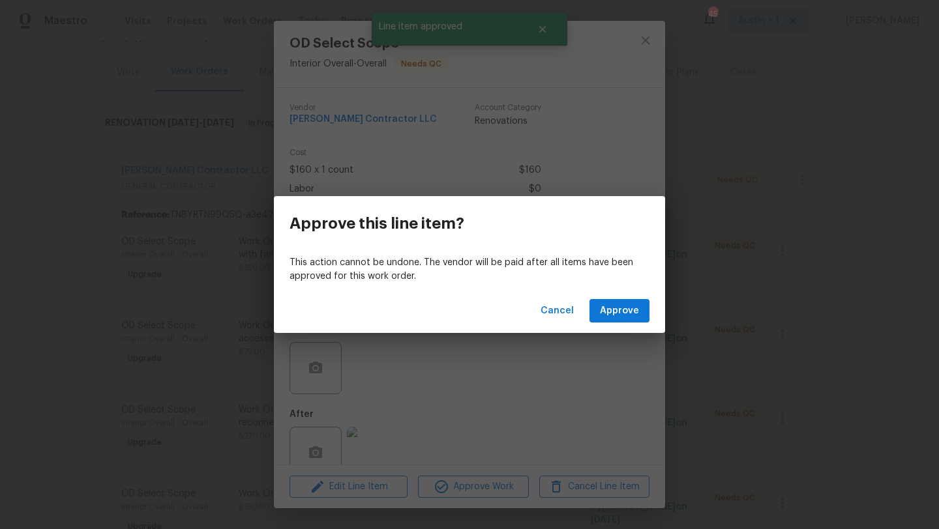
click at [619, 327] on div "Cancel Approve" at bounding box center [469, 311] width 391 height 45
click at [619, 310] on span "Approve" at bounding box center [619, 311] width 39 height 16
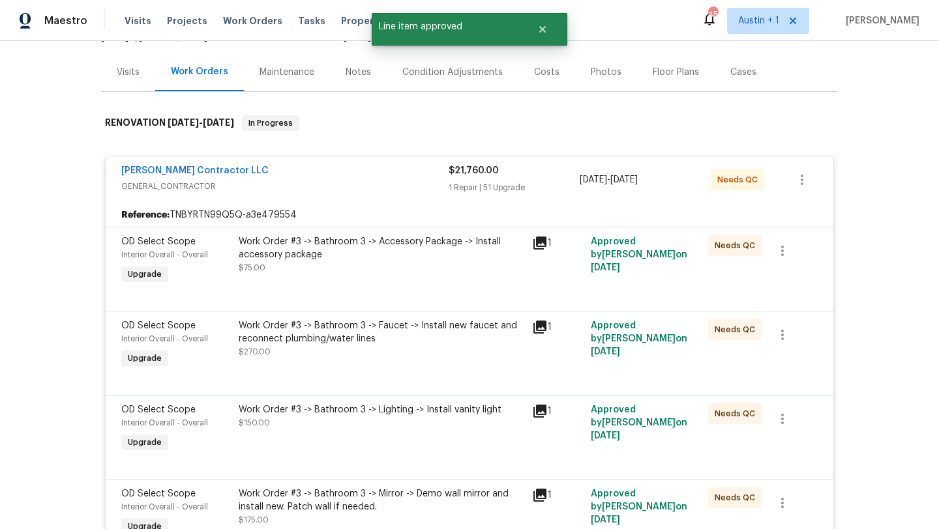
click at [384, 263] on div "Work Order #3 -> Bathroom 3 -> Accessory Package -> Install accessory package $…" at bounding box center [381, 254] width 285 height 39
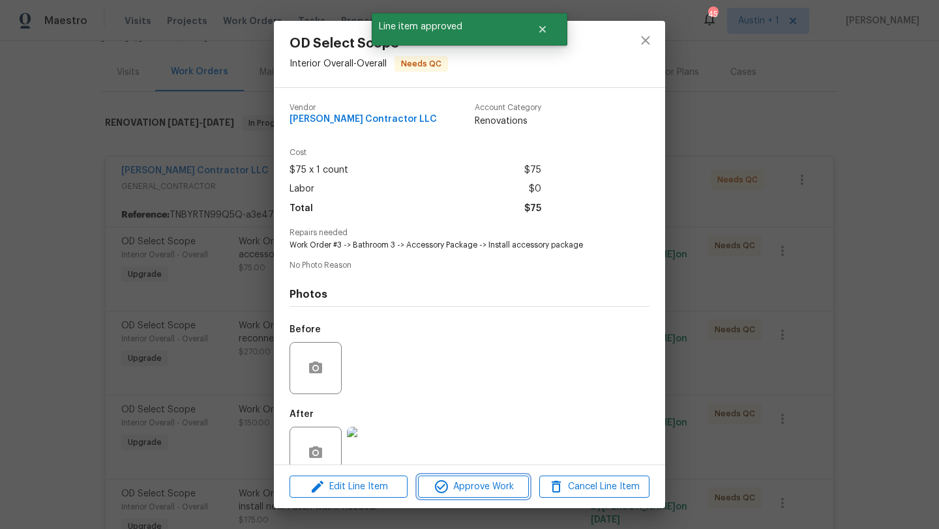
click at [502, 481] on span "Approve Work" at bounding box center [473, 487] width 102 height 16
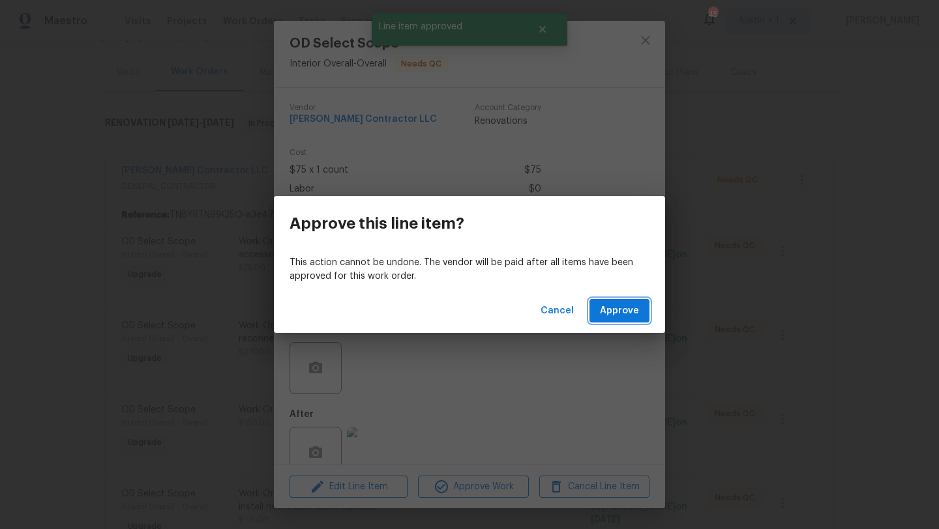
click at [616, 314] on span "Approve" at bounding box center [619, 311] width 39 height 16
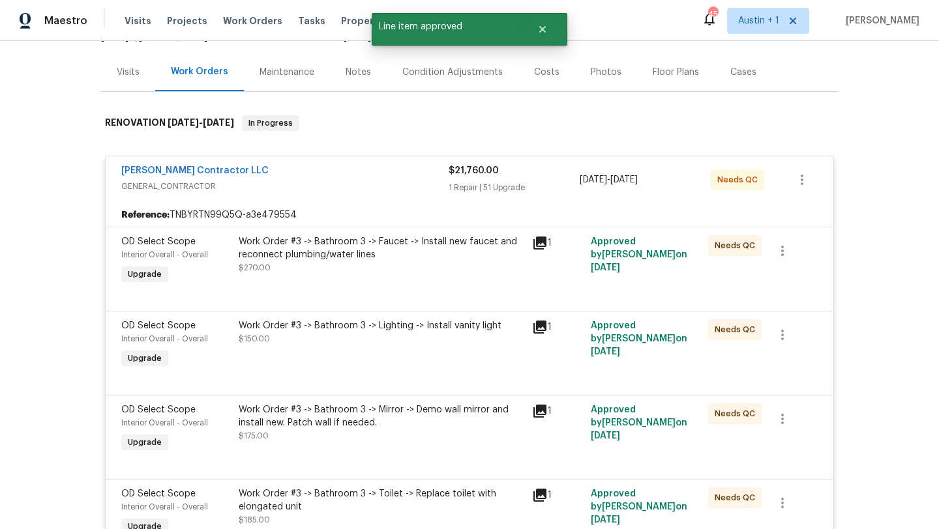
click at [413, 236] on div "Work Order #3 -> Bathroom 3 -> Faucet -> Install new faucet and reconnect plumb…" at bounding box center [381, 248] width 285 height 26
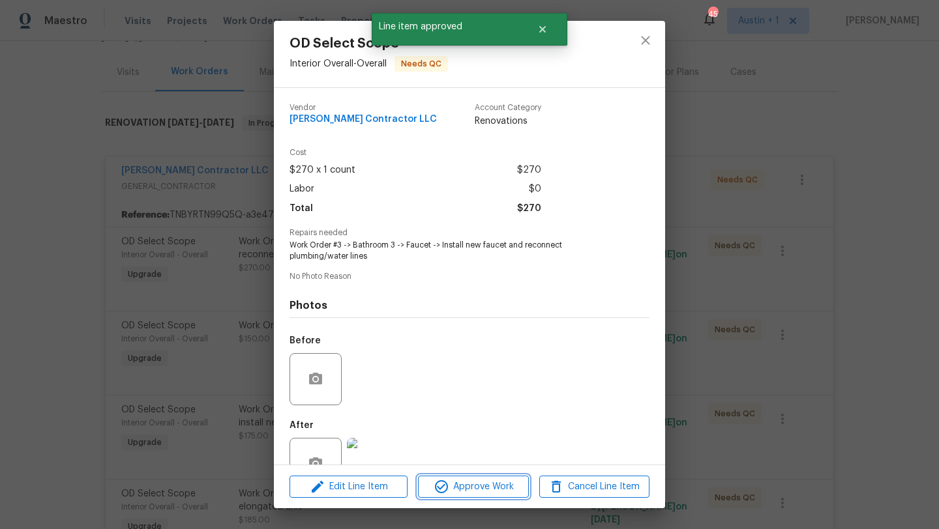
click at [489, 476] on button "Approve Work" at bounding box center [473, 487] width 110 height 23
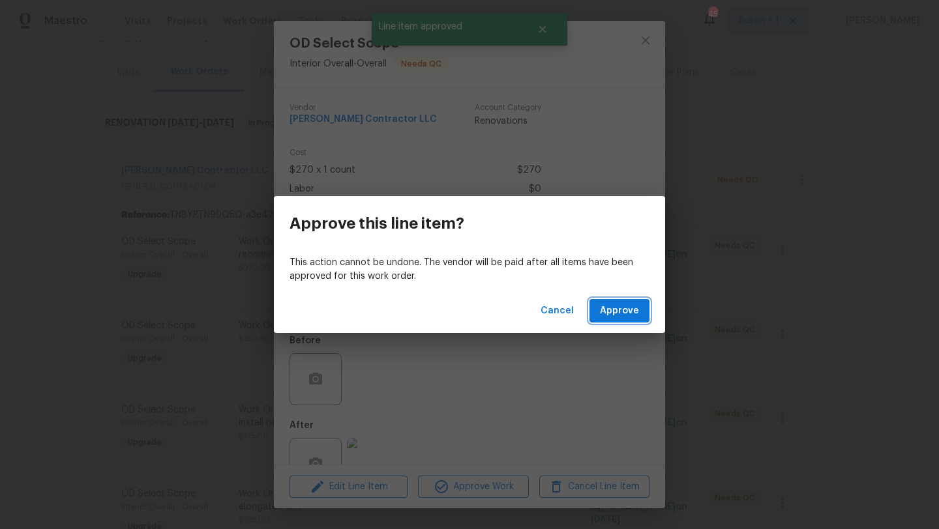
click at [615, 314] on span "Approve" at bounding box center [619, 311] width 39 height 16
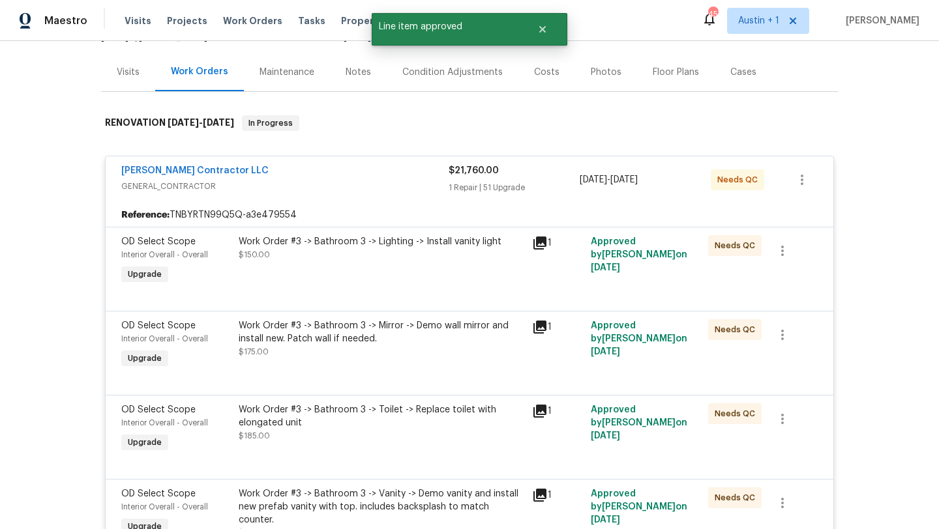
click at [403, 254] on div "Work Order #3 -> Bathroom 3 -> Lighting -> Install vanity light $150.00" at bounding box center [381, 248] width 285 height 26
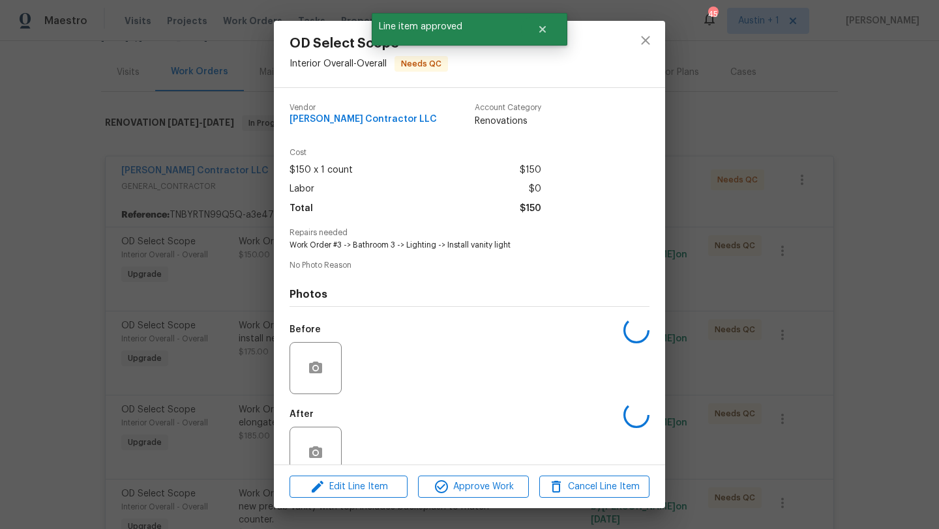
click at [419, 260] on div "Vendor Mario Suarez Contractor LLC Account Category Renovations Cost $150 x 1 c…" at bounding box center [469, 290] width 360 height 394
click at [480, 493] on span "Approve Work" at bounding box center [473, 487] width 102 height 16
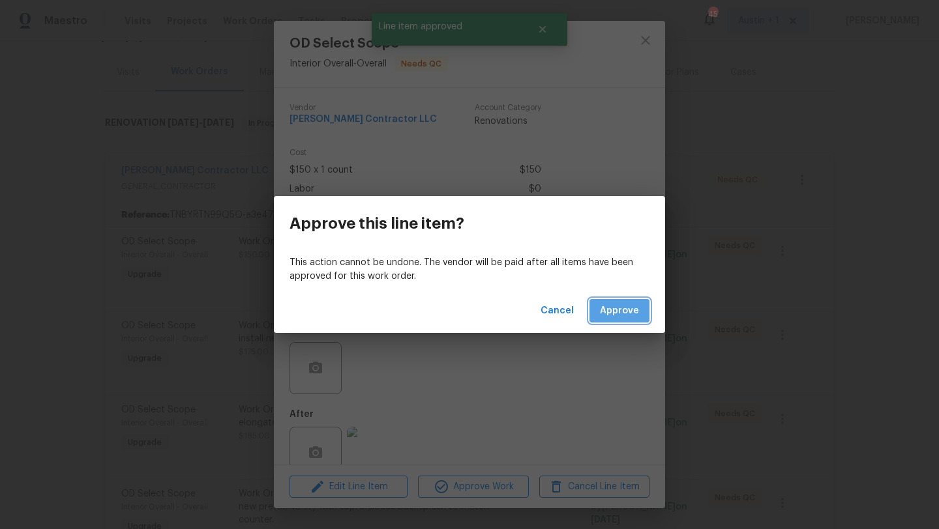
click at [616, 310] on span "Approve" at bounding box center [619, 311] width 39 height 16
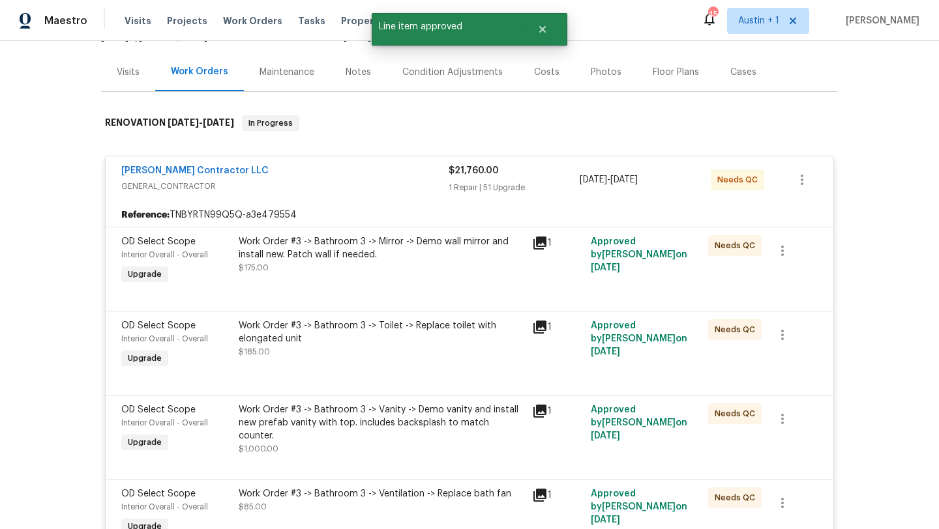
click at [401, 292] on div at bounding box center [469, 295] width 696 height 16
click at [405, 261] on div "Work Order #3 -> Bathroom 3 -> Mirror -> Demo wall mirror and install new. Patc…" at bounding box center [381, 248] width 285 height 26
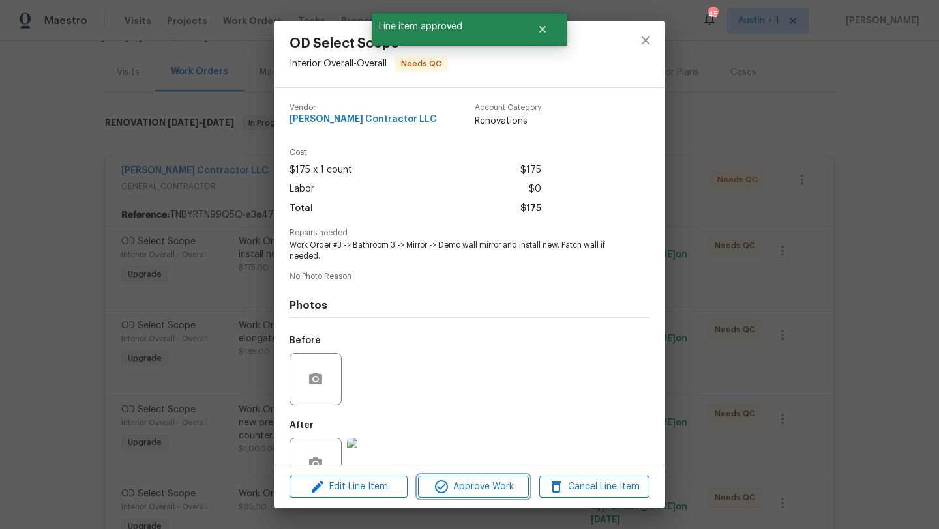
click at [492, 482] on span "Approve Work" at bounding box center [473, 487] width 102 height 16
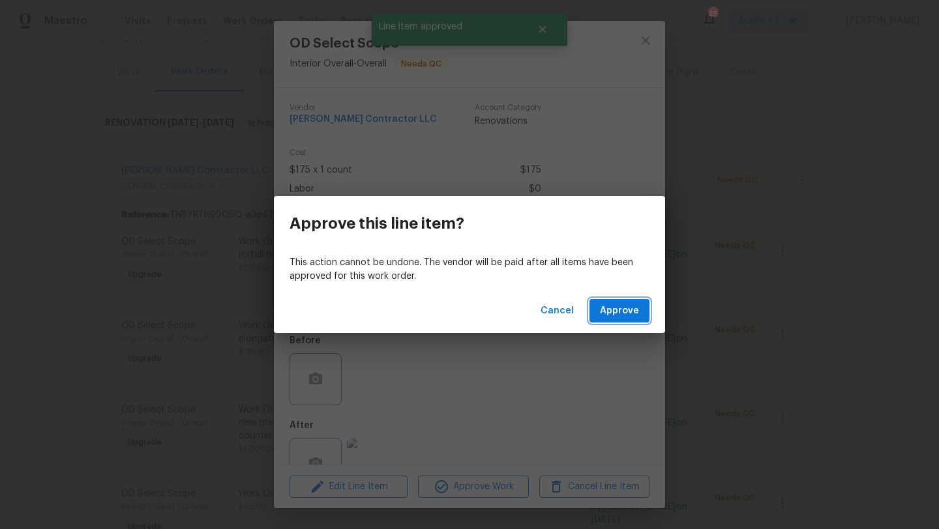
click at [616, 319] on button "Approve" at bounding box center [619, 311] width 60 height 24
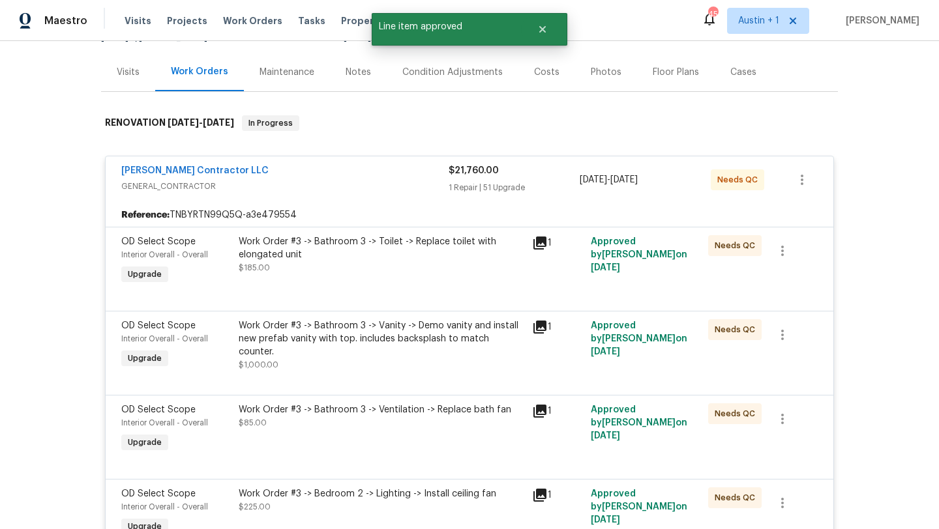
click at [401, 265] on div "Work Order #3 -> Bathroom 3 -> Toilet -> Replace toilet with elongated unit $18…" at bounding box center [381, 254] width 285 height 39
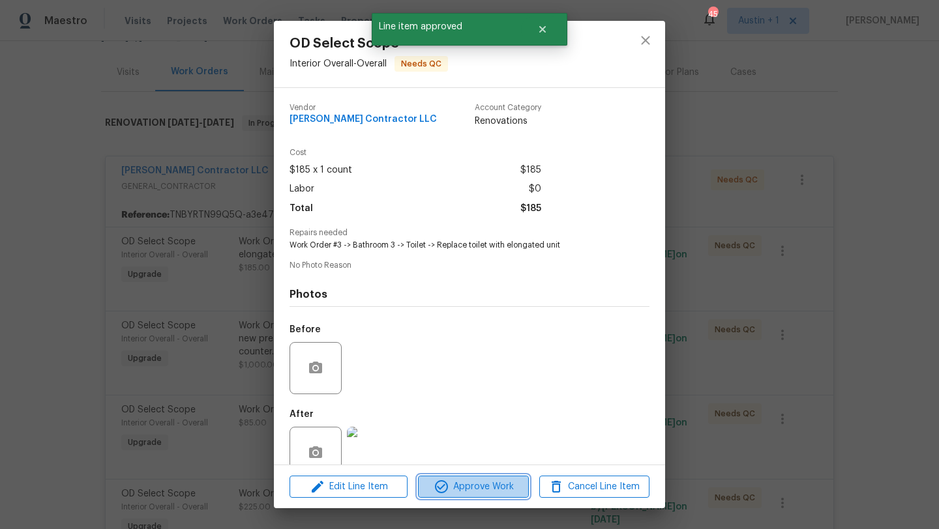
click at [478, 482] on span "Approve Work" at bounding box center [473, 487] width 102 height 16
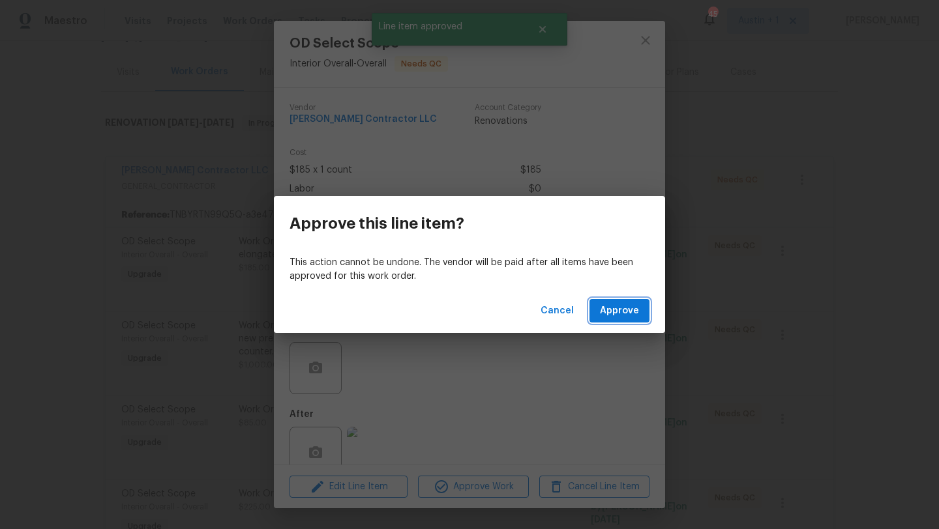
click at [636, 313] on span "Approve" at bounding box center [619, 311] width 39 height 16
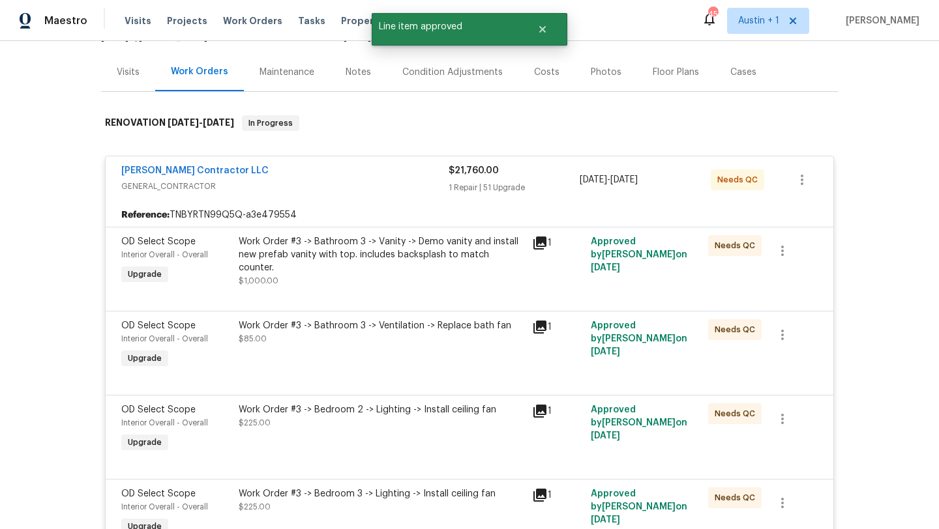
click at [390, 259] on div "Work Order #3 -> Bathroom 3 -> Vanity -> Demo vanity and install new prefab van…" at bounding box center [381, 254] width 285 height 39
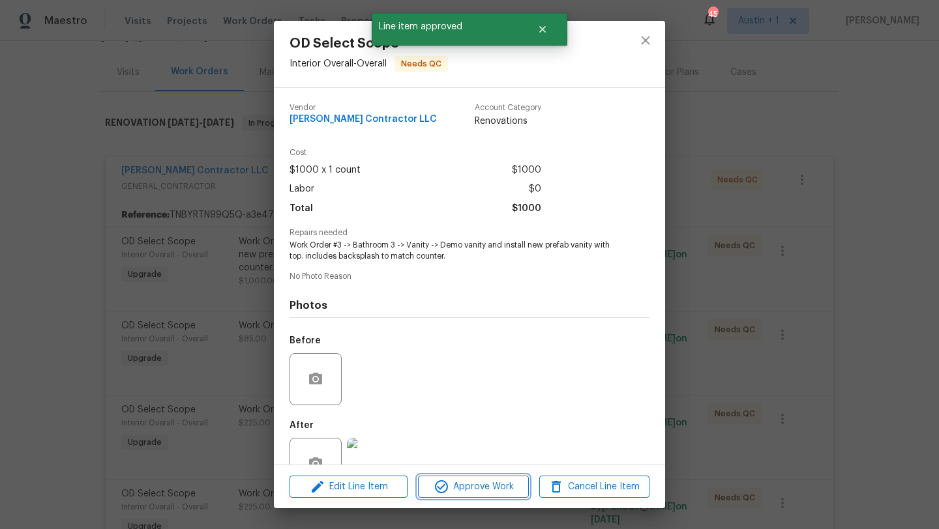
click at [448, 479] on span "Approve Work" at bounding box center [473, 487] width 102 height 16
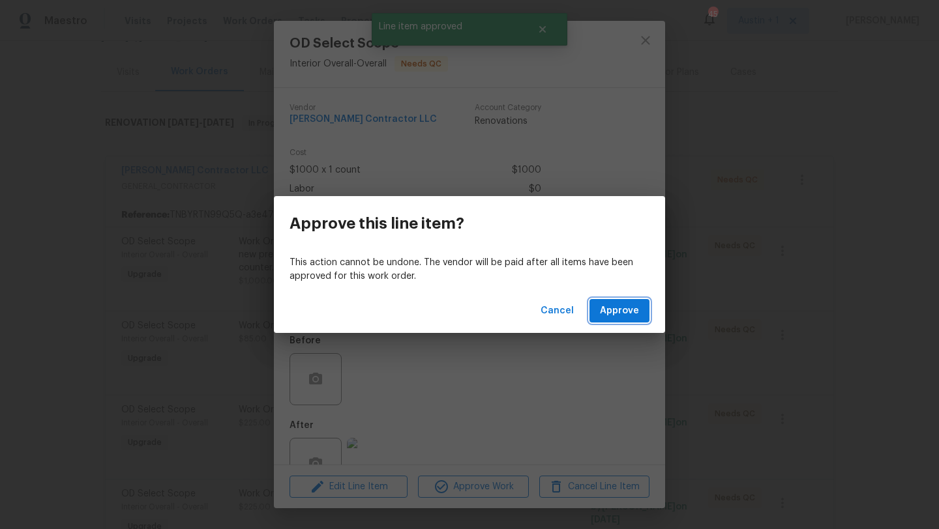
click at [622, 306] on span "Approve" at bounding box center [619, 311] width 39 height 16
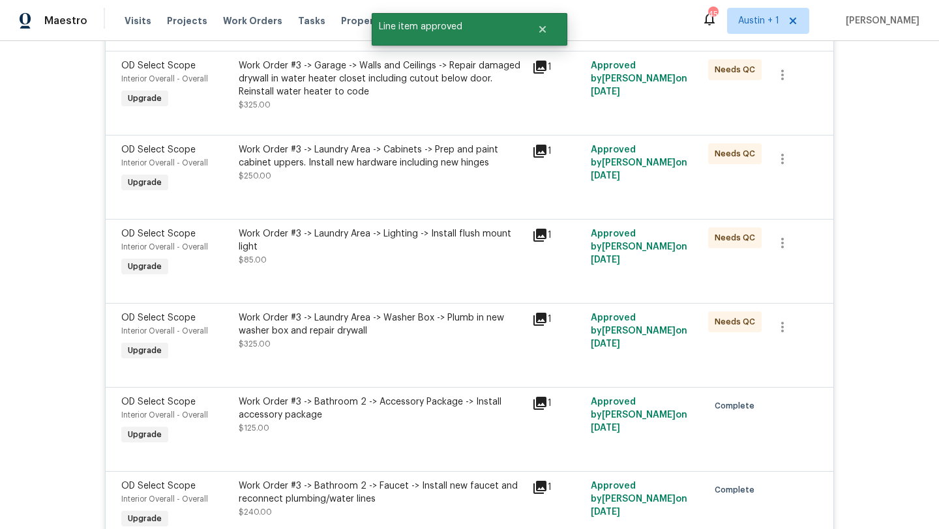
scroll to position [1341, 0]
click at [394, 339] on div "Work Order #3 -> Laundry Area -> Washer Box -> Plumb in new washer box and repa…" at bounding box center [381, 326] width 285 height 26
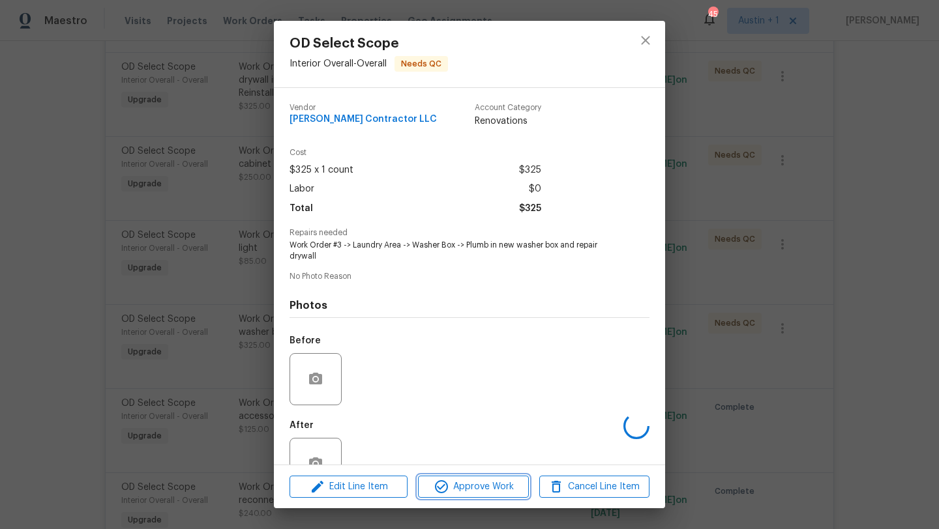
click at [485, 489] on span "Approve Work" at bounding box center [473, 487] width 102 height 16
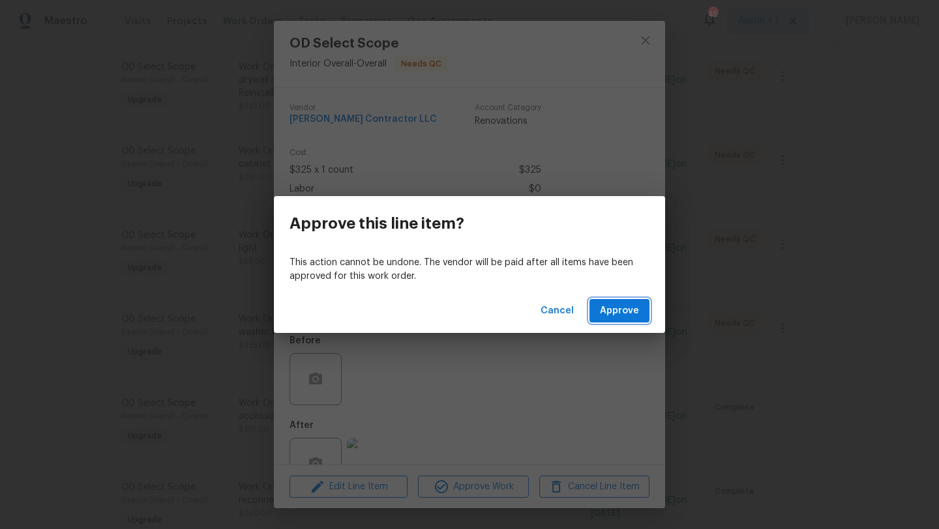
click at [639, 305] on button "Approve" at bounding box center [619, 311] width 60 height 24
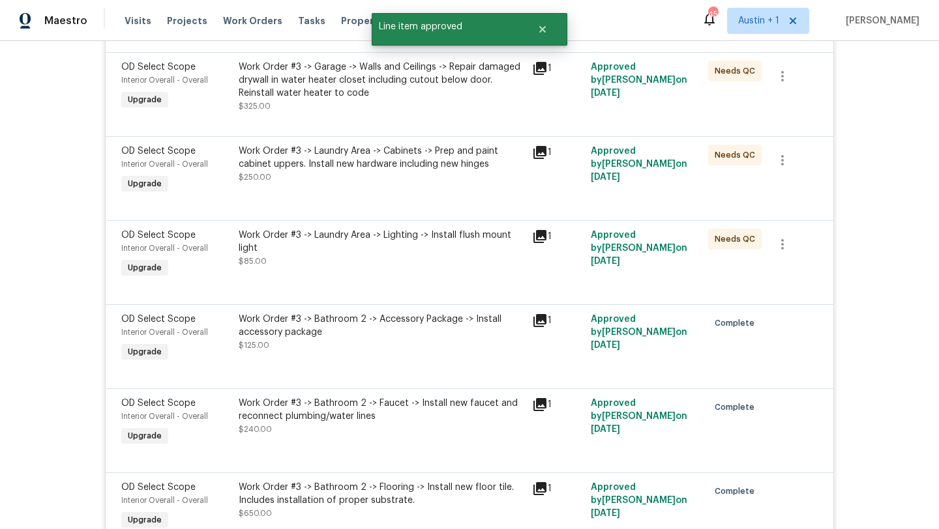
click at [409, 248] on div "Work Order #3 -> Laundry Area -> Lighting -> Install flush mount light" at bounding box center [381, 242] width 285 height 26
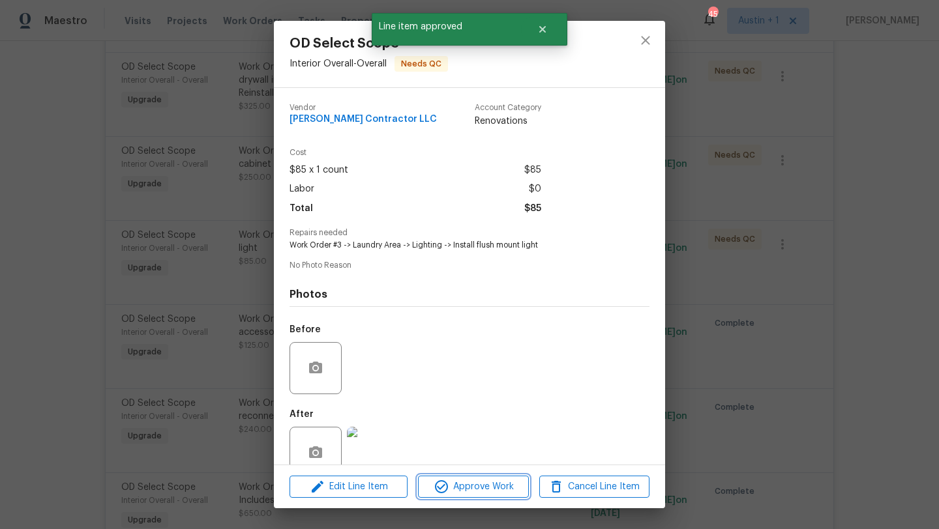
click at [486, 480] on span "Approve Work" at bounding box center [473, 487] width 102 height 16
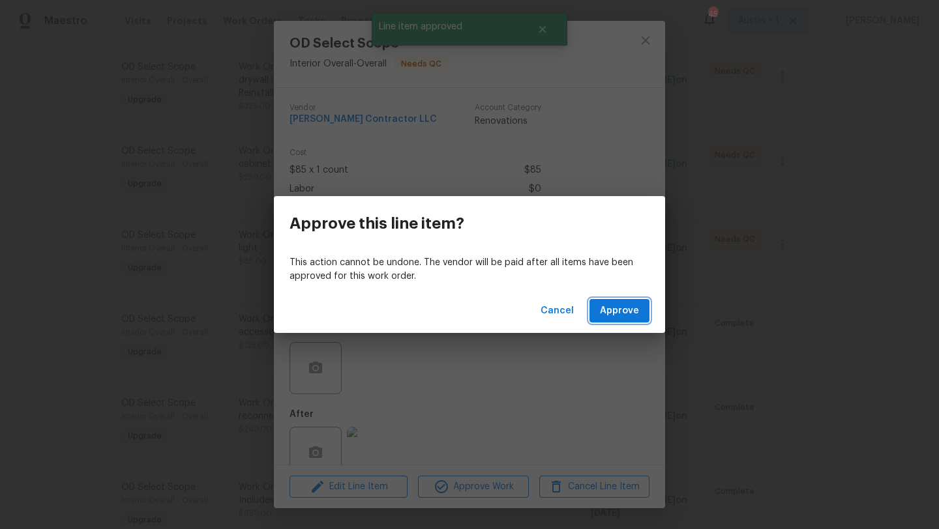
click at [630, 312] on span "Approve" at bounding box center [619, 311] width 39 height 16
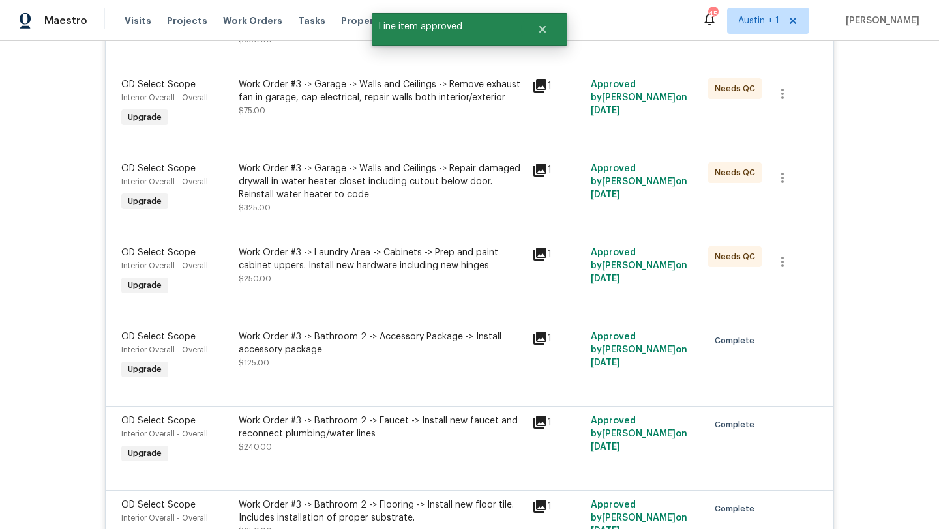
scroll to position [1240, 0]
click at [380, 259] on div "Work Order #3 -> Laundry Area -> Cabinets -> Prep and paint cabinet uppers. Ins…" at bounding box center [381, 259] width 285 height 26
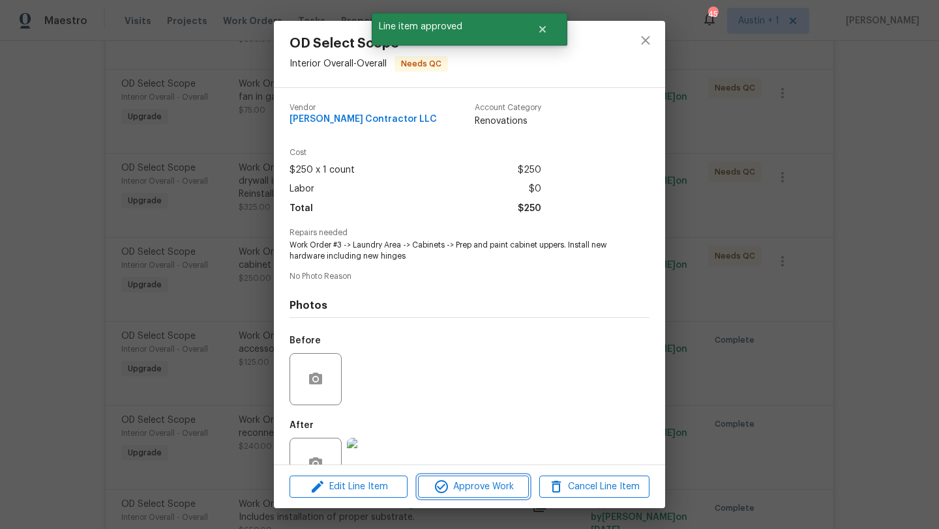
click at [472, 477] on button "Approve Work" at bounding box center [473, 487] width 110 height 23
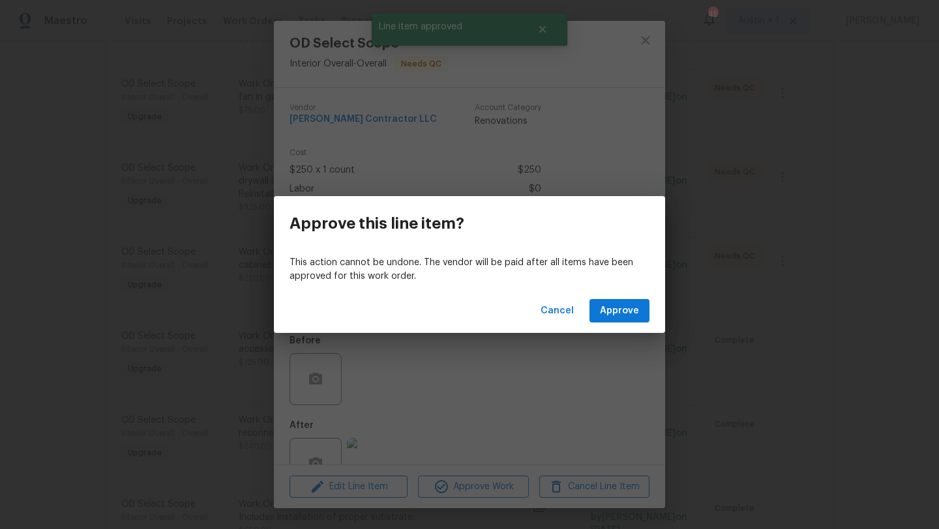
click at [590, 314] on div "Cancel Approve" at bounding box center [469, 311] width 391 height 45
click at [598, 312] on button "Approve" at bounding box center [619, 311] width 60 height 24
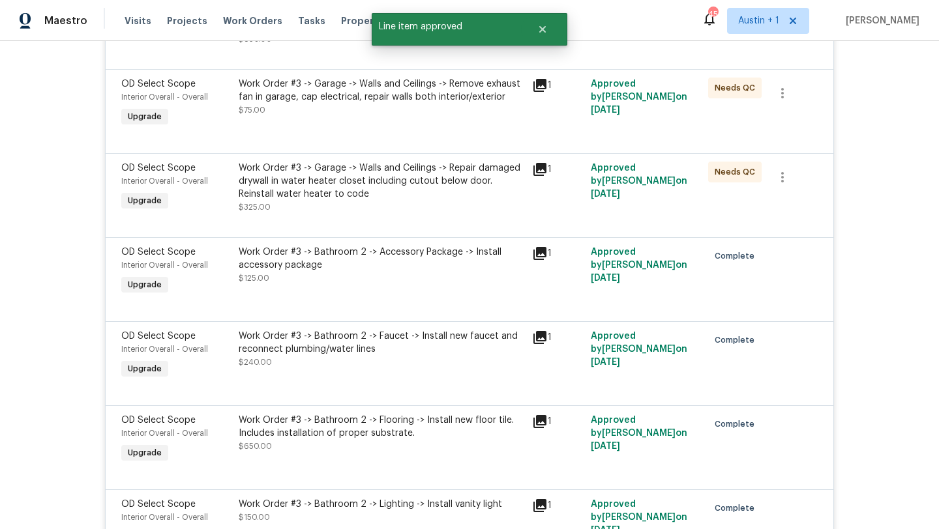
scroll to position [1125, 0]
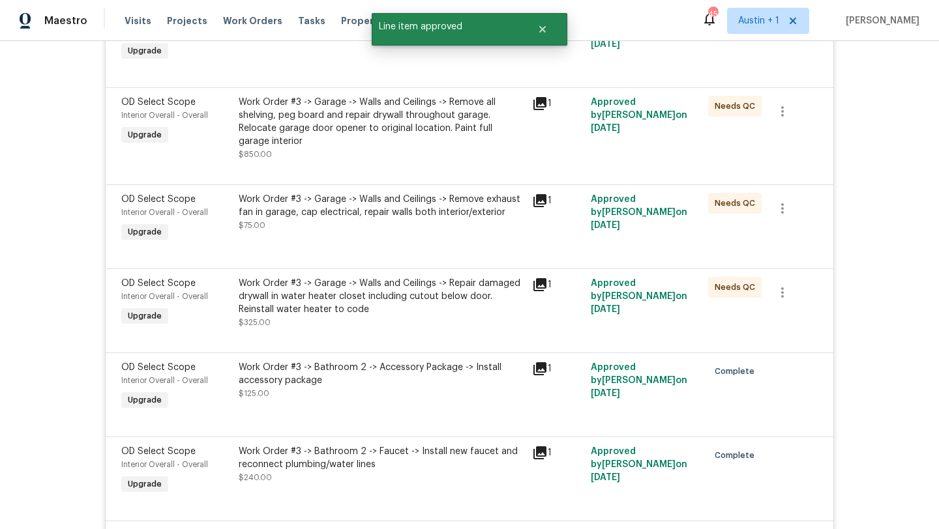
click at [451, 314] on div "Work Order #3 -> Garage -> Walls and Ceilings -> Repair damaged drywall in wate…" at bounding box center [381, 296] width 285 height 39
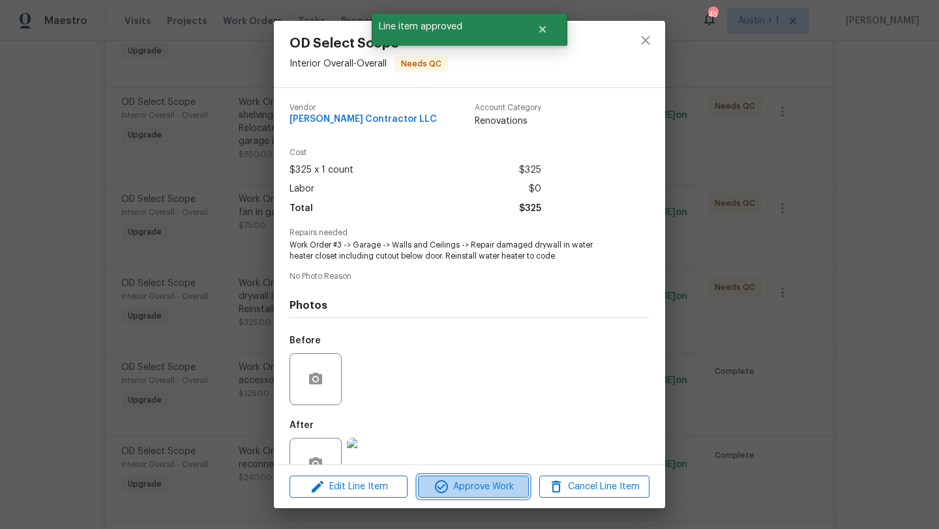
click at [482, 482] on span "Approve Work" at bounding box center [473, 487] width 102 height 16
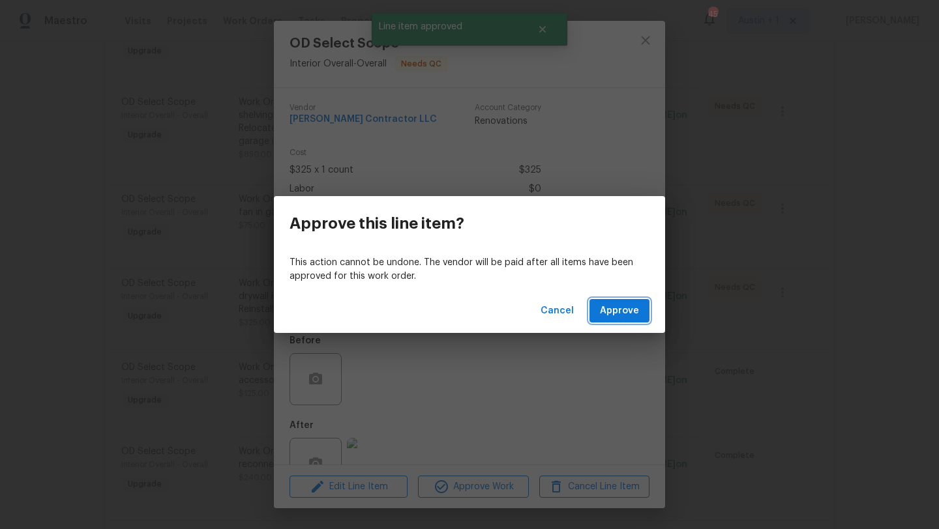
click at [632, 315] on span "Approve" at bounding box center [619, 311] width 39 height 16
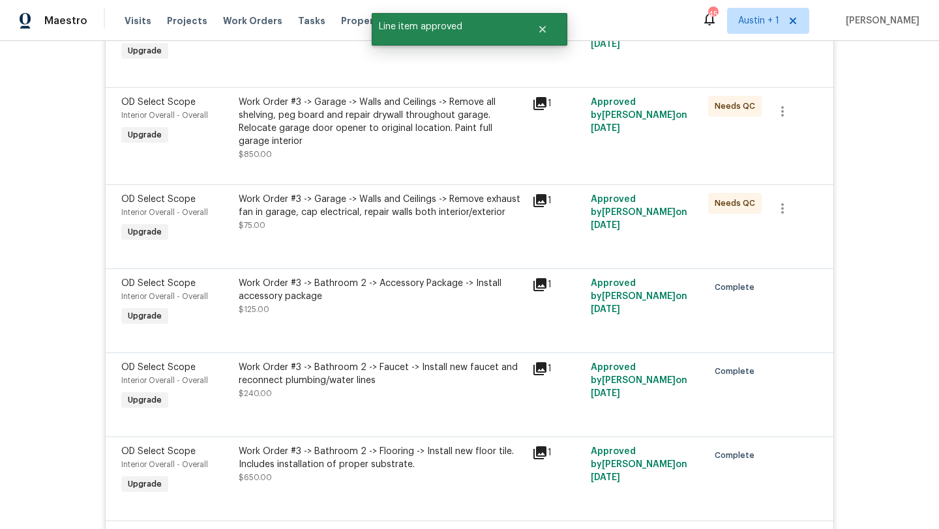
click at [442, 215] on div "Work Order #3 -> Garage -> Walls and Ceilings -> Remove exhaust fan in garage, …" at bounding box center [381, 206] width 285 height 26
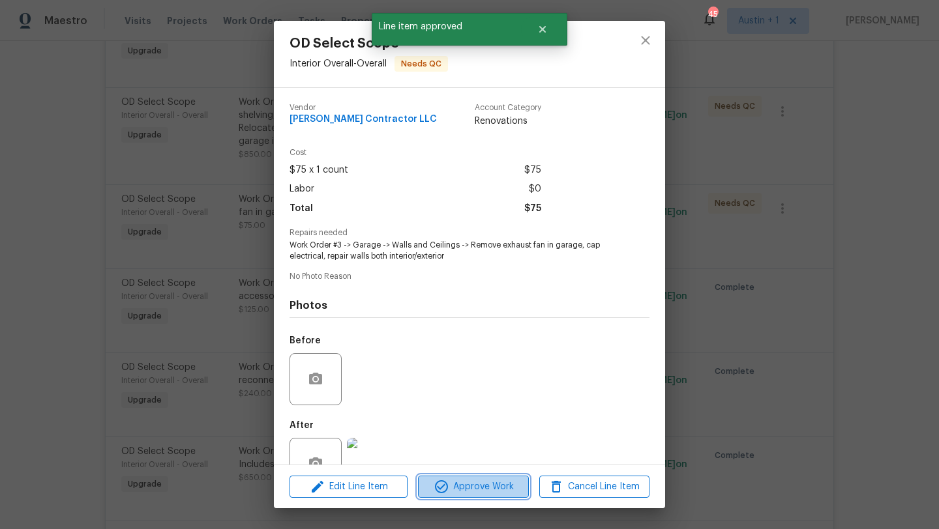
click at [485, 477] on button "Approve Work" at bounding box center [473, 487] width 110 height 23
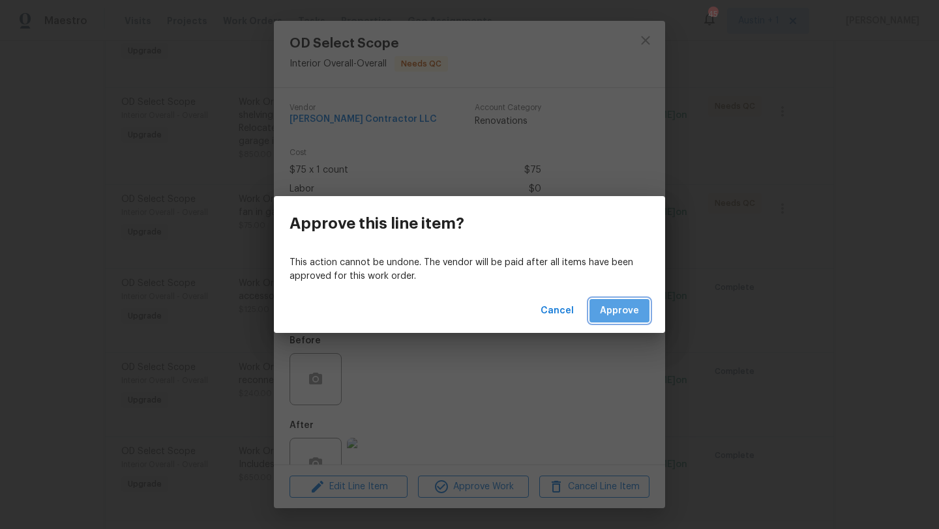
click at [603, 317] on span "Approve" at bounding box center [619, 311] width 39 height 16
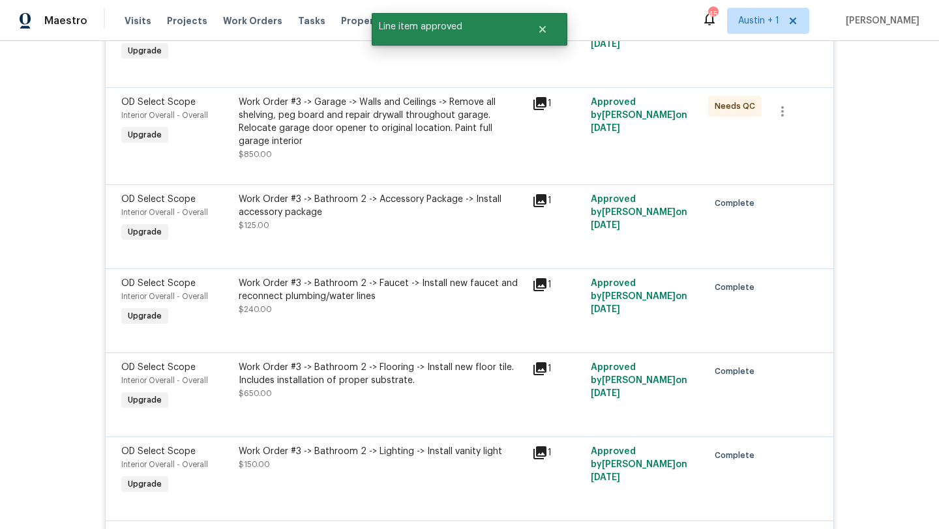
scroll to position [1062, 0]
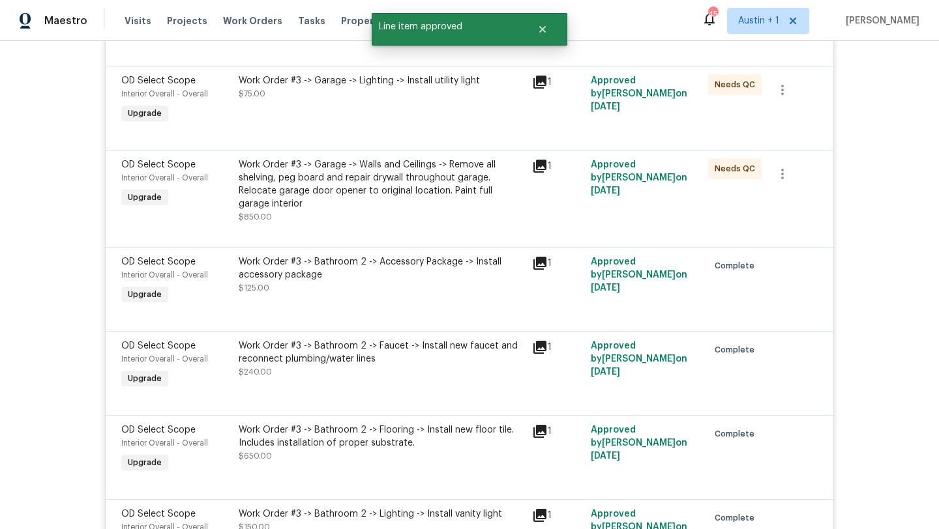
click at [386, 192] on div "Work Order #3 -> Garage -> Walls and Ceilings -> Remove all shelving, peg board…" at bounding box center [381, 184] width 285 height 52
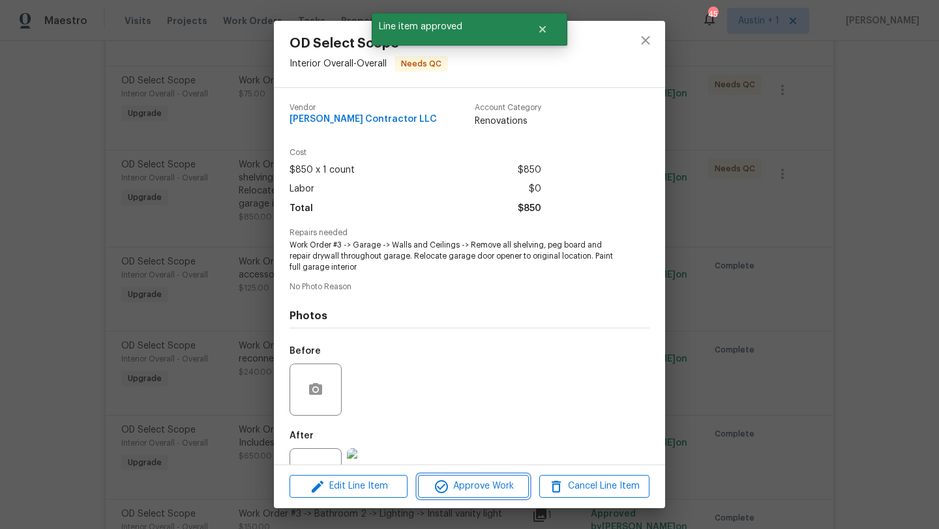
click at [485, 486] on span "Approve Work" at bounding box center [473, 486] width 102 height 16
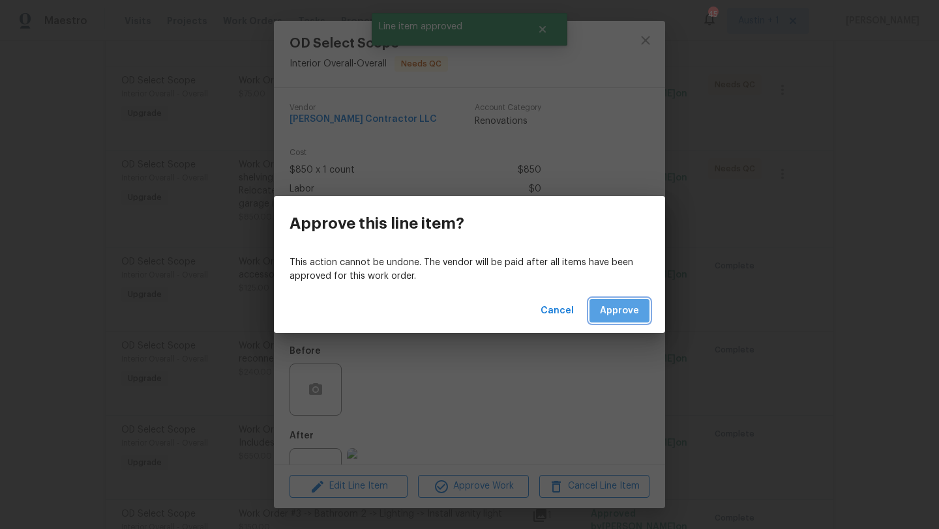
click at [624, 300] on button "Approve" at bounding box center [619, 311] width 60 height 24
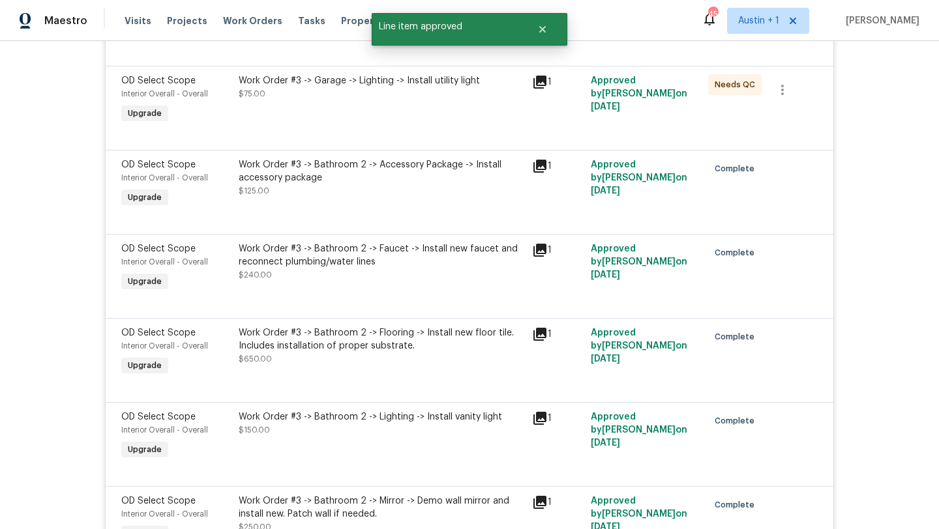
scroll to position [961, 0]
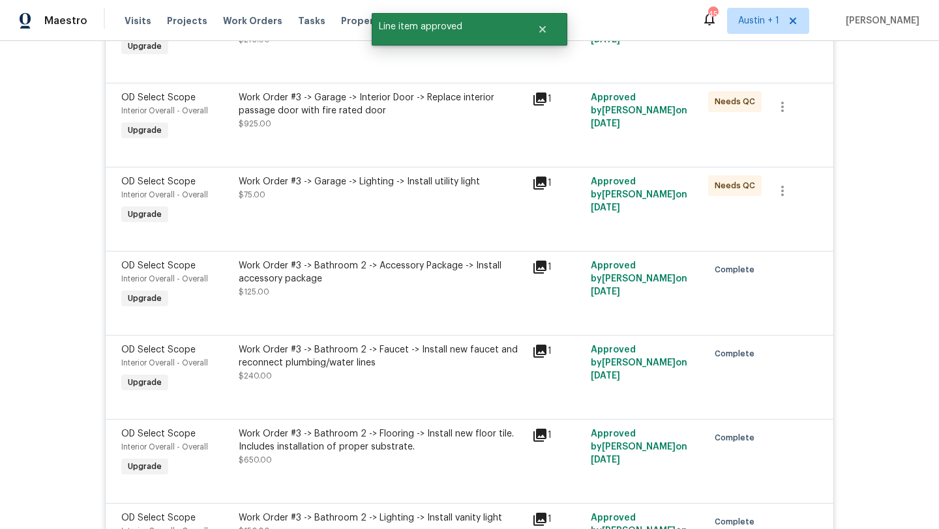
click at [399, 198] on div "Work Order #3 -> Garage -> Lighting -> Install utility light $75.00" at bounding box center [381, 188] width 285 height 26
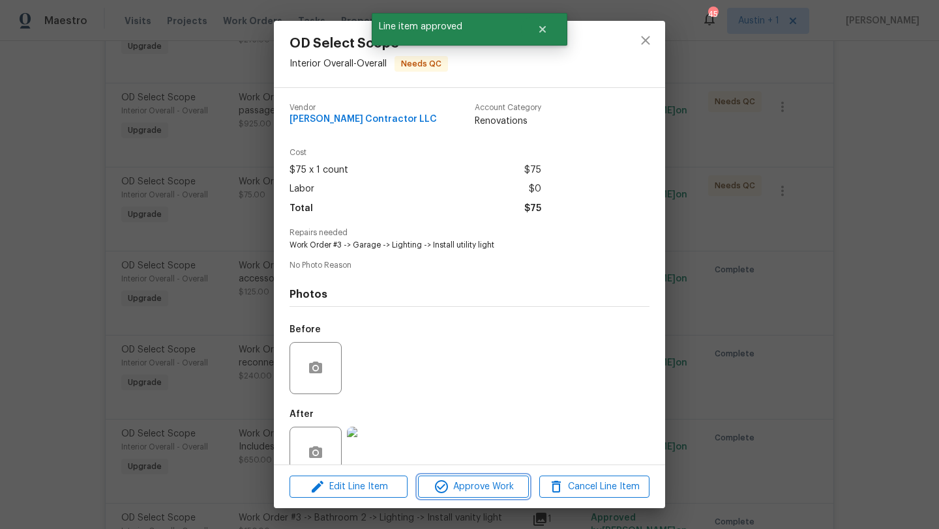
click at [458, 488] on span "Approve Work" at bounding box center [473, 487] width 102 height 16
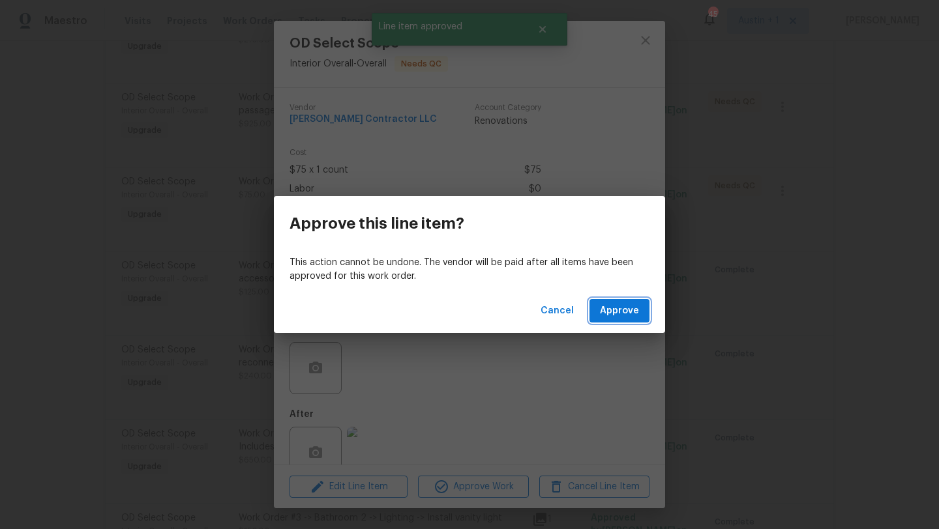
click at [615, 310] on span "Approve" at bounding box center [619, 311] width 39 height 16
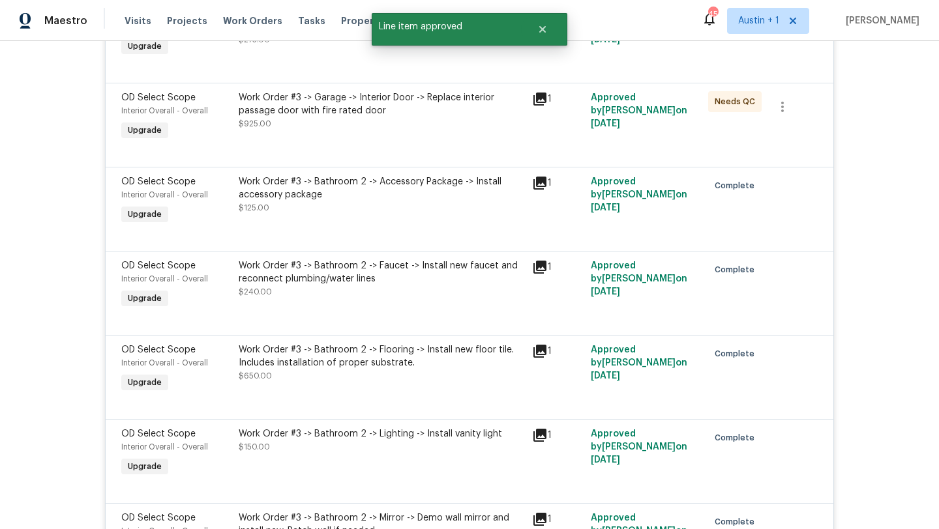
scroll to position [831, 0]
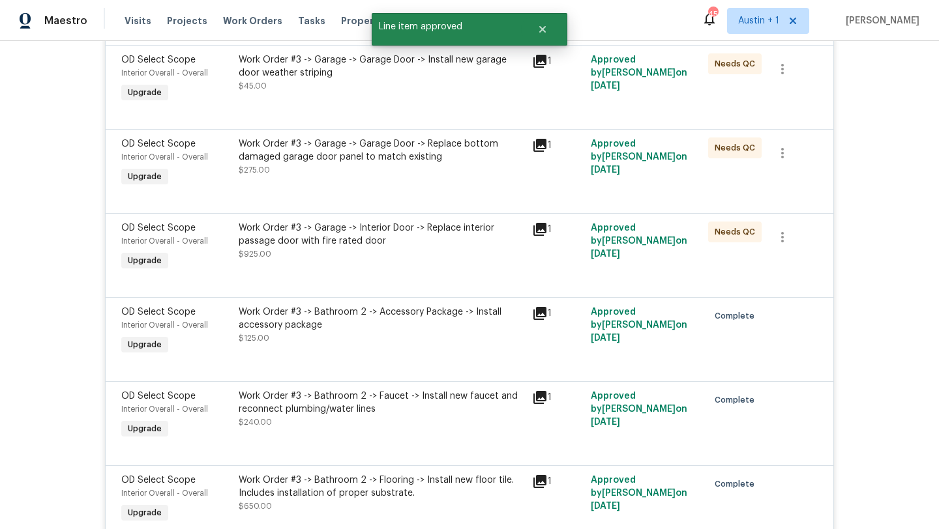
click at [373, 245] on div "Work Order #3 -> Garage -> Interior Door -> Replace interior passage door with …" at bounding box center [381, 235] width 285 height 26
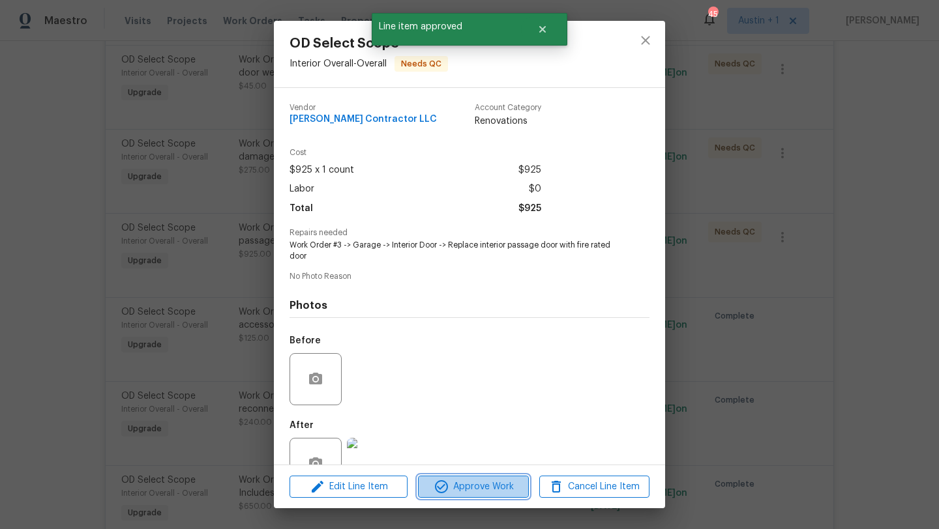
click at [485, 488] on span "Approve Work" at bounding box center [473, 487] width 102 height 16
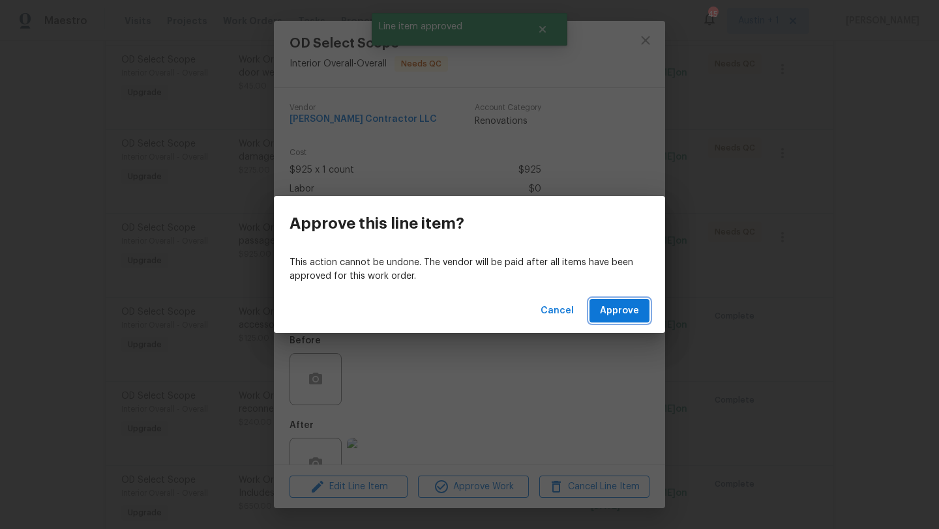
click at [616, 310] on span "Approve" at bounding box center [619, 311] width 39 height 16
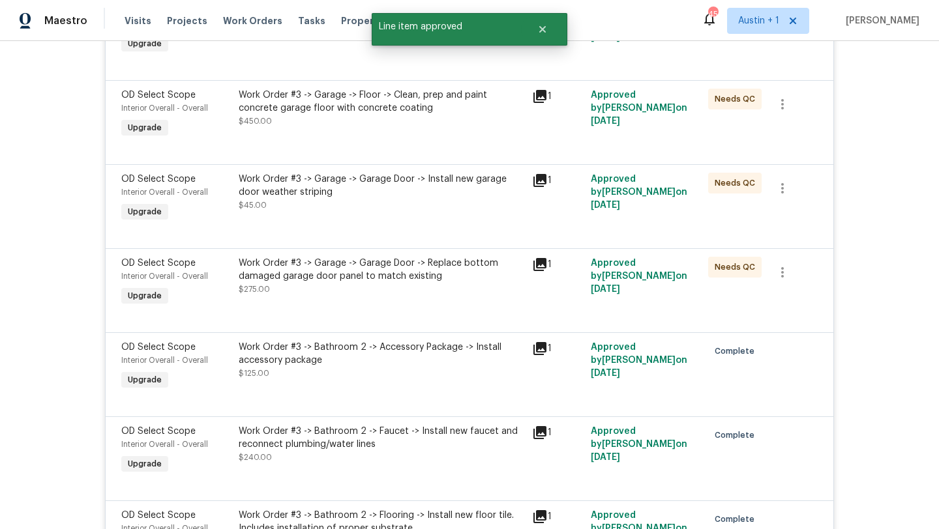
scroll to position [712, 0]
click at [397, 285] on div "Work Order #3 -> Garage -> Garage Door -> Replace bottom damaged garage door pa…" at bounding box center [381, 275] width 285 height 39
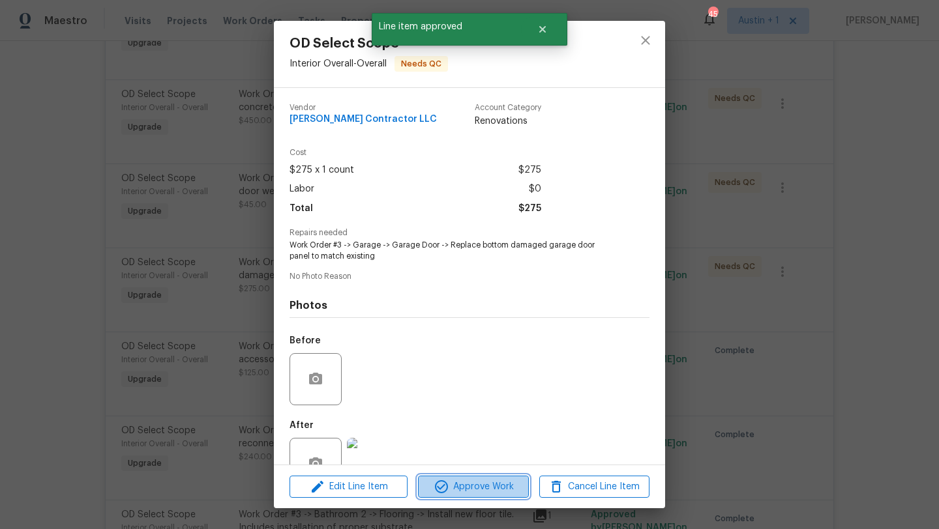
click at [506, 486] on span "Approve Work" at bounding box center [473, 487] width 102 height 16
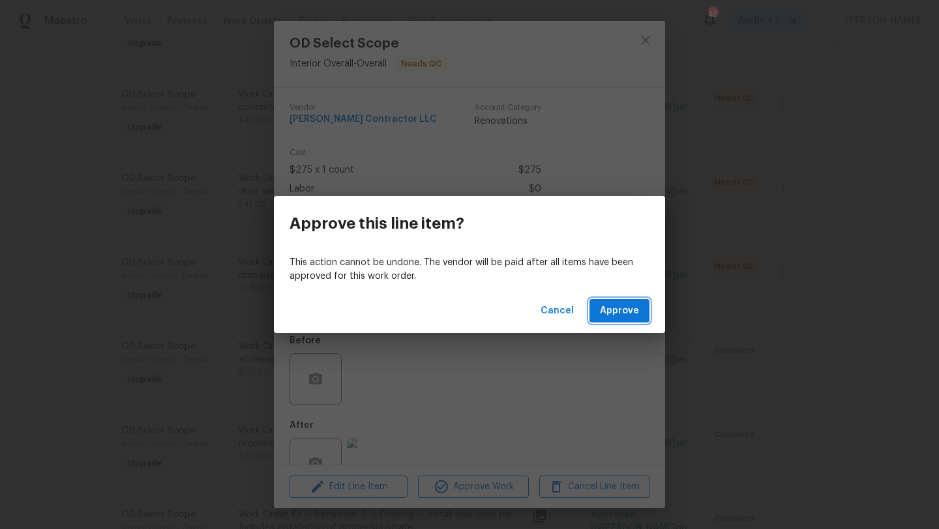
click at [634, 308] on span "Approve" at bounding box center [619, 311] width 39 height 16
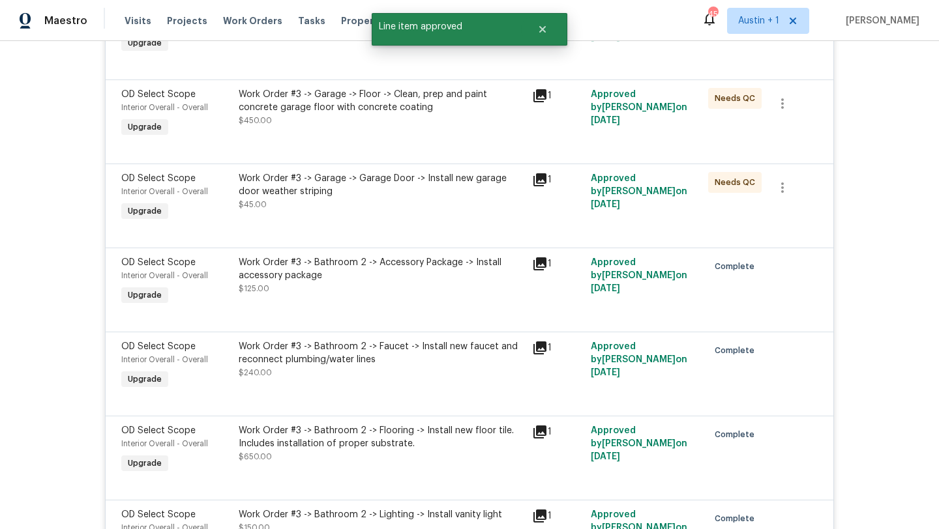
scroll to position [626, 0]
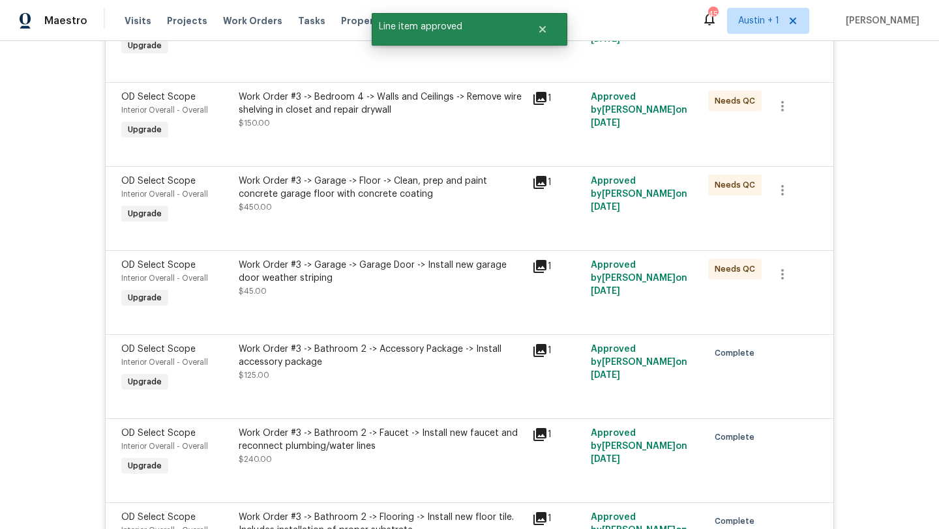
click at [424, 280] on div "Work Order #3 -> Garage -> Garage Door -> Install new garage door weather strip…" at bounding box center [381, 272] width 285 height 26
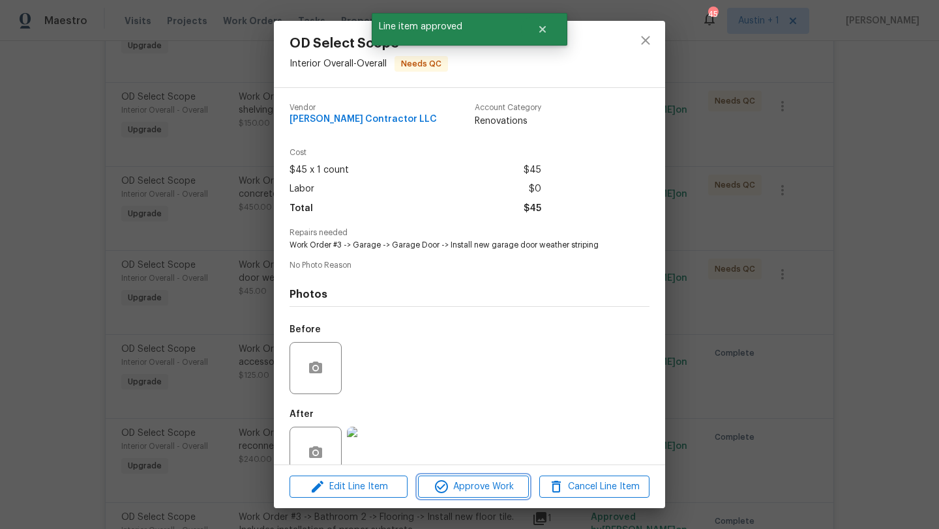
click at [496, 489] on span "Approve Work" at bounding box center [473, 487] width 102 height 16
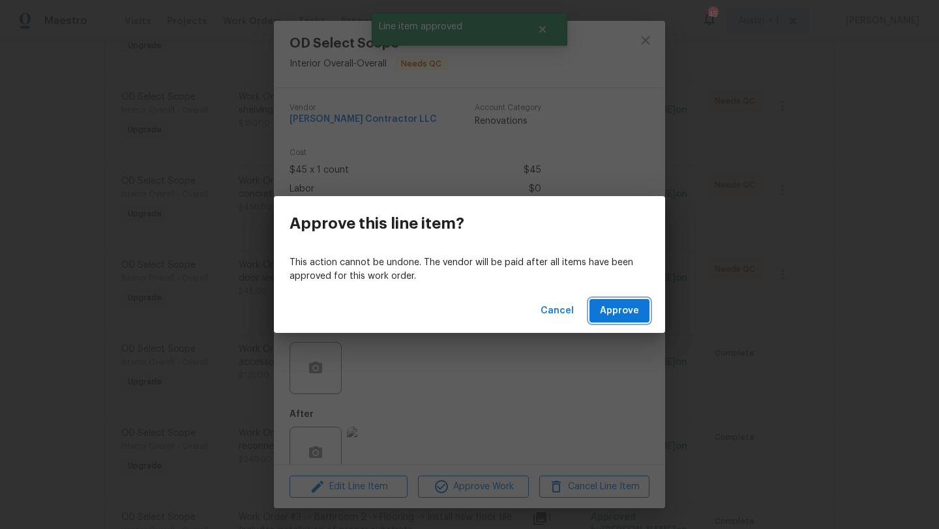
click at [617, 306] on span "Approve" at bounding box center [619, 311] width 39 height 16
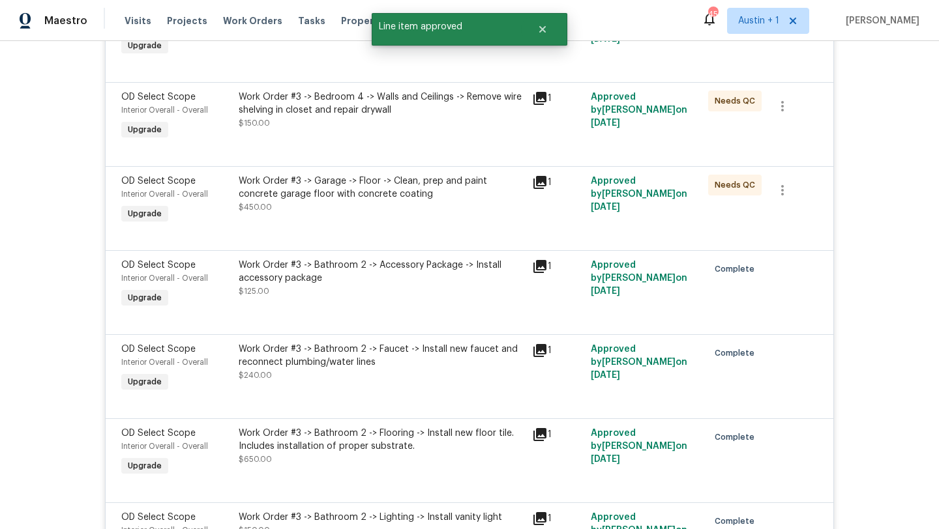
scroll to position [565, 0]
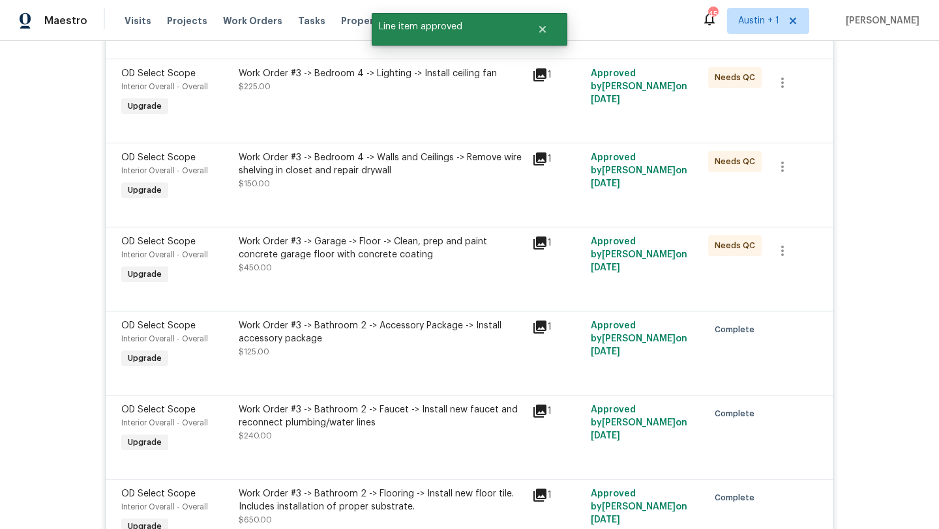
click at [376, 248] on div "Work Order #3 -> Garage -> Floor -> Clean, prep and paint concrete garage floor…" at bounding box center [381, 248] width 285 height 26
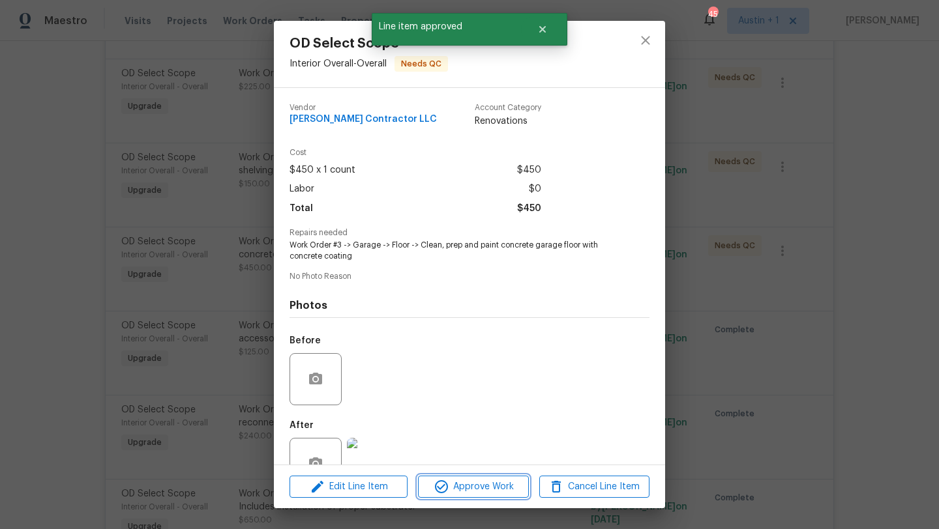
click at [470, 480] on span "Approve Work" at bounding box center [473, 487] width 102 height 16
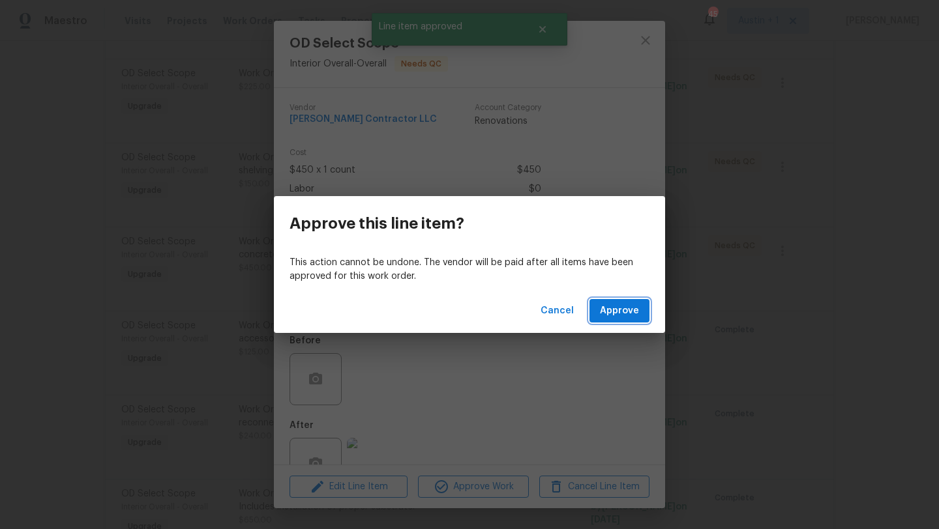
click at [619, 318] on span "Approve" at bounding box center [619, 311] width 39 height 16
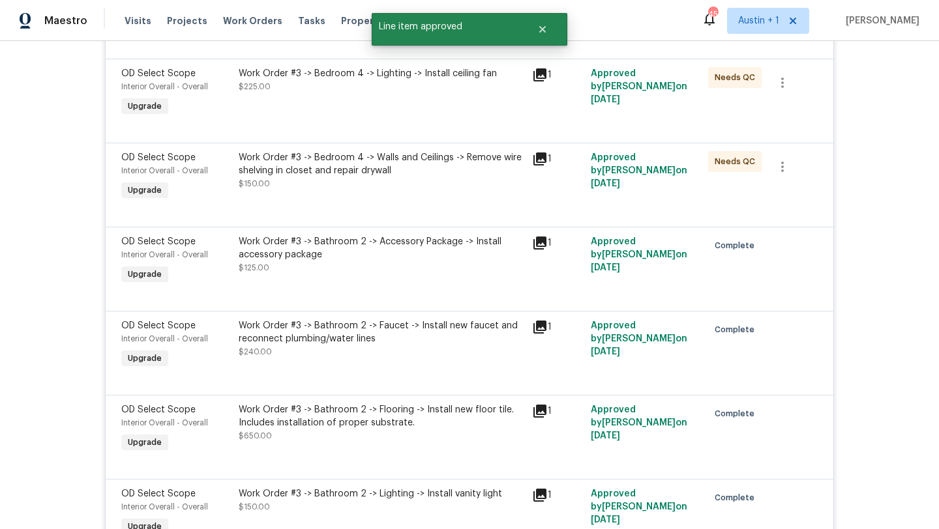
scroll to position [451, 0]
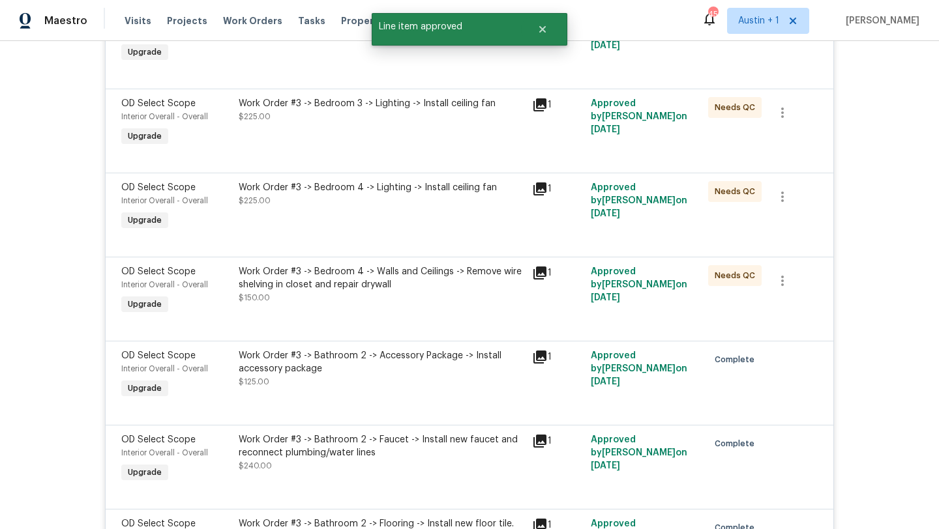
click at [373, 291] on div "Work Order #3 -> Bedroom 4 -> Walls and Ceilings -> Remove wire shelving in clo…" at bounding box center [381, 278] width 285 height 26
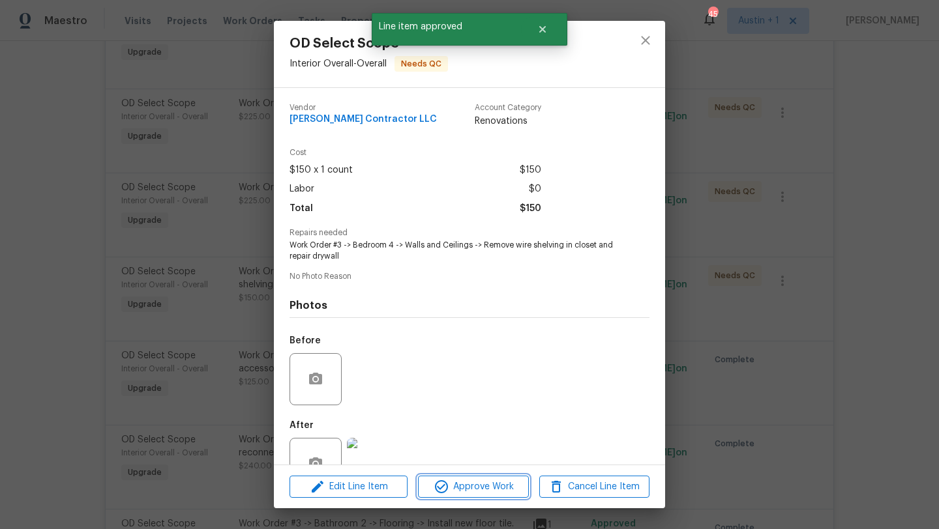
click at [501, 493] on span "Approve Work" at bounding box center [473, 487] width 102 height 16
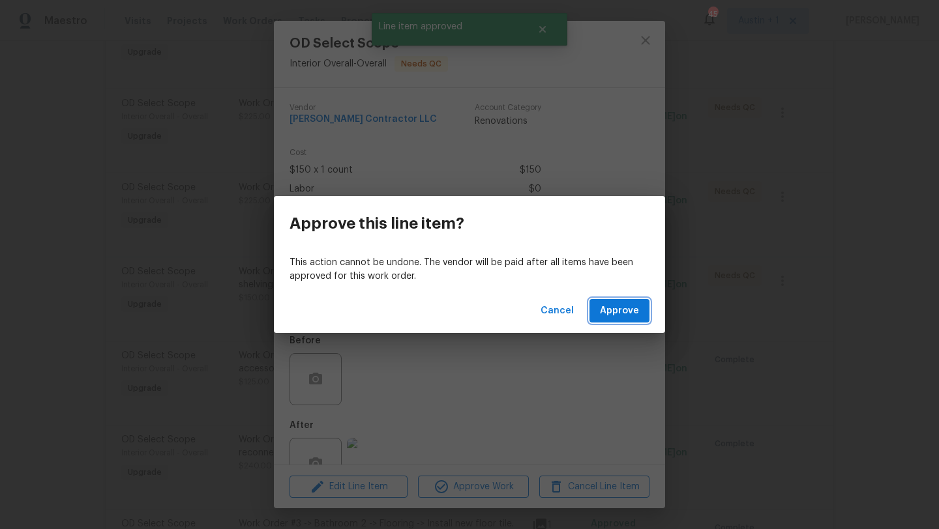
click at [613, 317] on span "Approve" at bounding box center [619, 311] width 39 height 16
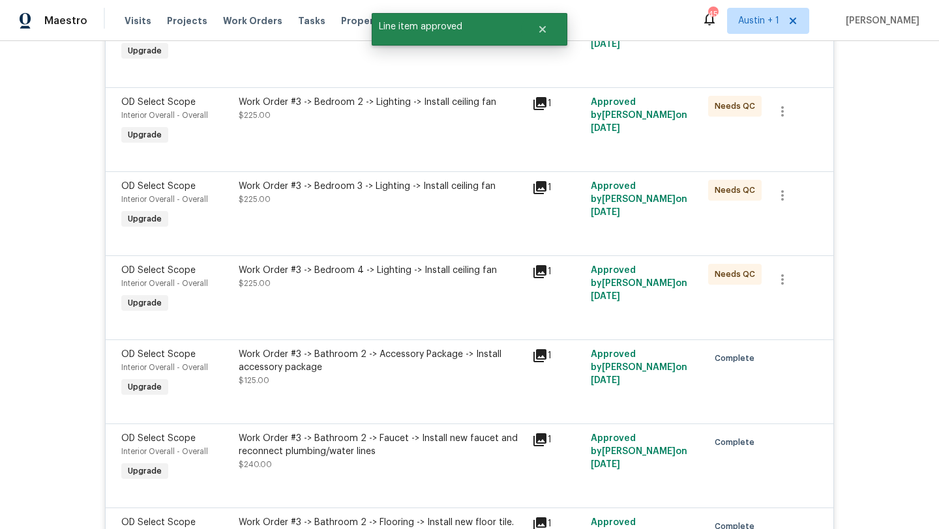
scroll to position [370, 0]
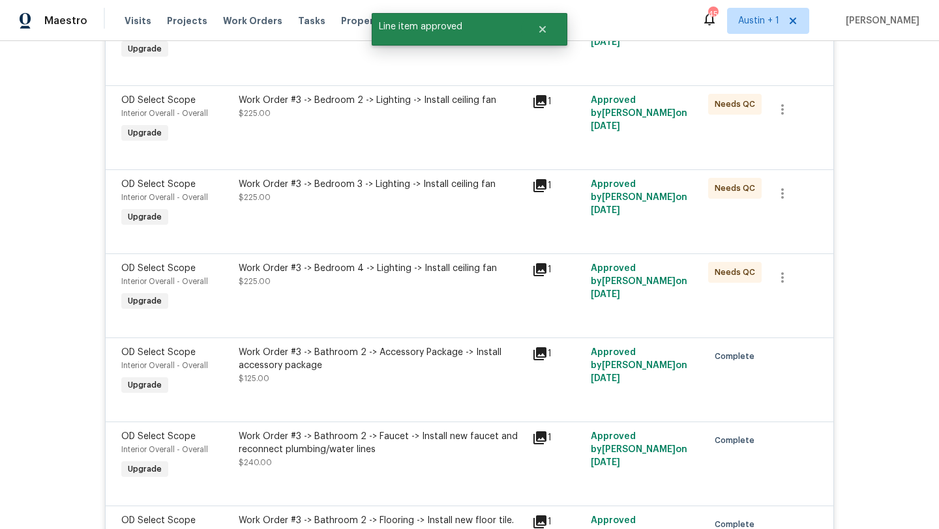
click at [418, 282] on div "Work Order #3 -> Bedroom 4 -> Lighting -> Install ceiling fan $225.00" at bounding box center [381, 275] width 285 height 26
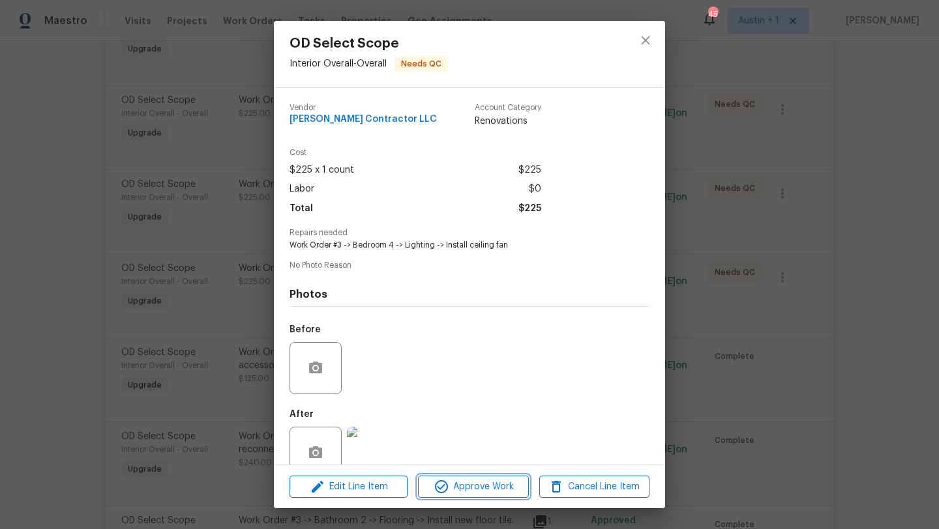
click at [501, 492] on span "Approve Work" at bounding box center [473, 487] width 102 height 16
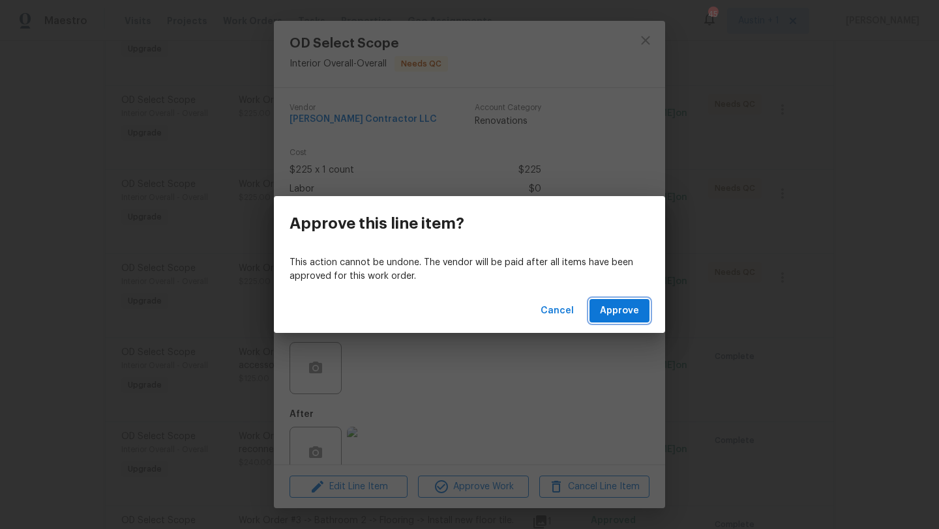
click at [604, 322] on button "Approve" at bounding box center [619, 311] width 60 height 24
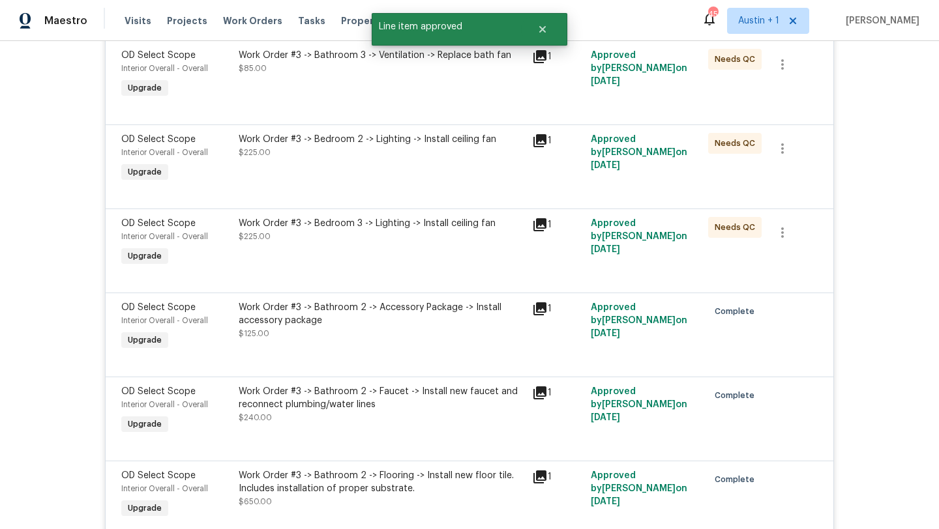
scroll to position [325, 0]
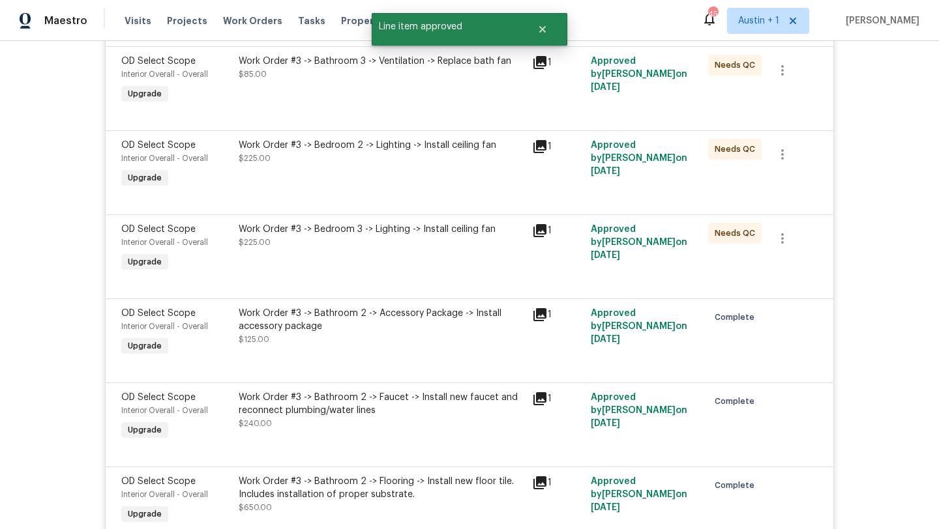
click at [388, 239] on div "Work Order #3 -> Bedroom 3 -> Lighting -> Install ceiling fan $225.00" at bounding box center [381, 236] width 285 height 26
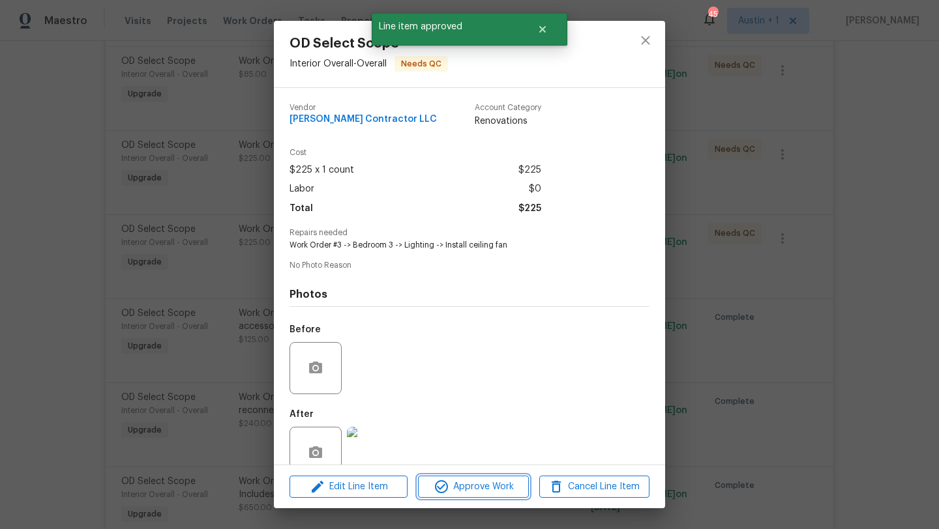
click at [488, 478] on button "Approve Work" at bounding box center [473, 487] width 110 height 23
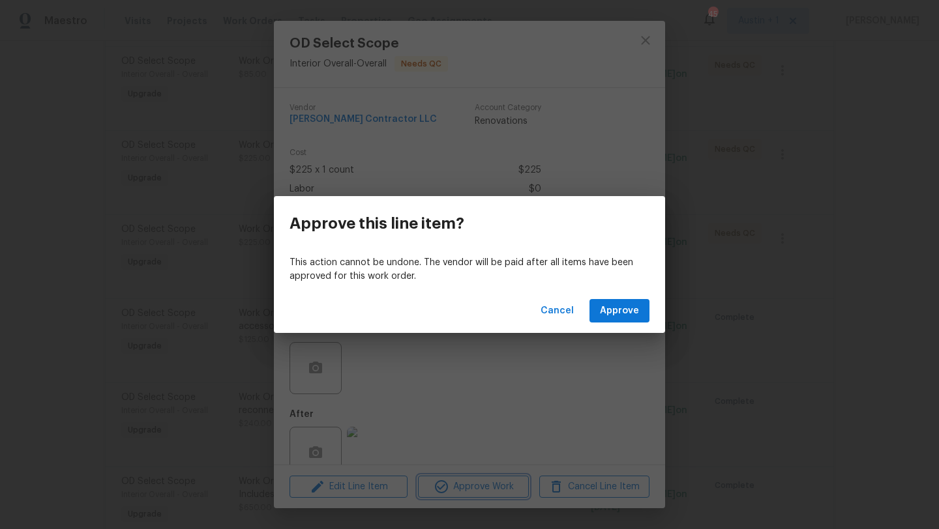
click at [611, 336] on div "Approve this line item? This action cannot be undone. The vendor will be paid a…" at bounding box center [469, 264] width 939 height 529
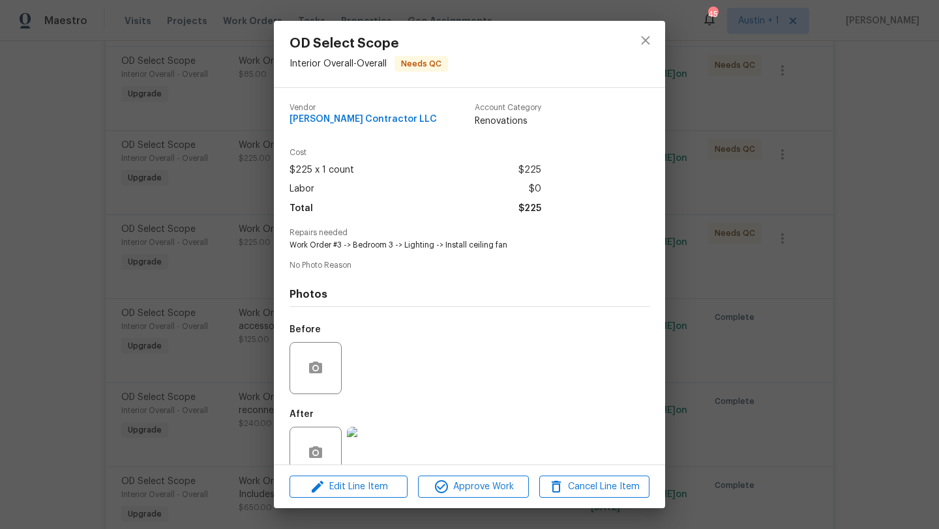
click at [613, 313] on div "Photos Before After" at bounding box center [469, 379] width 360 height 214
click at [499, 491] on span "Approve Work" at bounding box center [473, 487] width 102 height 16
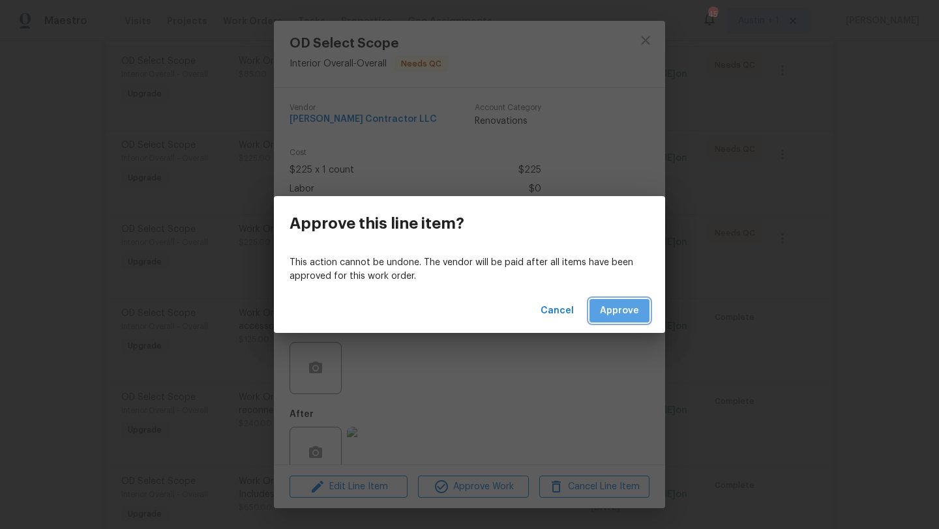
click at [612, 300] on button "Approve" at bounding box center [619, 311] width 60 height 24
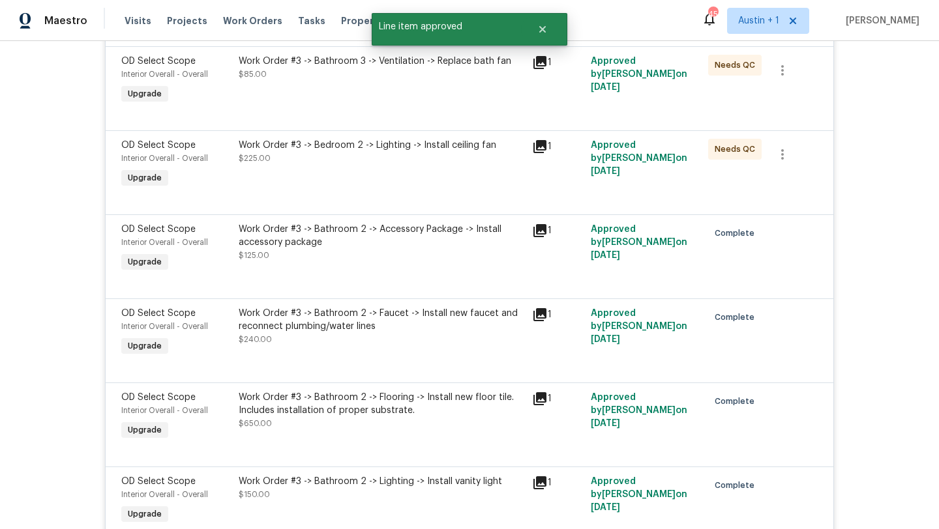
scroll to position [242, 0]
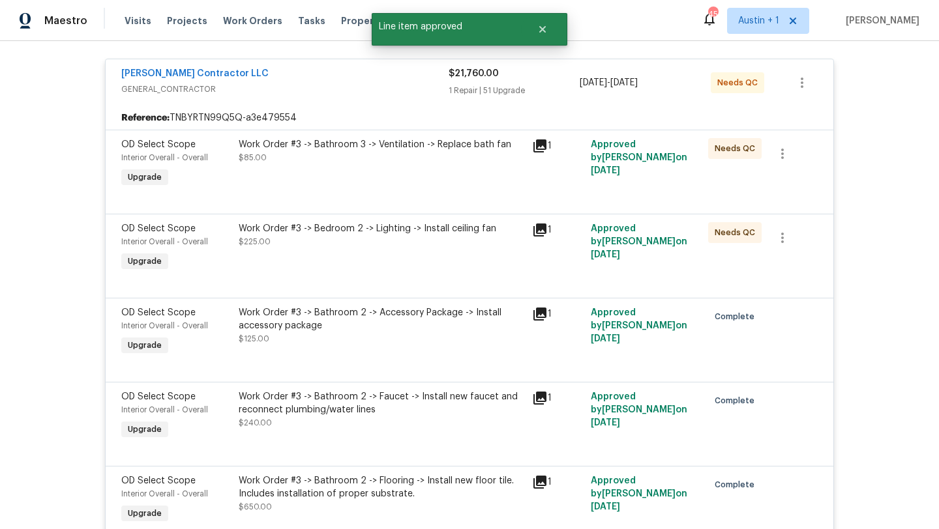
click at [368, 237] on div "Work Order #3 -> Bedroom 2 -> Lighting -> Install ceiling fan $225.00" at bounding box center [381, 235] width 285 height 26
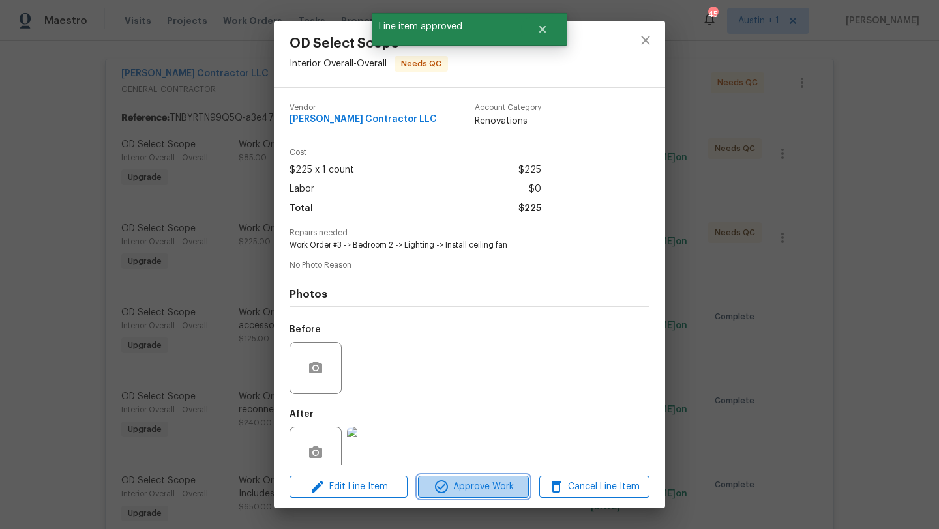
click at [469, 495] on button "Approve Work" at bounding box center [473, 487] width 110 height 23
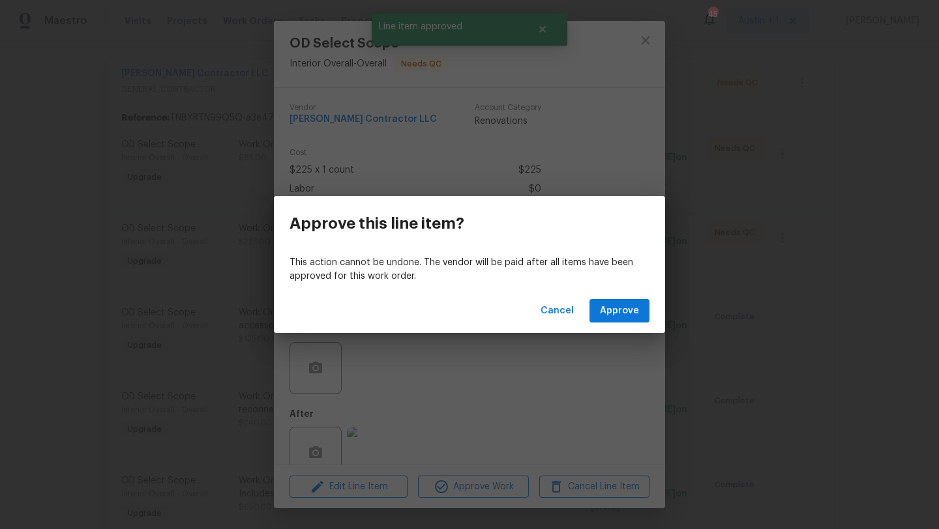
click at [612, 324] on div "Cancel Approve" at bounding box center [469, 311] width 391 height 45
click at [612, 310] on span "Approve" at bounding box center [619, 311] width 39 height 16
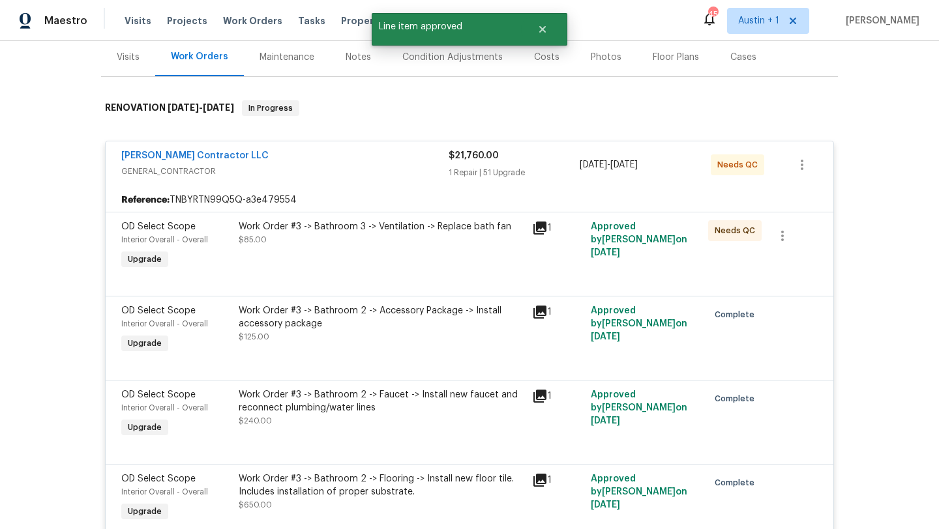
scroll to position [159, 0]
click at [408, 242] on div "Work Order #3 -> Bathroom 3 -> Ventilation -> Replace bath fan $85.00" at bounding box center [381, 234] width 285 height 26
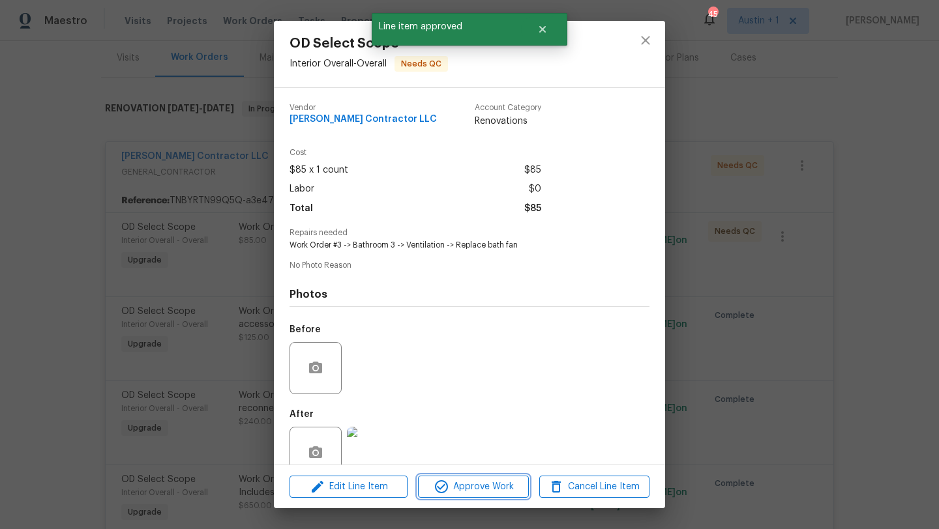
click at [488, 484] on span "Approve Work" at bounding box center [473, 487] width 102 height 16
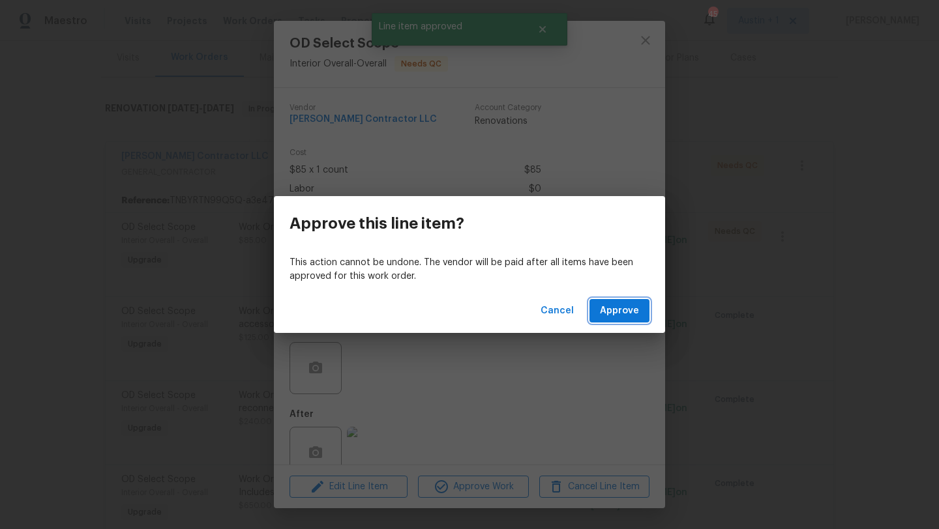
click at [619, 316] on span "Approve" at bounding box center [619, 311] width 39 height 16
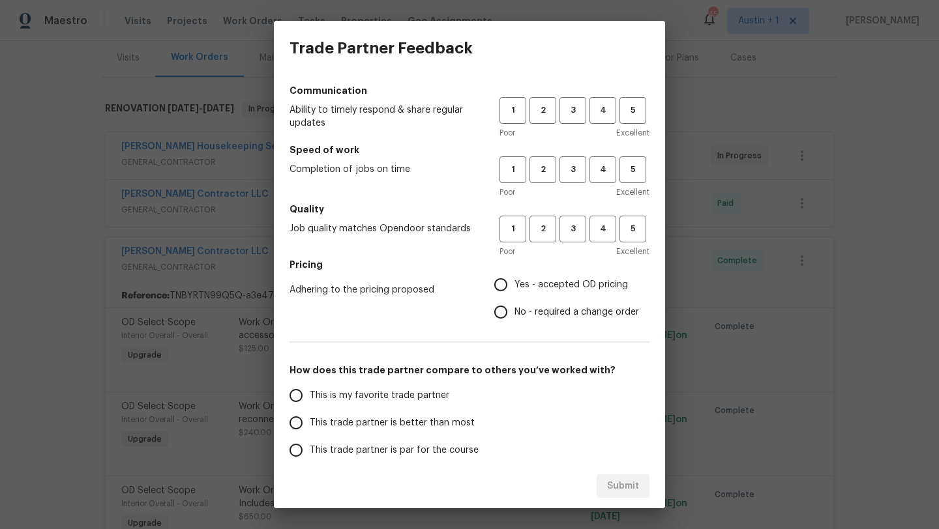
scroll to position [16, 0]
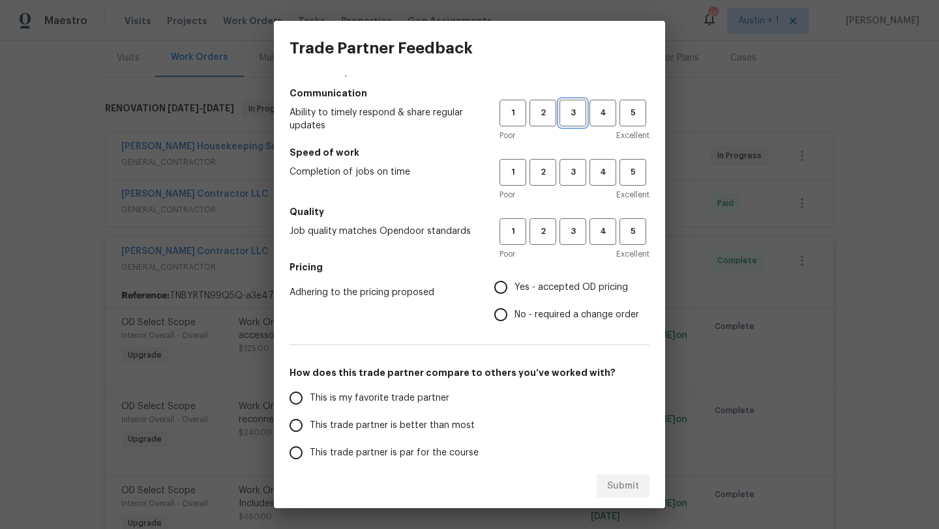
click at [572, 115] on span "3" at bounding box center [573, 113] width 24 height 15
click at [572, 169] on span "3" at bounding box center [573, 172] width 24 height 15
click at [572, 250] on div "Poor Excellent" at bounding box center [574, 254] width 150 height 13
click at [572, 233] on span "3" at bounding box center [573, 231] width 24 height 15
click at [570, 284] on span "Yes - accepted OD pricing" at bounding box center [570, 288] width 113 height 14
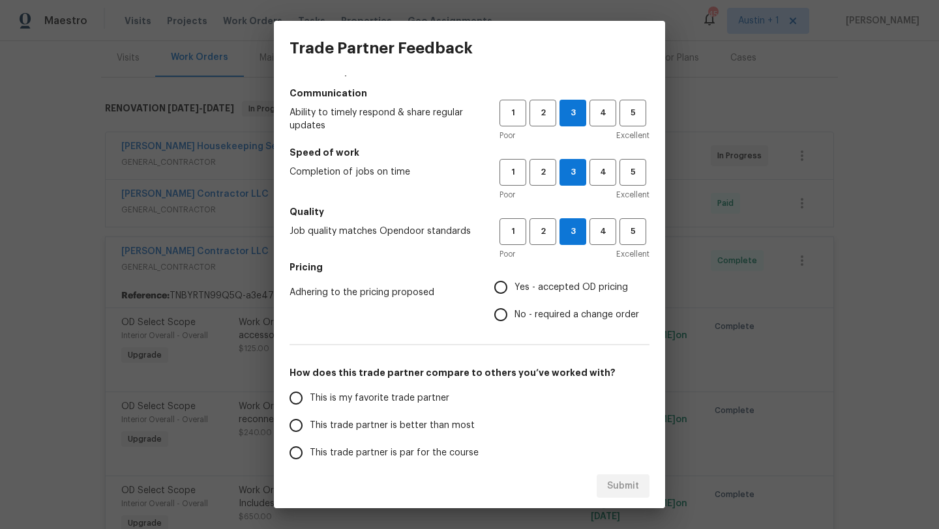
click at [514, 284] on input "Yes - accepted OD pricing" at bounding box center [500, 287] width 27 height 27
radio input "true"
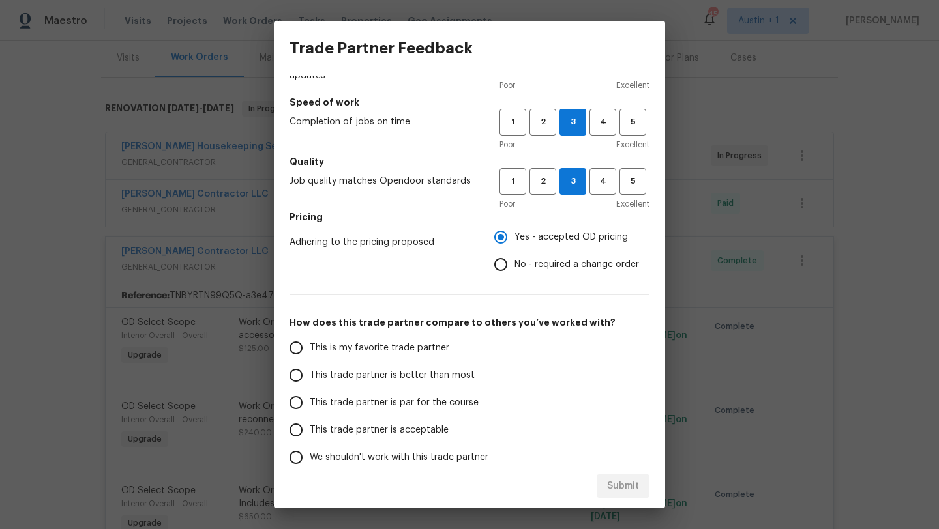
scroll to position [68, 0]
click at [432, 403] on span "This trade partner is par for the course" at bounding box center [394, 402] width 169 height 14
click at [310, 403] on input "This trade partner is par for the course" at bounding box center [295, 401] width 27 height 27
click at [634, 486] on span "Submit" at bounding box center [623, 486] width 32 height 16
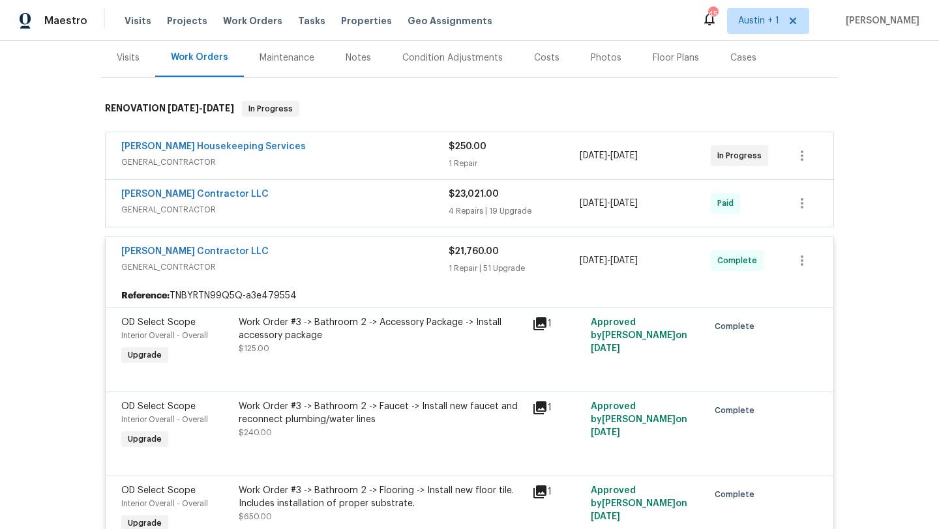
radio input "true"
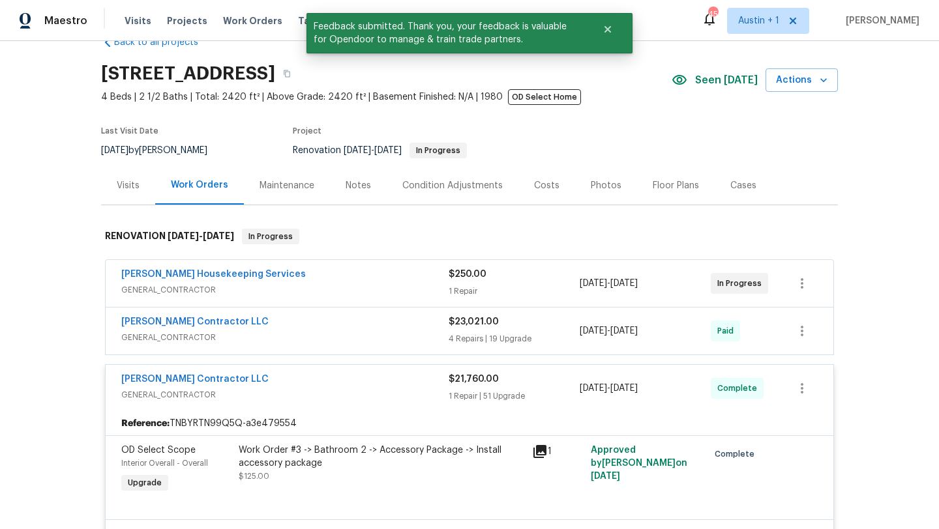
scroll to position [0, 0]
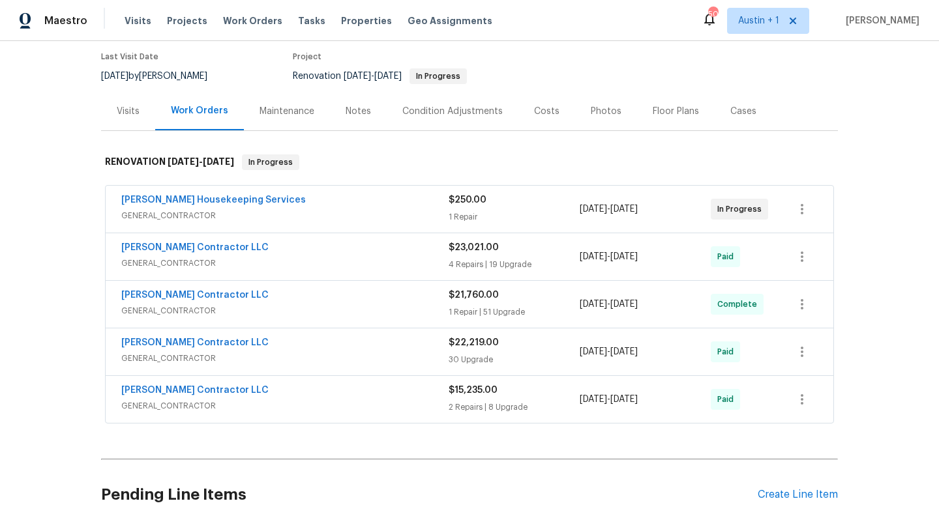
scroll to position [108, 0]
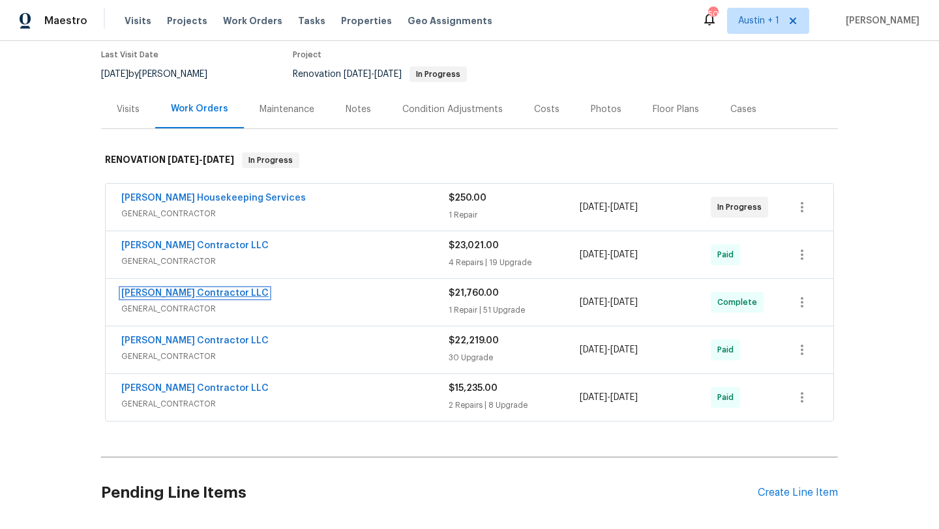
click at [187, 293] on link "[PERSON_NAME] Contractor LLC" at bounding box center [194, 293] width 147 height 9
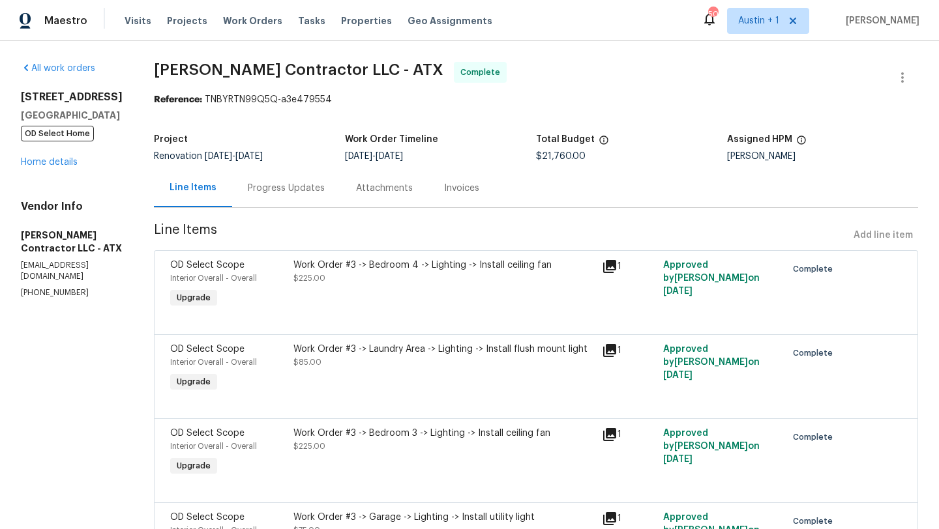
click at [324, 188] on div "Progress Updates" at bounding box center [286, 188] width 77 height 13
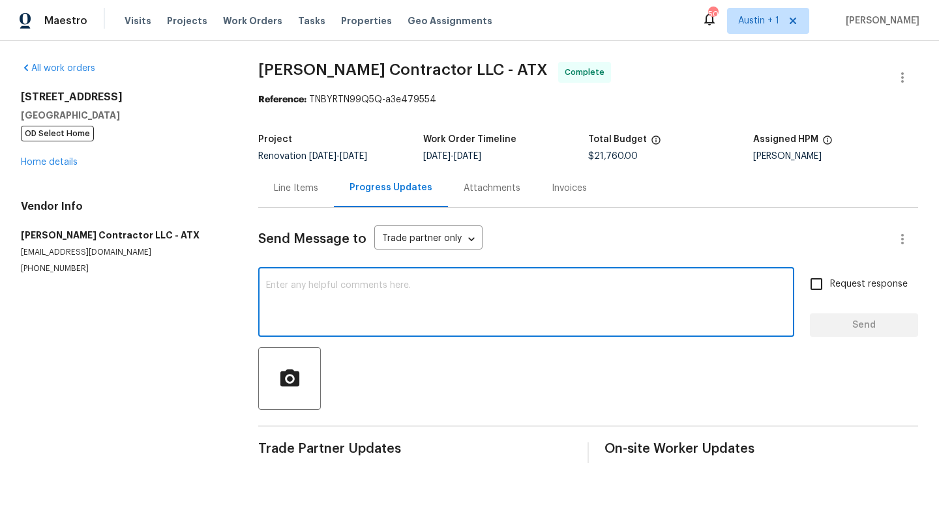
click at [377, 297] on textarea at bounding box center [526, 304] width 520 height 46
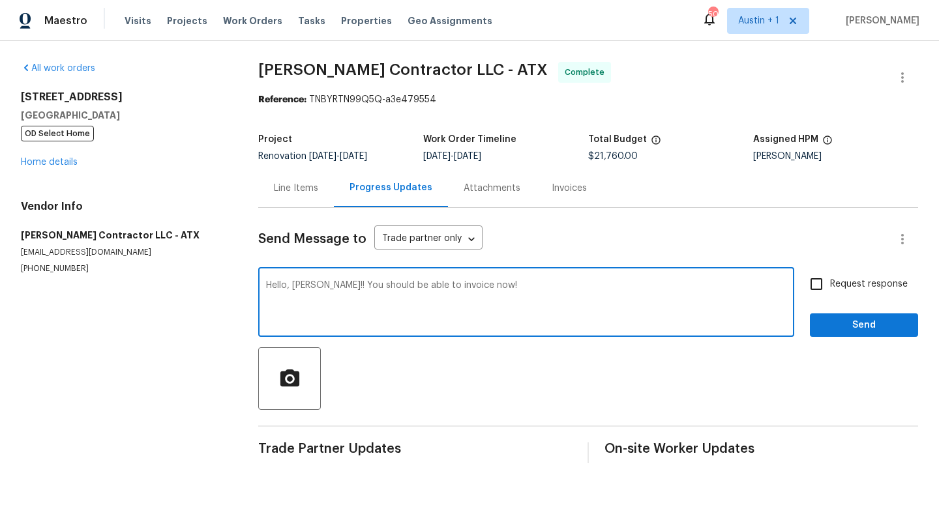
type textarea "Hello, [PERSON_NAME]!! You should be able to invoice now!"
click at [839, 332] on span "Send" at bounding box center [863, 325] width 87 height 16
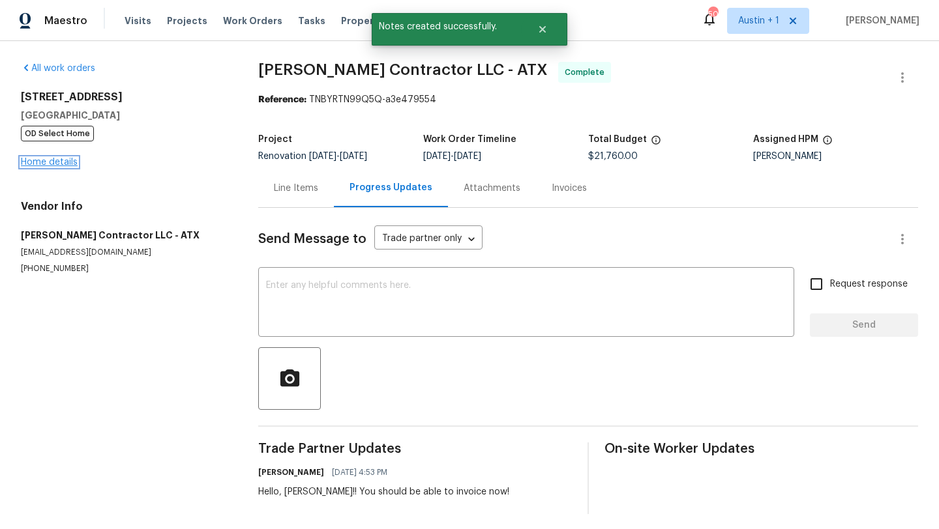
click at [73, 166] on link "Home details" at bounding box center [49, 162] width 57 height 9
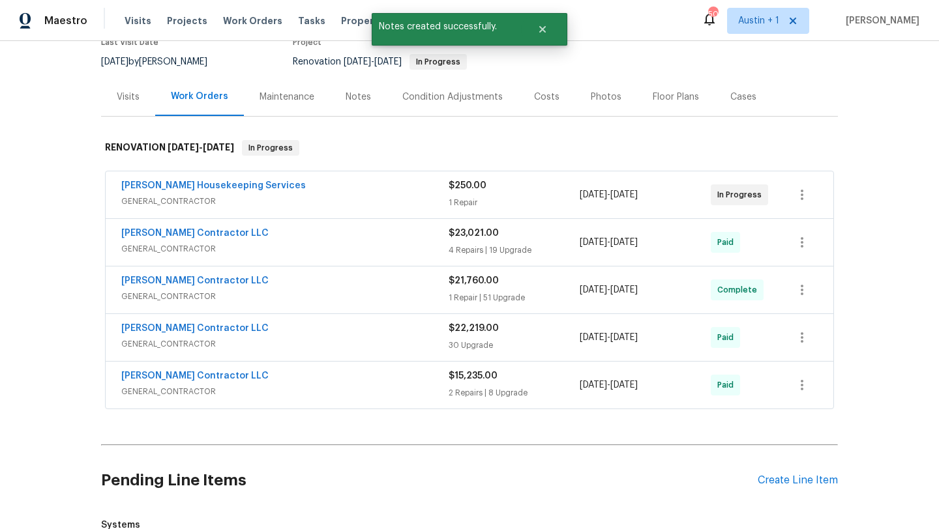
scroll to position [123, 0]
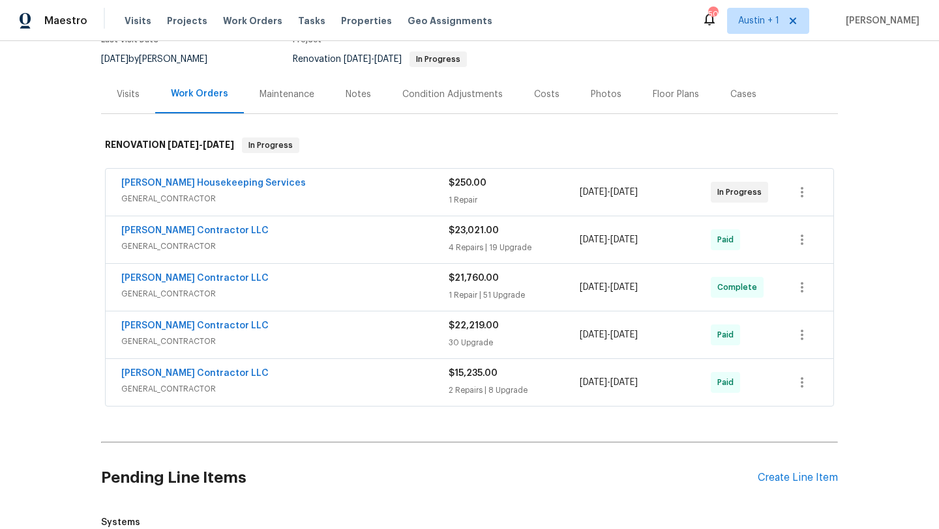
click at [544, 90] on div "Costs" at bounding box center [546, 94] width 25 height 13
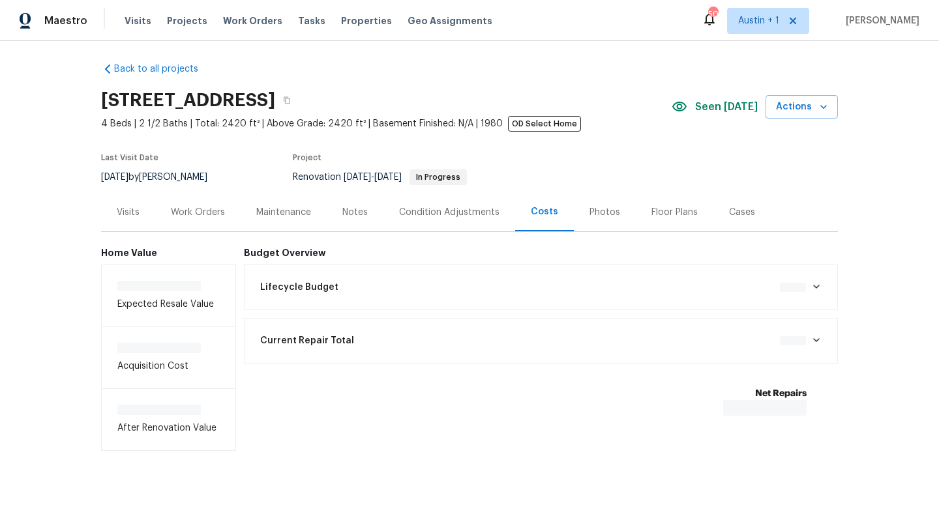
scroll to position [7, 0]
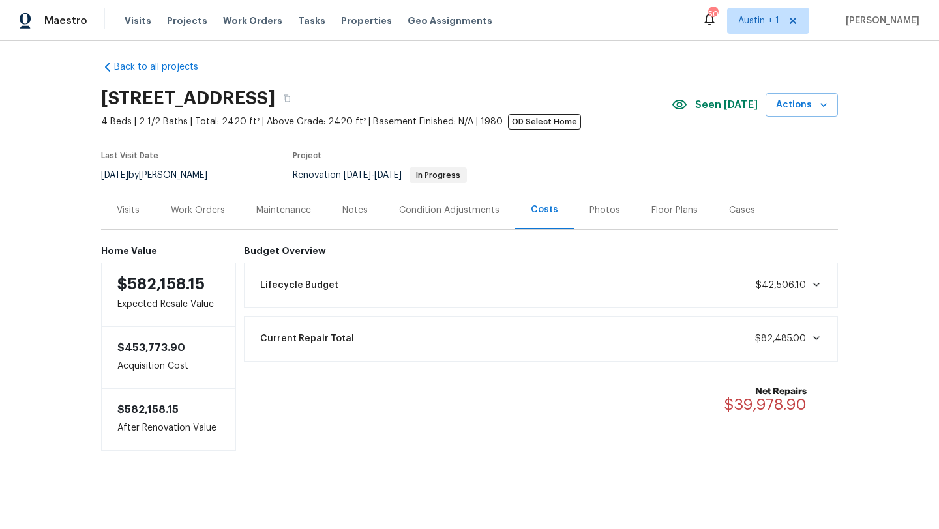
click at [355, 210] on div "Notes" at bounding box center [354, 210] width 25 height 13
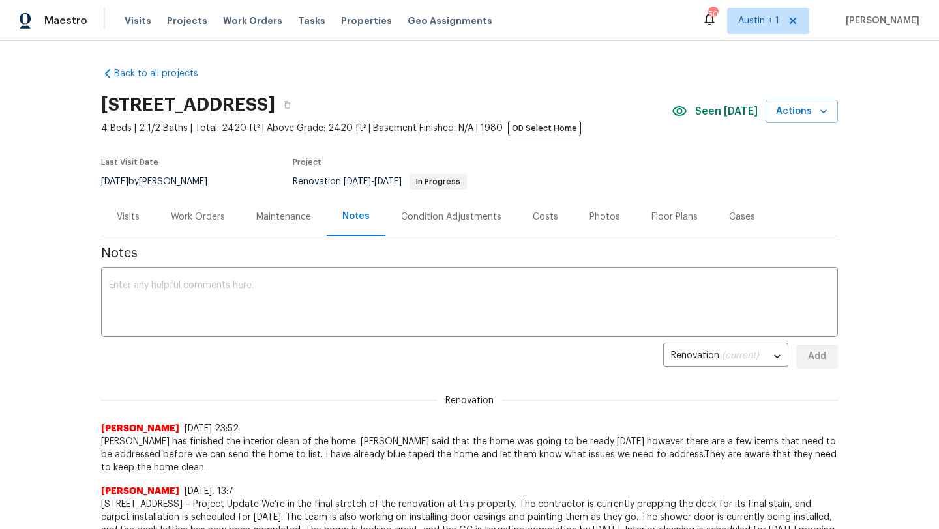
click at [196, 214] on div "Work Orders" at bounding box center [198, 217] width 54 height 13
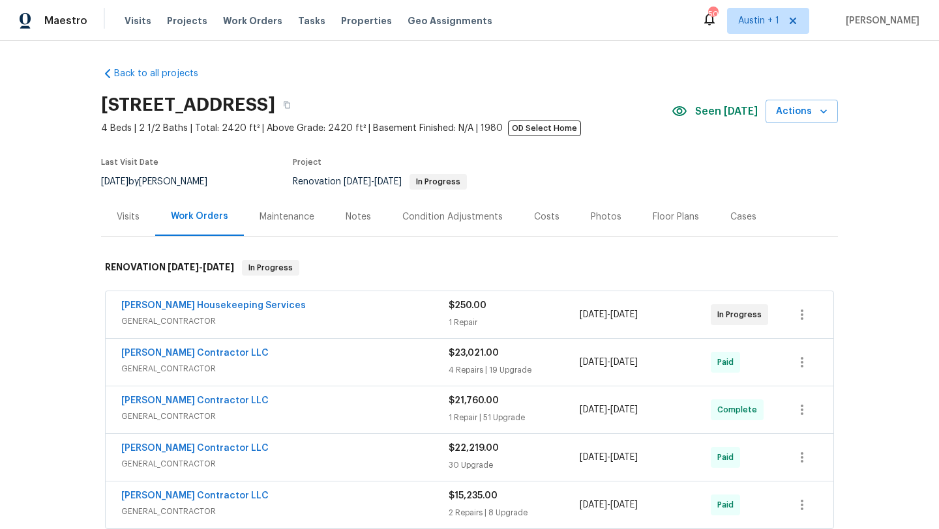
click at [362, 310] on div "[PERSON_NAME] Housekeeping Services" at bounding box center [284, 307] width 327 height 16
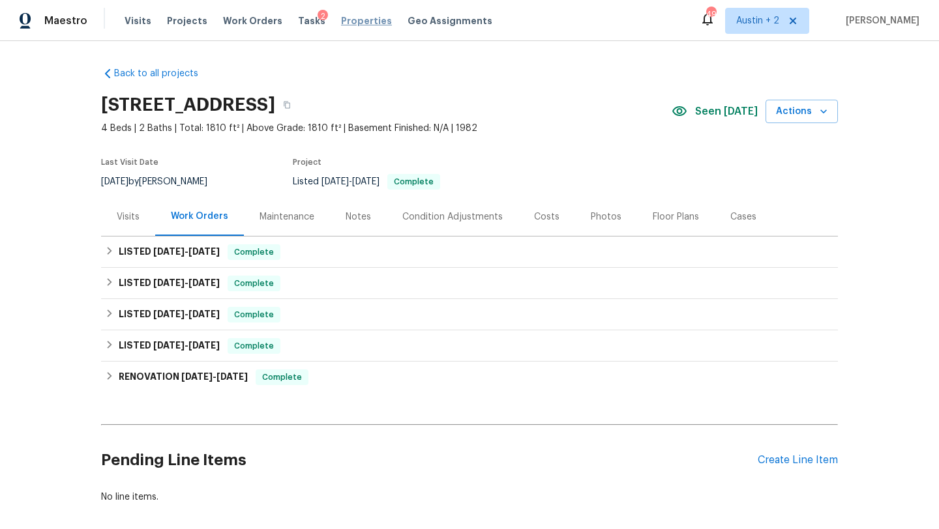
click at [347, 21] on span "Properties" at bounding box center [366, 20] width 51 height 13
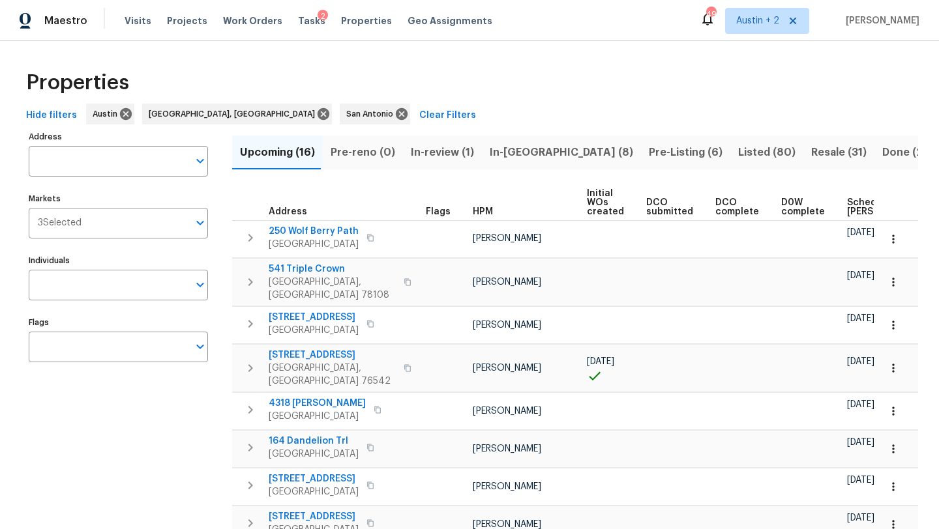
click at [503, 151] on span "In-[GEOGRAPHIC_DATA] (8)" at bounding box center [560, 152] width 143 height 18
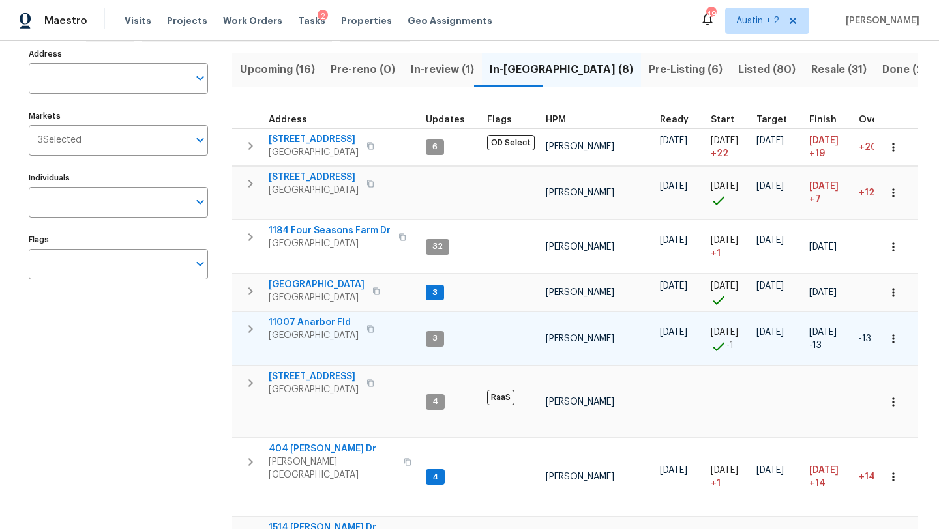
scroll to position [81, 0]
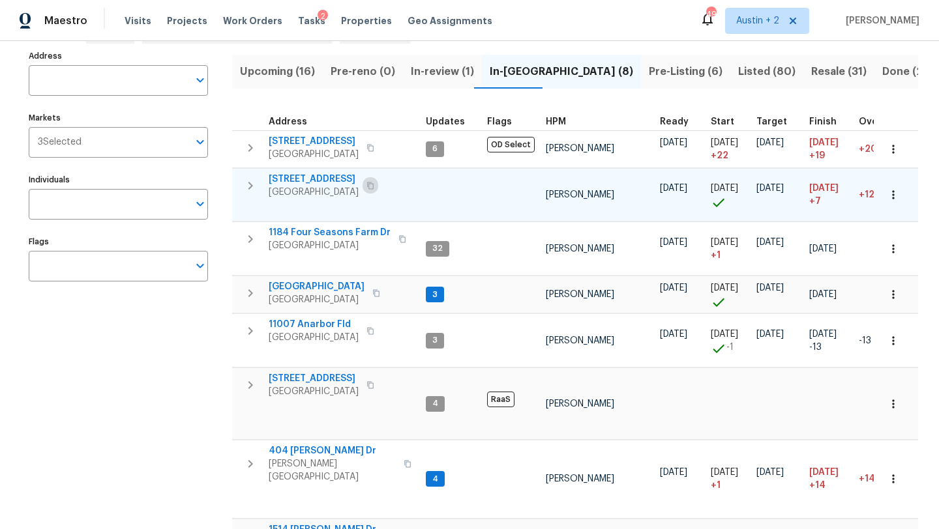
click at [366, 185] on icon "button" at bounding box center [370, 186] width 8 height 8
click at [314, 179] on span "[STREET_ADDRESS]" at bounding box center [314, 179] width 90 height 13
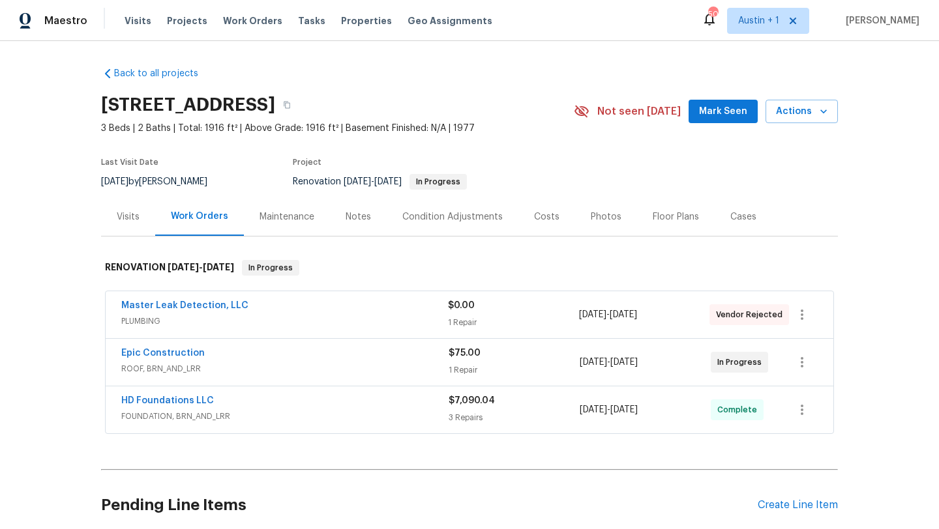
click at [722, 115] on span "Mark Seen" at bounding box center [723, 112] width 48 height 16
click at [186, 352] on link "Epic Construction" at bounding box center [162, 353] width 83 height 9
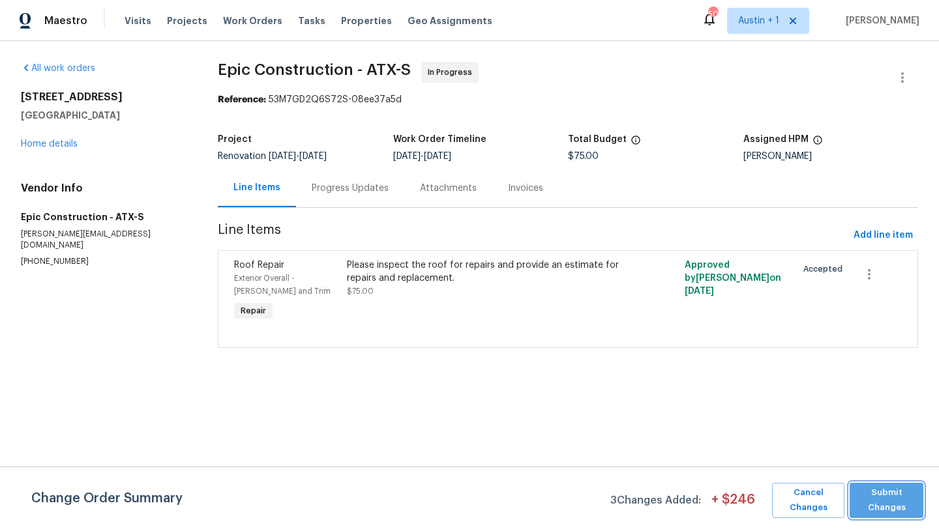
click at [897, 505] on span "Submit Changes" at bounding box center [886, 501] width 61 height 30
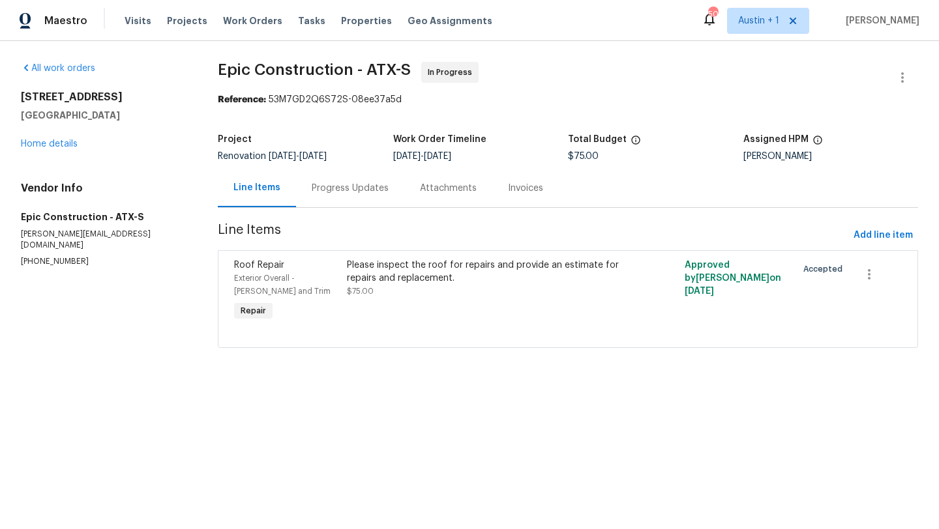
click at [340, 185] on div "Progress Updates" at bounding box center [350, 188] width 77 height 13
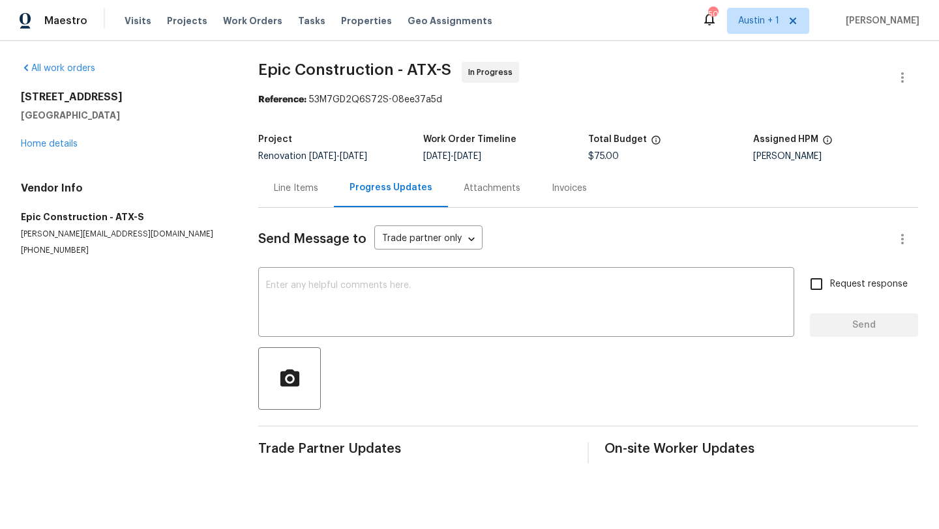
click at [59, 151] on div "All work orders [STREET_ADDRESS] Home details Vendor Info Epic Construction - A…" at bounding box center [124, 159] width 206 height 194
click at [59, 145] on link "Home details" at bounding box center [49, 143] width 57 height 9
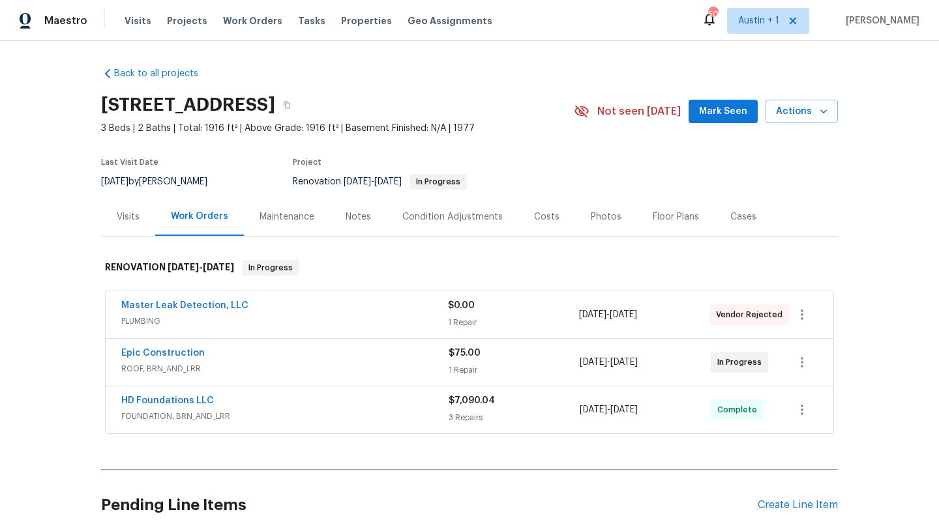
click at [308, 357] on div "Epic Construction" at bounding box center [284, 355] width 327 height 16
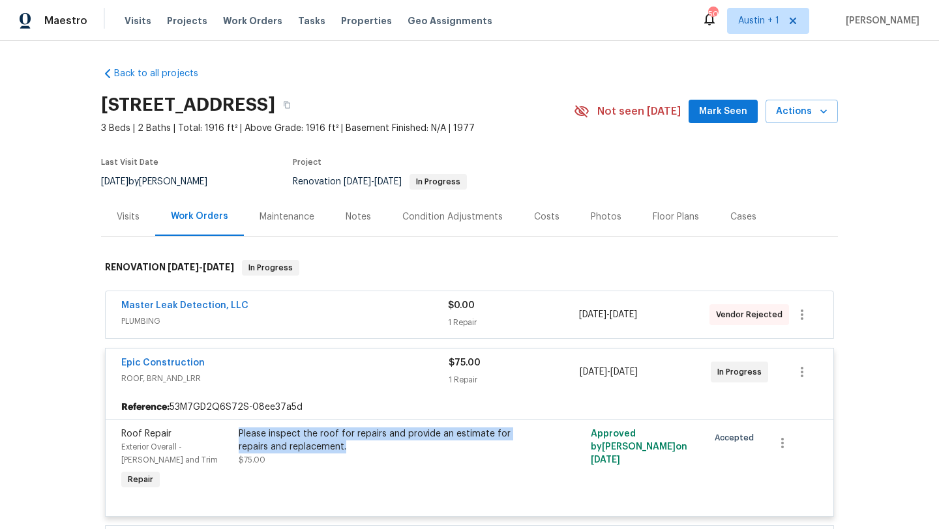
drag, startPoint x: 241, startPoint y: 432, endPoint x: 363, endPoint y: 452, distance: 124.1
click at [363, 452] on div "Please inspect the roof for repairs and provide an estimate for repairs and rep…" at bounding box center [381, 441] width 285 height 26
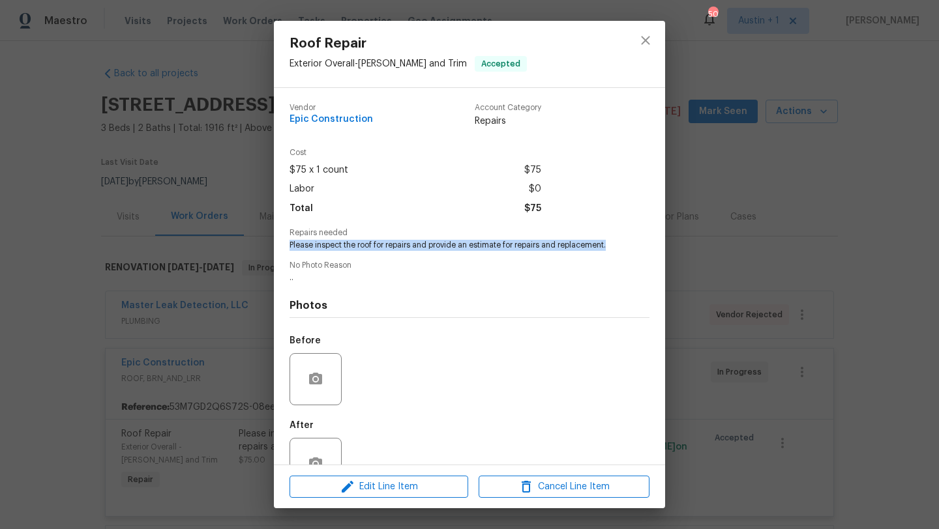
drag, startPoint x: 617, startPoint y: 244, endPoint x: 290, endPoint y: 244, distance: 327.2
click at [290, 244] on div "Repairs needed Please inspect the roof for repairs and provide an estimate for …" at bounding box center [469, 240] width 360 height 22
copy span "Please inspect the roof for repairs and provide an estimate for repairs and rep…"
click at [645, 38] on icon "close" at bounding box center [645, 41] width 16 height 16
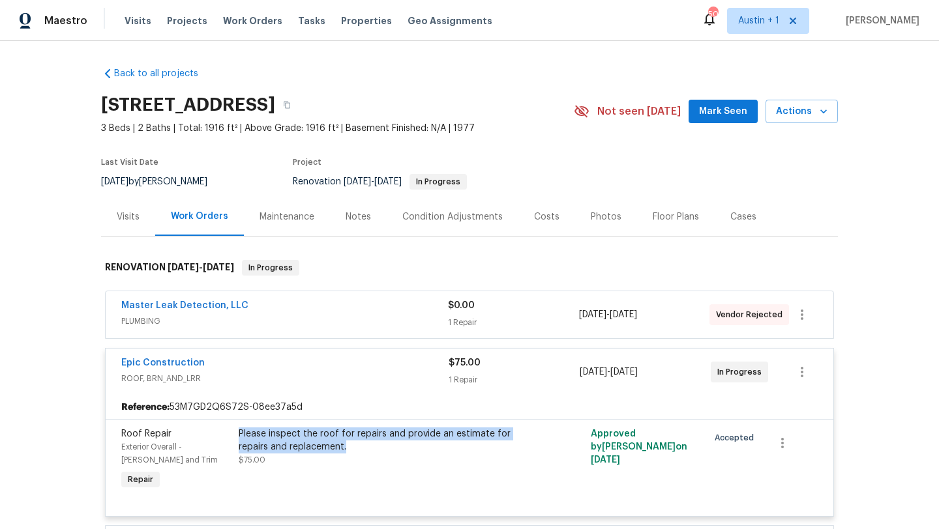
drag, startPoint x: 346, startPoint y: 449, endPoint x: 239, endPoint y: 432, distance: 108.2
click at [239, 432] on div "Please inspect the roof for repairs and provide an estimate for repairs and rep…" at bounding box center [381, 441] width 285 height 26
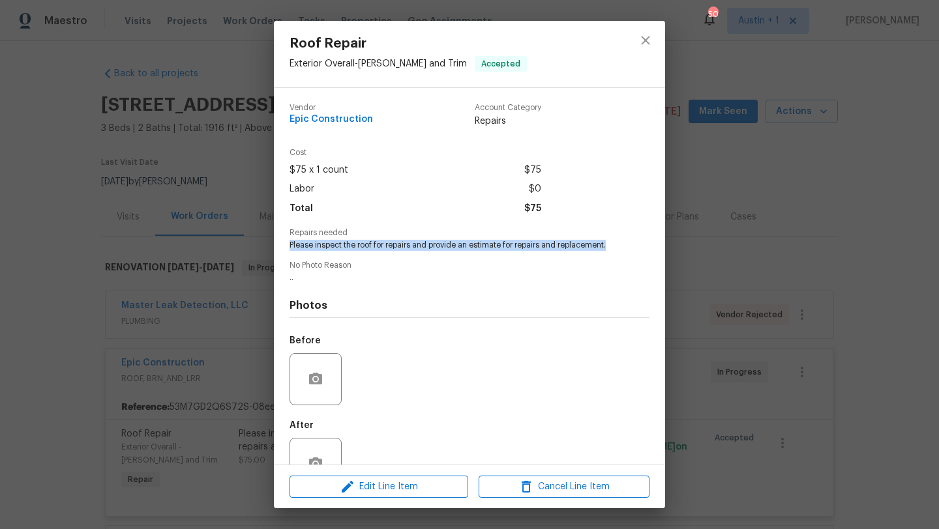
drag, startPoint x: 608, startPoint y: 244, endPoint x: 280, endPoint y: 247, distance: 327.9
click at [280, 247] on div "Vendor Epic Construction Account Category Repairs Cost $75 x 1 count $75 Labor …" at bounding box center [469, 276] width 391 height 377
copy span "Please inspect the roof for repairs and provide an estimate for repairs and rep…"
click at [650, 39] on icon "close" at bounding box center [645, 41] width 16 height 16
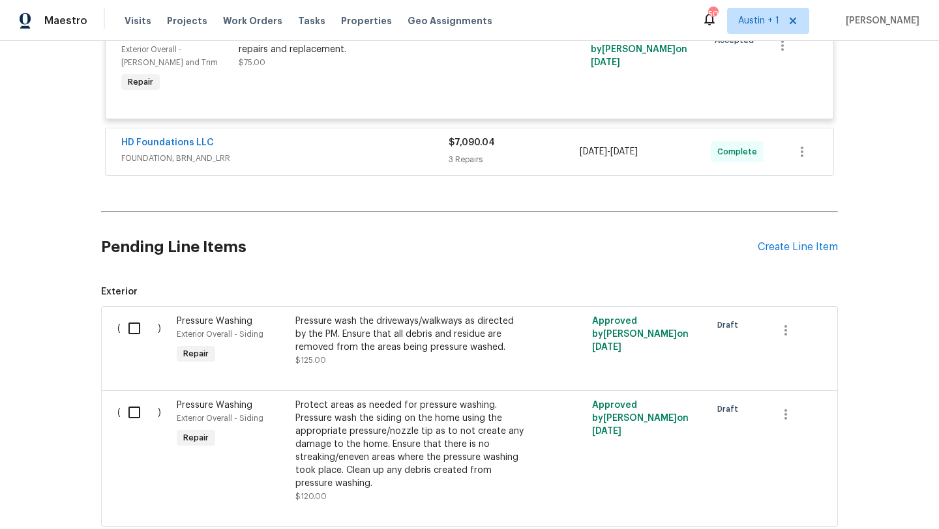
scroll to position [486, 0]
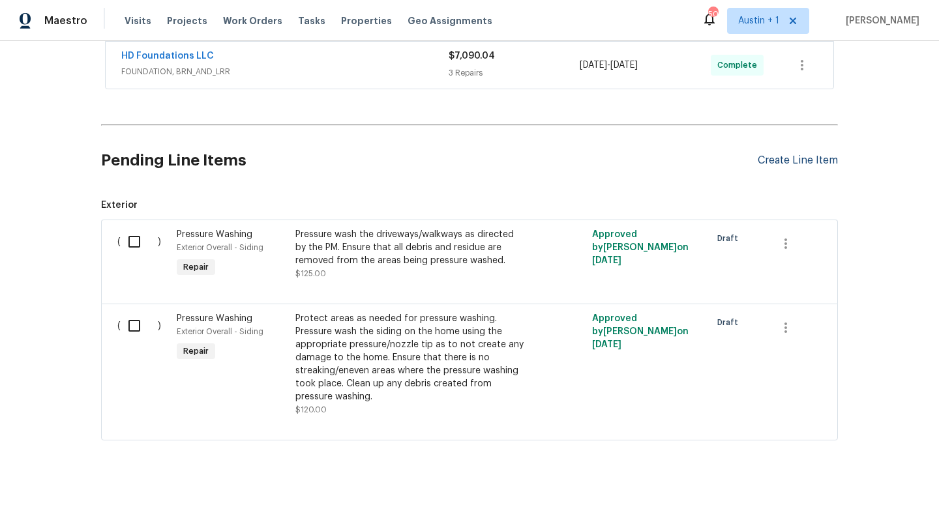
click at [785, 161] on div "Create Line Item" at bounding box center [797, 160] width 80 height 12
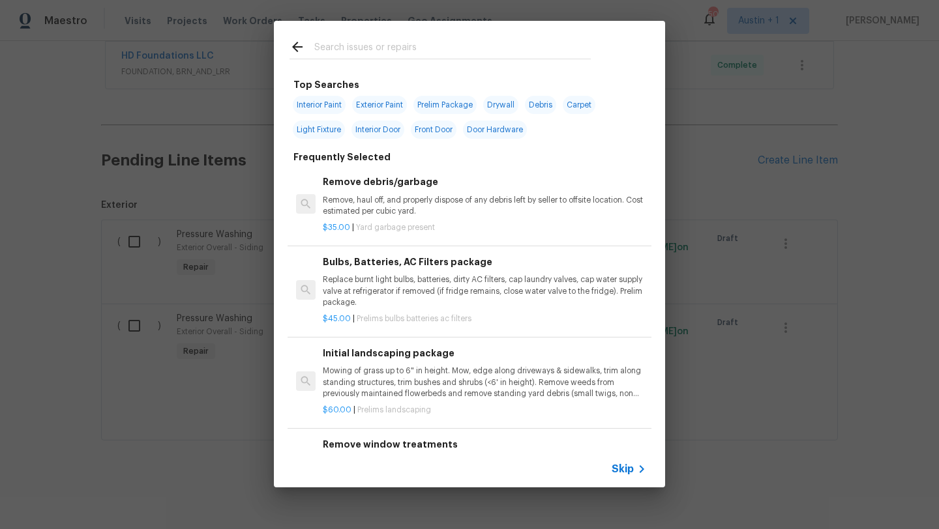
click at [326, 47] on input "text" at bounding box center [452, 49] width 276 height 20
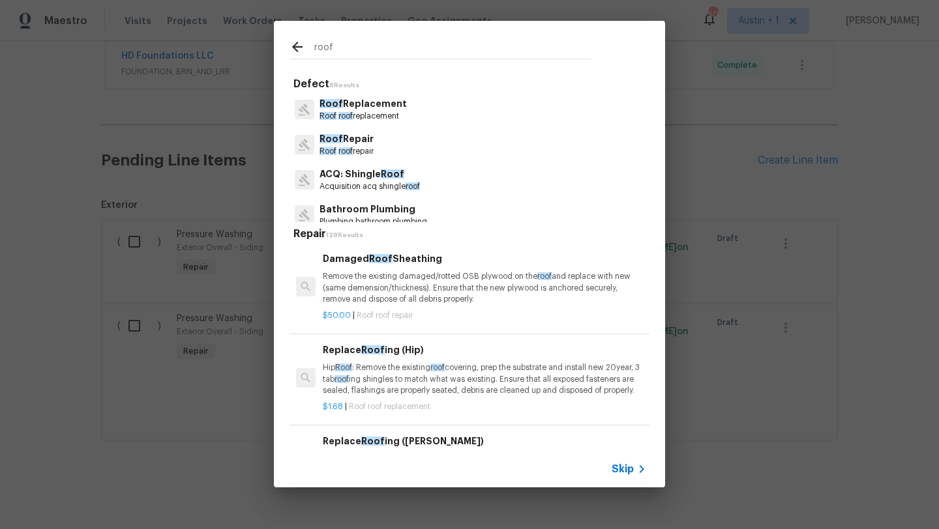
type input "roof"
click at [368, 146] on p "Roof roof repair" at bounding box center [346, 151] width 54 height 11
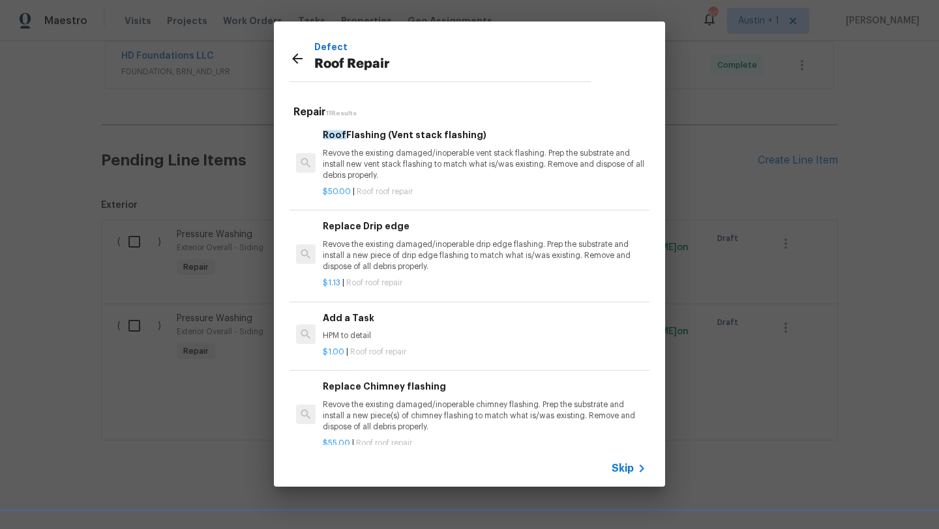
scroll to position [646, 0]
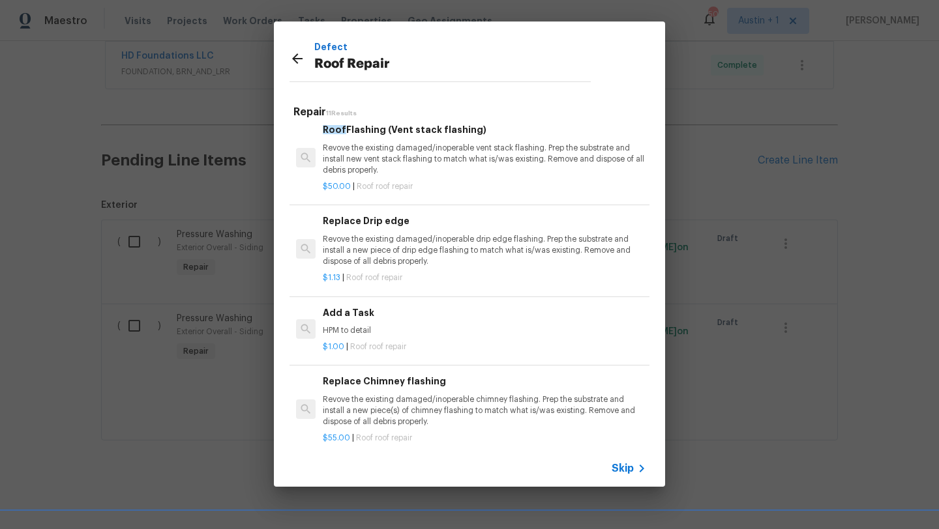
click at [391, 325] on p "HPM to detail" at bounding box center [484, 330] width 323 height 11
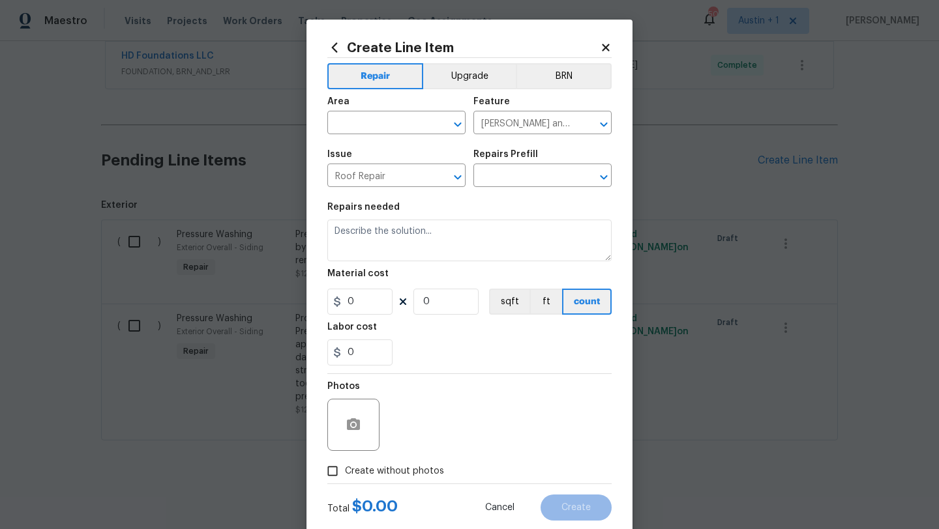
type textarea "HPM to detail"
type input "1"
type input "Add a Task $1.00"
type input "1"
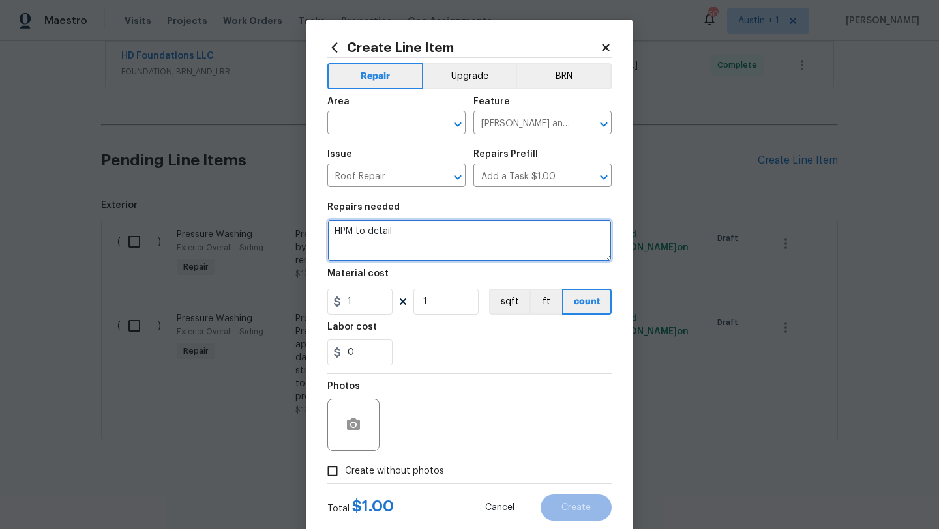
drag, startPoint x: 420, startPoint y: 241, endPoint x: 228, endPoint y: 218, distance: 193.6
click at [228, 218] on div "Create Line Item Repair Upgrade BRN Area ​ Feature [PERSON_NAME] and Trim ​ Iss…" at bounding box center [469, 264] width 939 height 529
paste textarea "Please inspect the roof for repairs and provide an estimate for repairs and rep…"
type textarea "Please inspect the roof for repairs and provide an estimate for repairs and rep…"
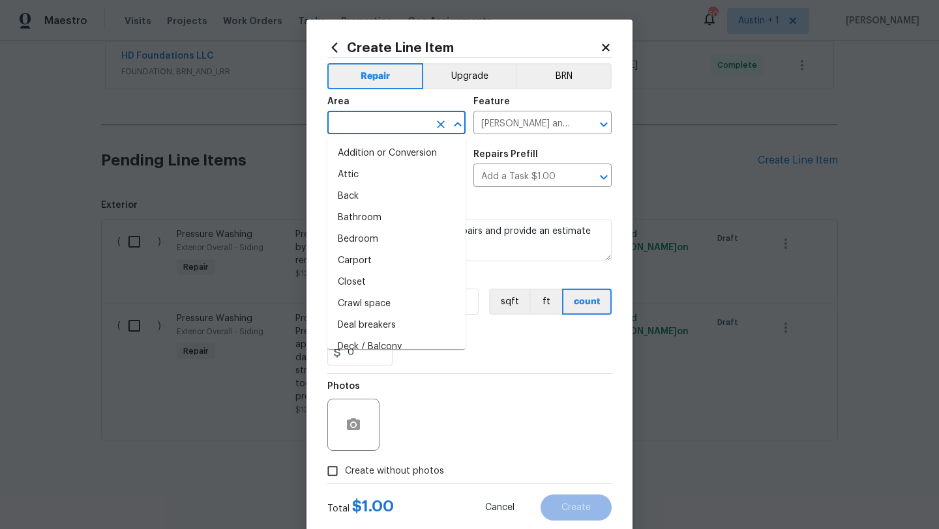
click at [347, 119] on input "text" at bounding box center [378, 124] width 102 height 20
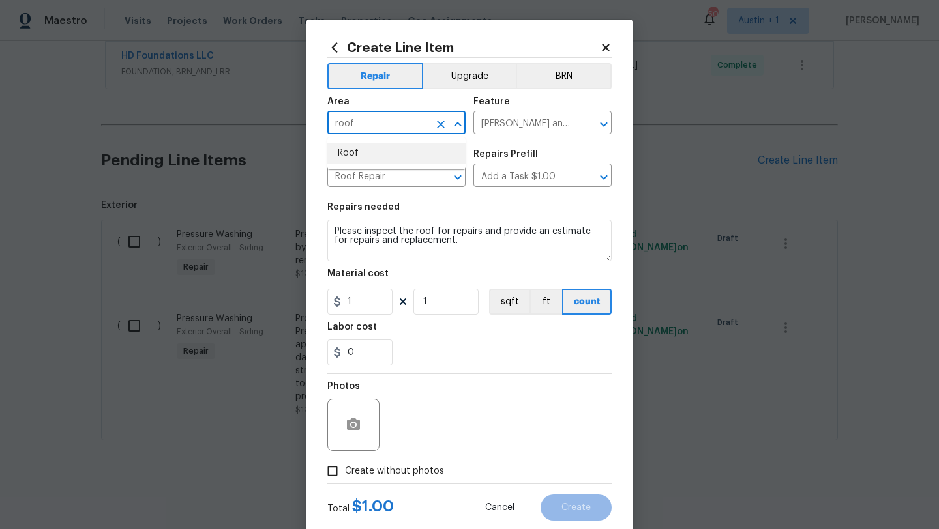
click at [353, 154] on li "Roof" at bounding box center [396, 154] width 138 height 22
type input "Roof"
click at [359, 473] on span "Create without photos" at bounding box center [394, 472] width 99 height 14
click at [345, 473] on input "Create without photos" at bounding box center [332, 471] width 25 height 25
checkbox input "true"
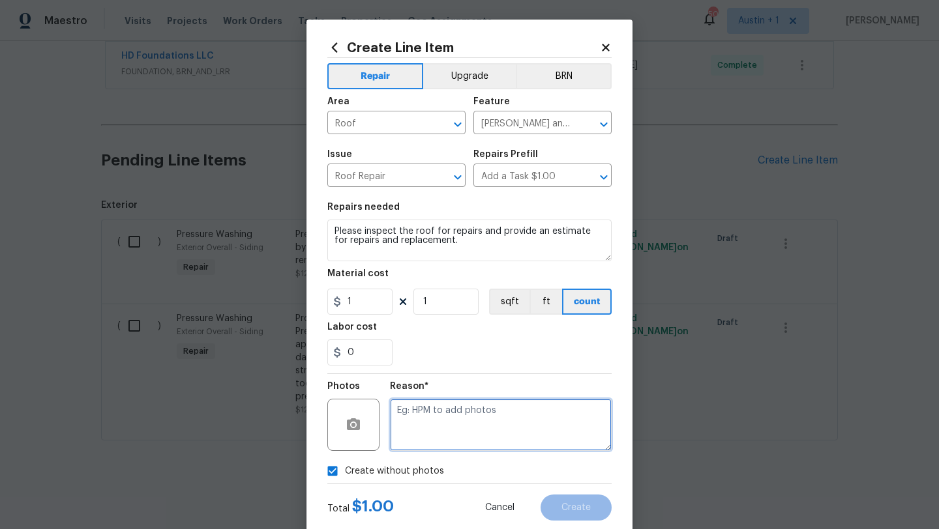
click at [458, 424] on textarea at bounding box center [501, 425] width 222 height 52
type textarea "will add"
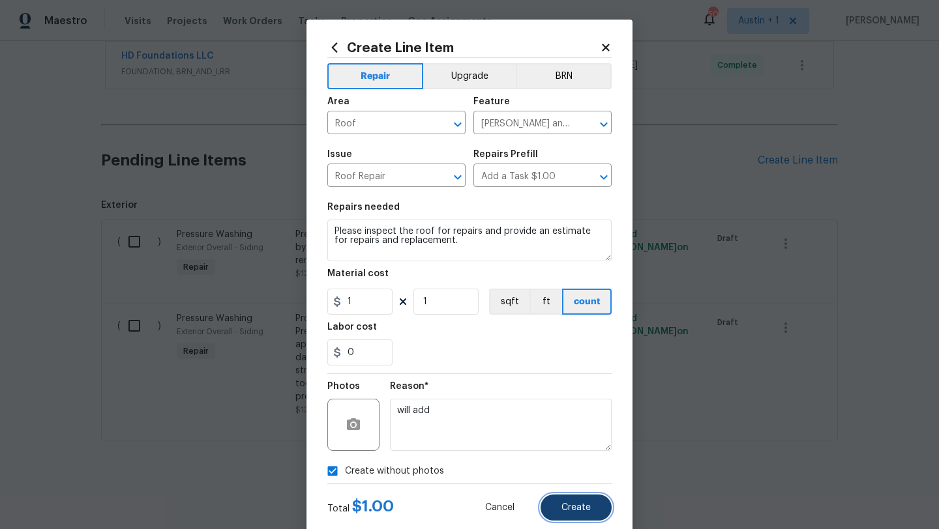
click at [574, 504] on span "Create" at bounding box center [575, 508] width 29 height 10
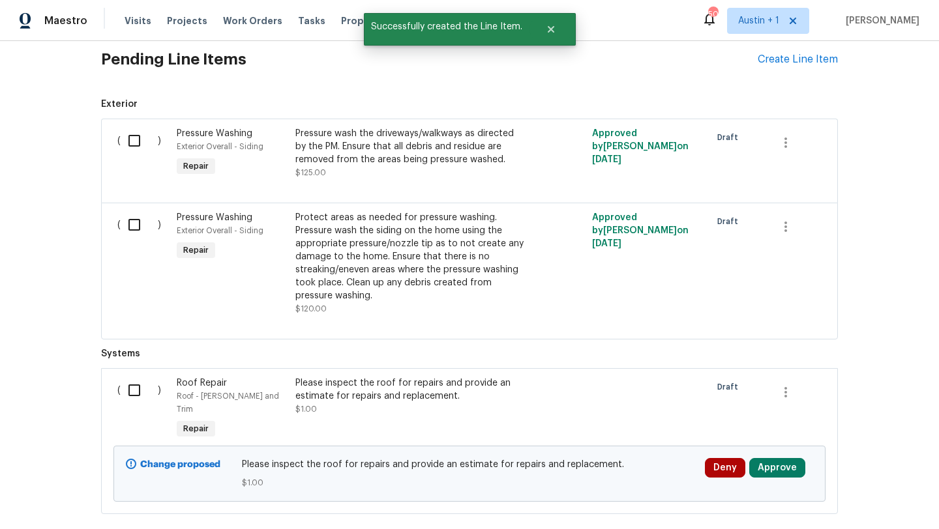
scroll to position [647, 0]
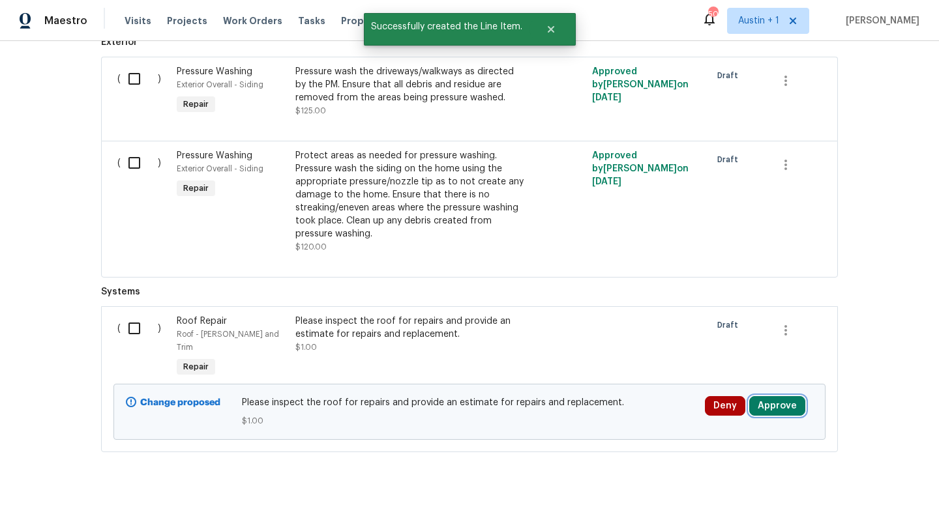
click at [782, 396] on button "Approve" at bounding box center [777, 406] width 56 height 20
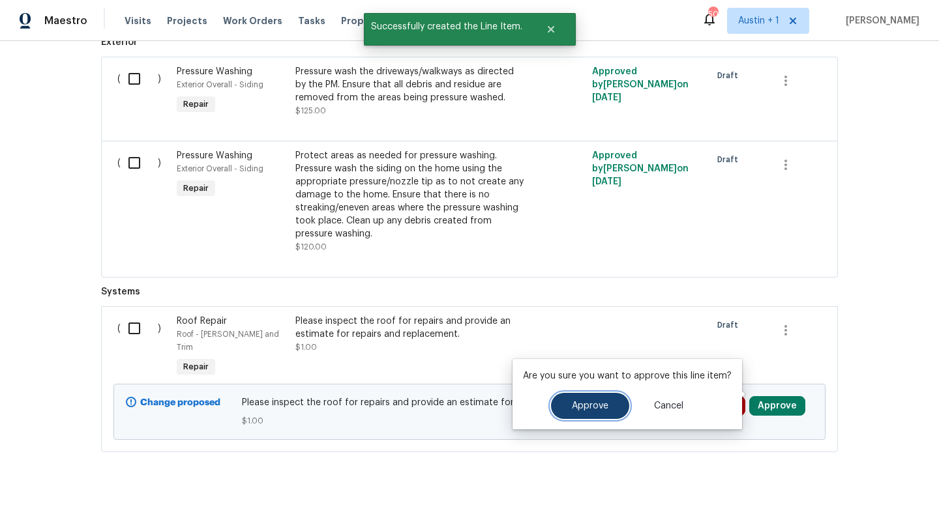
click at [576, 411] on button "Approve" at bounding box center [590, 406] width 78 height 26
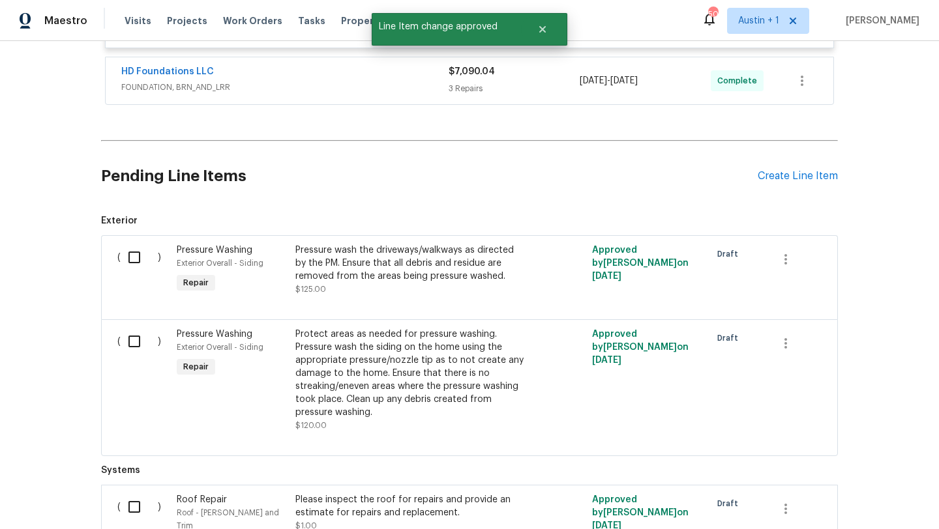
scroll to position [468, 0]
click at [798, 170] on div "Pending Line Items Create Line Item" at bounding box center [469, 177] width 737 height 61
click at [787, 179] on div "Create Line Item" at bounding box center [797, 177] width 80 height 12
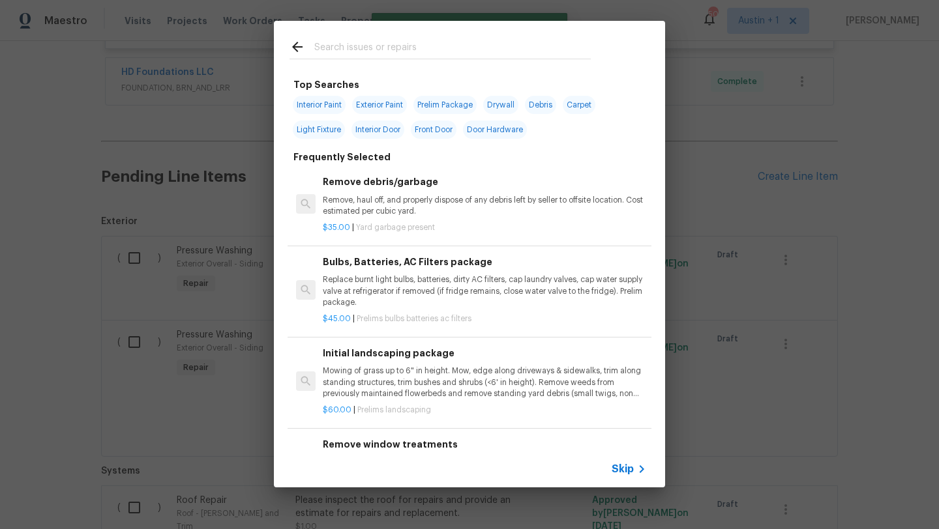
click at [364, 51] on input "text" at bounding box center [452, 49] width 276 height 20
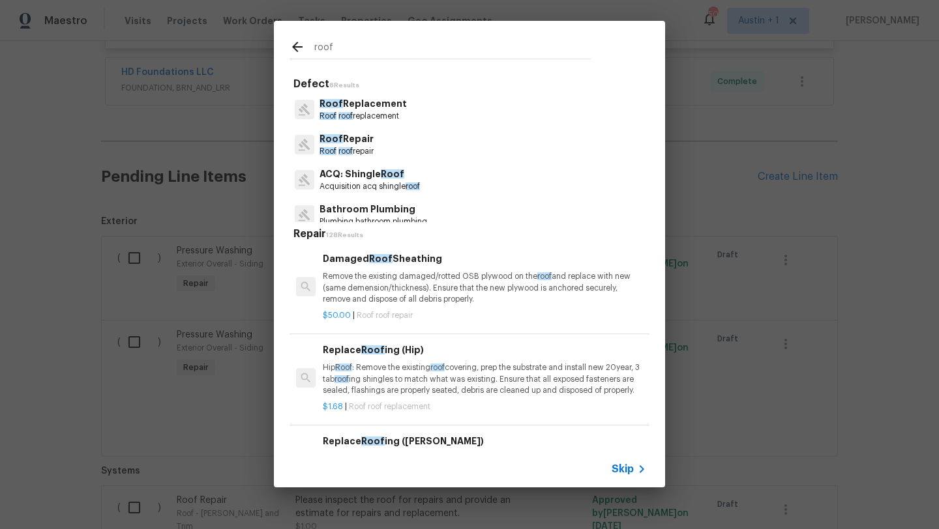
type input "roof"
click at [352, 140] on p "Roof Repair" at bounding box center [346, 139] width 54 height 14
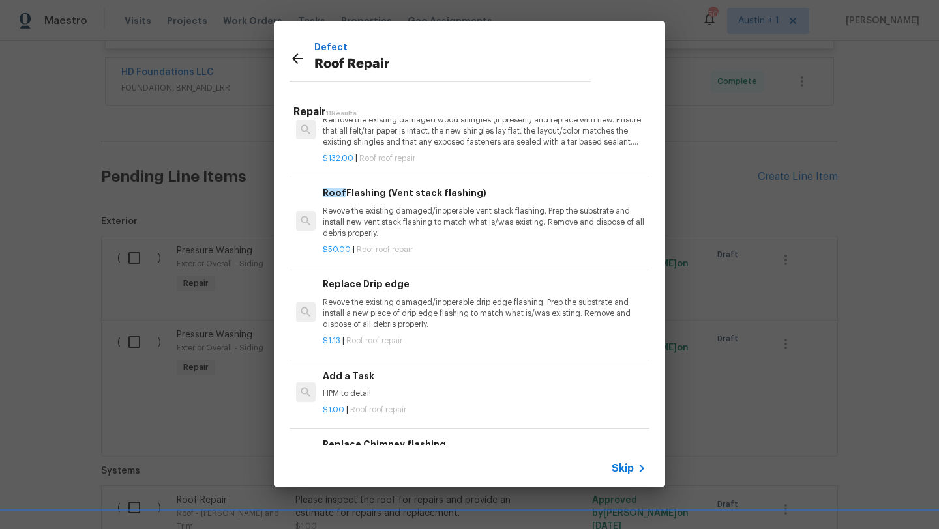
scroll to position [646, 0]
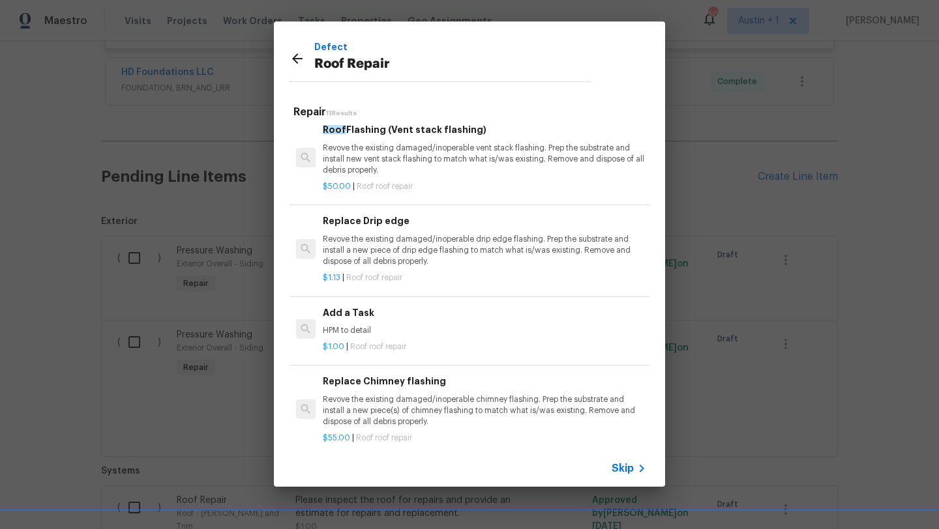
click at [392, 306] on h6 "Add a Task" at bounding box center [484, 313] width 323 height 14
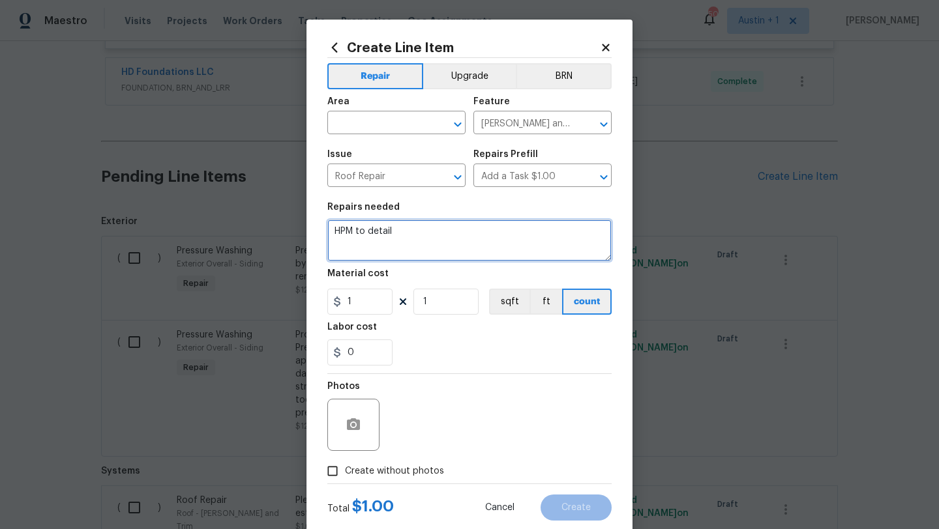
drag, startPoint x: 410, startPoint y: 242, endPoint x: 113, endPoint y: 176, distance: 304.6
click at [113, 176] on div "Create Line Item Repair Upgrade BRN Area ​ Feature [PERSON_NAME] and Trim ​ Iss…" at bounding box center [469, 264] width 939 height 529
paste textarea "Please inspect the roof for repairs and provide an estimate for repairs and rep…"
type textarea "Please inspect the roof for repairs and provide an estimate for repairs and rep…"
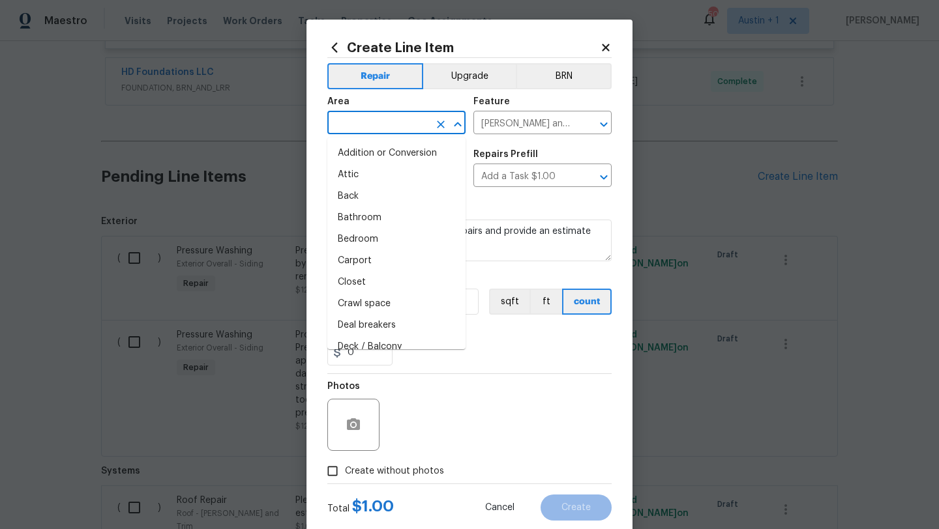
click at [370, 132] on input "text" at bounding box center [378, 124] width 102 height 20
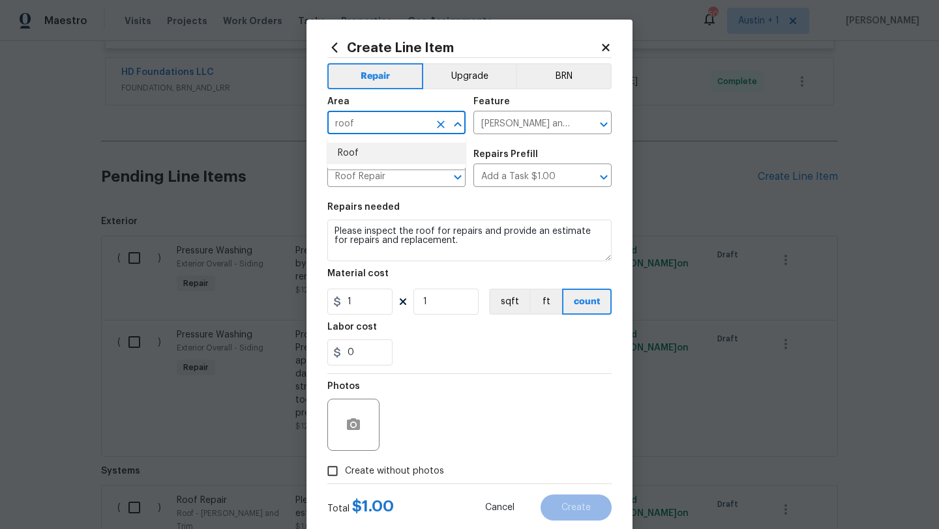
click at [392, 157] on li "Roof" at bounding box center [396, 154] width 138 height 22
type input "Roof"
click at [382, 477] on span "Create without photos" at bounding box center [394, 472] width 99 height 14
click at [345, 477] on input "Create without photos" at bounding box center [332, 471] width 25 height 25
checkbox input "true"
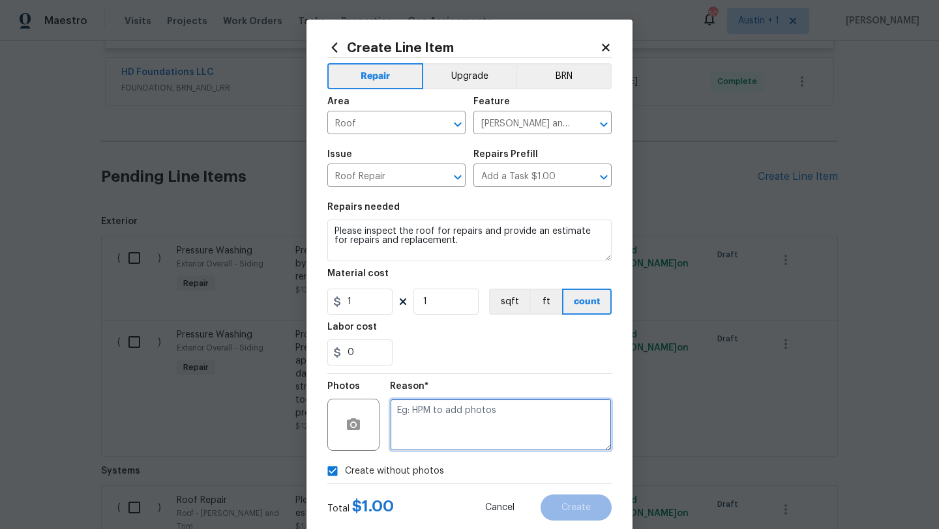
click at [454, 424] on textarea at bounding box center [501, 425] width 222 height 52
type textarea "..."
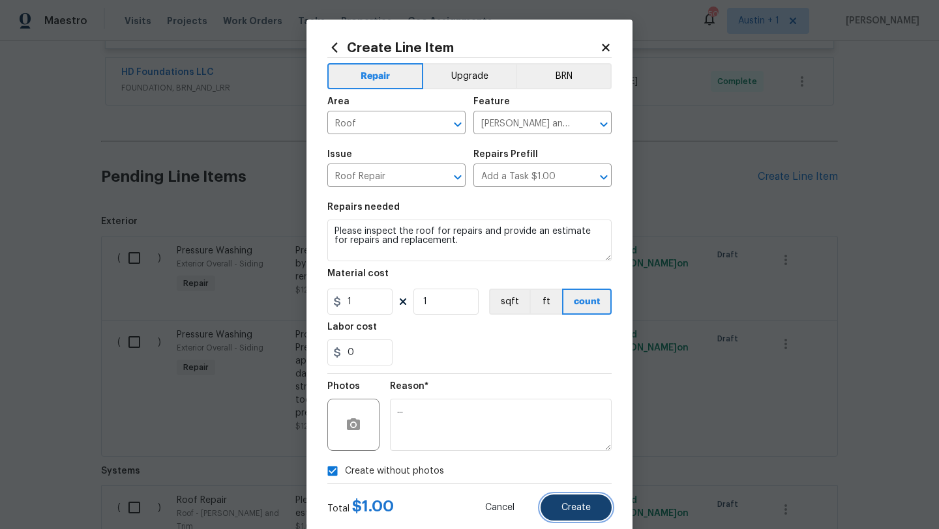
click at [578, 503] on button "Create" at bounding box center [575, 508] width 71 height 26
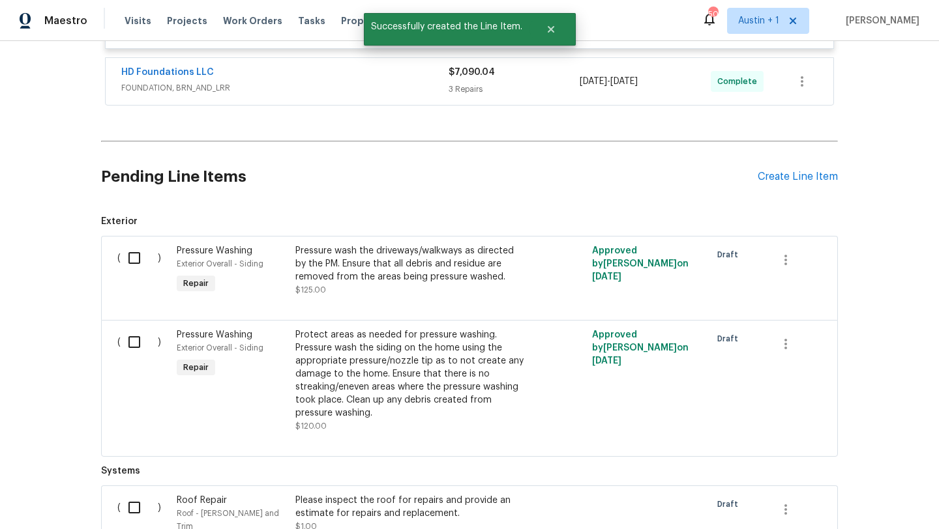
scroll to position [780, 0]
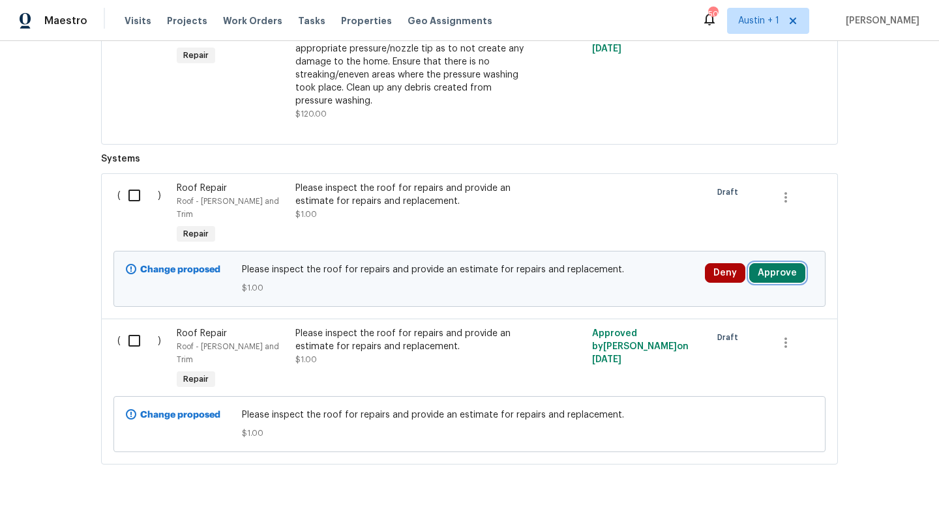
click at [762, 263] on button "Approve" at bounding box center [777, 273] width 56 height 20
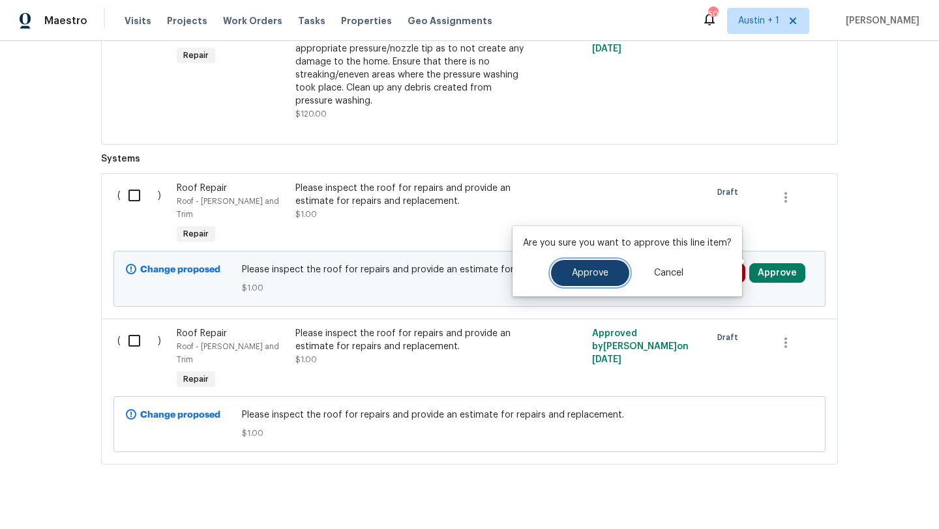
click at [594, 265] on button "Approve" at bounding box center [590, 273] width 78 height 26
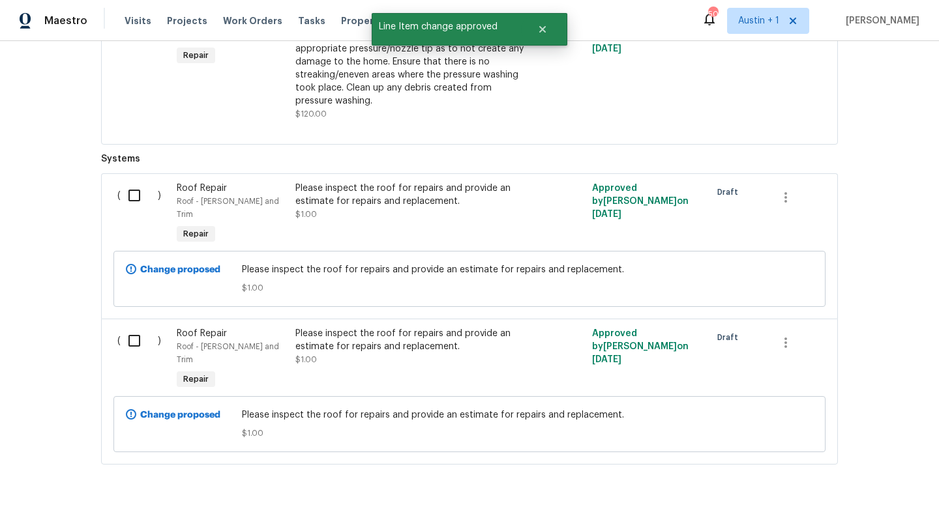
click at [136, 197] on input "checkbox" at bounding box center [139, 195] width 37 height 27
checkbox input "true"
click at [840, 489] on span "Create Work Order" at bounding box center [864, 497] width 87 height 16
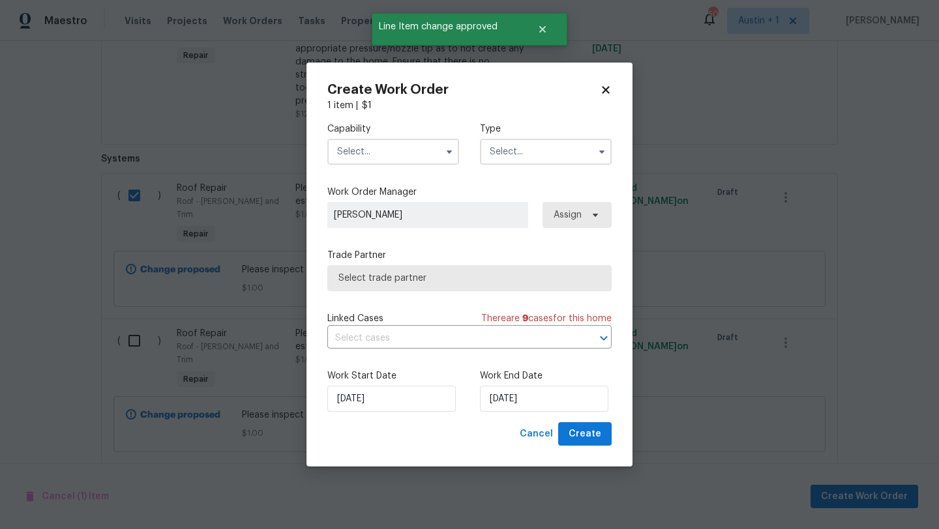
click at [394, 158] on input "text" at bounding box center [393, 152] width 132 height 26
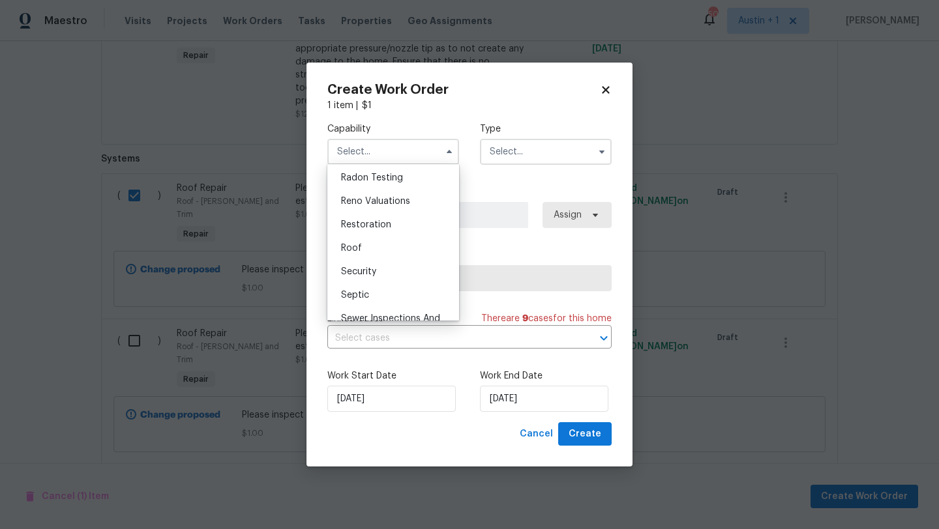
scroll to position [1260, 0]
click at [357, 245] on span "Roof" at bounding box center [351, 248] width 21 height 9
type input "Roof"
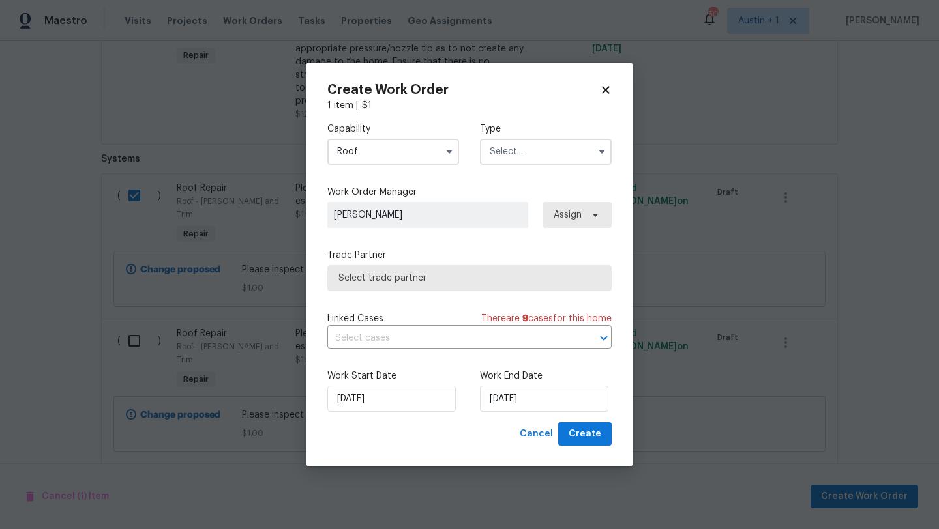
click at [567, 158] on input "text" at bounding box center [546, 152] width 132 height 26
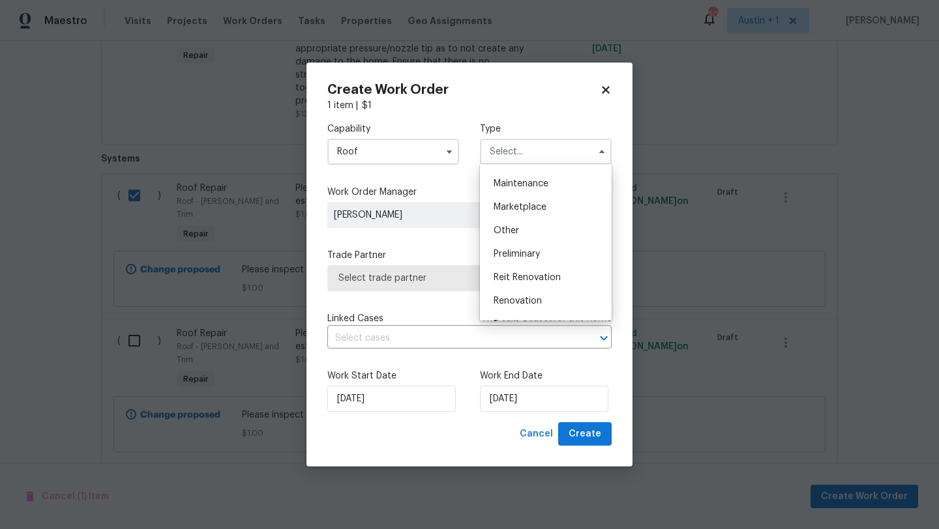
scroll to position [209, 0]
click at [525, 294] on span "Renovation" at bounding box center [517, 298] width 48 height 9
type input "Renovation"
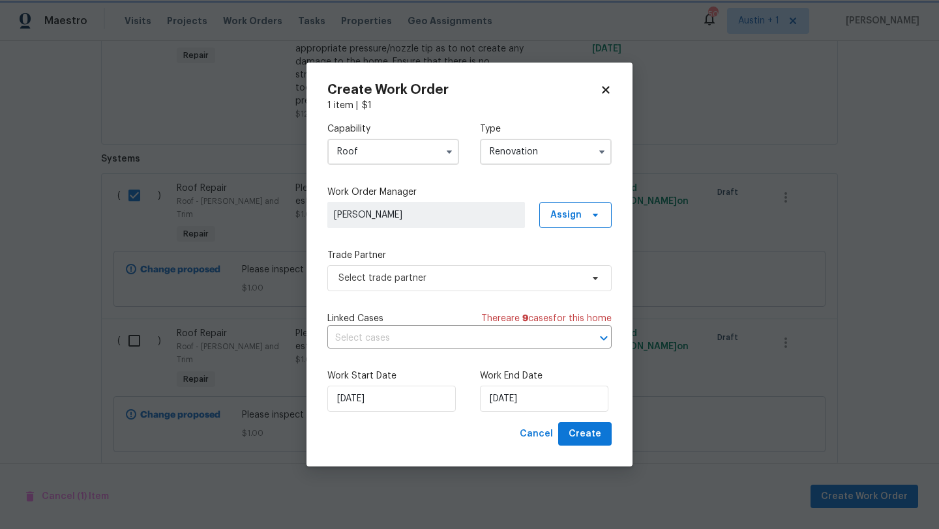
scroll to position [0, 0]
click at [574, 220] on span "Assign" at bounding box center [565, 215] width 31 height 13
click at [569, 274] on div "Assign to me" at bounding box center [577, 269] width 57 height 13
click at [462, 246] on div "Capability Roof Type Renovation Work Order Manager Sheila Cooksey Assign Trade …" at bounding box center [469, 267] width 284 height 310
click at [446, 272] on span "Select trade partner" at bounding box center [459, 278] width 243 height 13
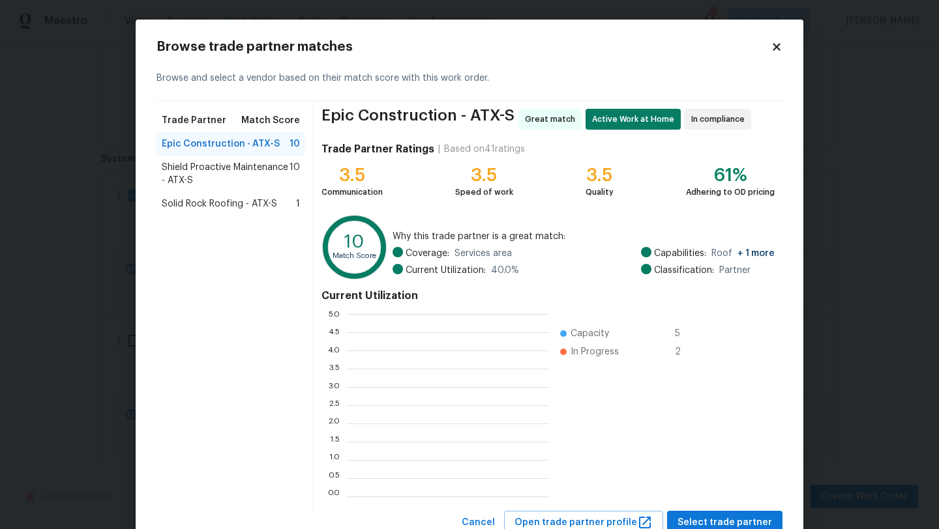
scroll to position [182, 203]
click at [242, 169] on span "Shield Proactive Maintenance - ATX-S" at bounding box center [226, 174] width 128 height 26
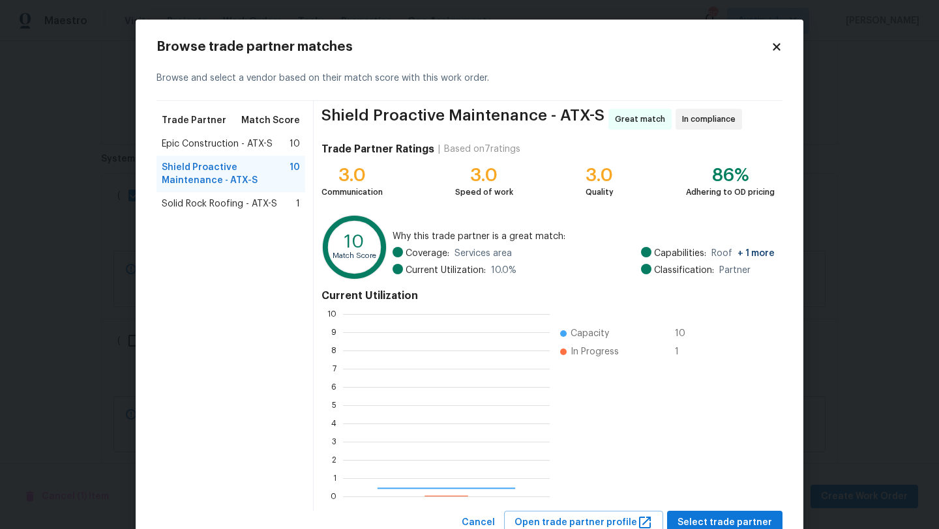
scroll to position [182, 207]
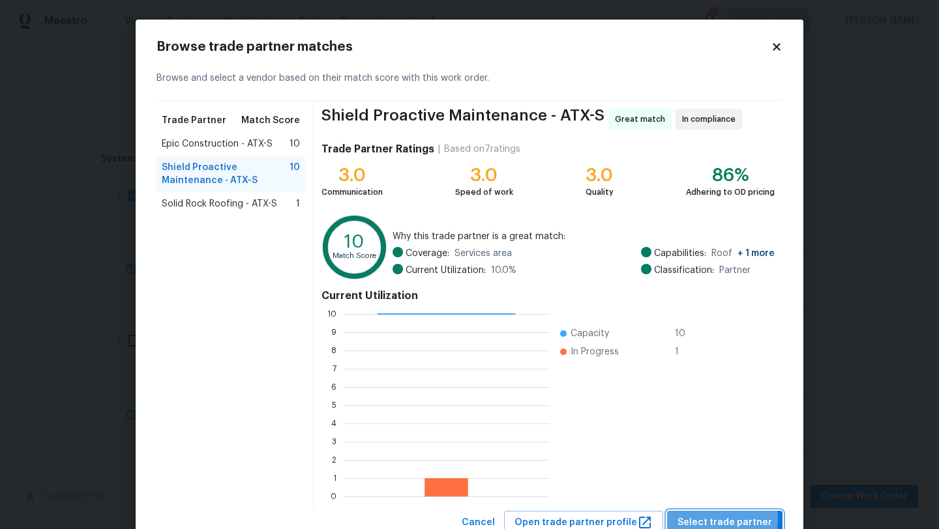
click at [700, 518] on span "Select trade partner" at bounding box center [724, 523] width 95 height 16
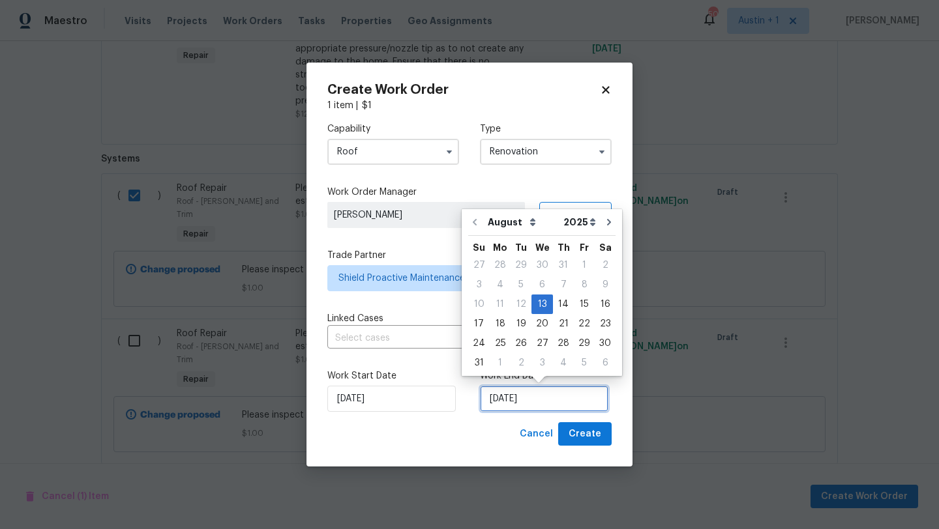
click at [523, 396] on input "[DATE]" at bounding box center [544, 399] width 128 height 26
click at [499, 324] on div "18" at bounding box center [499, 324] width 21 height 18
type input "8/18/2025"
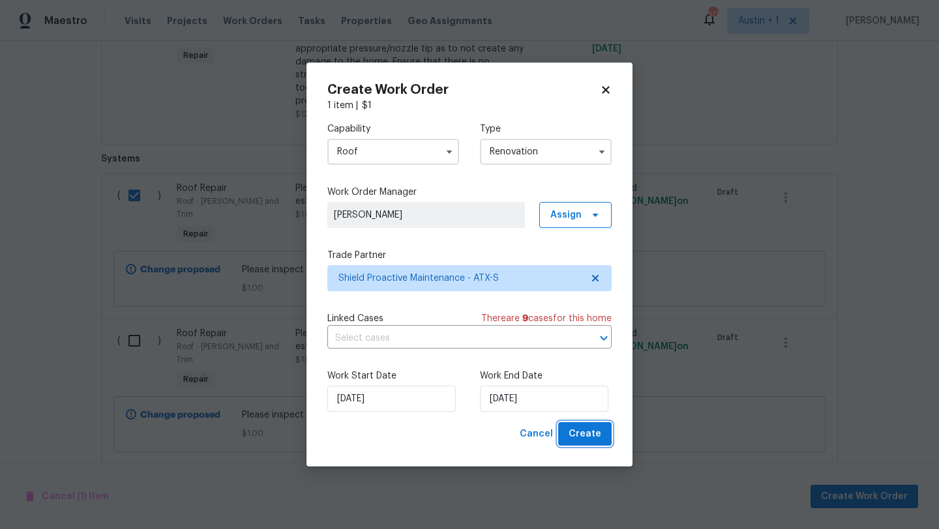
click at [585, 437] on span "Create" at bounding box center [584, 434] width 33 height 16
checkbox input "false"
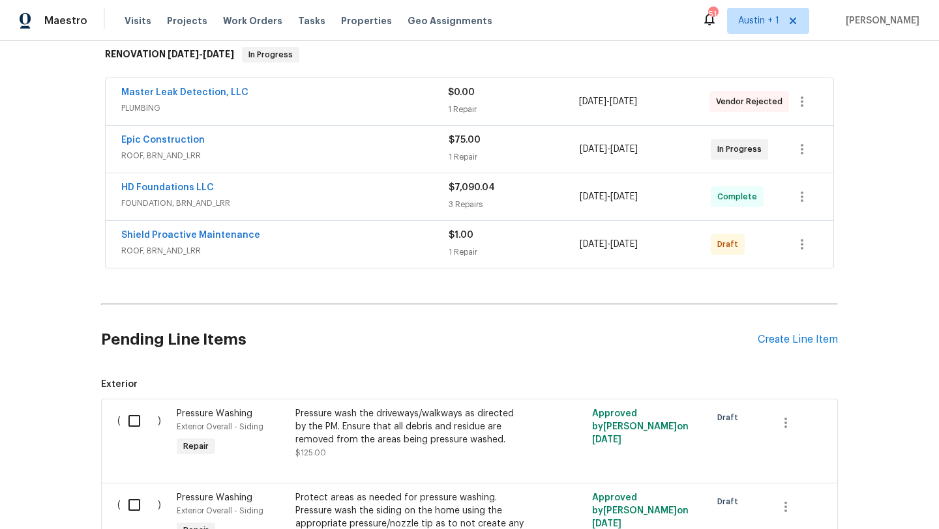
scroll to position [212, 0]
click at [798, 245] on icon "button" at bounding box center [802, 245] width 16 height 16
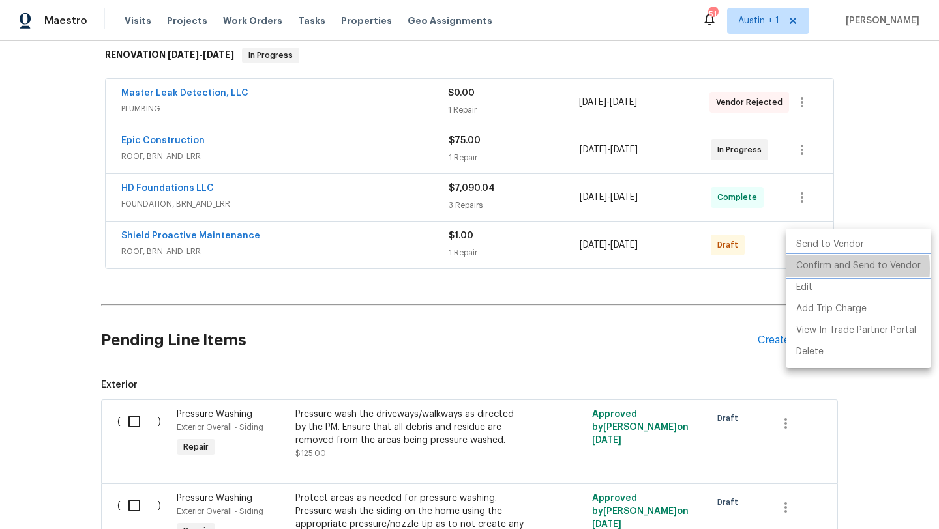
click at [808, 269] on li "Confirm and Send to Vendor" at bounding box center [857, 266] width 145 height 22
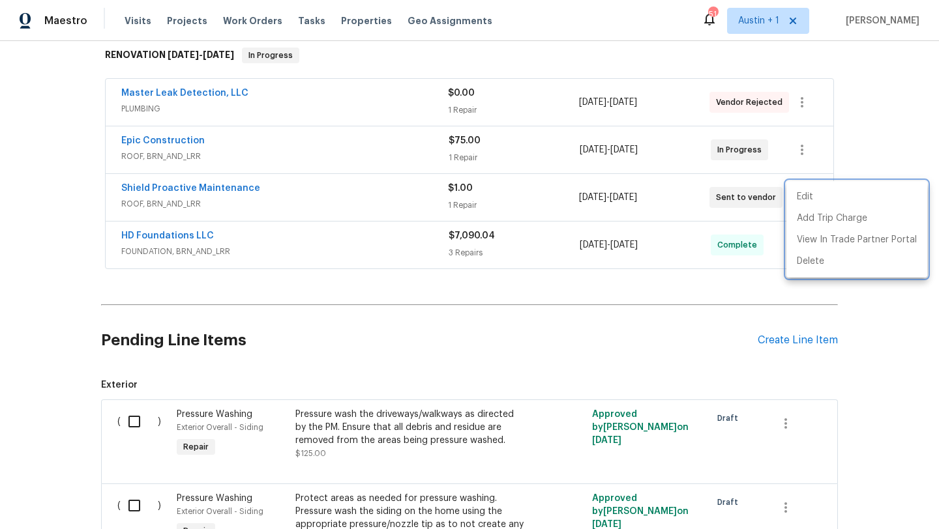
click at [384, 334] on div at bounding box center [469, 264] width 939 height 529
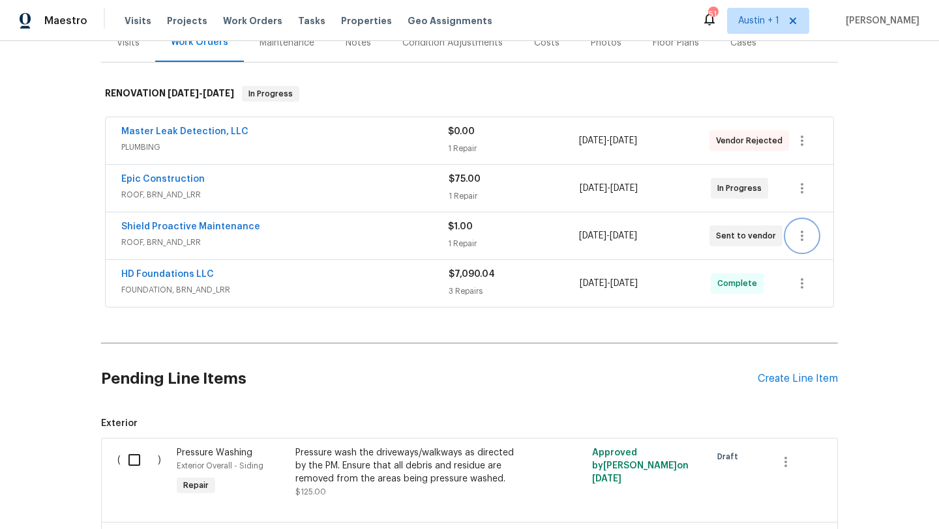
scroll to position [555, 0]
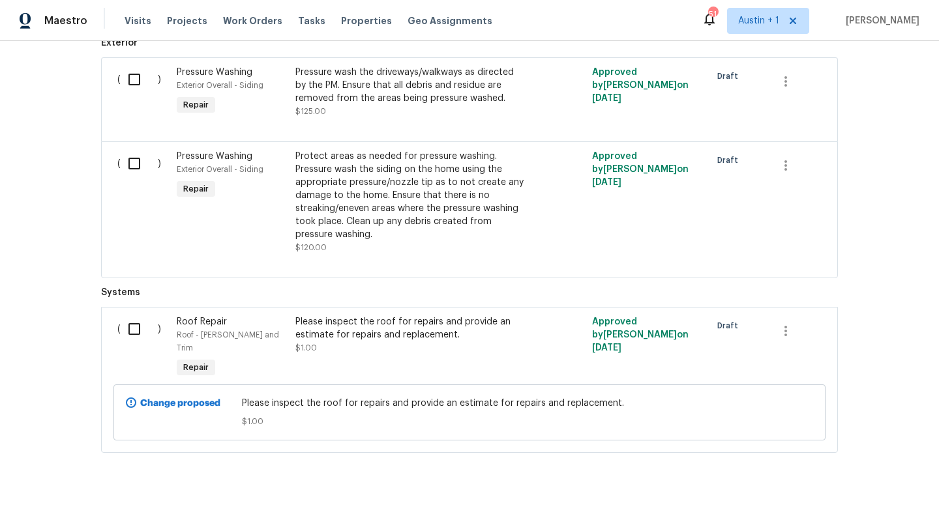
click at [139, 332] on input "checkbox" at bounding box center [139, 328] width 37 height 27
click at [852, 499] on span "Create Work Order" at bounding box center [864, 497] width 87 height 16
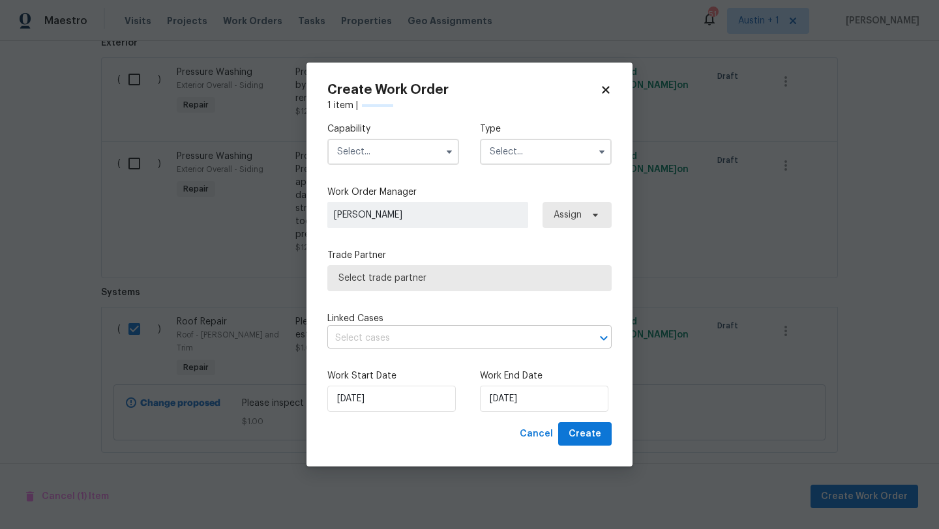
checkbox input "false"
click at [408, 149] on input "text" at bounding box center [393, 152] width 132 height 26
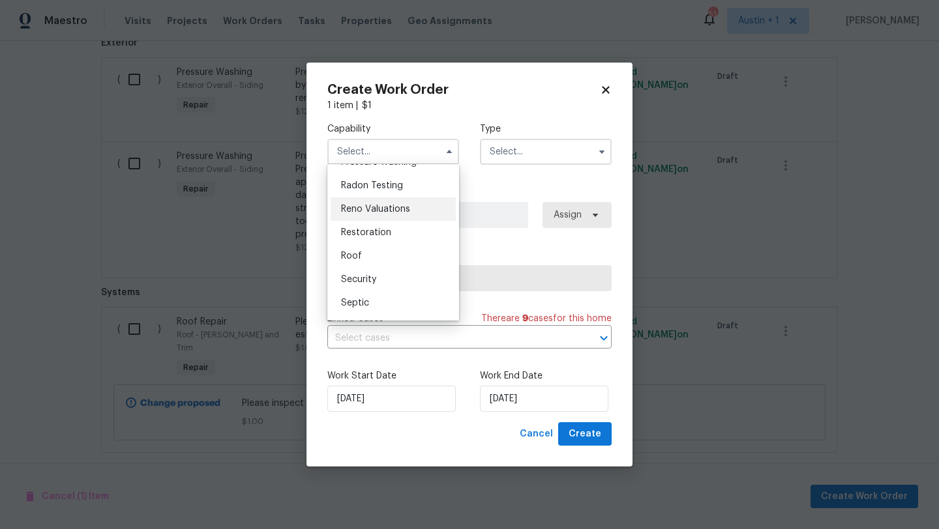
scroll to position [1254, 0]
click at [371, 252] on div "Roof" at bounding box center [392, 254] width 125 height 23
type input "Roof"
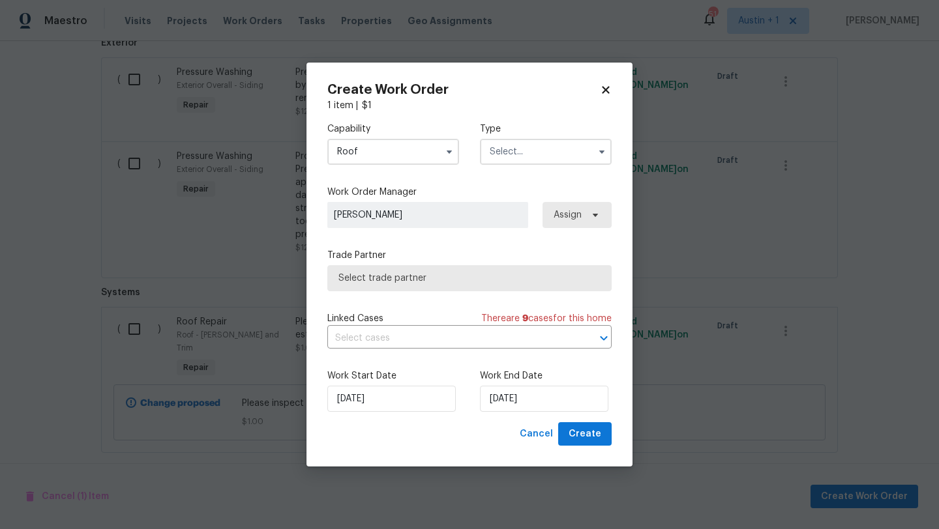
click at [548, 152] on input "text" at bounding box center [546, 152] width 132 height 26
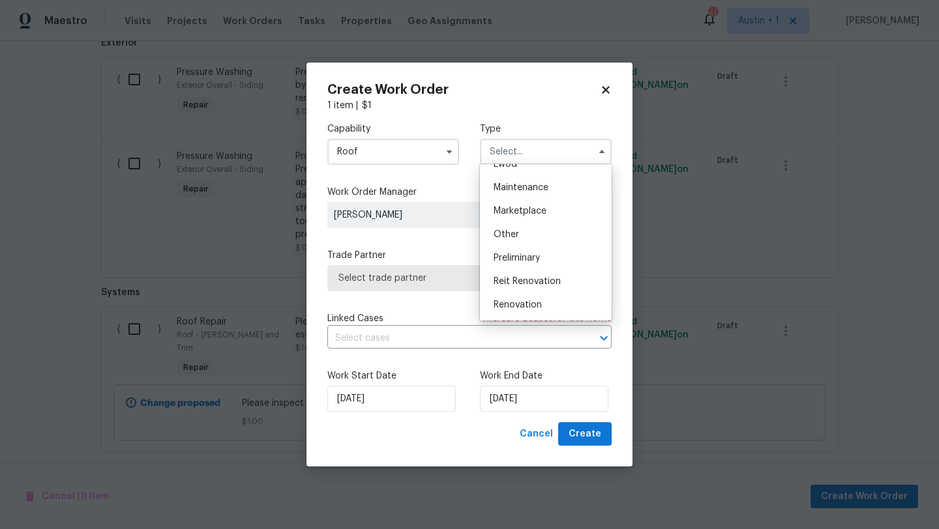
scroll to position [296, 0]
click at [531, 216] on div "Renovation" at bounding box center [545, 211] width 125 height 23
type input "Renovation"
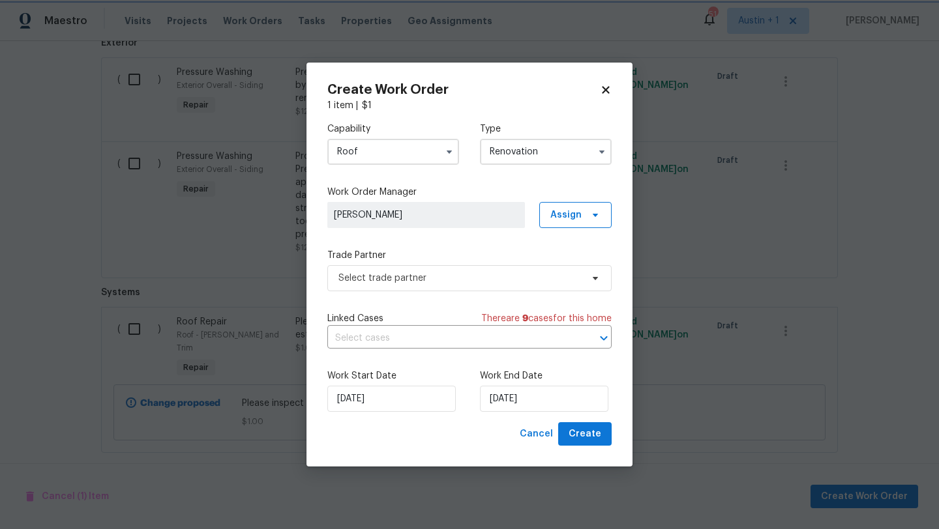
scroll to position [0, 0]
click at [576, 218] on span "Assign" at bounding box center [565, 215] width 31 height 13
click at [573, 272] on div "Assign to me" at bounding box center [577, 269] width 57 height 13
click at [504, 283] on span "Select trade partner" at bounding box center [459, 278] width 243 height 13
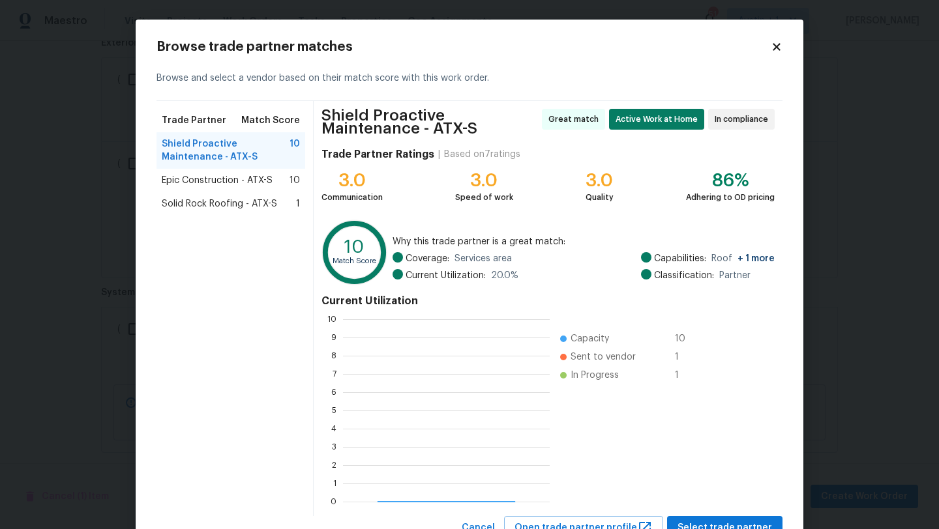
scroll to position [182, 207]
click at [268, 208] on span "Solid Rock Roofing - ATX-S" at bounding box center [219, 203] width 115 height 13
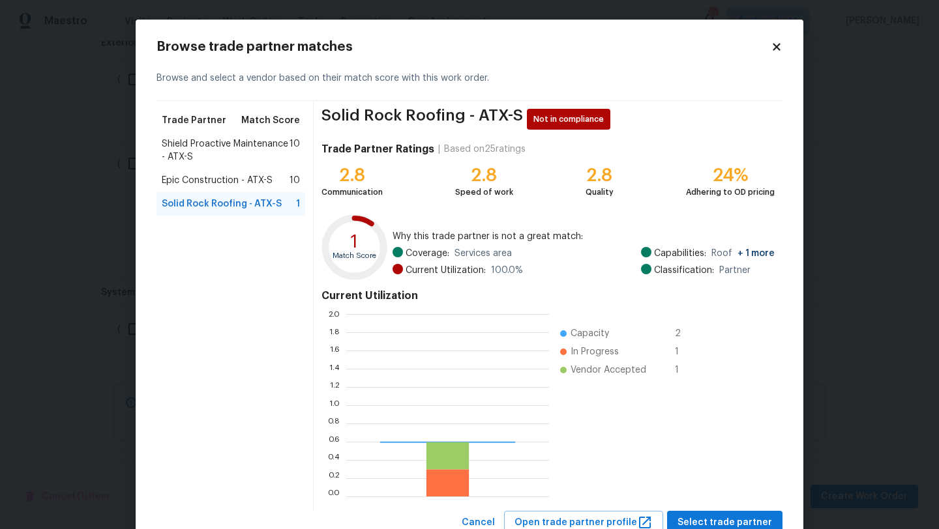
scroll to position [182, 203]
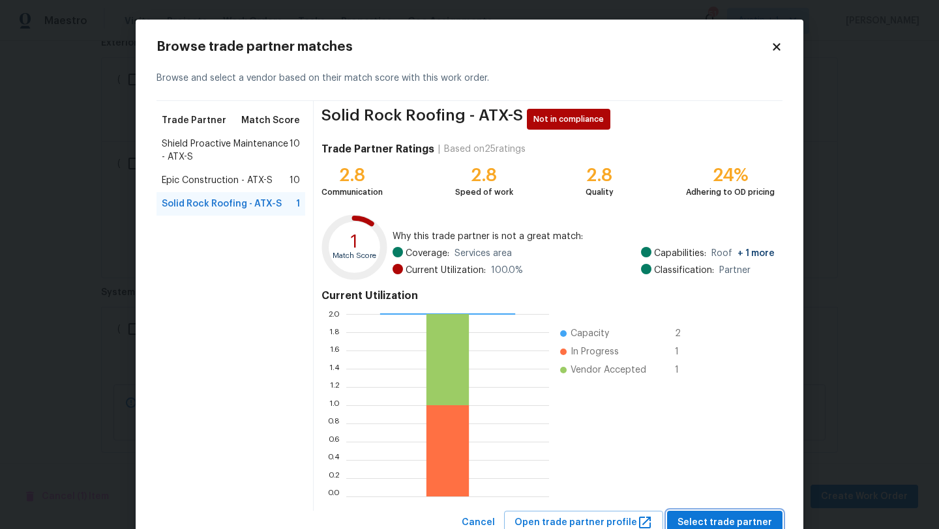
click at [712, 512] on button "Select trade partner" at bounding box center [724, 523] width 115 height 24
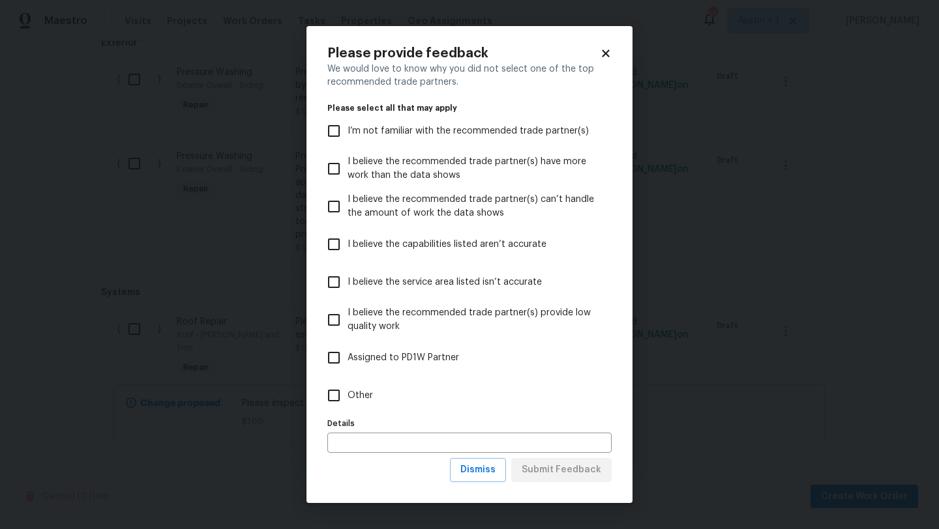
click at [362, 398] on span "Other" at bounding box center [359, 396] width 25 height 14
click at [347, 398] on input "Other" at bounding box center [333, 395] width 27 height 27
checkbox input "true"
click at [560, 474] on span "Submit Feedback" at bounding box center [561, 470] width 80 height 16
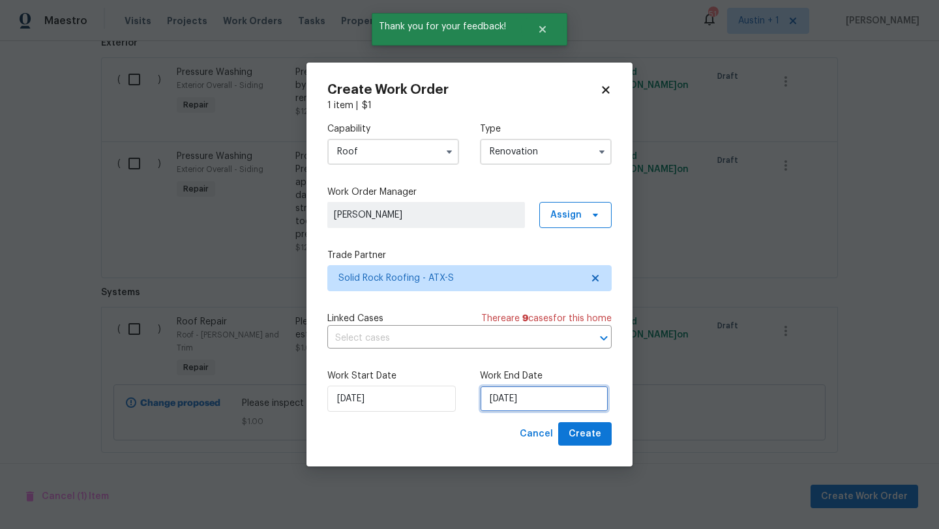
click at [540, 396] on input "[DATE]" at bounding box center [544, 399] width 128 height 26
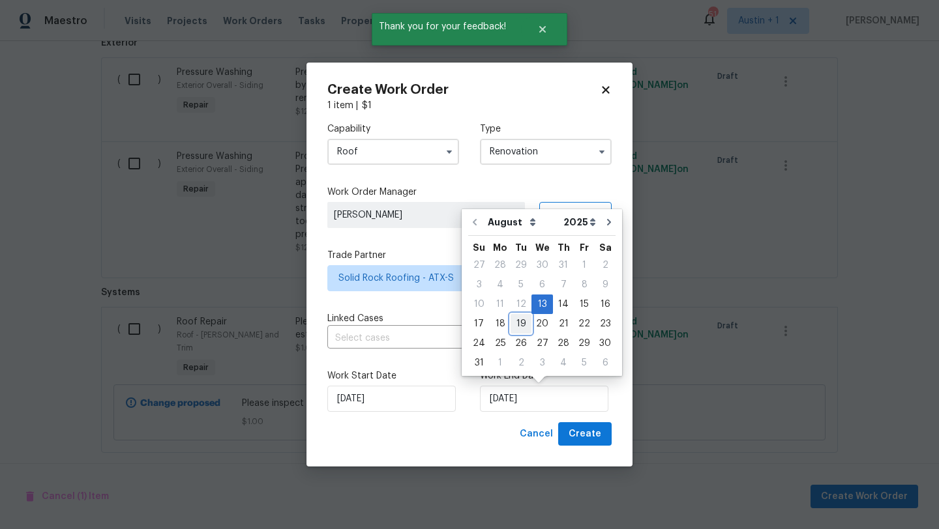
click at [514, 324] on div "19" at bounding box center [520, 324] width 21 height 18
type input "[DATE]"
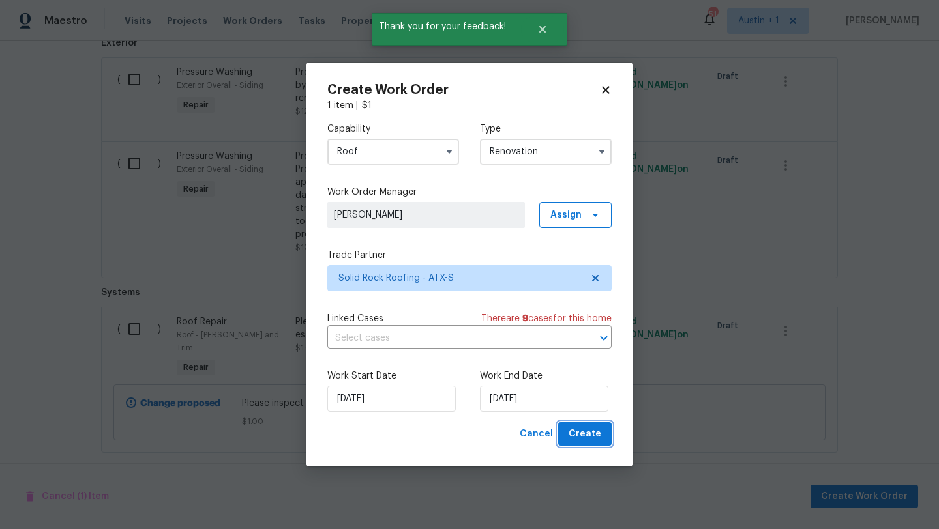
click at [578, 436] on span "Create" at bounding box center [584, 434] width 33 height 16
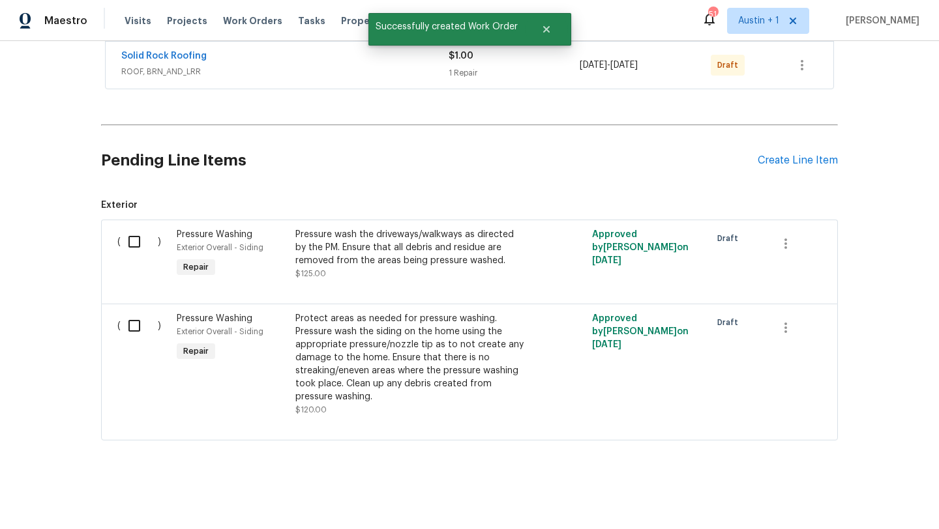
scroll to position [0, 0]
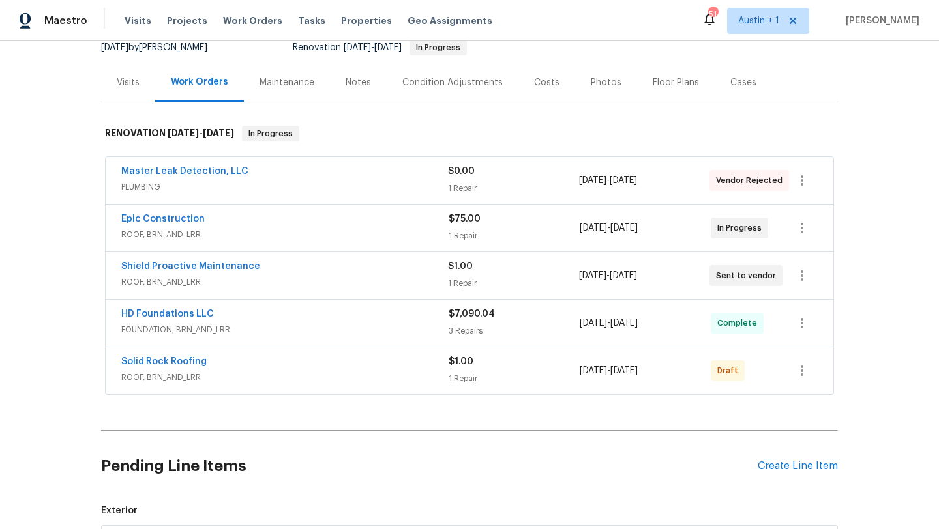
scroll to position [136, 0]
click at [803, 372] on icon "button" at bounding box center [802, 370] width 16 height 16
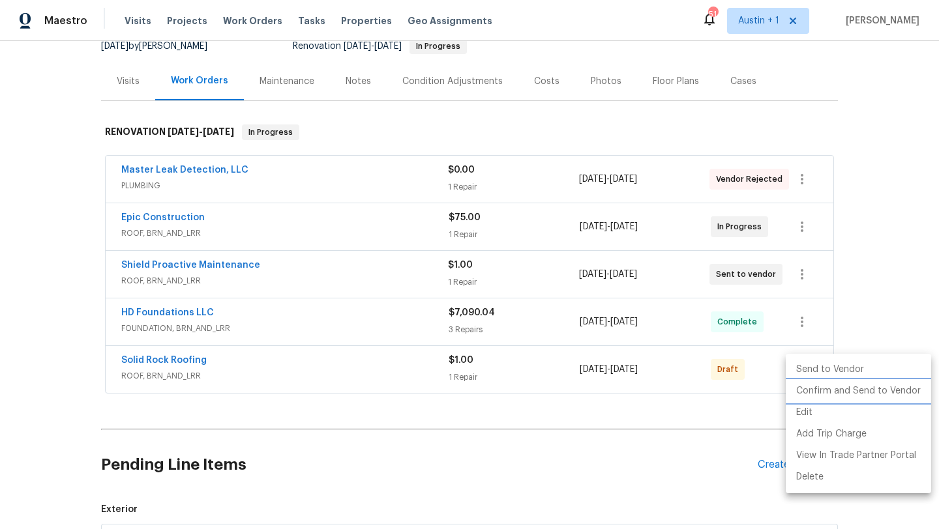
click at [811, 393] on li "Confirm and Send to Vendor" at bounding box center [857, 392] width 145 height 22
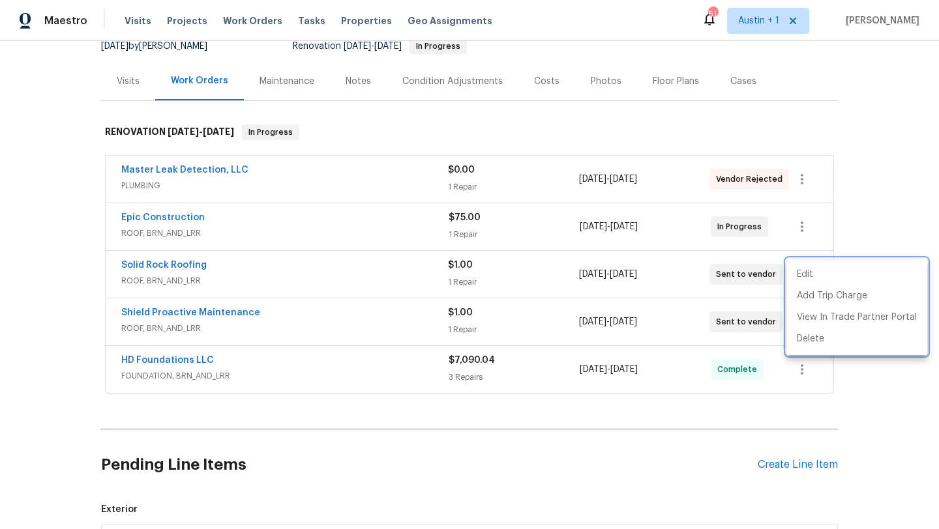
click at [418, 422] on div at bounding box center [469, 264] width 939 height 529
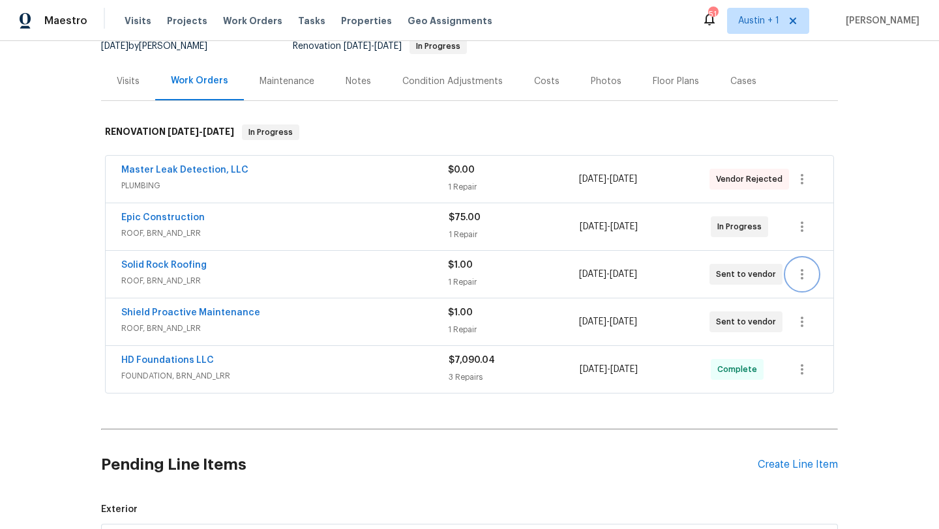
scroll to position [128, 0]
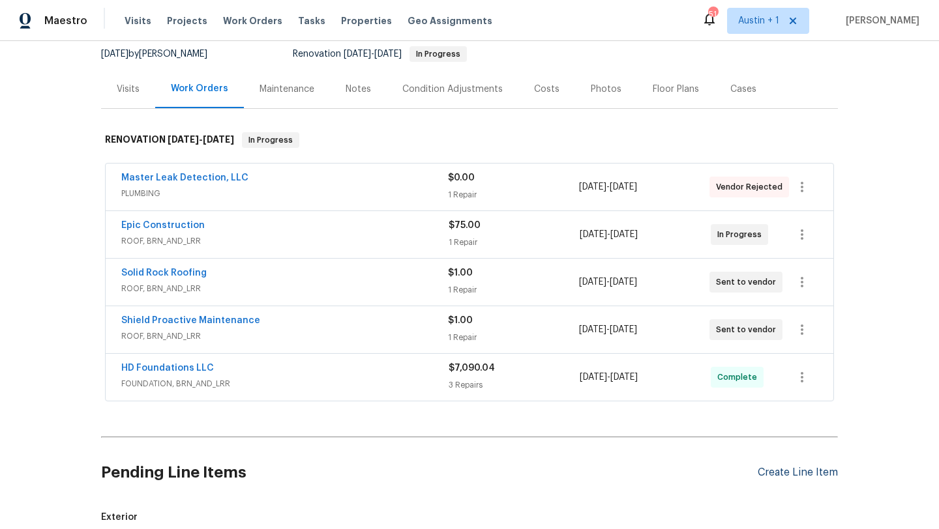
click at [787, 467] on div "Create Line Item" at bounding box center [797, 473] width 80 height 12
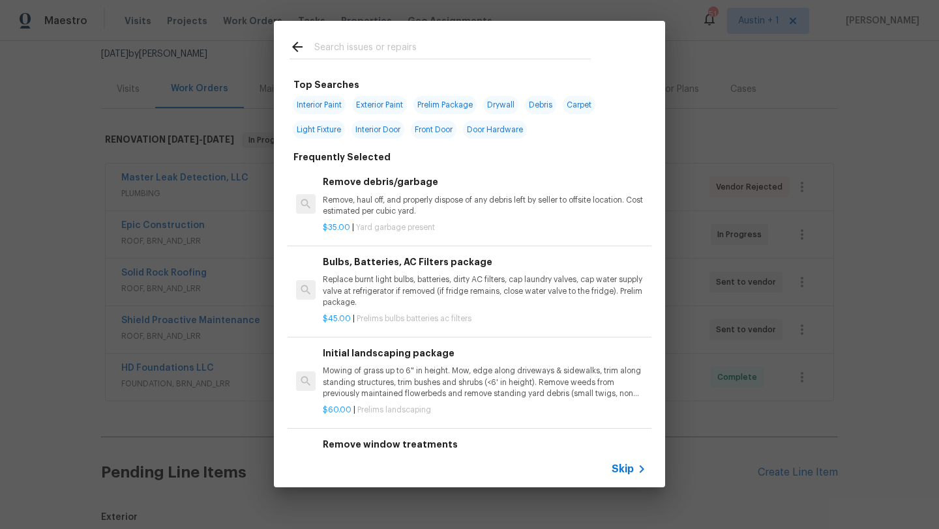
click at [349, 47] on input "text" at bounding box center [452, 49] width 276 height 20
click at [692, 337] on div "Top Searches Interior Paint Exterior Paint Prelim Package Drywall Debris Carpet…" at bounding box center [469, 254] width 939 height 508
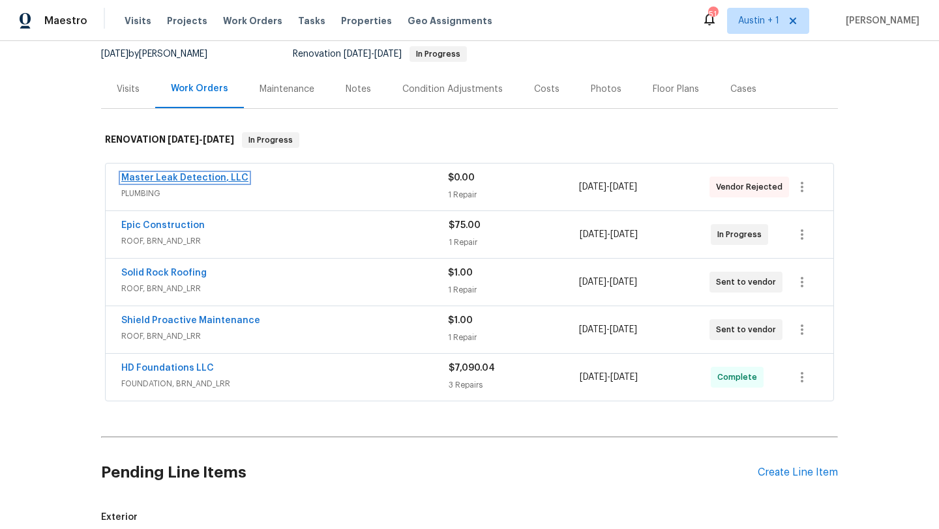
click at [218, 178] on link "Master Leak Detection, LLC" at bounding box center [184, 177] width 127 height 9
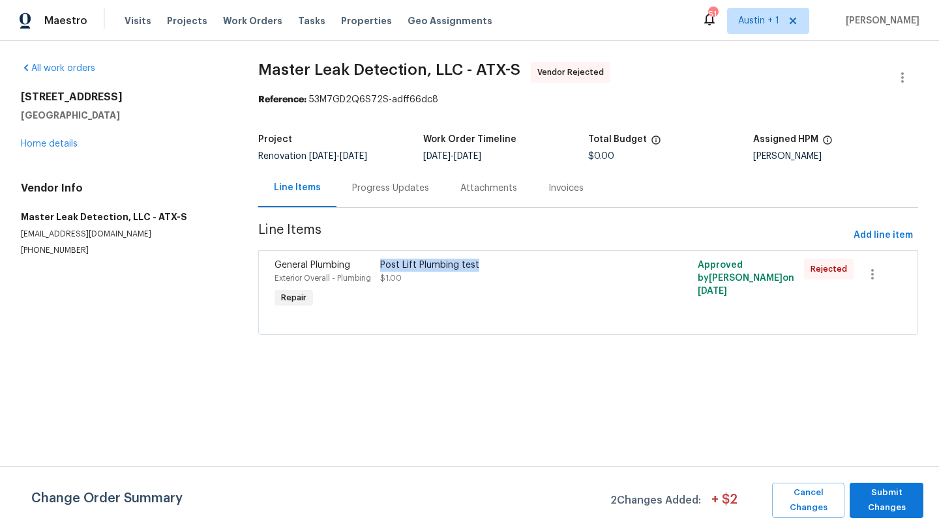
drag, startPoint x: 486, startPoint y: 267, endPoint x: 379, endPoint y: 266, distance: 106.2
click at [379, 266] on div "Post Lift Plumbing test $1.00" at bounding box center [508, 285] width 265 height 60
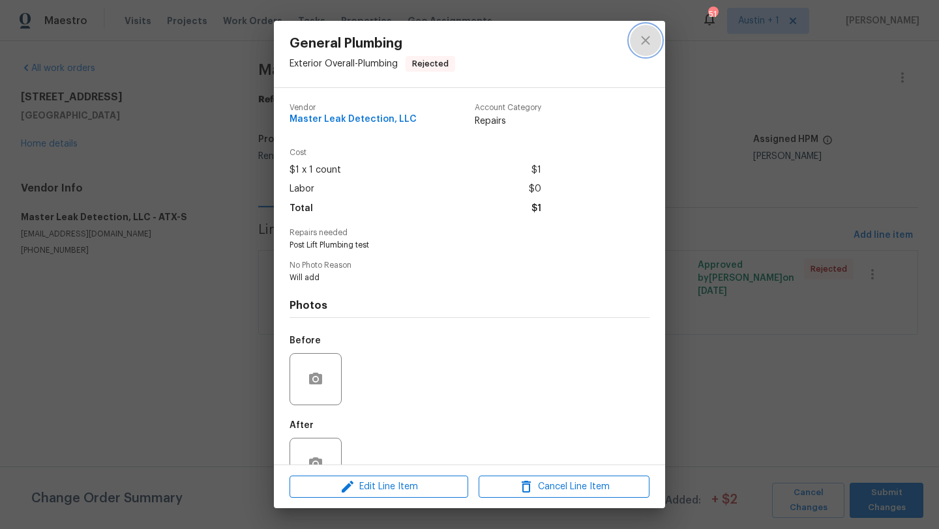
click at [650, 41] on icon "close" at bounding box center [645, 41] width 16 height 16
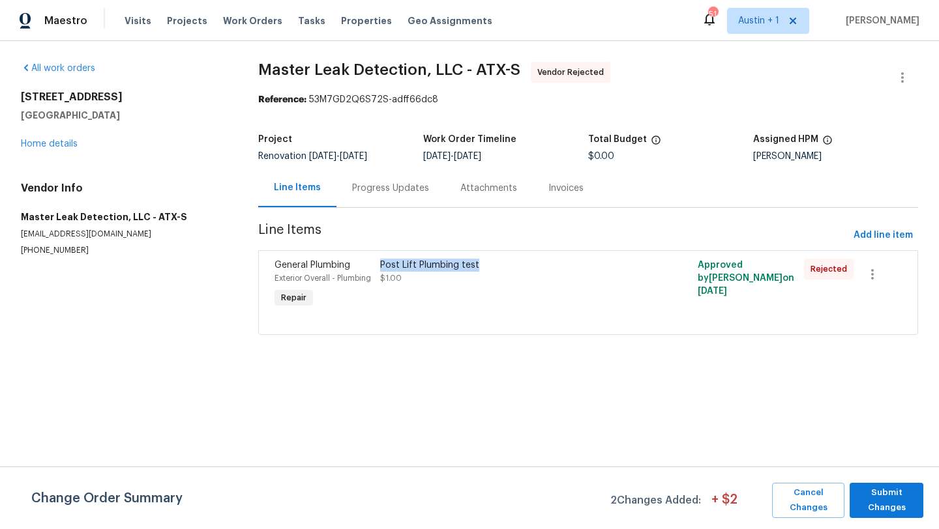
copy div "Post Lift Plumbing test"
click at [889, 498] on span "Submit Changes" at bounding box center [886, 501] width 61 height 30
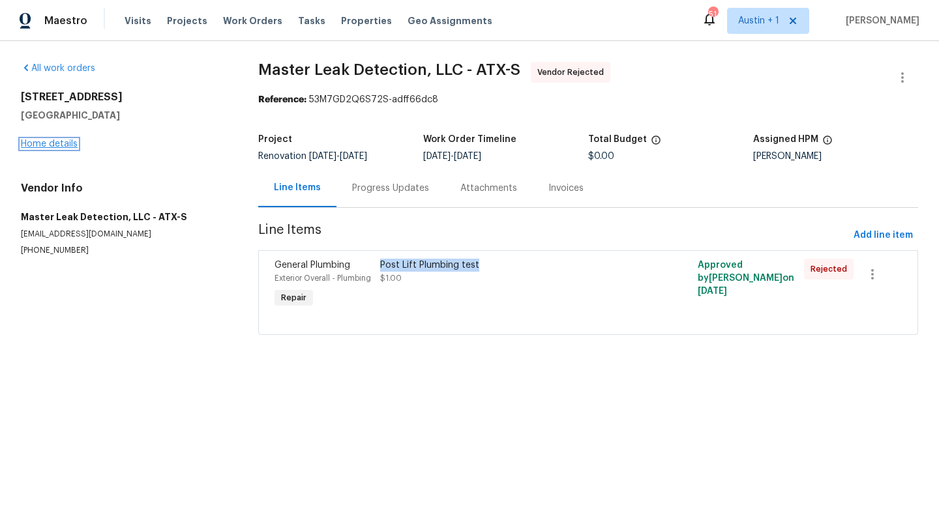
click at [51, 145] on link "Home details" at bounding box center [49, 143] width 57 height 9
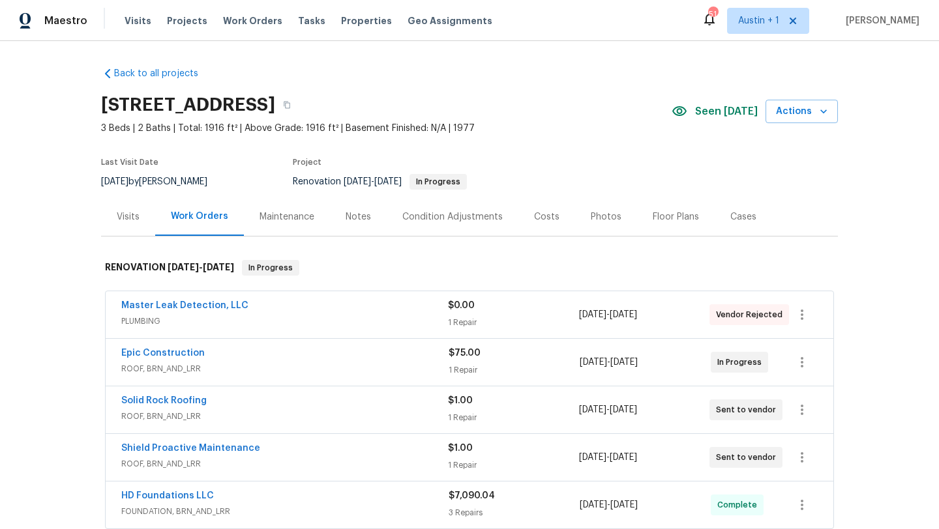
scroll to position [441, 0]
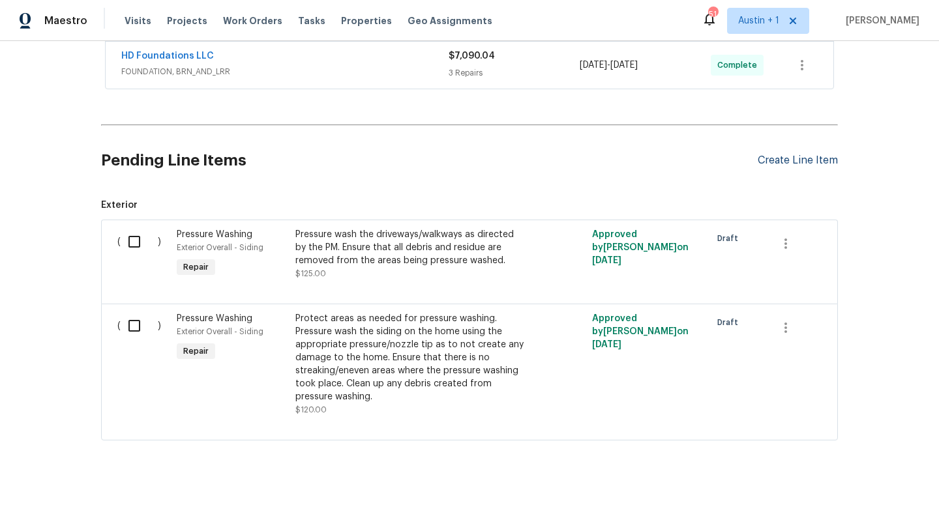
click at [797, 162] on div "Create Line Item" at bounding box center [797, 160] width 80 height 12
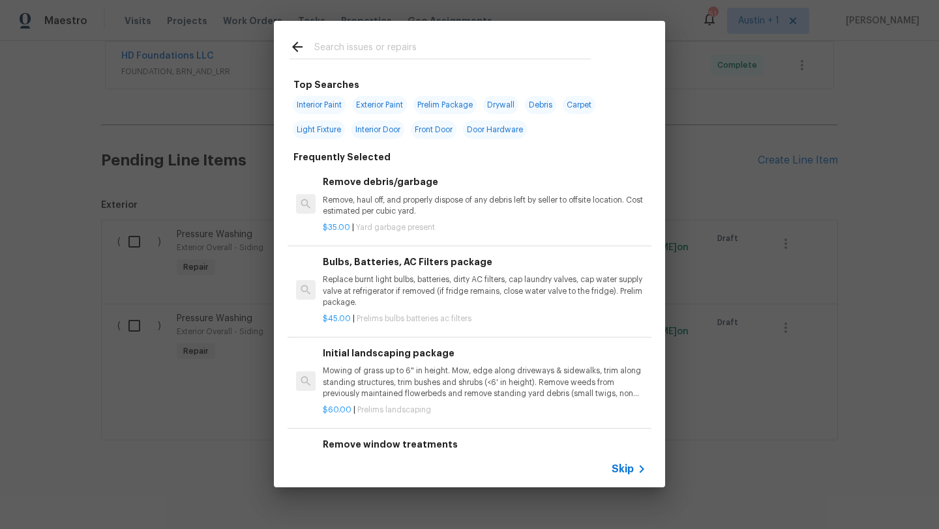
click at [363, 54] on input "text" at bounding box center [452, 49] width 276 height 20
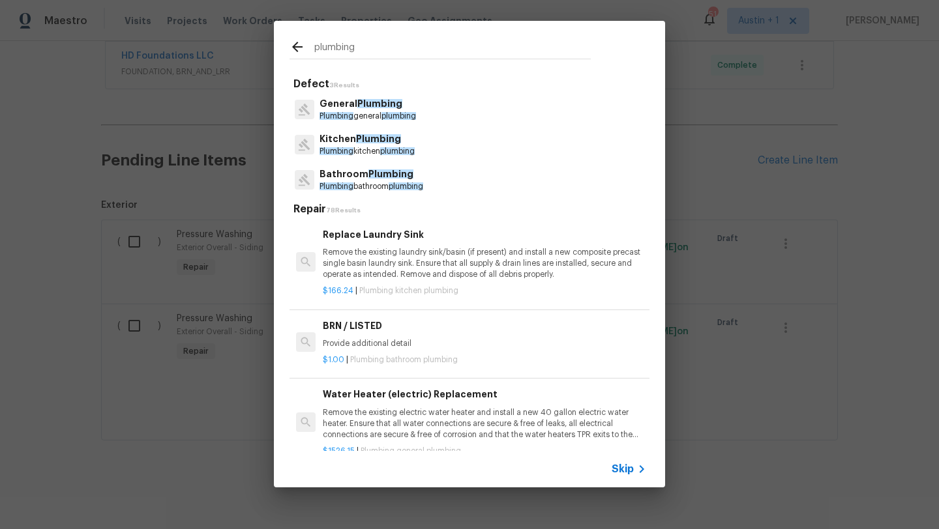
type input "plumbing"
click at [379, 113] on p "Plumbing general plumbing" at bounding box center [367, 116] width 96 height 11
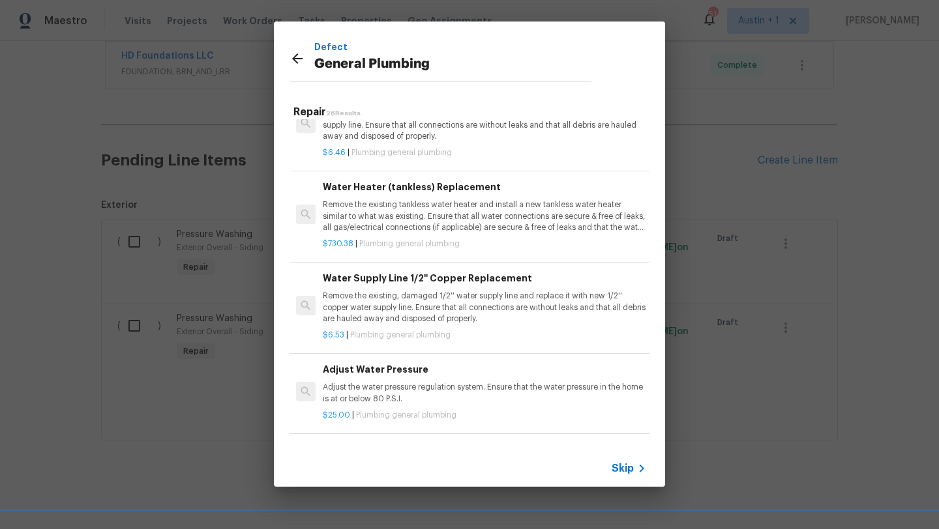
scroll to position [1744, 0]
click at [293, 58] on icon at bounding box center [297, 58] width 10 height 10
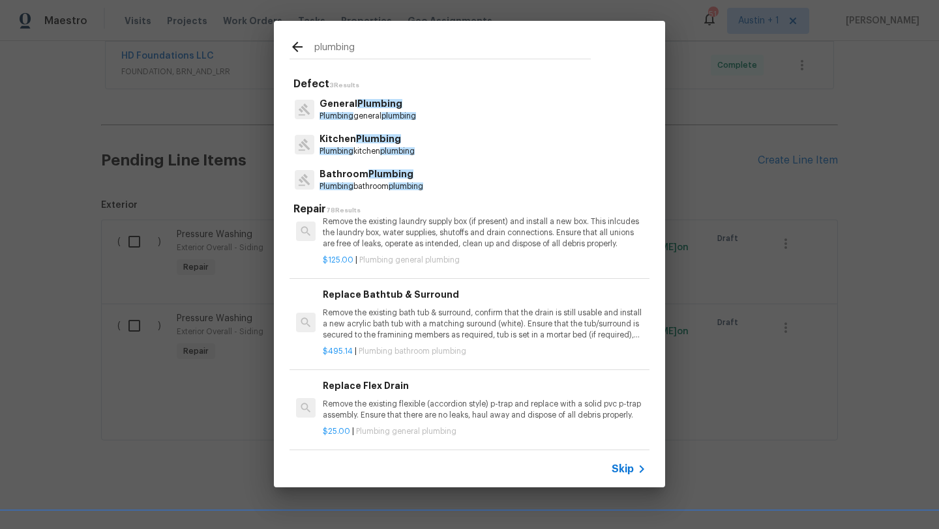
scroll to position [1755, 0]
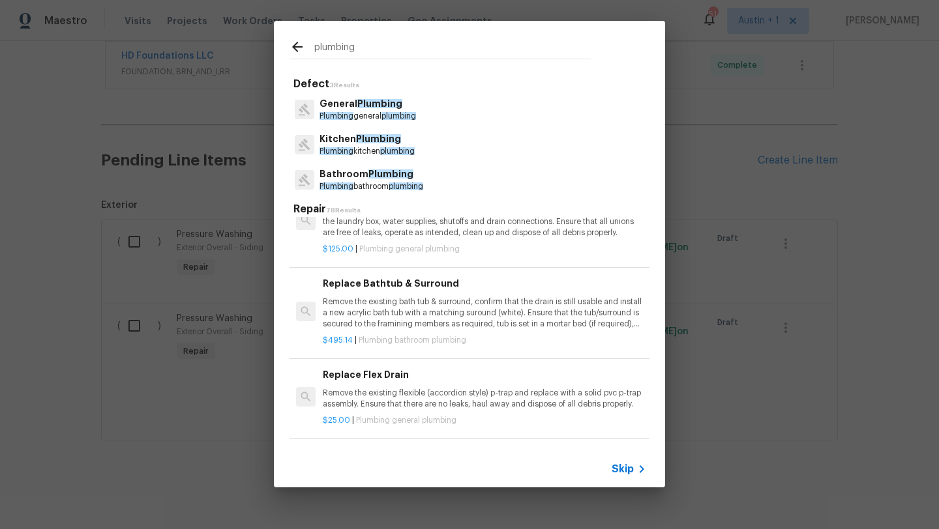
drag, startPoint x: 373, startPoint y: 48, endPoint x: 275, endPoint y: 48, distance: 97.8
click at [275, 48] on div "plumbing" at bounding box center [440, 46] width 332 height 51
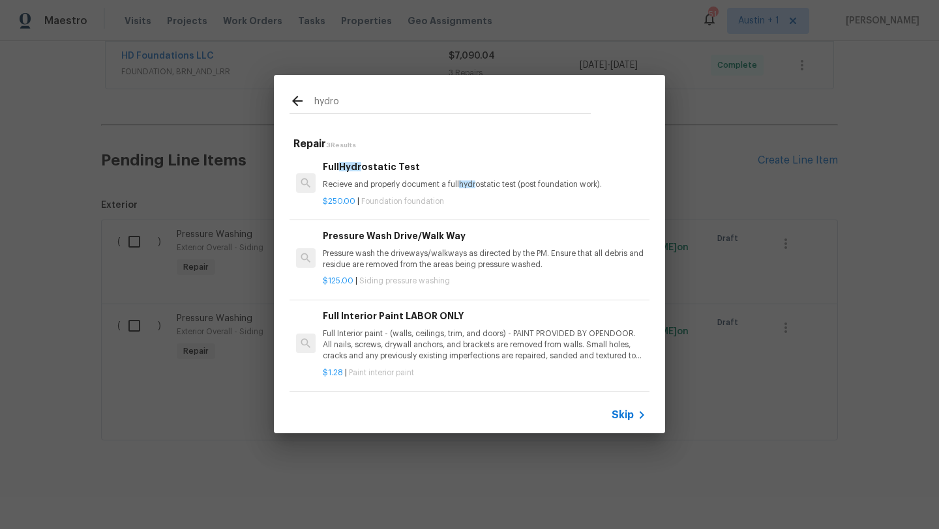
scroll to position [2, 0]
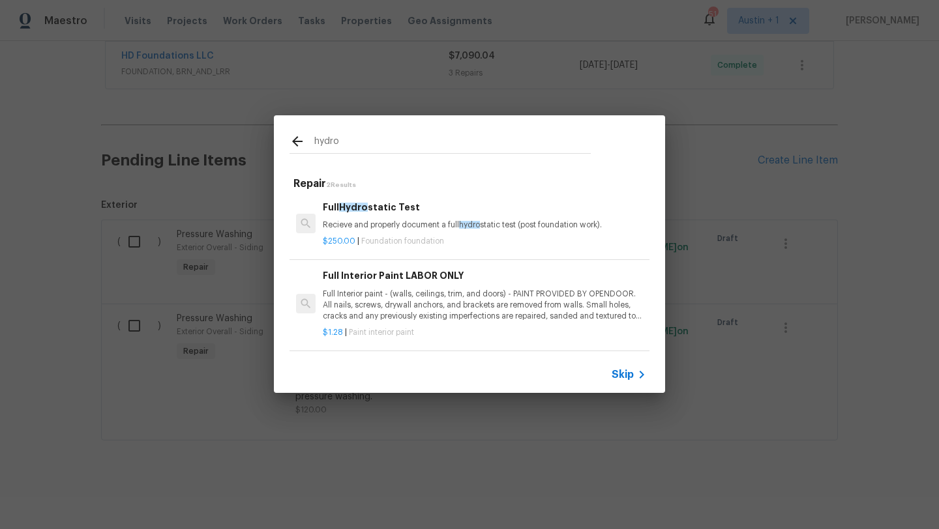
type input "hydro"
click at [368, 211] on h6 "Full Hydro static Test" at bounding box center [484, 207] width 323 height 14
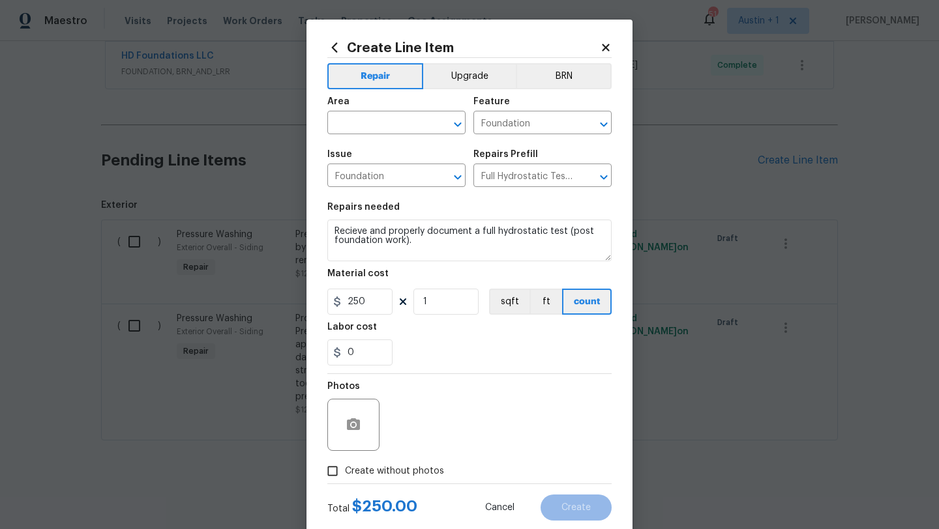
scroll to position [33, 0]
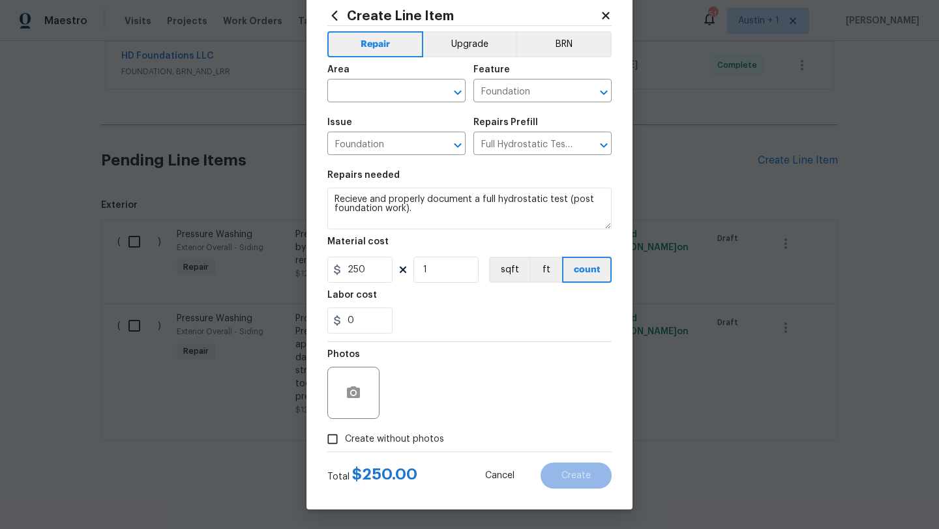
click at [395, 443] on span "Create without photos" at bounding box center [394, 440] width 99 height 14
click at [345, 443] on input "Create without photos" at bounding box center [332, 439] width 25 height 25
checkbox input "true"
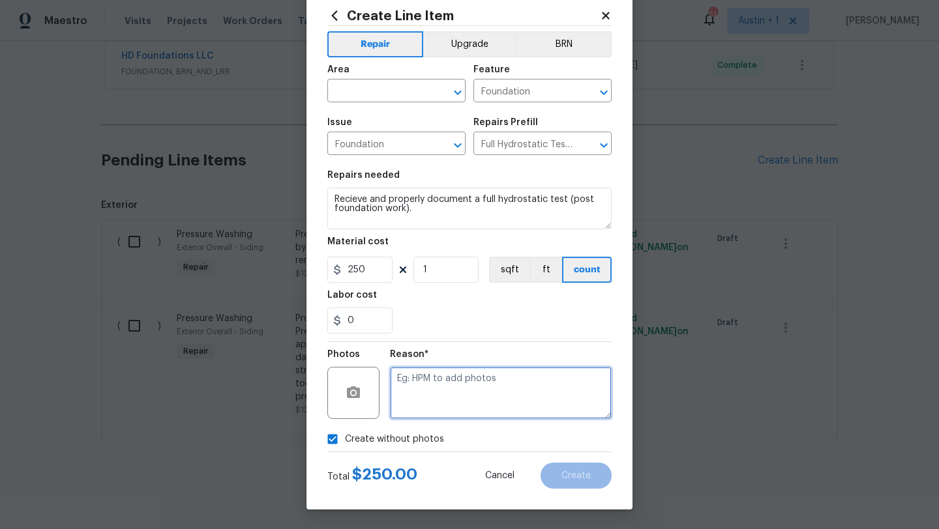
click at [497, 405] on textarea at bounding box center [501, 393] width 222 height 52
type textarea "will add"
click at [489, 436] on div "Create without photos" at bounding box center [469, 439] width 284 height 25
click at [458, 475] on div "Total $ 250.00 Cancel Create" at bounding box center [469, 470] width 284 height 36
click at [395, 102] on span "Area ​" at bounding box center [396, 83] width 138 height 53
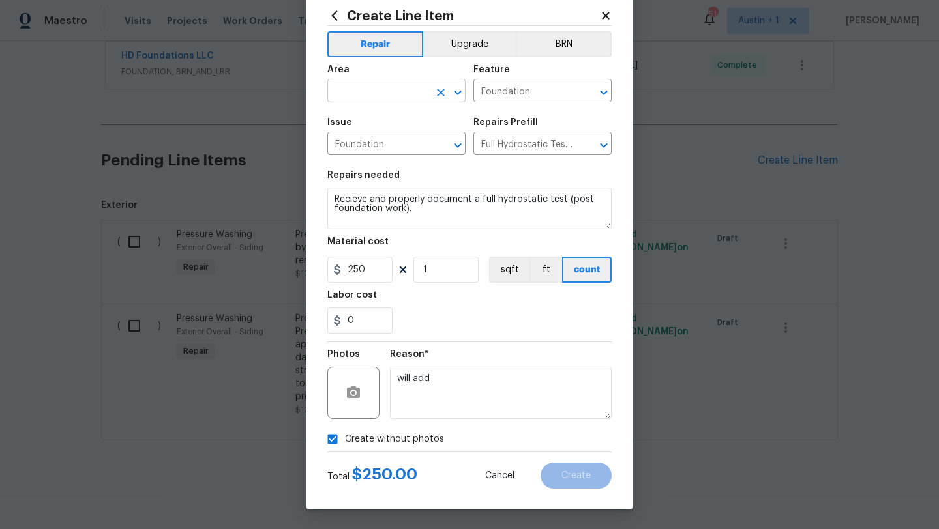
click at [394, 96] on input "text" at bounding box center [378, 92] width 102 height 20
click at [405, 143] on li "Exterior Overall" at bounding box center [396, 143] width 138 height 22
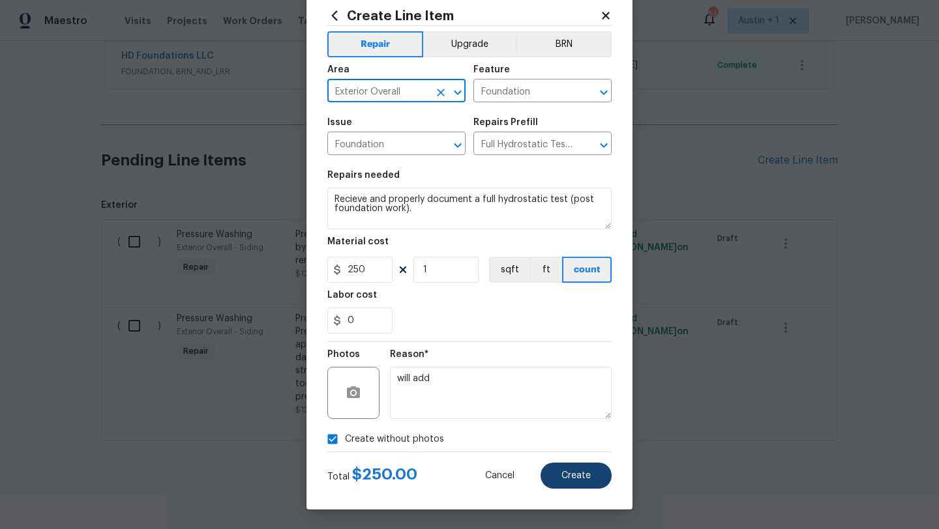
type input "Exterior Overall"
click at [572, 474] on span "Create" at bounding box center [575, 476] width 29 height 10
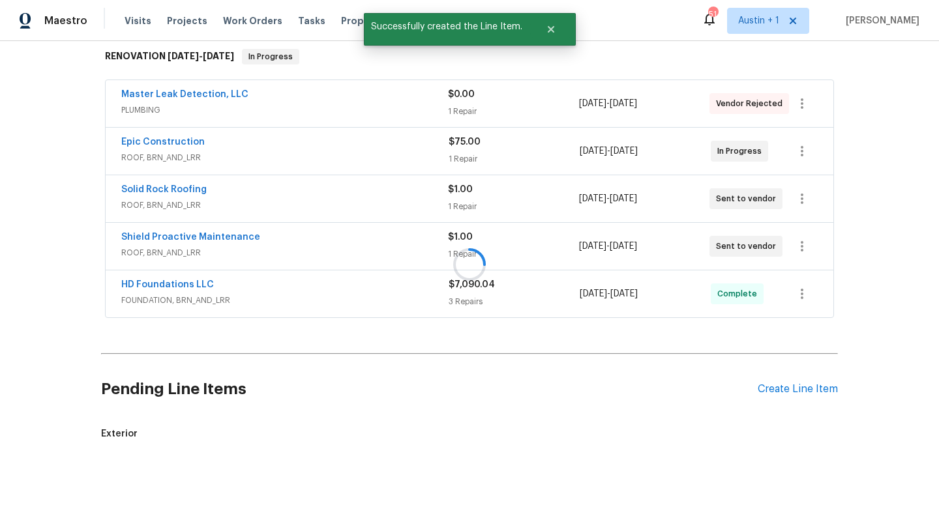
scroll to position [441, 0]
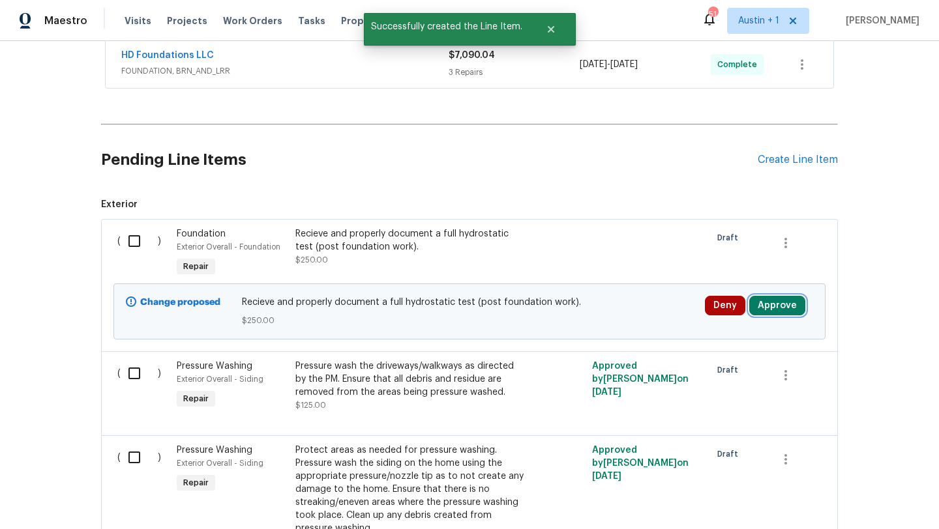
click at [771, 309] on button "Approve" at bounding box center [777, 306] width 56 height 20
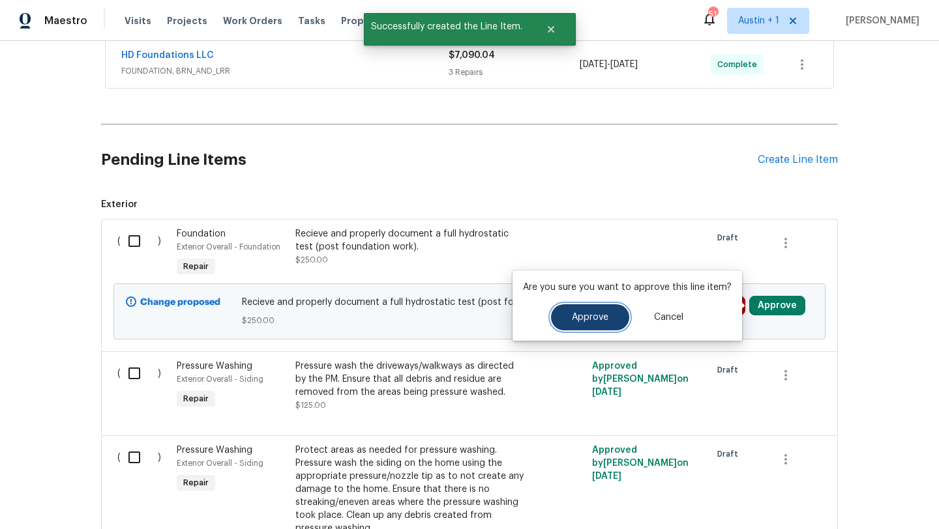
click at [609, 314] on button "Approve" at bounding box center [590, 317] width 78 height 26
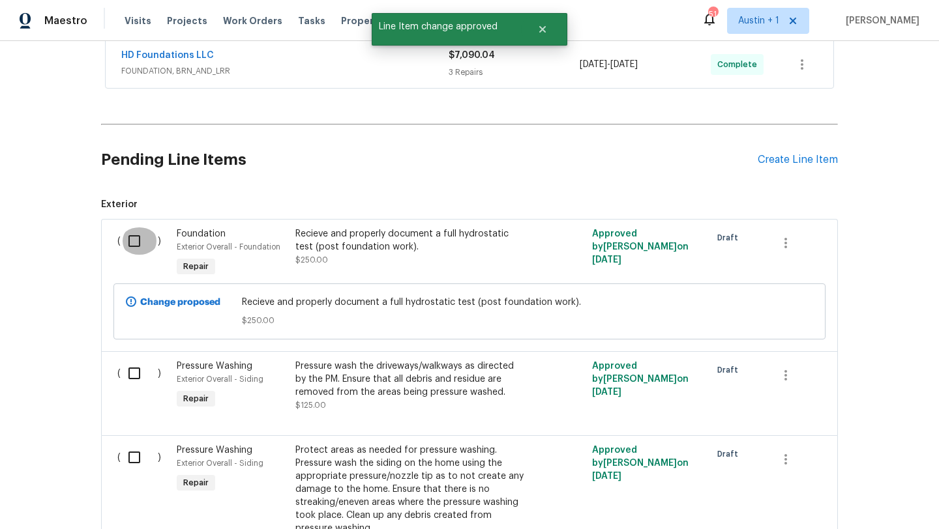
click at [129, 243] on input "checkbox" at bounding box center [139, 240] width 37 height 27
checkbox input "true"
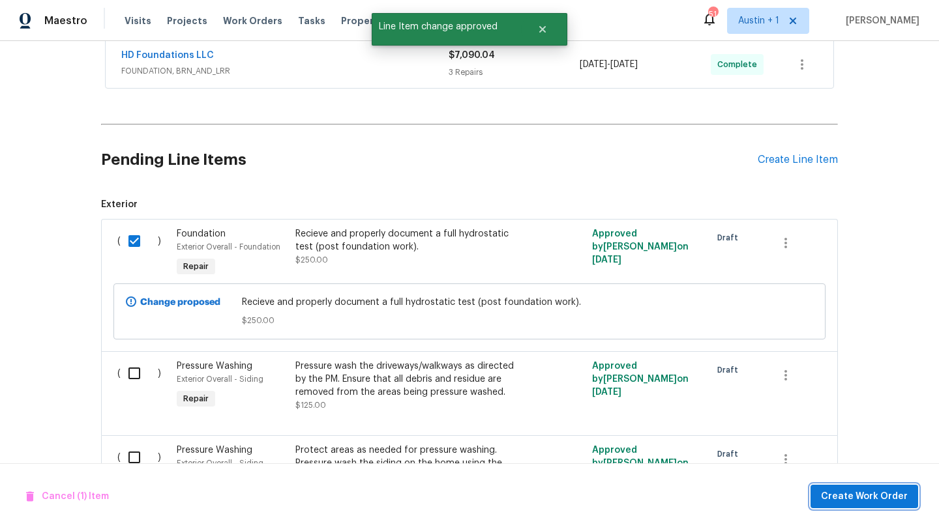
click at [870, 495] on span "Create Work Order" at bounding box center [864, 497] width 87 height 16
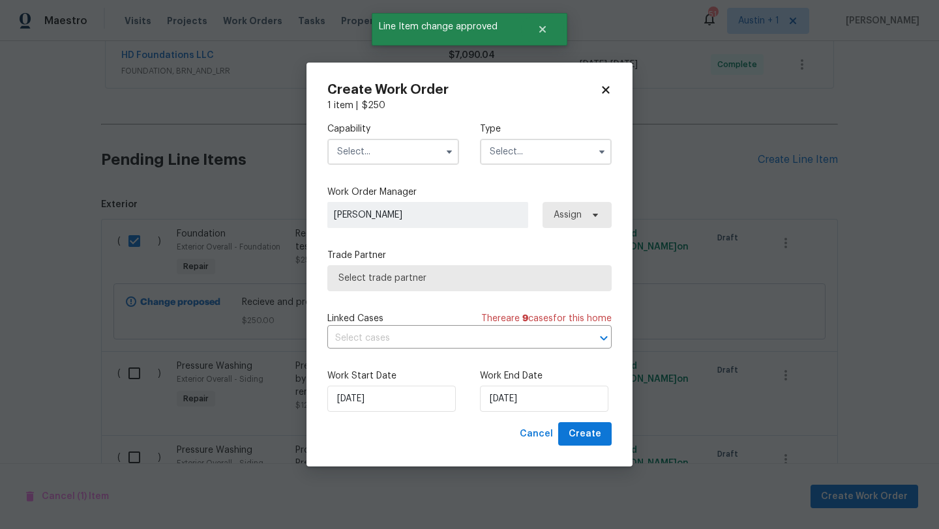
click at [386, 152] on input "text" at bounding box center [393, 152] width 132 height 26
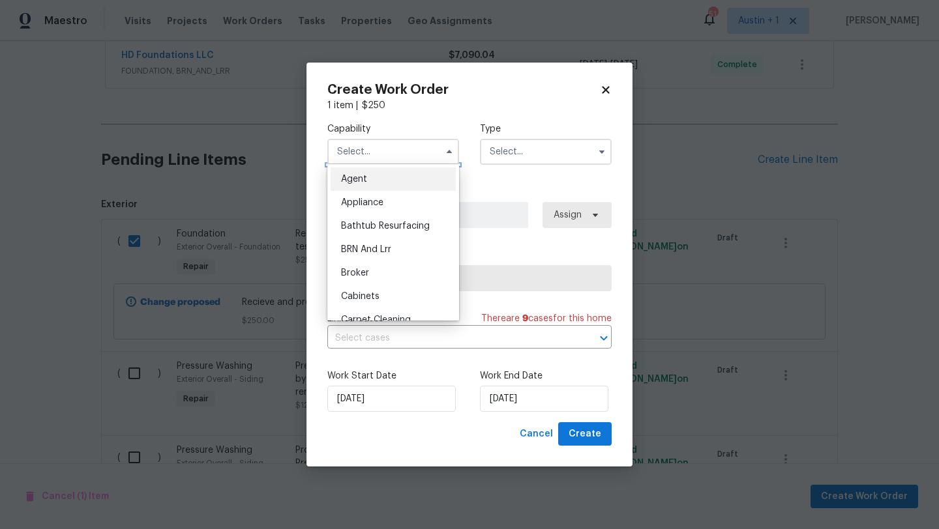
click at [386, 152] on input "text" at bounding box center [393, 152] width 132 height 26
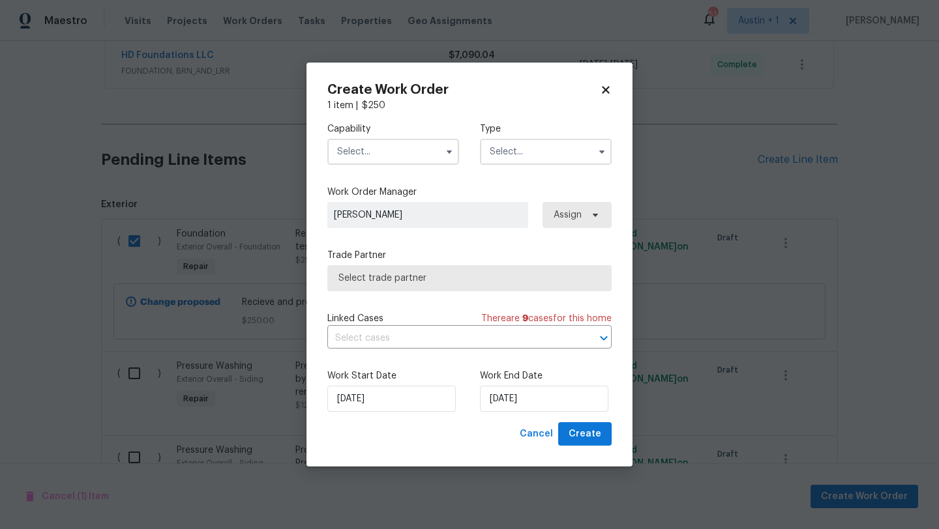
click at [391, 151] on input "text" at bounding box center [393, 152] width 132 height 26
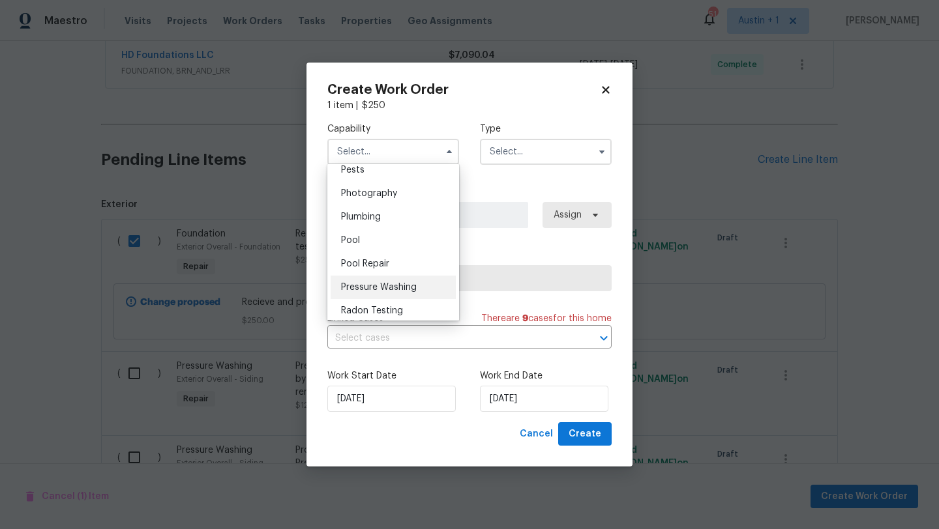
scroll to position [1122, 0]
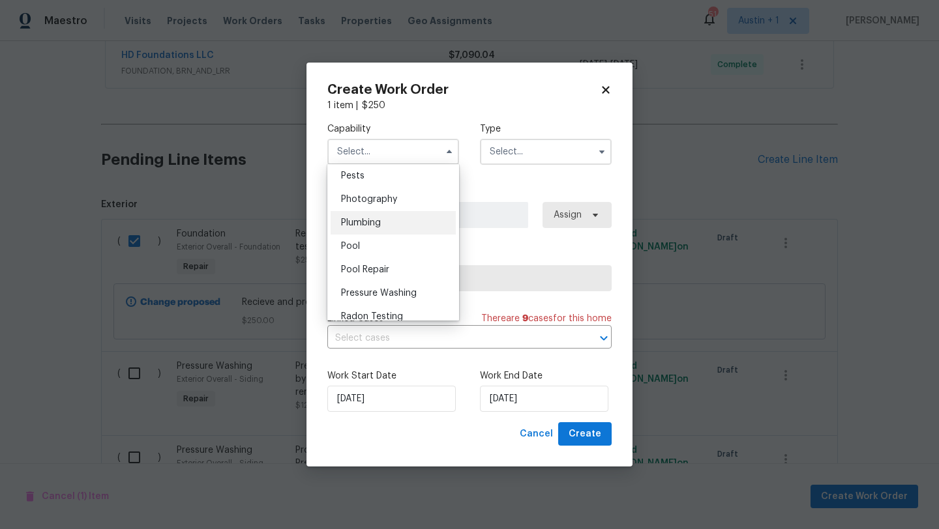
click at [382, 222] on div "Plumbing" at bounding box center [392, 222] width 125 height 23
type input "Plumbing"
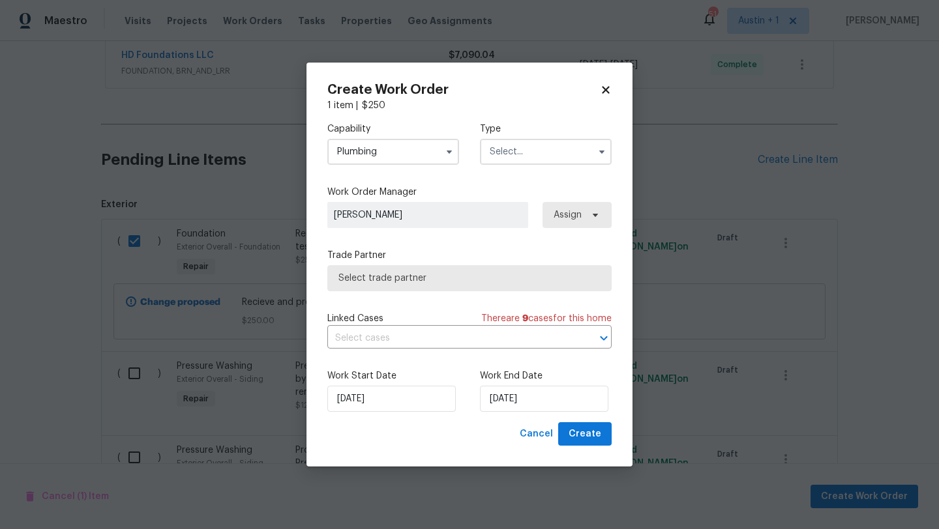
click at [555, 149] on input "text" at bounding box center [546, 152] width 132 height 26
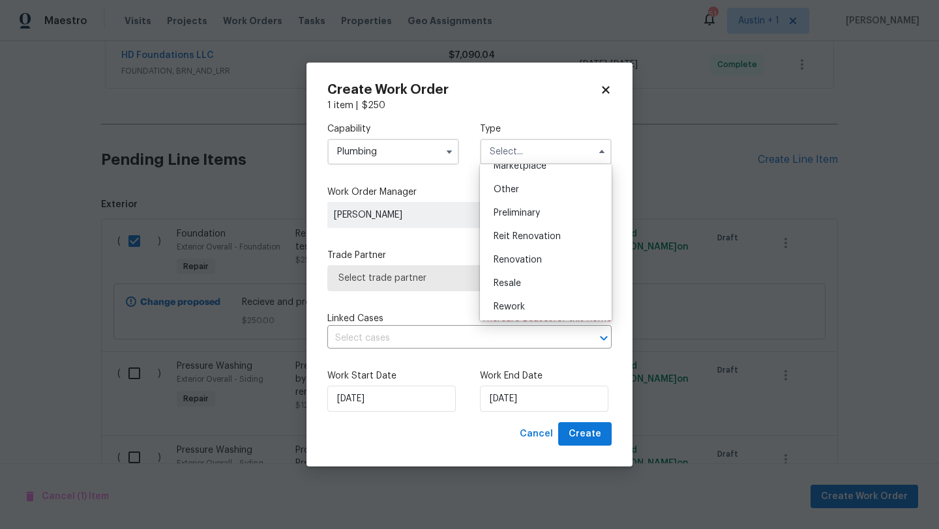
scroll to position [296, 0]
click at [520, 214] on span "Renovation" at bounding box center [517, 211] width 48 height 9
type input "Renovation"
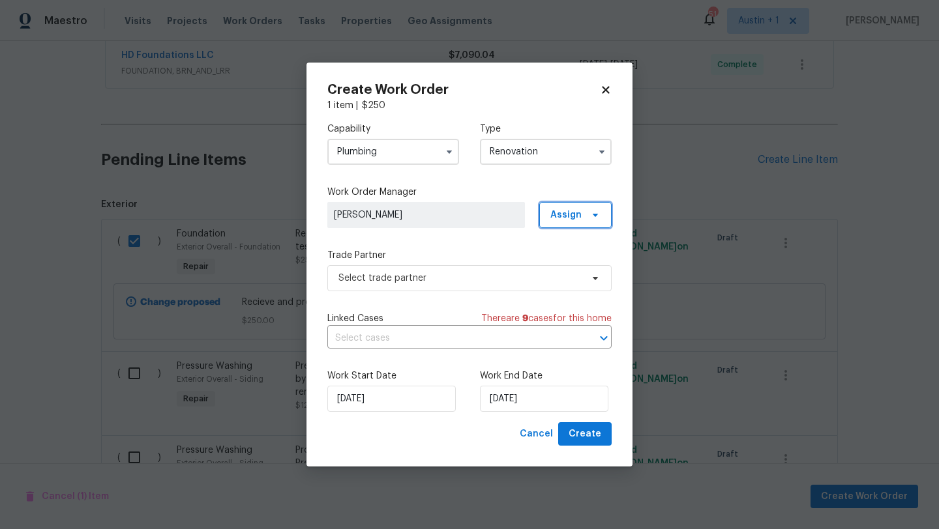
click at [561, 220] on span "Assign" at bounding box center [565, 215] width 31 height 13
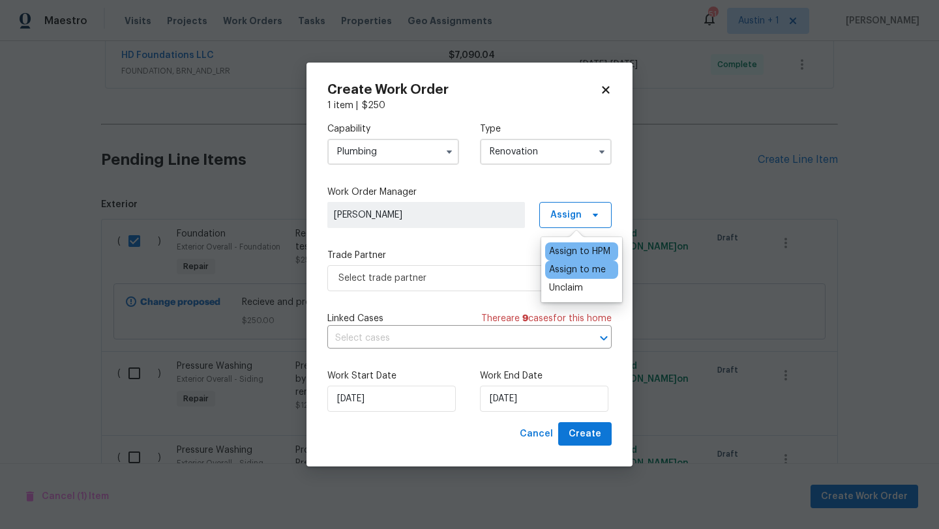
click at [564, 271] on div "Assign to me" at bounding box center [577, 269] width 57 height 13
click at [472, 287] on span "Select trade partner" at bounding box center [469, 278] width 284 height 26
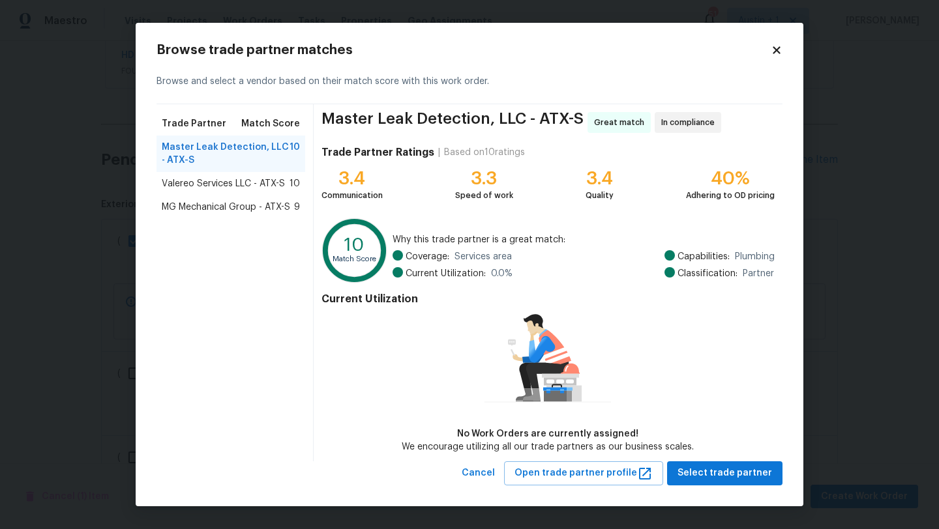
click at [252, 205] on span "MG Mechanical Group - ATX-S" at bounding box center [226, 207] width 128 height 13
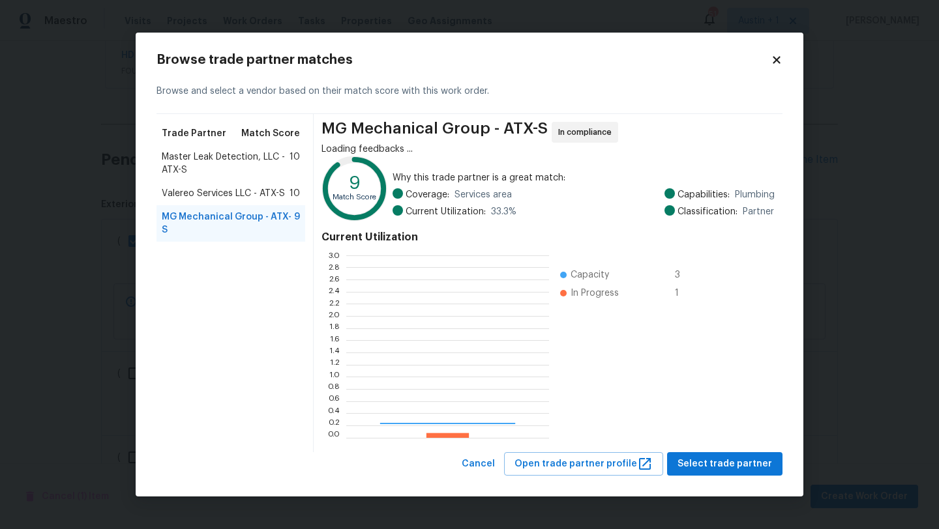
scroll to position [182, 203]
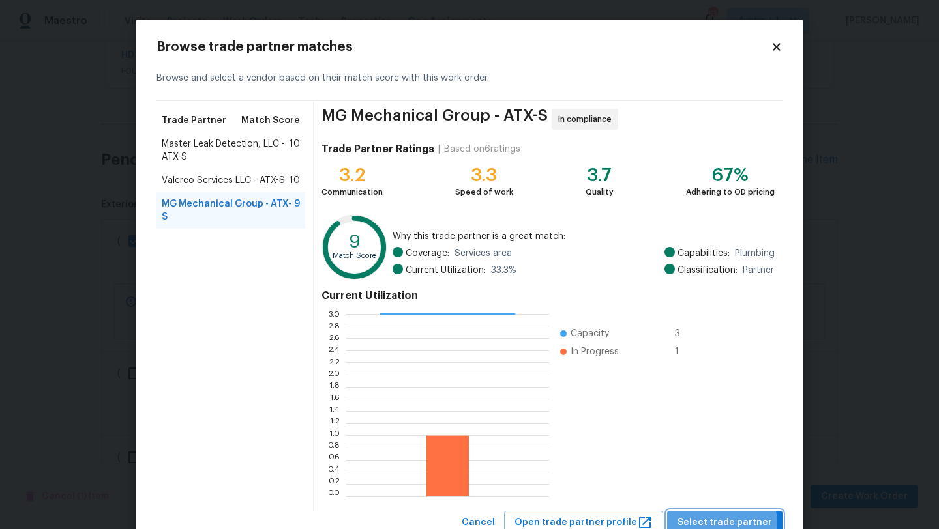
click at [726, 523] on span "Select trade partner" at bounding box center [724, 523] width 95 height 16
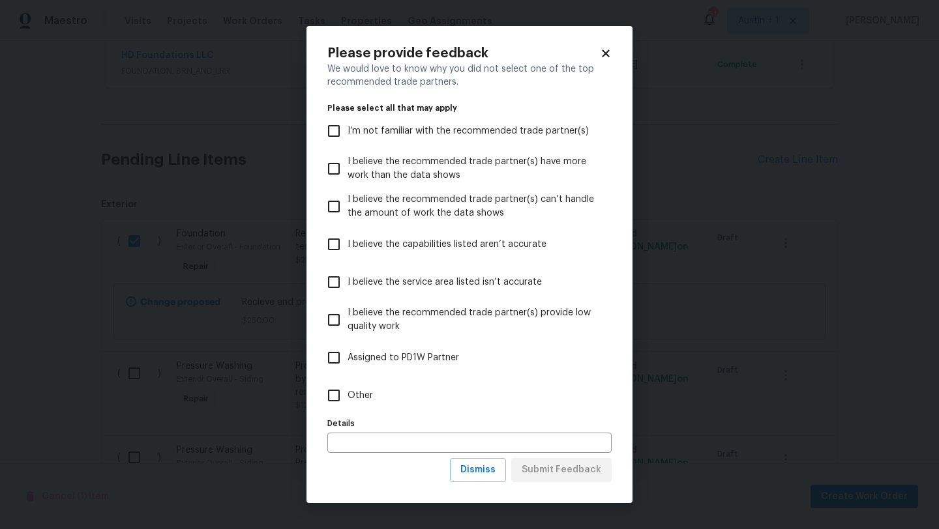
click at [372, 392] on span "Other" at bounding box center [359, 396] width 25 height 14
click at [347, 392] on input "Other" at bounding box center [333, 395] width 27 height 27
checkbox input "true"
click at [585, 462] on span "Submit Feedback" at bounding box center [561, 470] width 80 height 16
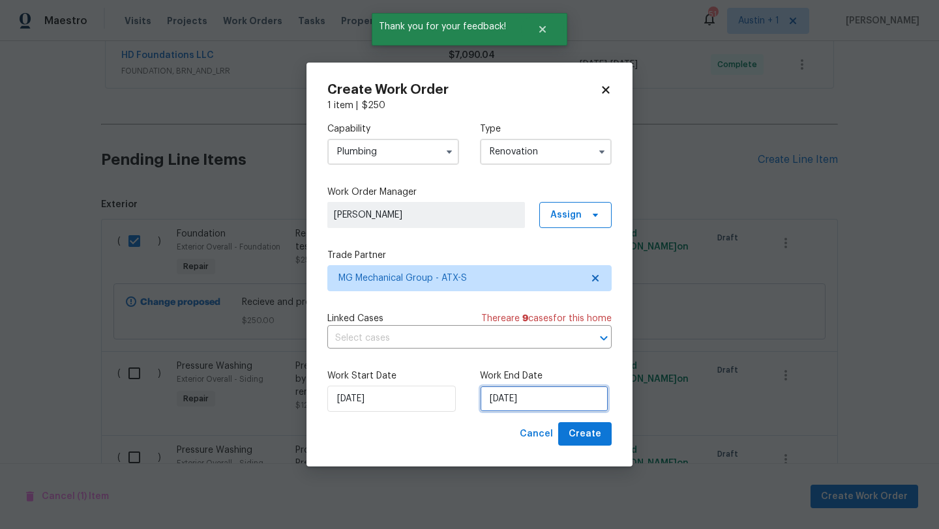
click at [527, 394] on input "[DATE]" at bounding box center [544, 399] width 128 height 26
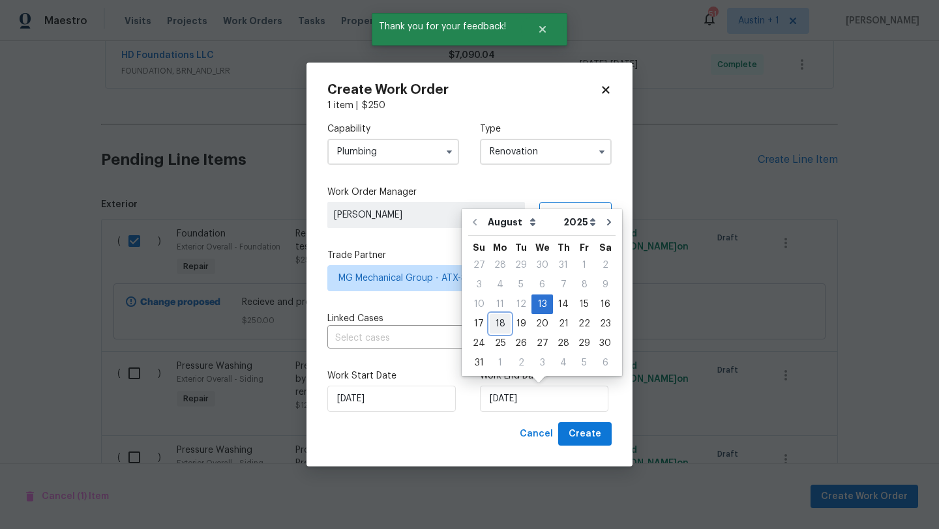
click at [501, 325] on div "18" at bounding box center [499, 324] width 21 height 18
type input "[DATE]"
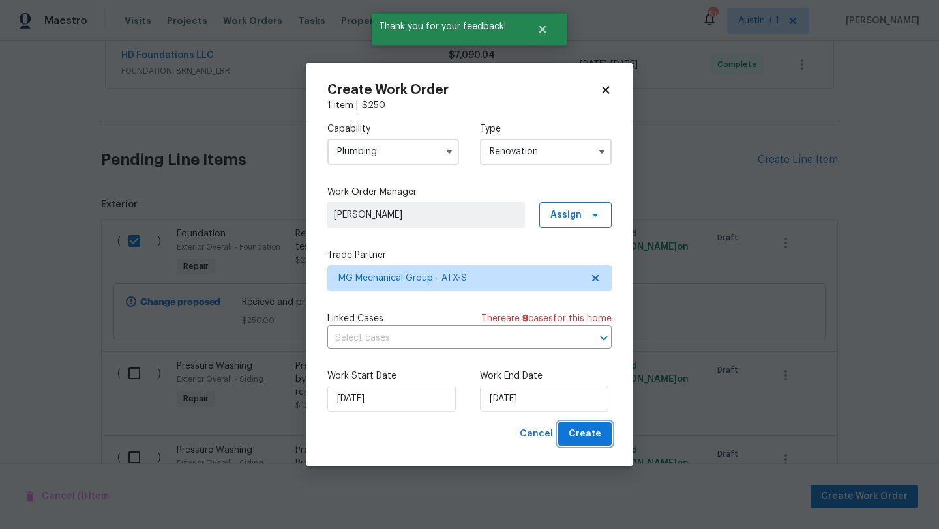
click at [576, 431] on span "Create" at bounding box center [584, 434] width 33 height 16
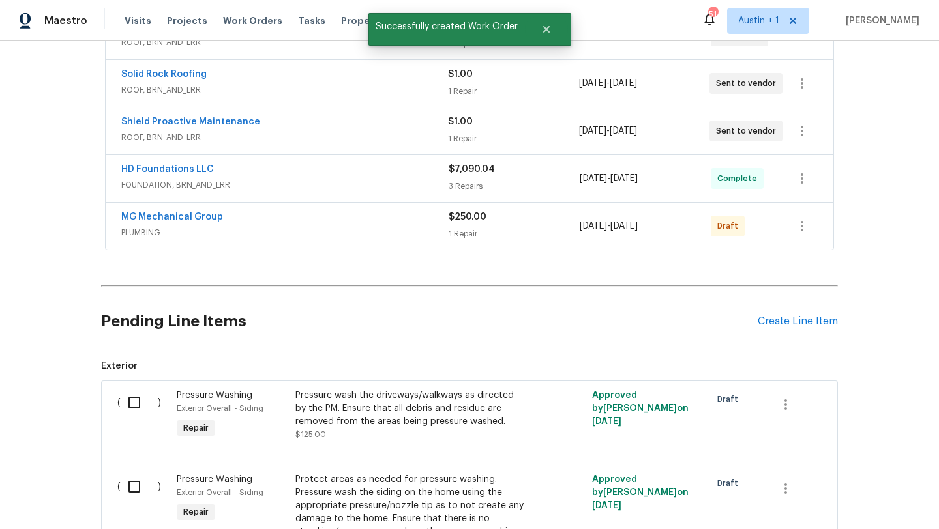
scroll to position [325, 0]
click at [802, 224] on icon "button" at bounding box center [802, 228] width 16 height 16
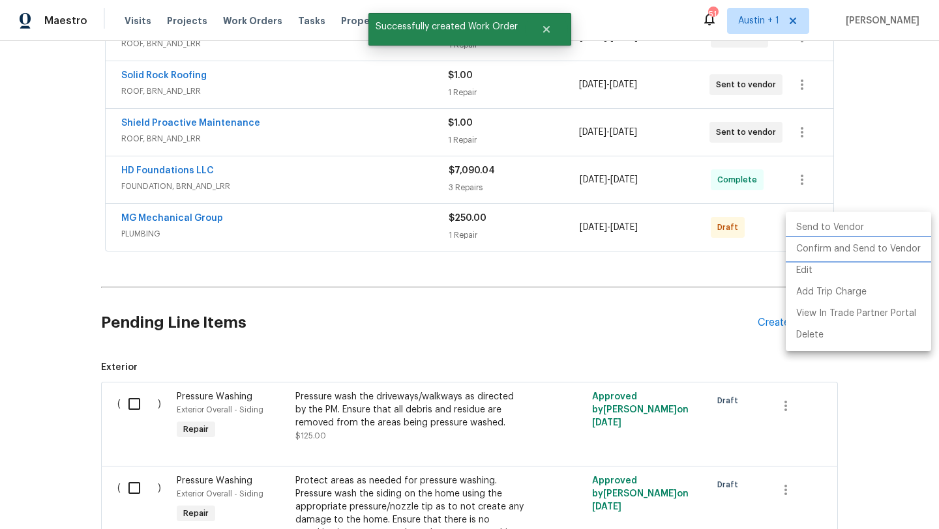
click at [801, 254] on li "Confirm and Send to Vendor" at bounding box center [857, 250] width 145 height 22
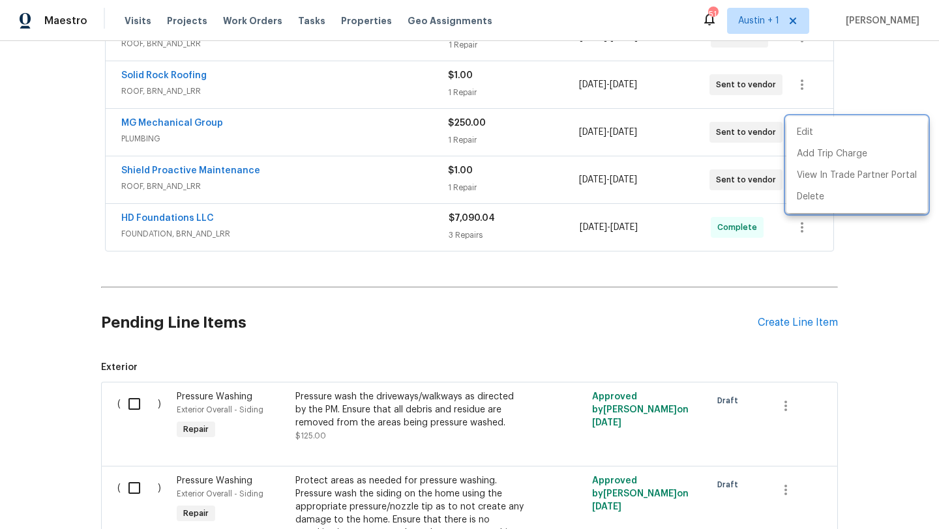
click at [368, 331] on div at bounding box center [469, 264] width 939 height 529
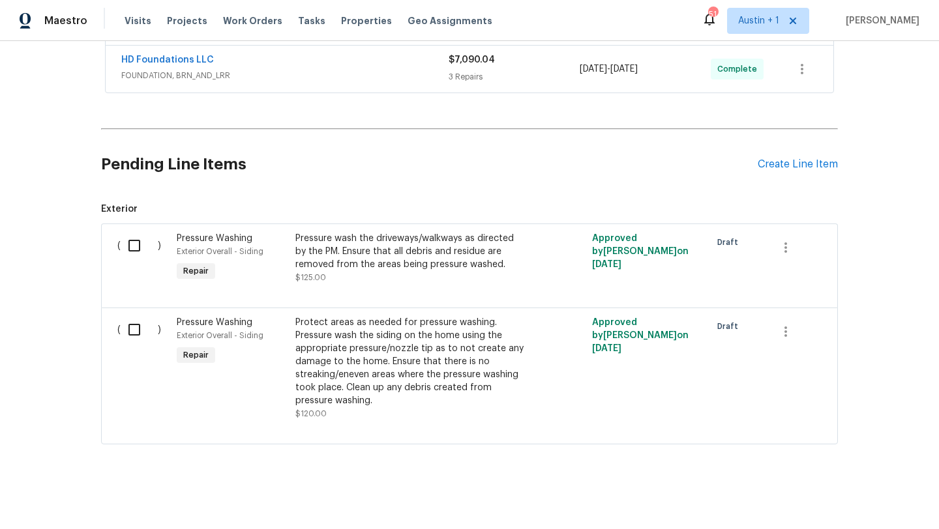
scroll to position [488, 0]
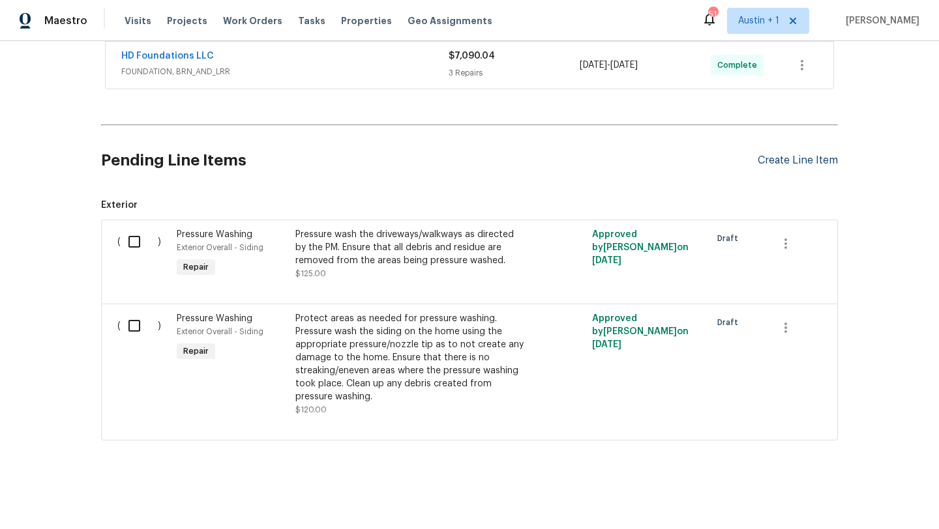
click at [801, 155] on div "Create Line Item" at bounding box center [797, 160] width 80 height 12
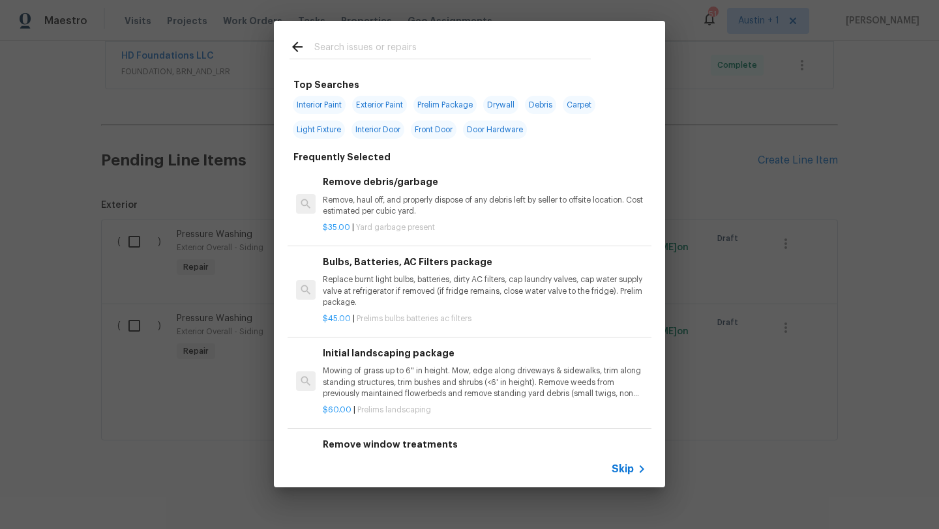
click at [407, 51] on input "text" at bounding box center [452, 49] width 276 height 20
type input "m"
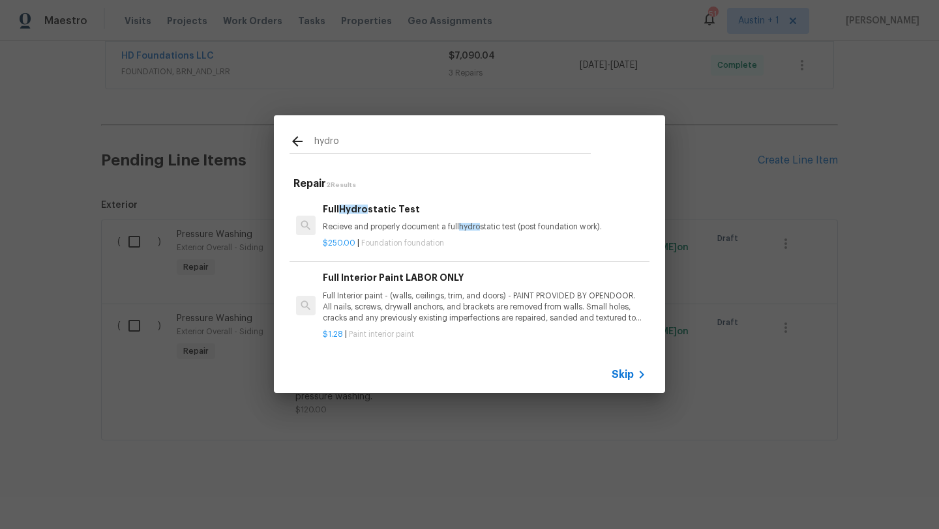
type input "hydro"
click at [397, 224] on p "Recieve and properly document a full hydro static test (post foundation work)." at bounding box center [484, 227] width 323 height 11
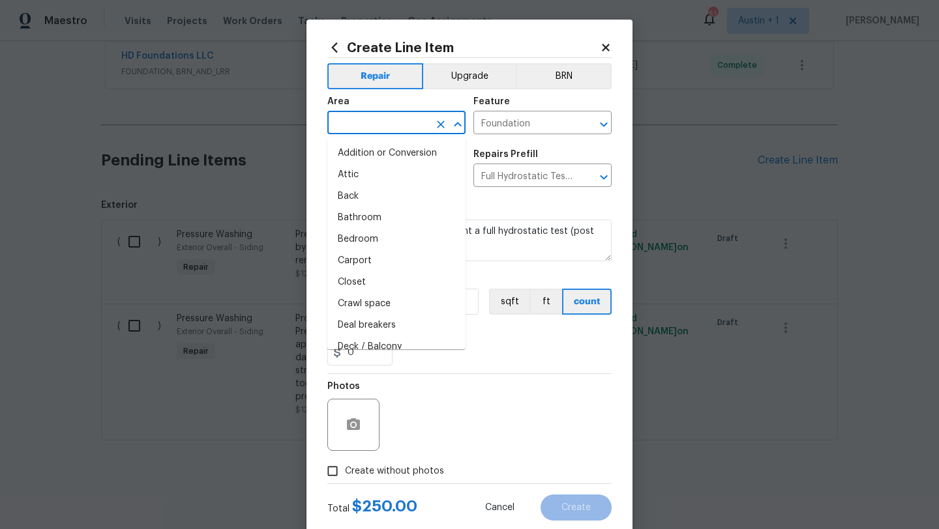
click at [375, 121] on input "text" at bounding box center [378, 124] width 102 height 20
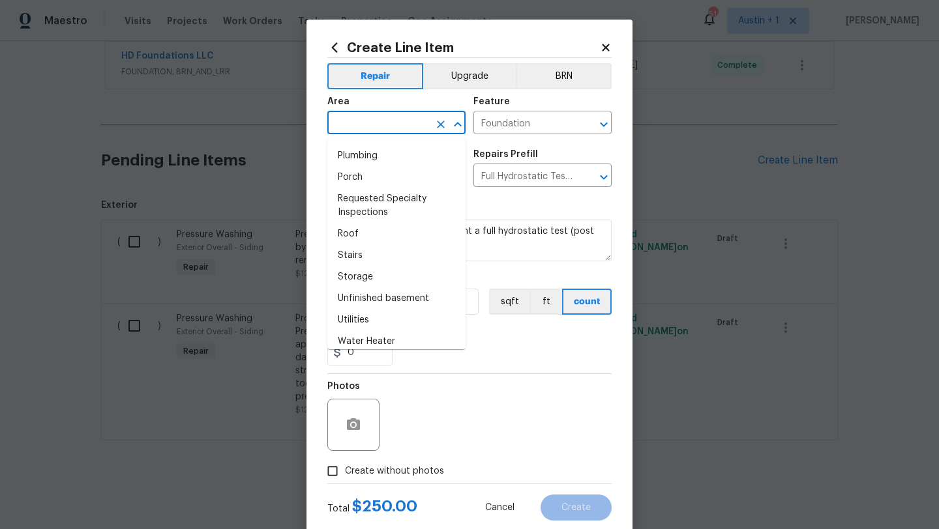
scroll to position [845, 0]
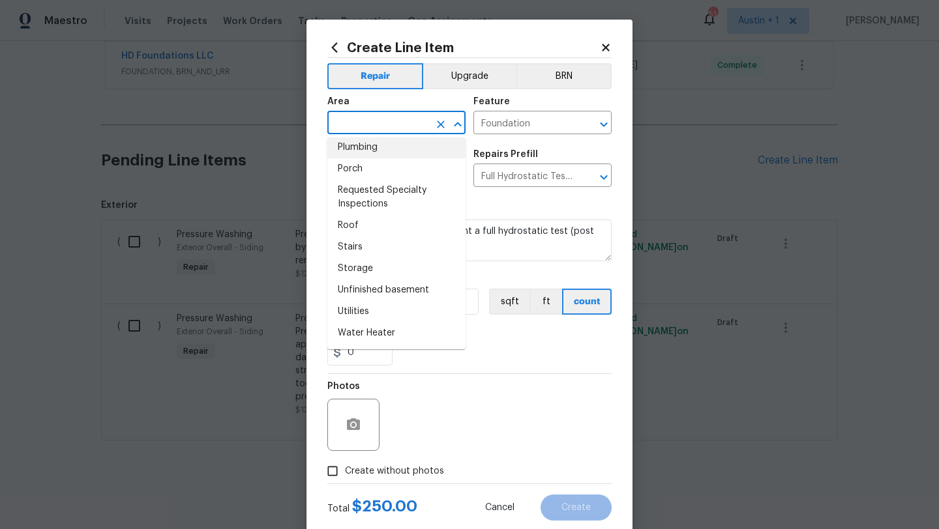
click at [373, 148] on li "Plumbing" at bounding box center [396, 148] width 138 height 22
type input "Plumbing"
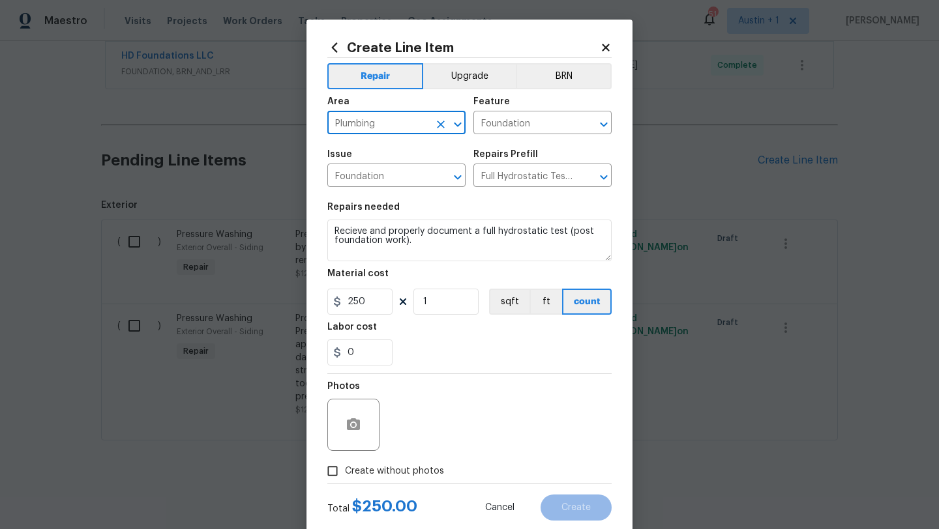
scroll to position [33, 0]
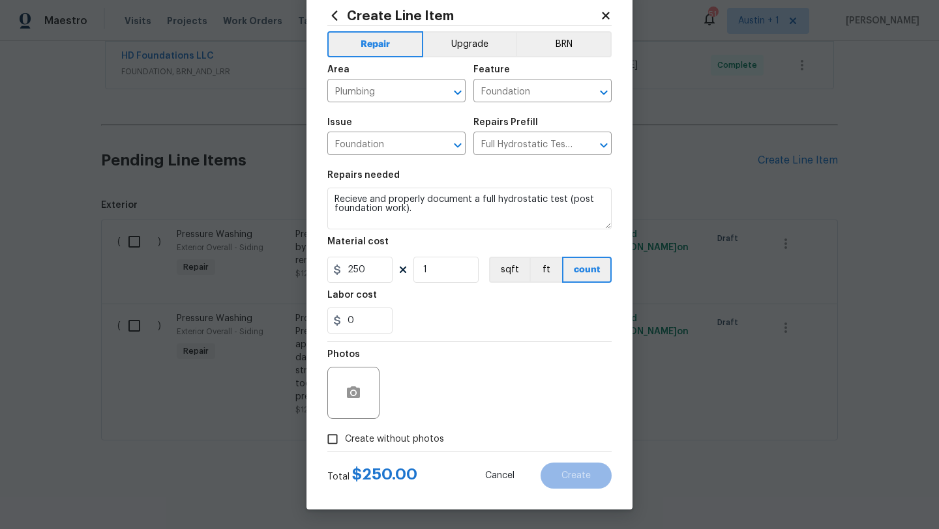
click at [411, 435] on span "Create without photos" at bounding box center [394, 440] width 99 height 14
click at [345, 435] on input "Create without photos" at bounding box center [332, 439] width 25 height 25
checkbox input "true"
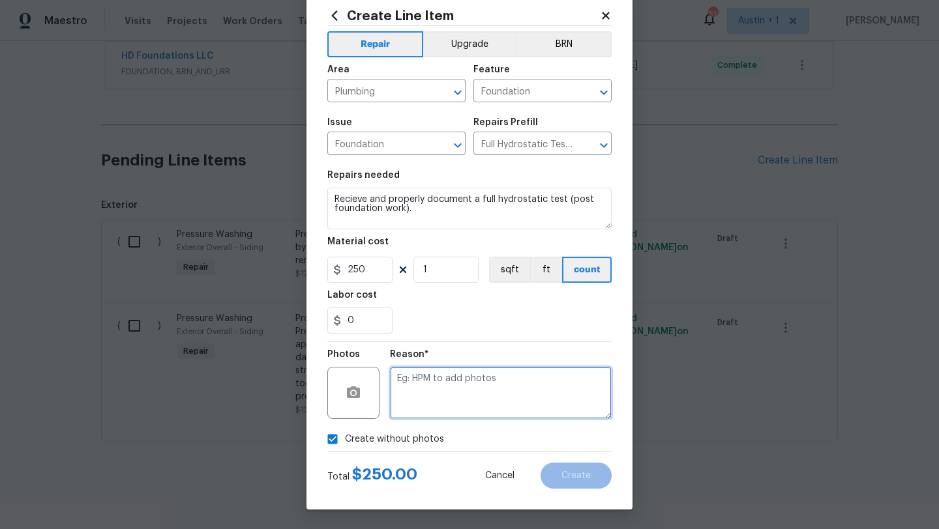
click at [467, 405] on textarea at bounding box center [501, 393] width 222 height 52
type textarea "...."
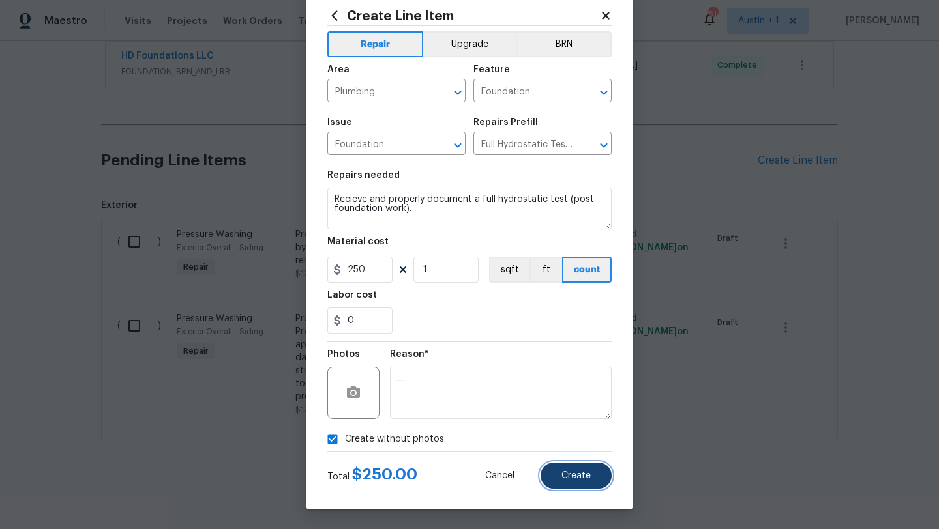
click at [584, 473] on span "Create" at bounding box center [575, 476] width 29 height 10
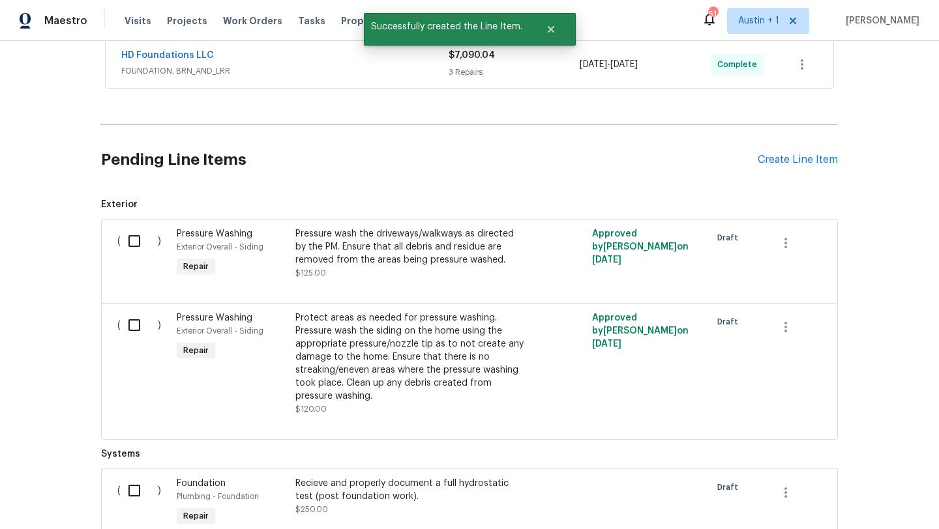
scroll to position [650, 0]
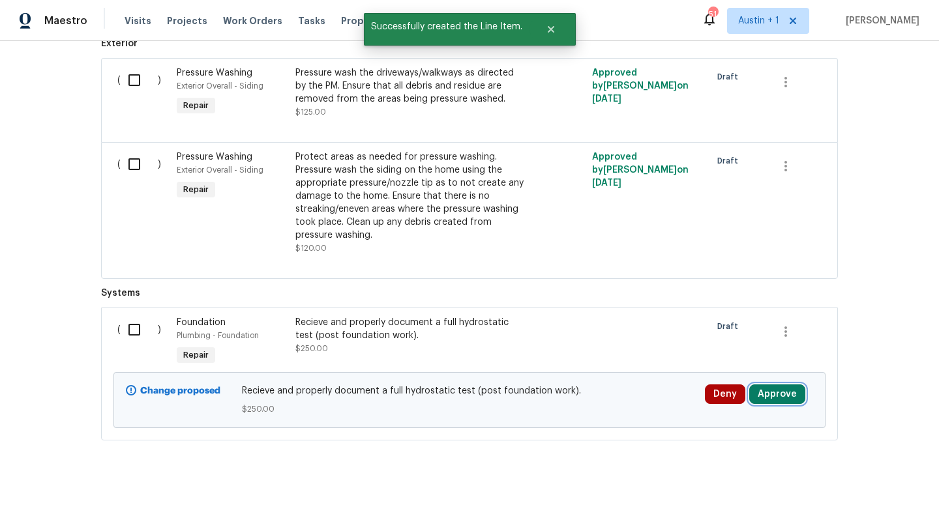
click at [787, 394] on button "Approve" at bounding box center [777, 395] width 56 height 20
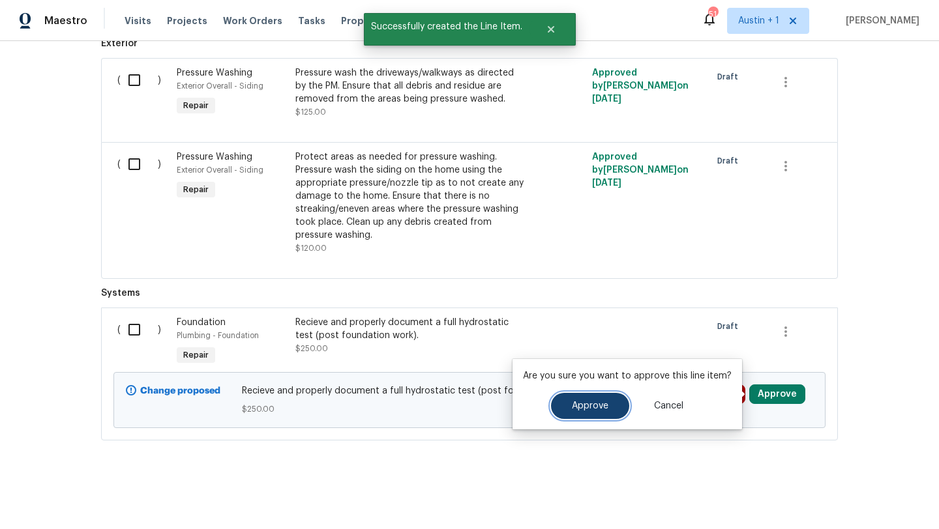
click at [590, 403] on span "Approve" at bounding box center [590, 406] width 36 height 10
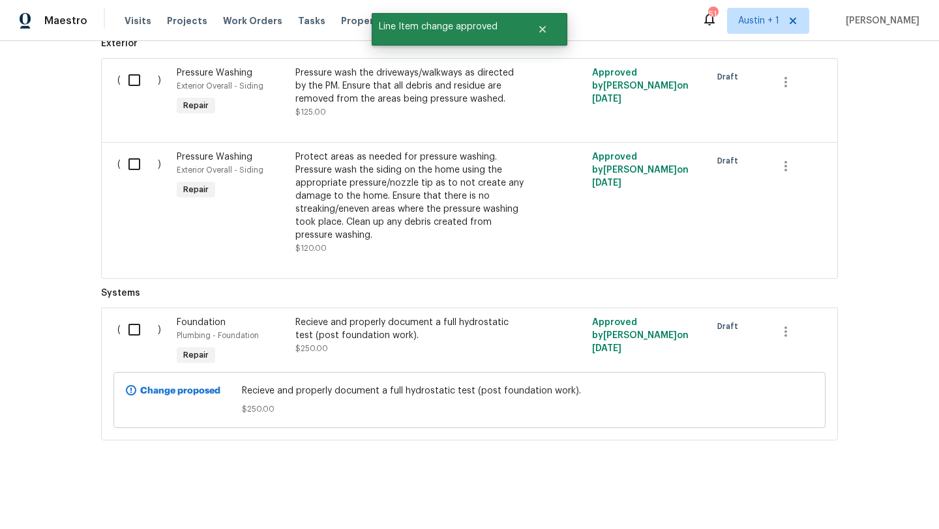
click at [136, 330] on input "checkbox" at bounding box center [139, 329] width 37 height 27
checkbox input "true"
click at [860, 495] on span "Create Work Order" at bounding box center [864, 497] width 87 height 16
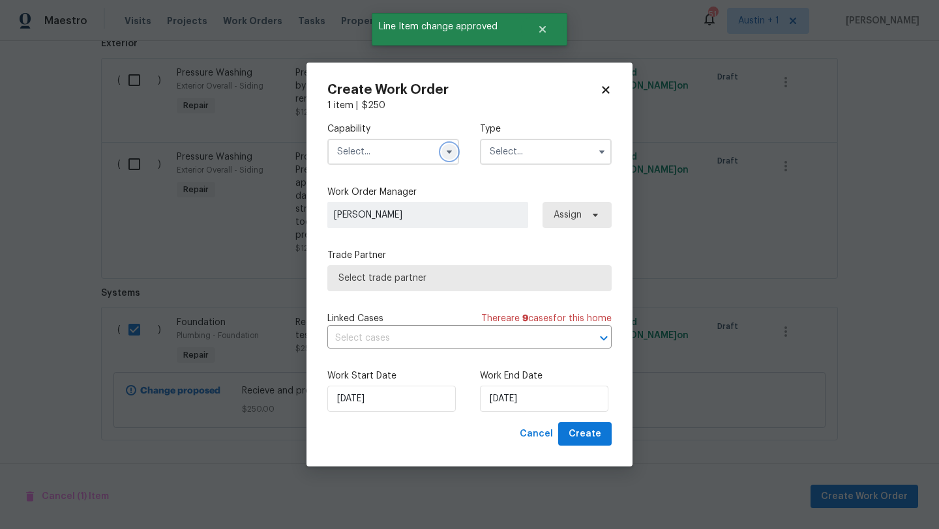
click at [443, 151] on button "button" at bounding box center [449, 152] width 16 height 16
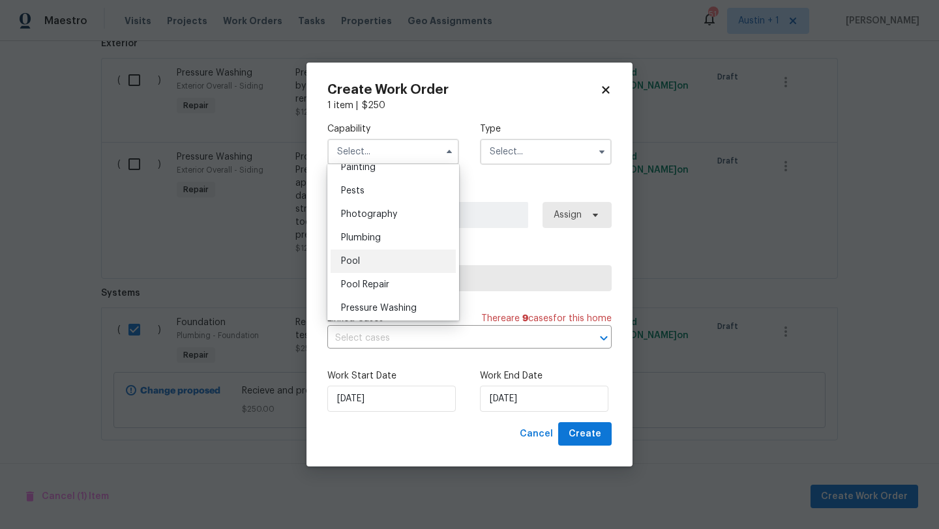
scroll to position [1106, 0]
click at [385, 238] on div "Plumbing" at bounding box center [392, 238] width 125 height 23
type input "Plumbing"
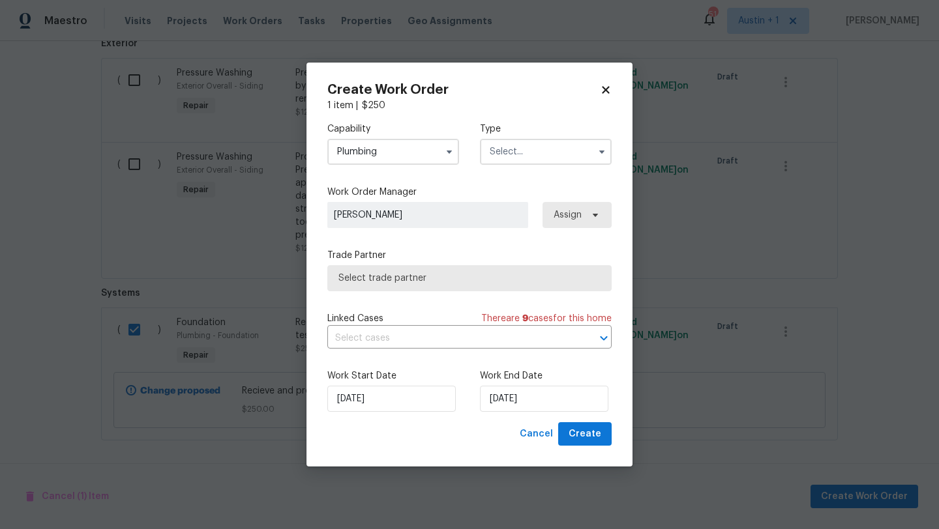
click at [562, 151] on input "text" at bounding box center [546, 152] width 132 height 26
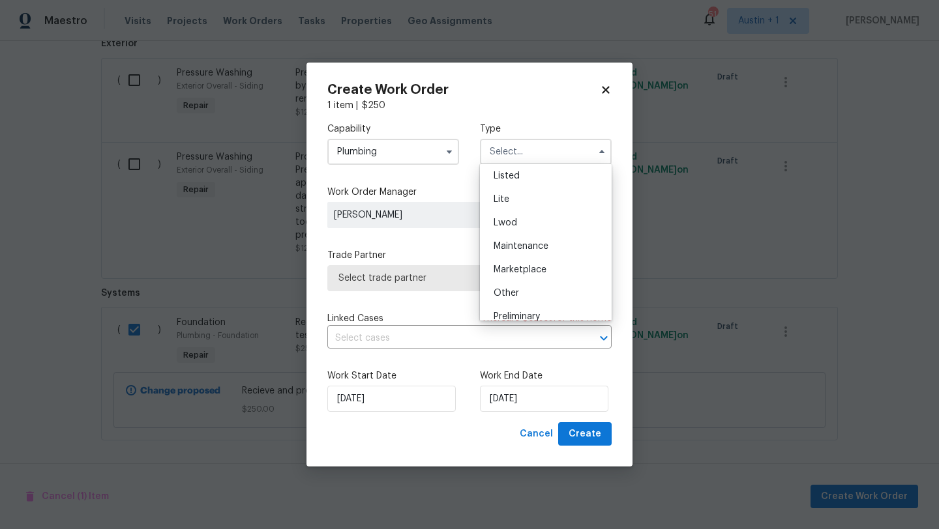
scroll to position [296, 0]
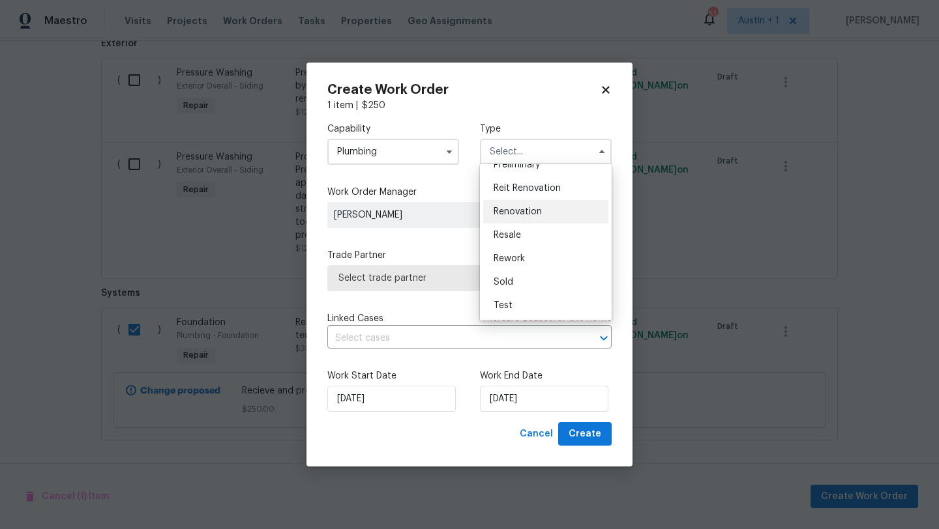
click at [532, 216] on div "Renovation" at bounding box center [545, 211] width 125 height 23
type input "Renovation"
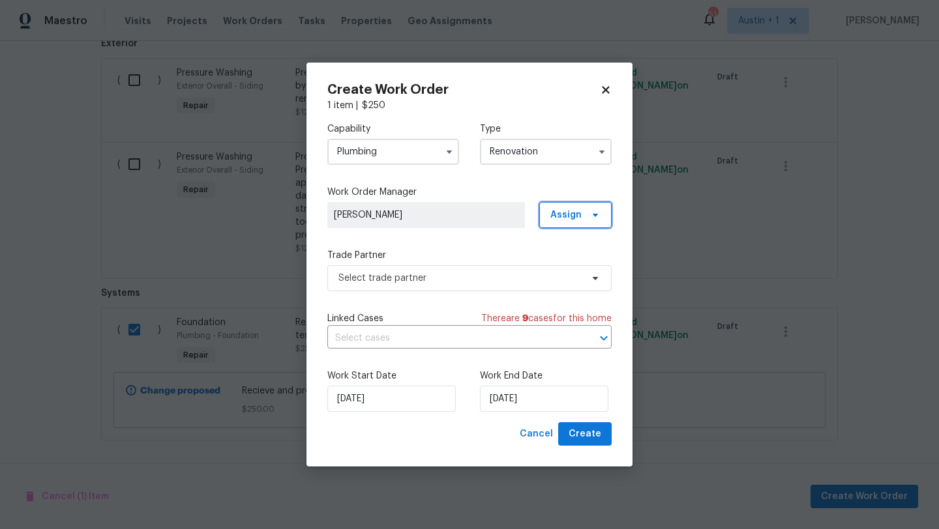
click at [568, 221] on span "Assign" at bounding box center [565, 215] width 31 height 13
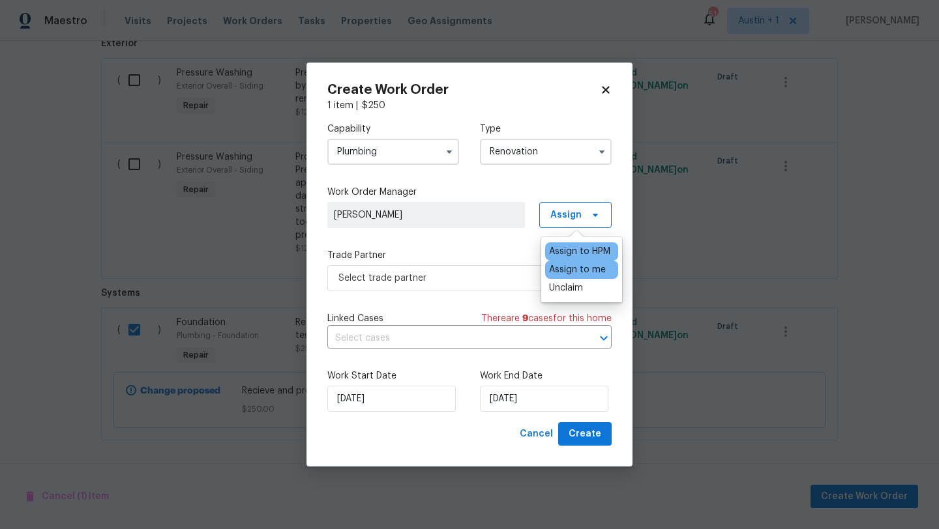
click at [562, 267] on div "Assign to me" at bounding box center [577, 269] width 57 height 13
click at [469, 284] on span "Select trade partner" at bounding box center [459, 278] width 243 height 13
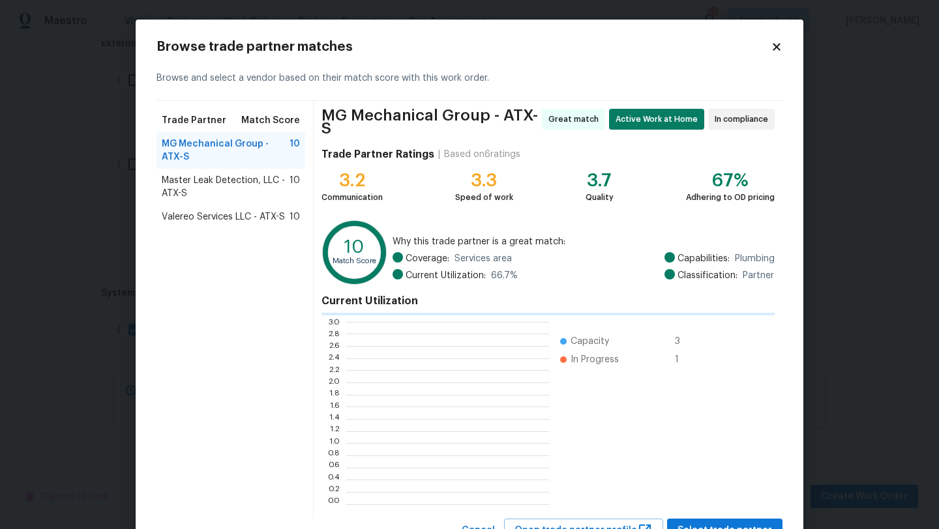
scroll to position [182, 203]
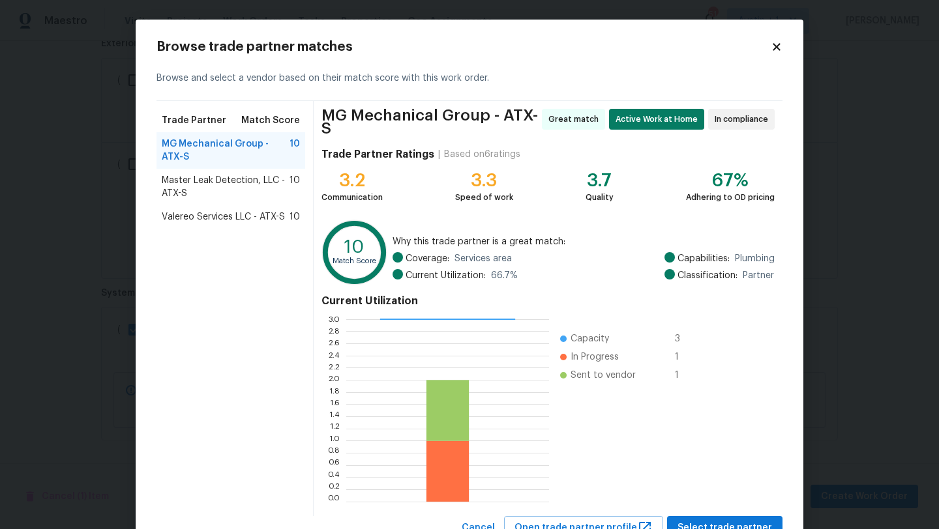
click at [238, 182] on span "Master Leak Detection, LLC - ATX-S" at bounding box center [226, 187] width 128 height 26
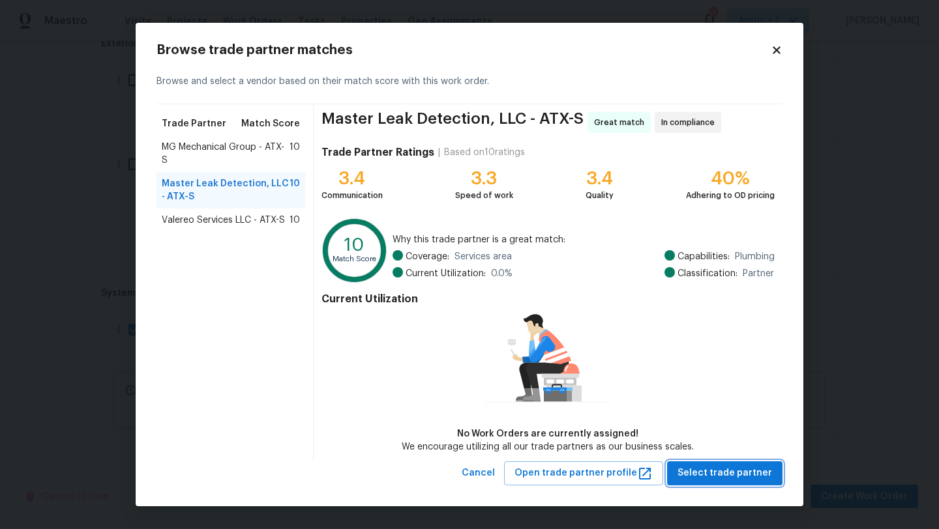
click at [701, 475] on span "Select trade partner" at bounding box center [724, 473] width 95 height 16
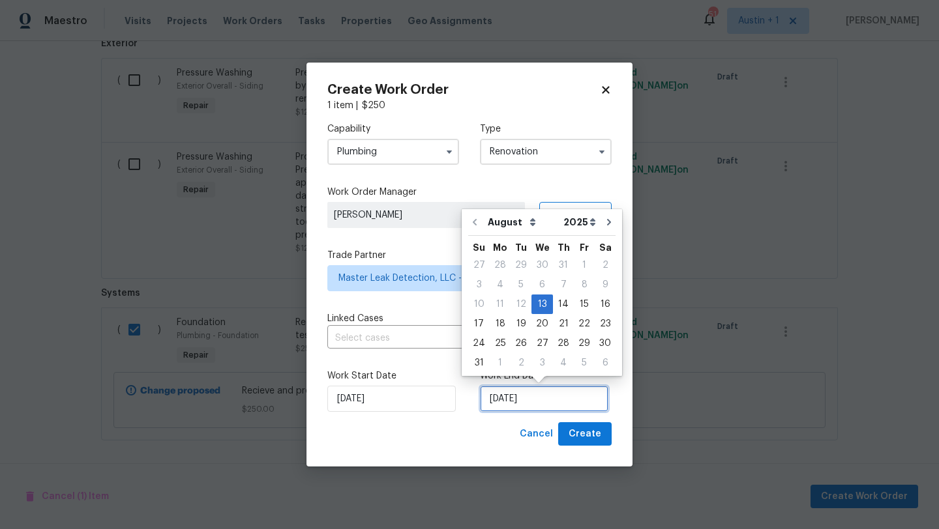
click at [530, 401] on input "[DATE]" at bounding box center [544, 399] width 128 height 26
click at [499, 323] on div "18" at bounding box center [499, 324] width 21 height 18
type input "[DATE]"
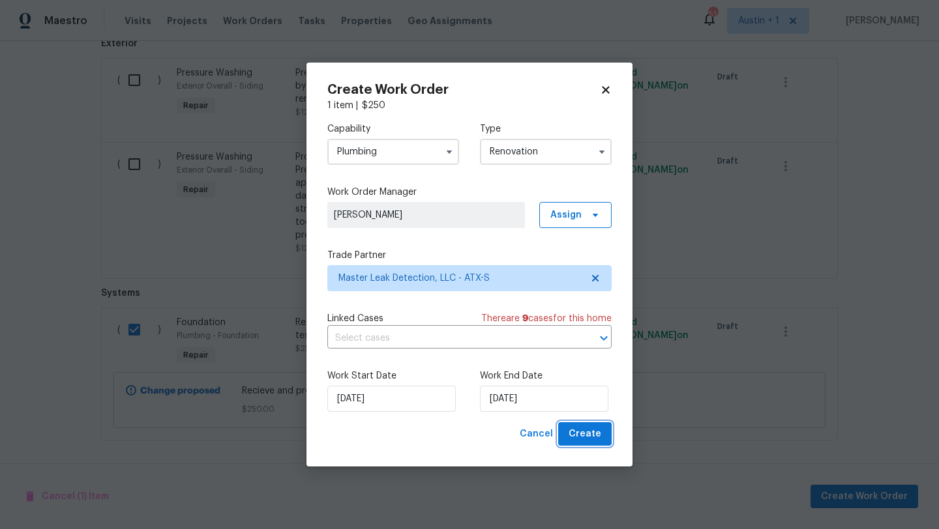
click at [582, 432] on span "Create" at bounding box center [584, 434] width 33 height 16
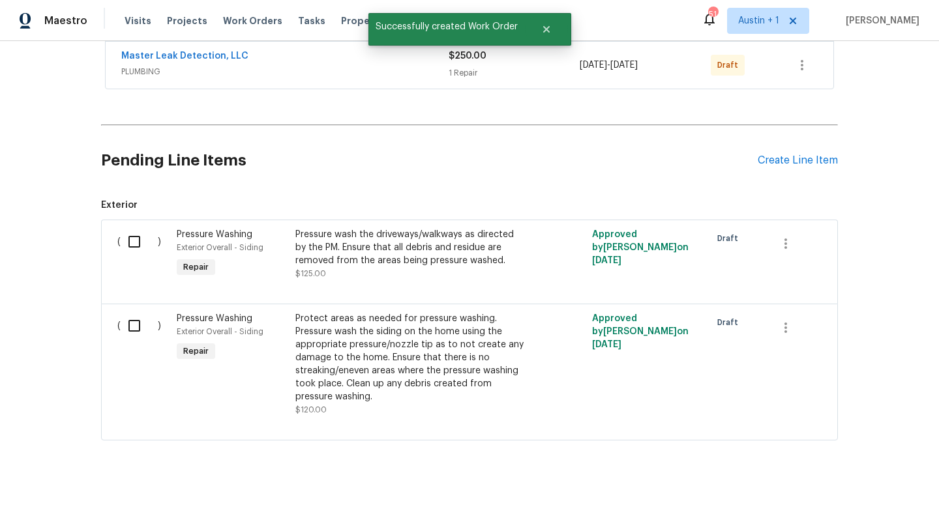
scroll to position [0, 0]
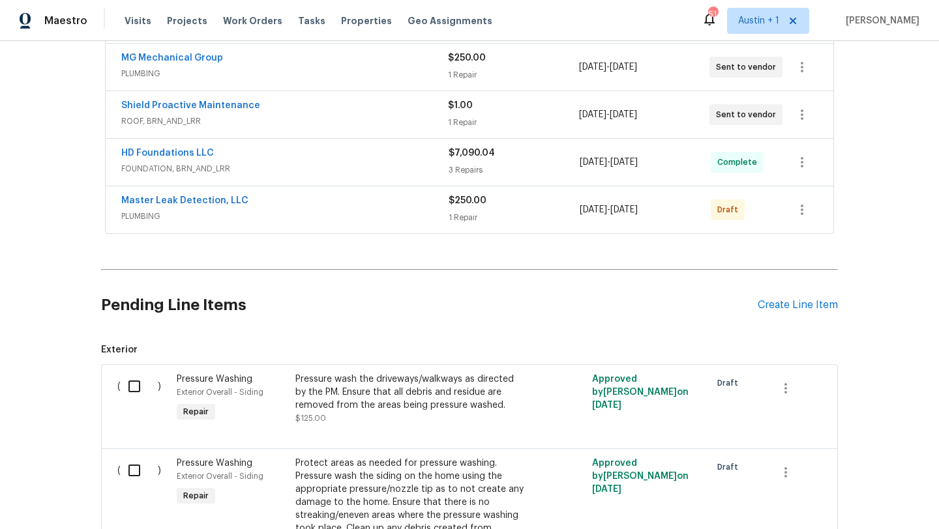
scroll to position [391, 0]
click at [798, 206] on icon "button" at bounding box center [802, 209] width 16 height 16
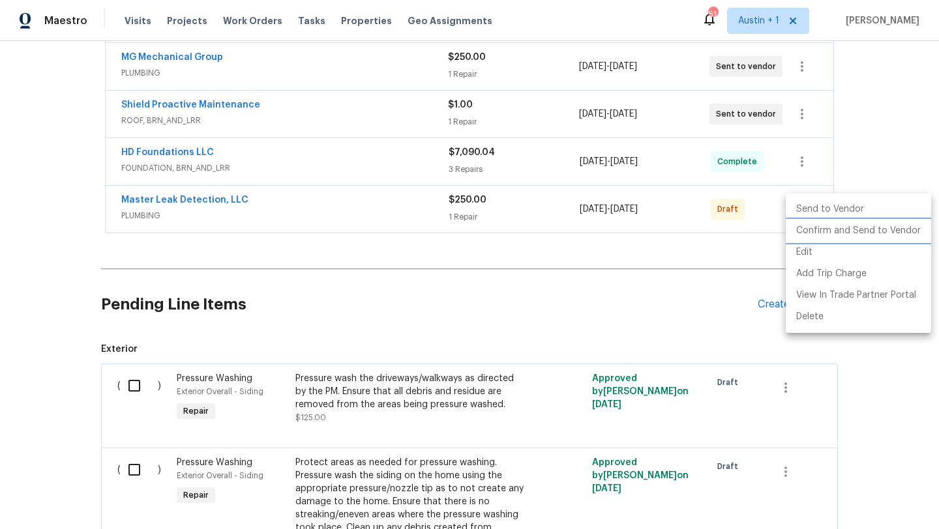
click at [804, 237] on li "Confirm and Send to Vendor" at bounding box center [857, 231] width 145 height 22
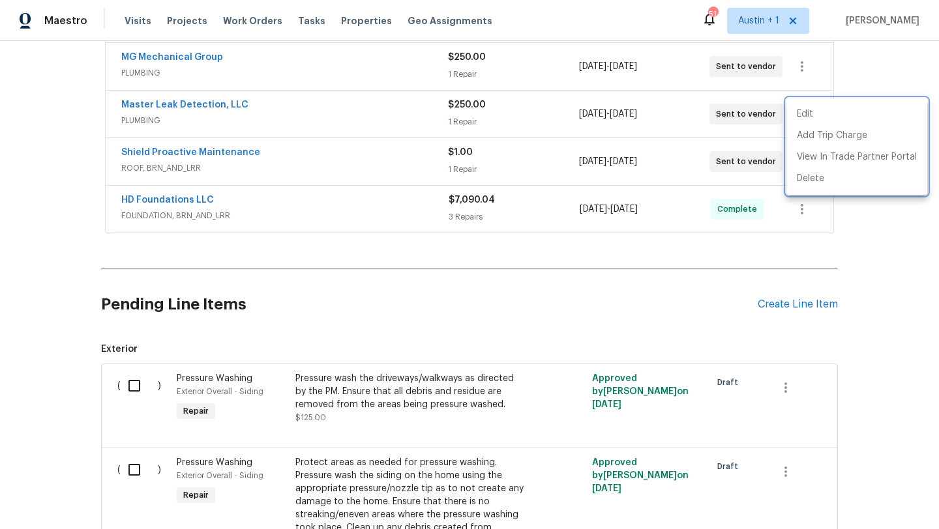
click at [362, 293] on div at bounding box center [469, 264] width 939 height 529
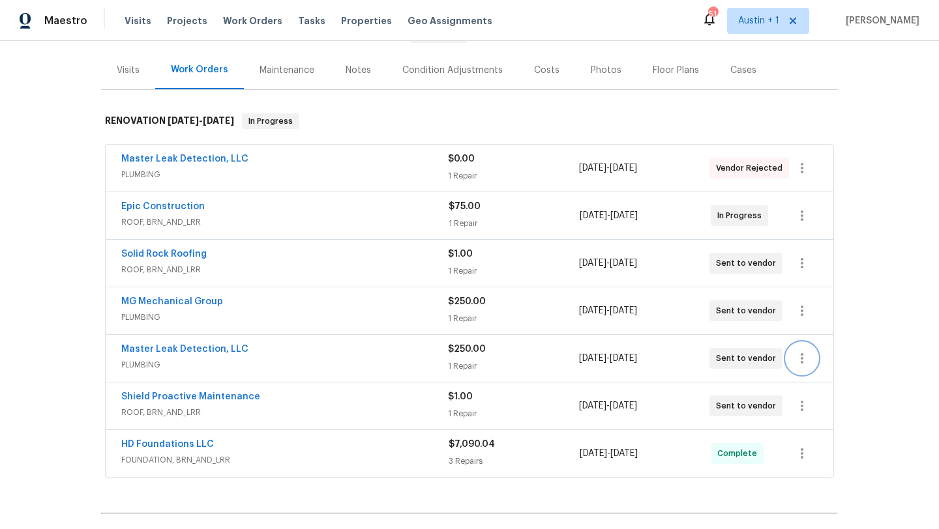
scroll to position [143, 0]
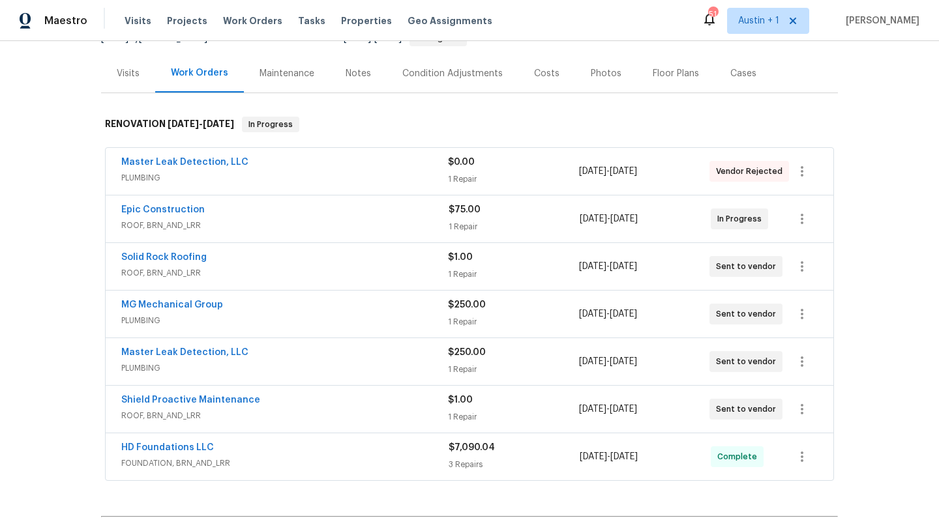
click at [864, 371] on div "Back to all projects [STREET_ADDRESS] 3 Beds | 2 Baths | Total: 1916 ft² | Abov…" at bounding box center [469, 285] width 939 height 488
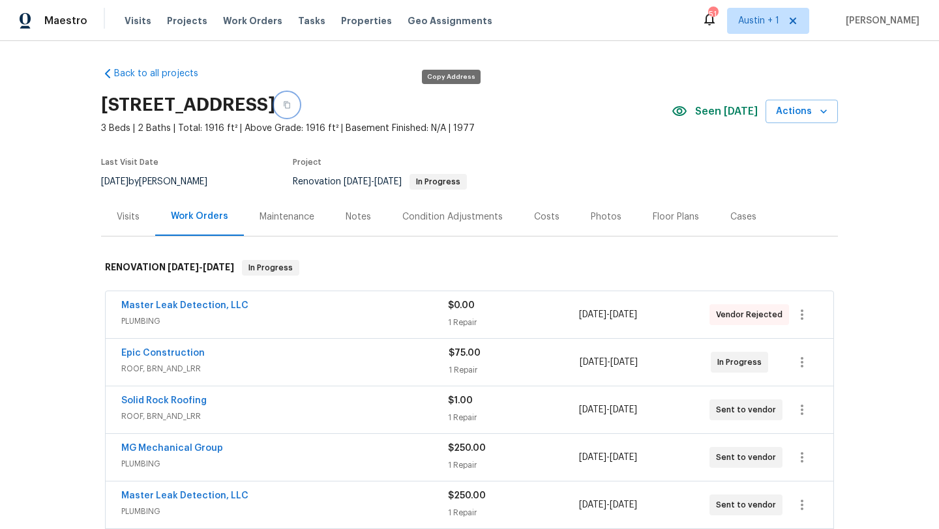
click at [291, 104] on icon "button" at bounding box center [287, 105] width 8 height 8
click at [186, 22] on span "Projects" at bounding box center [187, 20] width 40 height 13
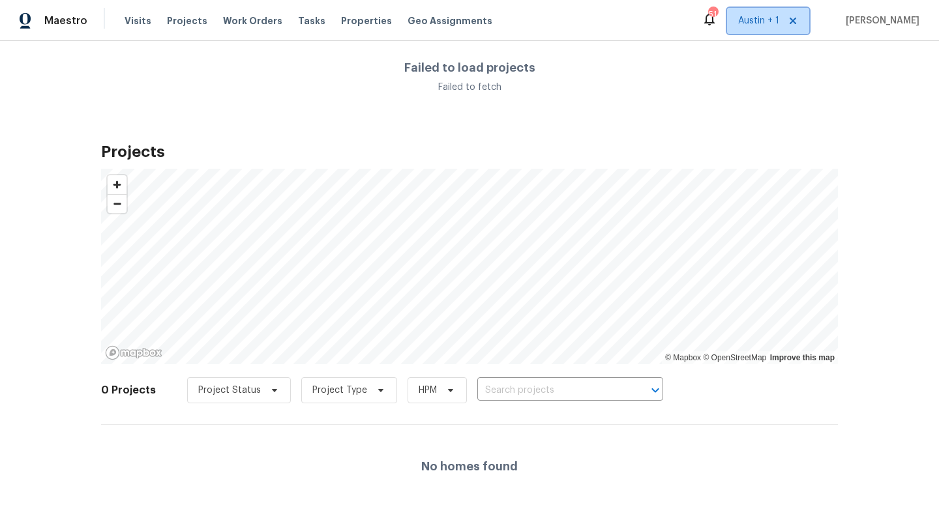
click at [761, 27] on span "Austin + 1" at bounding box center [768, 21] width 82 height 26
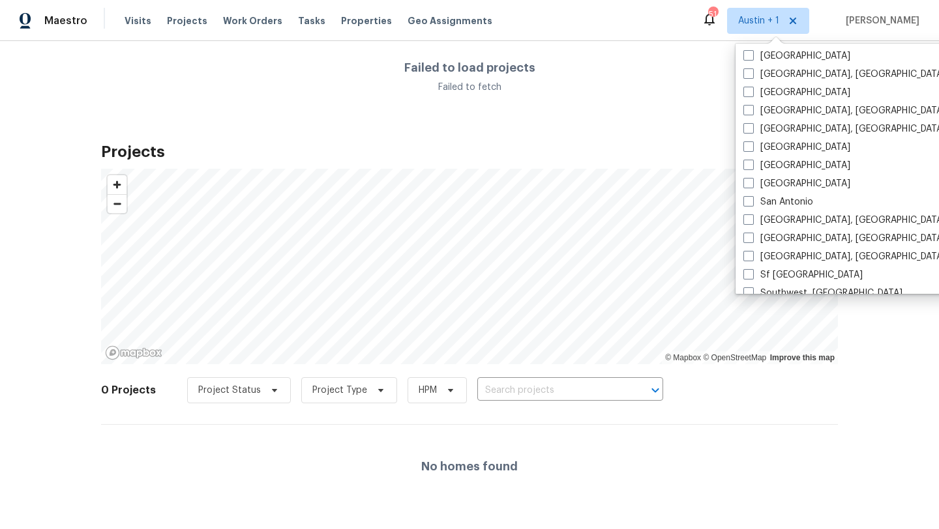
scroll to position [873, 0]
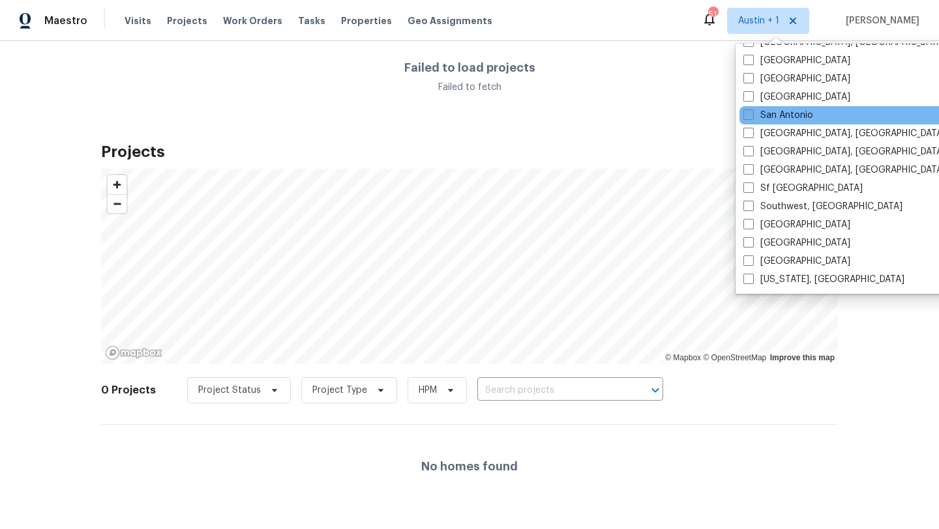
click at [775, 115] on label "San Antonio" at bounding box center [778, 115] width 70 height 13
click at [752, 115] on input "San Antonio" at bounding box center [747, 113] width 8 height 8
checkbox input "true"
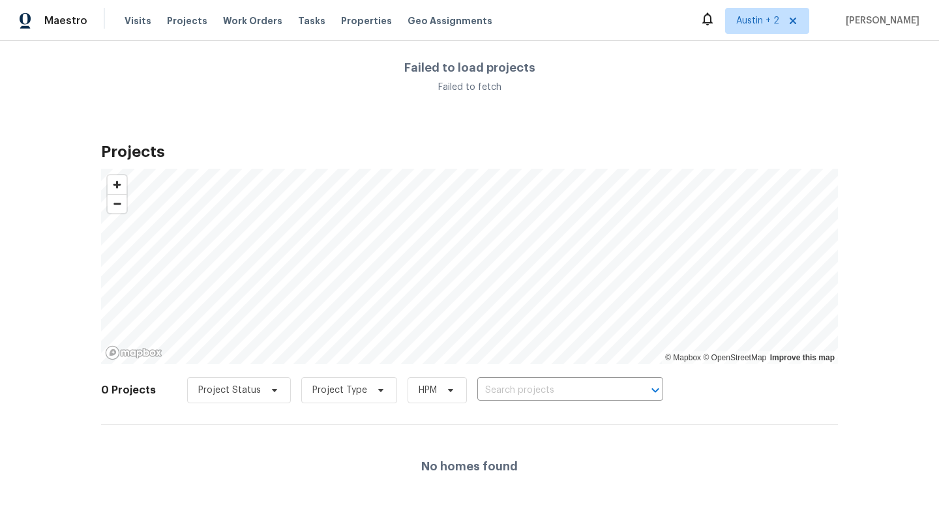
click at [306, 65] on div "Failed to load projects Failed to fetch" at bounding box center [469, 77] width 939 height 73
click at [298, 19] on span "Tasks" at bounding box center [311, 20] width 27 height 9
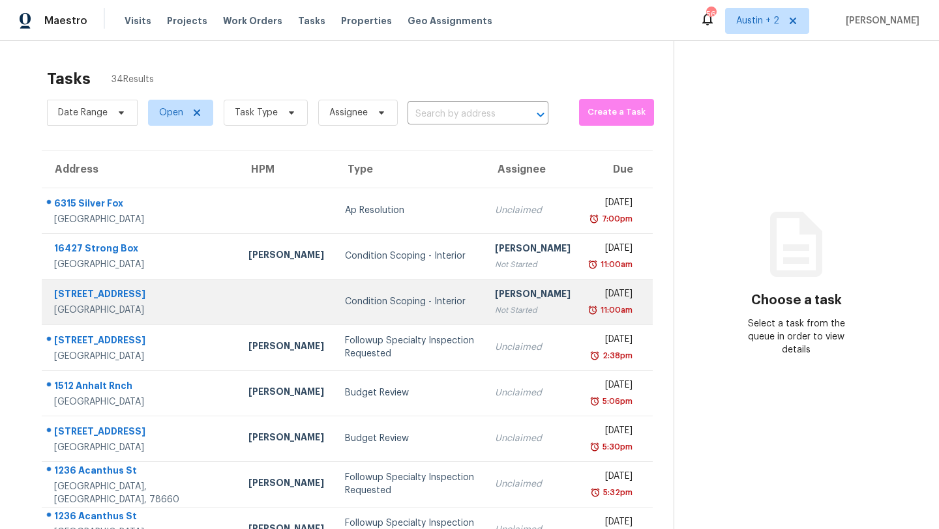
scroll to position [149, 0]
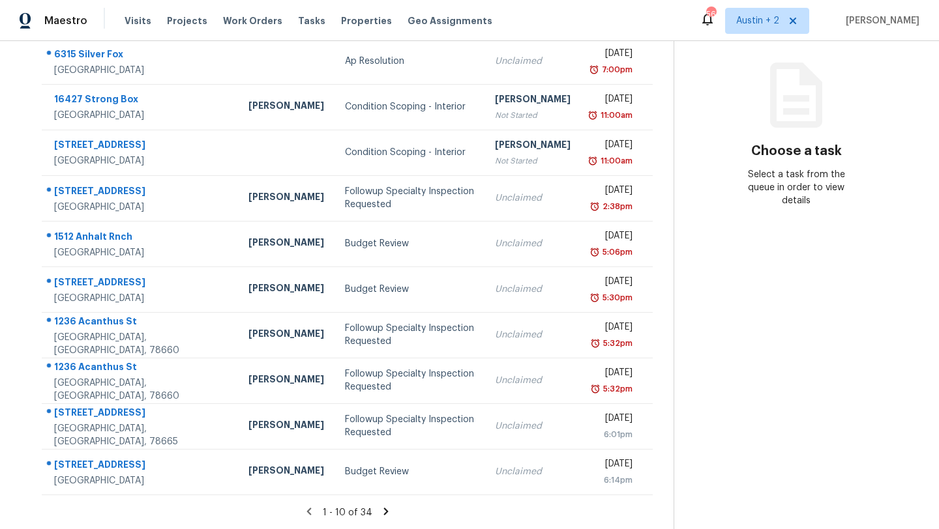
click at [380, 510] on icon at bounding box center [386, 512] width 12 height 12
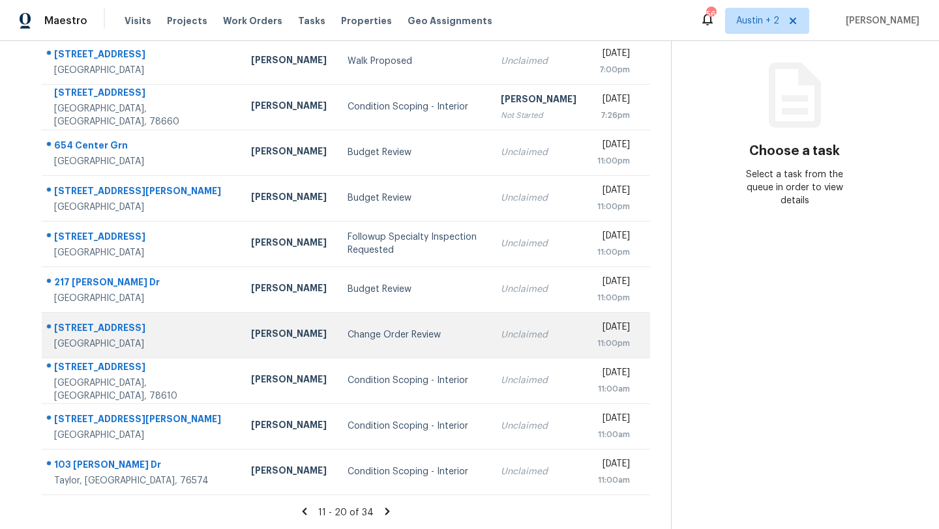
click at [347, 337] on div "Change Order Review" at bounding box center [413, 334] width 132 height 13
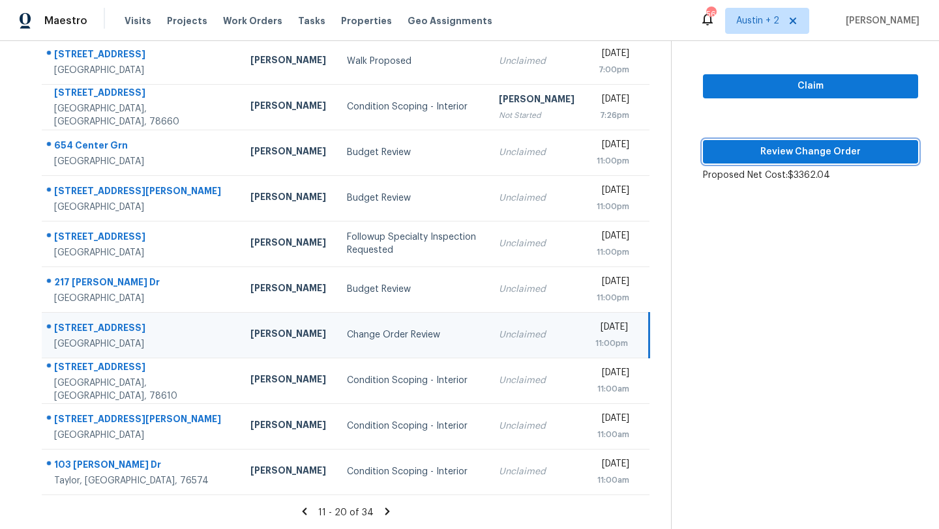
click at [772, 143] on button "Review Change Order" at bounding box center [810, 152] width 215 height 24
